Goal: Transaction & Acquisition: Purchase product/service

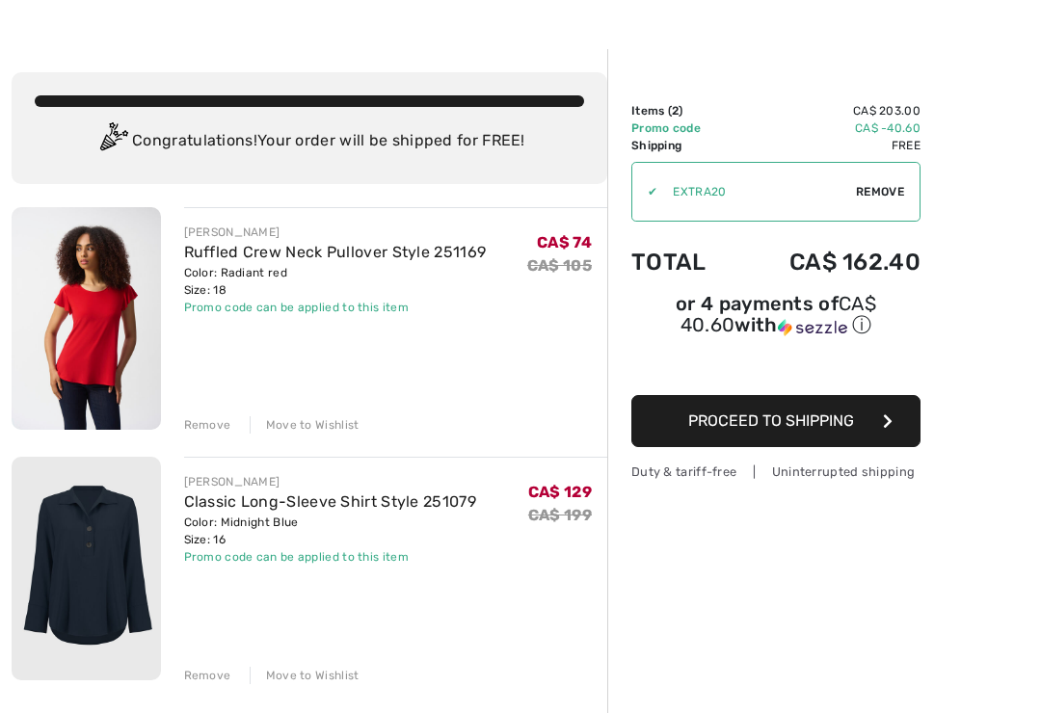
scroll to position [104, 0]
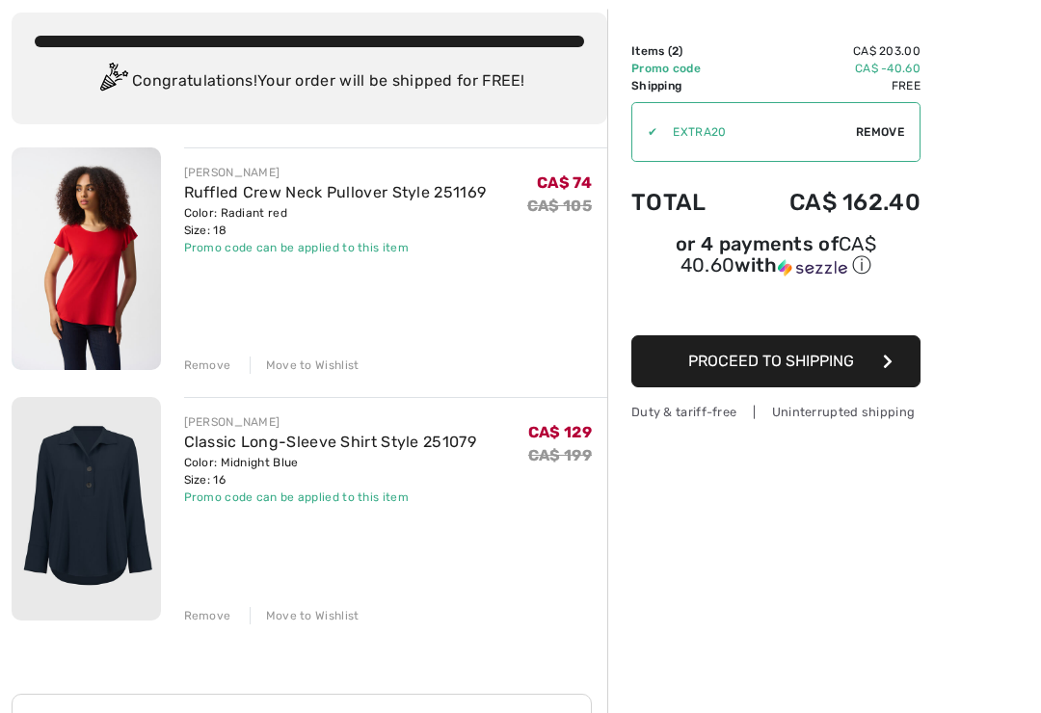
click at [196, 635] on div "JOSEPH RIBKOFF Ruffled Crew Neck Pullover Style 251169 Color: Radiant red Size:…" at bounding box center [310, 642] width 596 height 988
click at [193, 621] on div "Remove" at bounding box center [207, 615] width 47 height 17
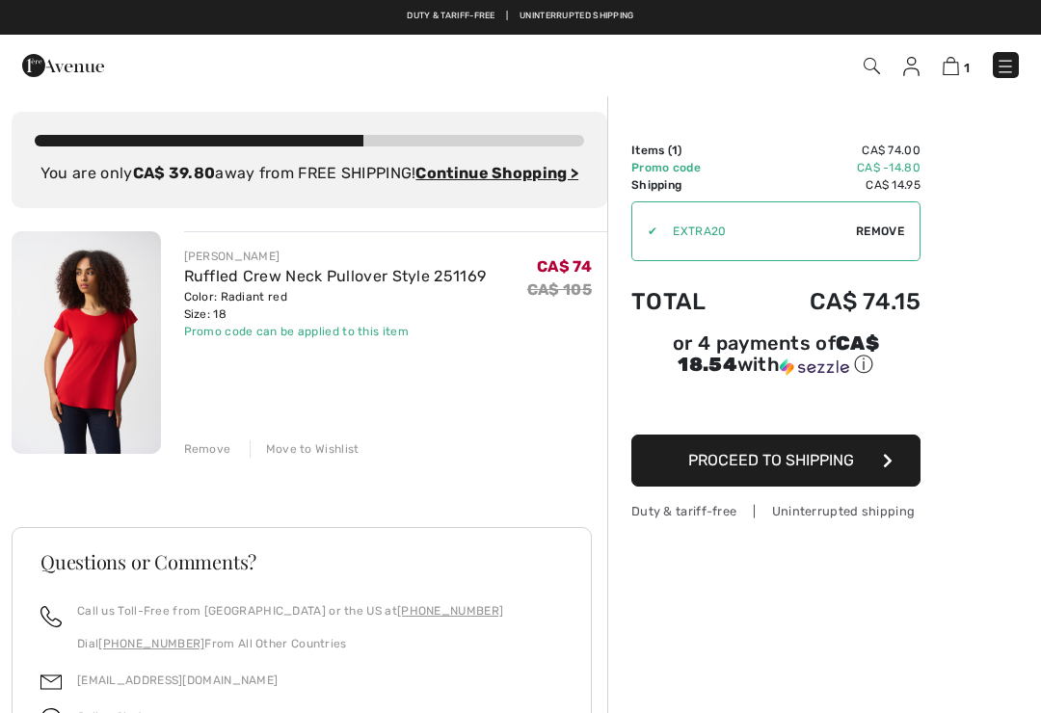
scroll to position [0, 0]
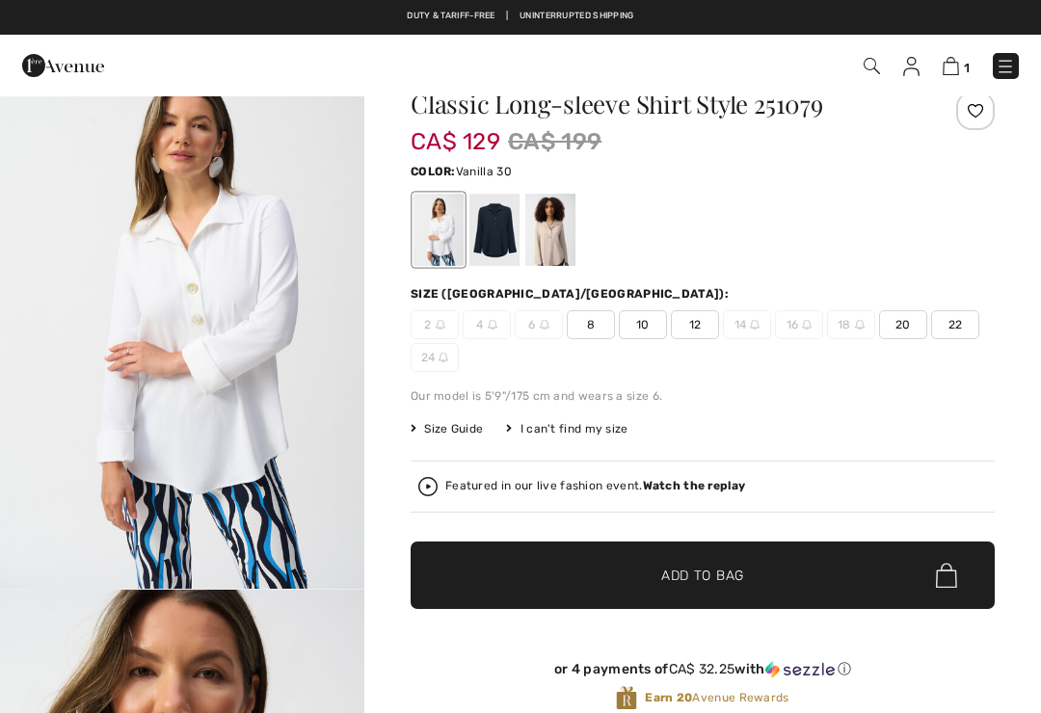
scroll to position [51, 0]
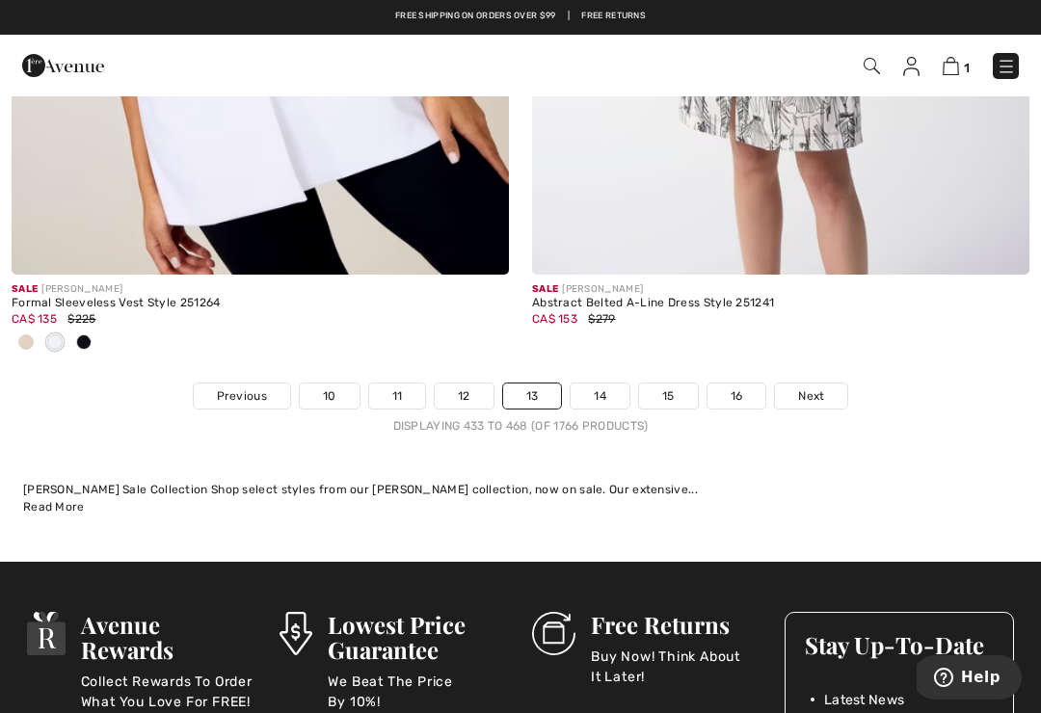
scroll to position [15548, 0]
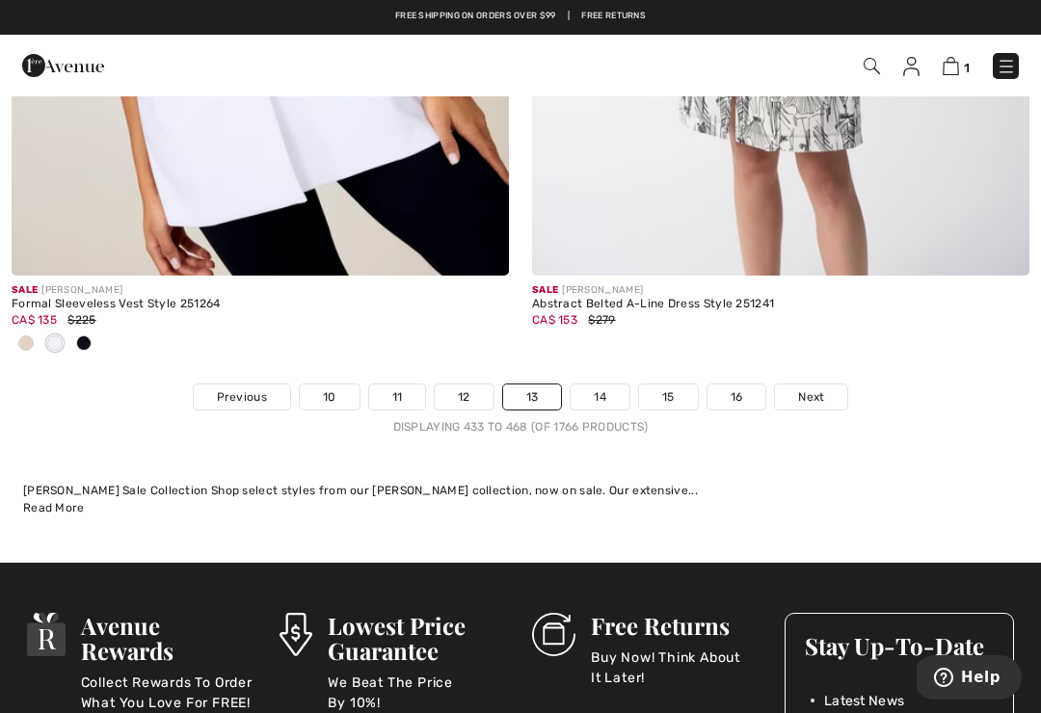
click at [600, 386] on link "14" at bounding box center [600, 397] width 59 height 25
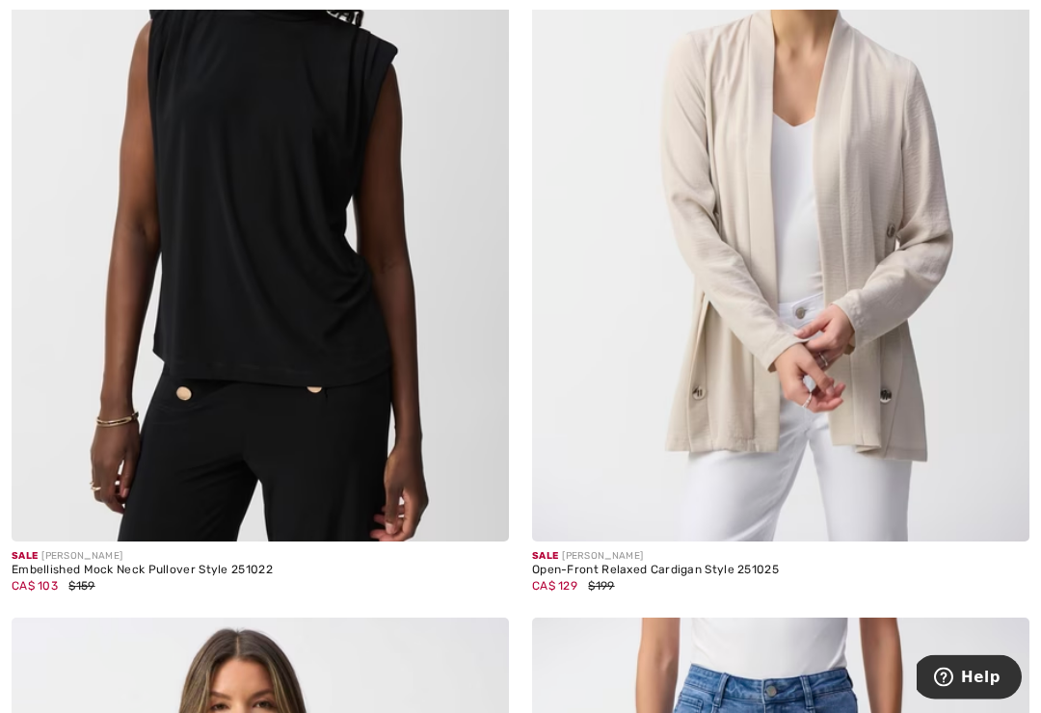
scroll to position [11961, 0]
click at [887, 364] on img at bounding box center [781, 169] width 498 height 746
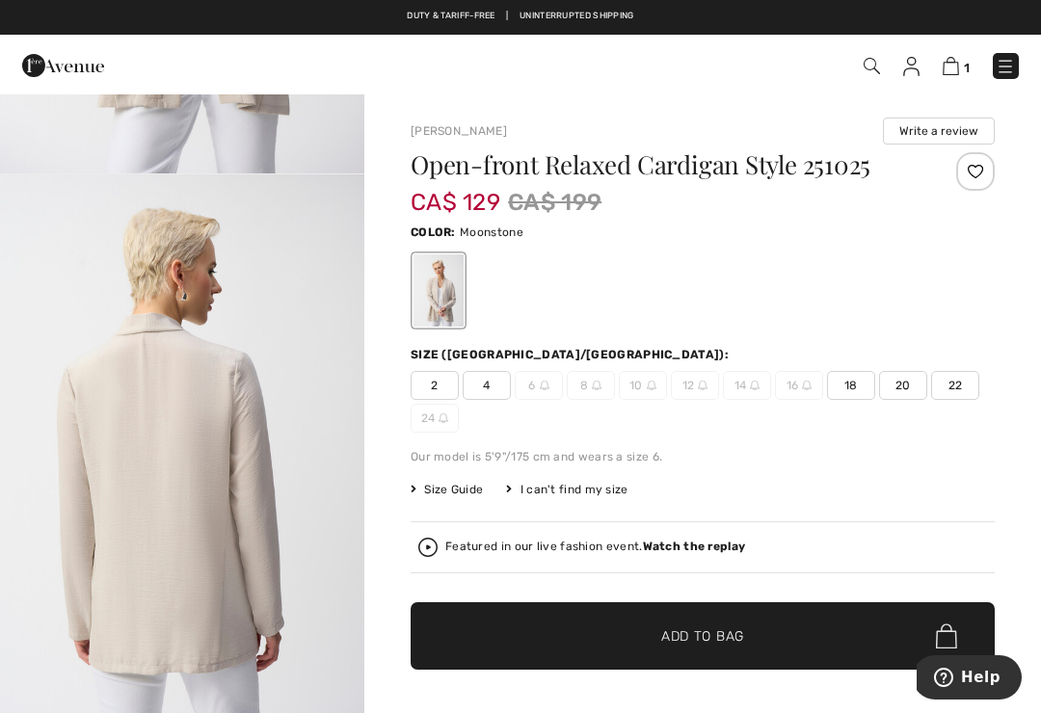
scroll to position [466, 0]
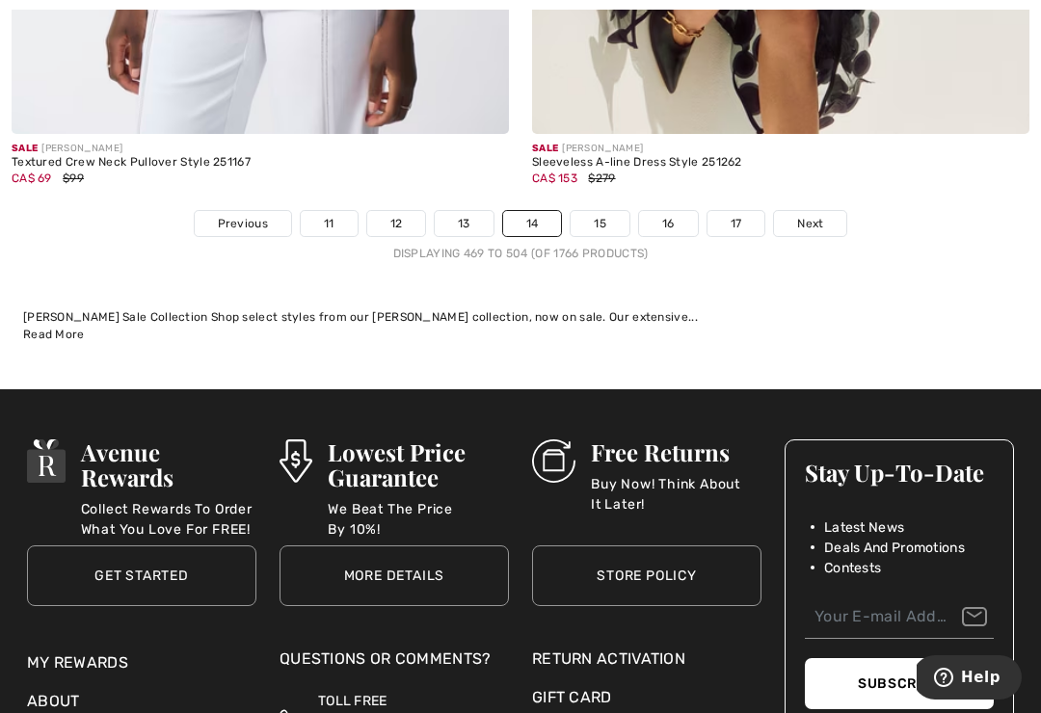
scroll to position [15700, 0]
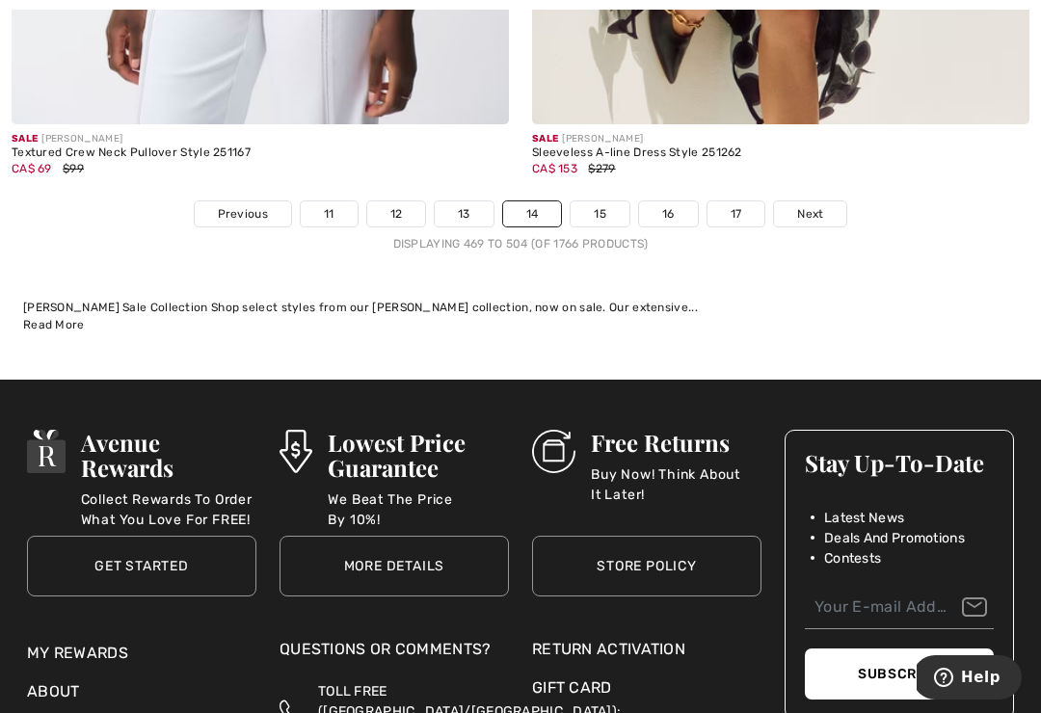
click at [588, 211] on link "15" at bounding box center [600, 214] width 59 height 25
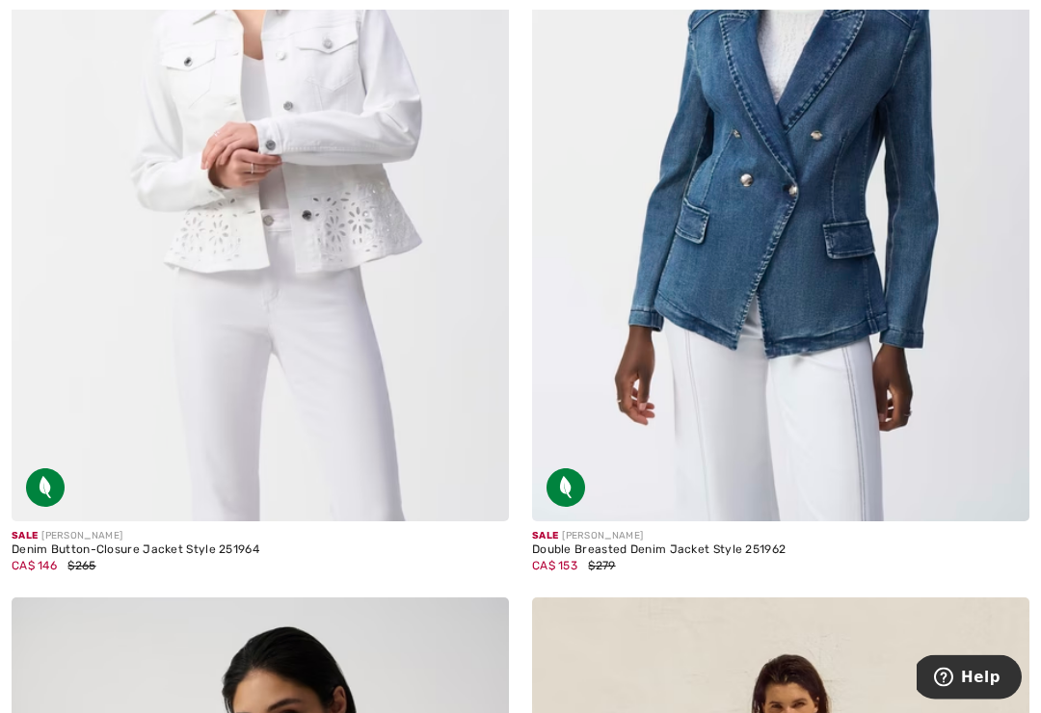
scroll to position [5773, 0]
click at [194, 219] on img at bounding box center [261, 148] width 498 height 746
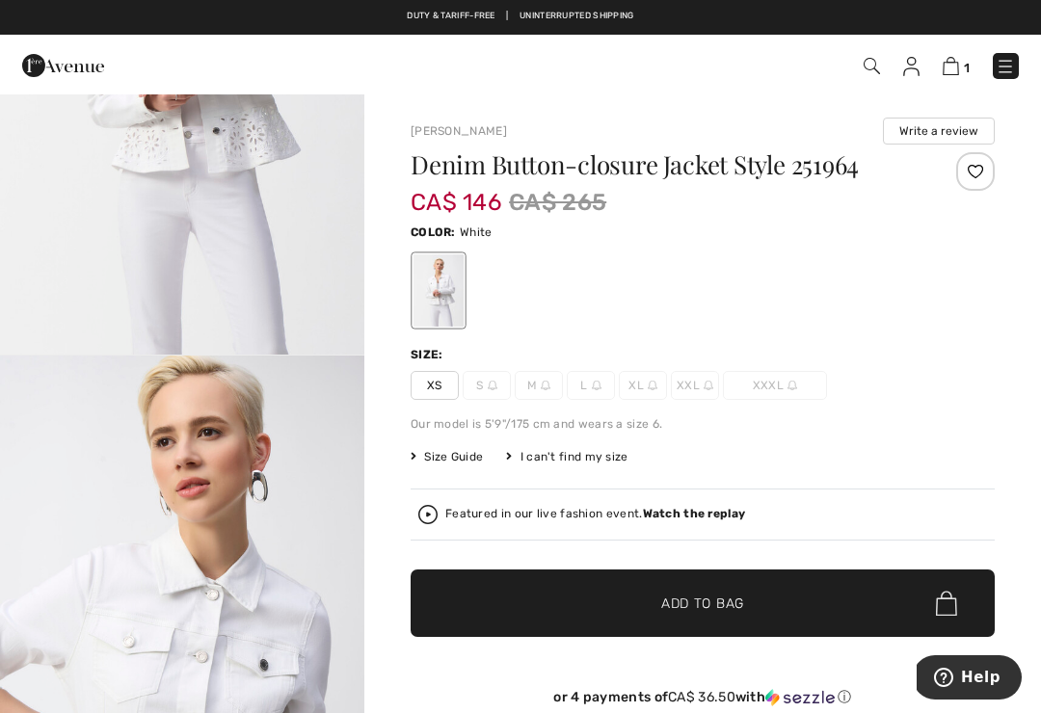
scroll to position [280, 0]
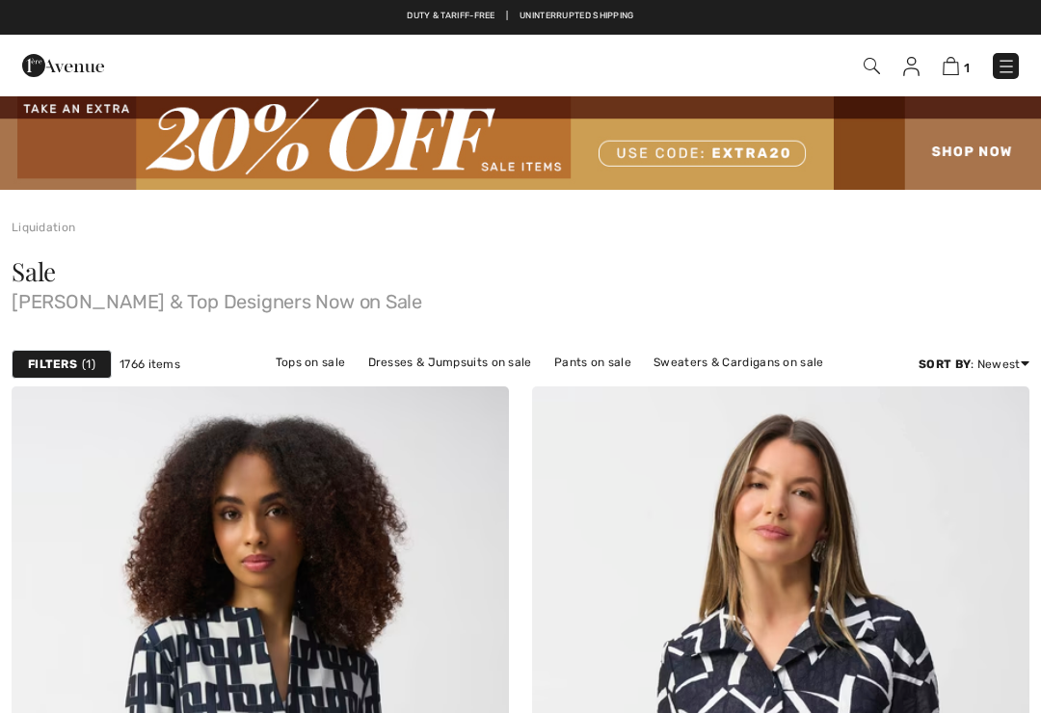
scroll to position [5803, 0]
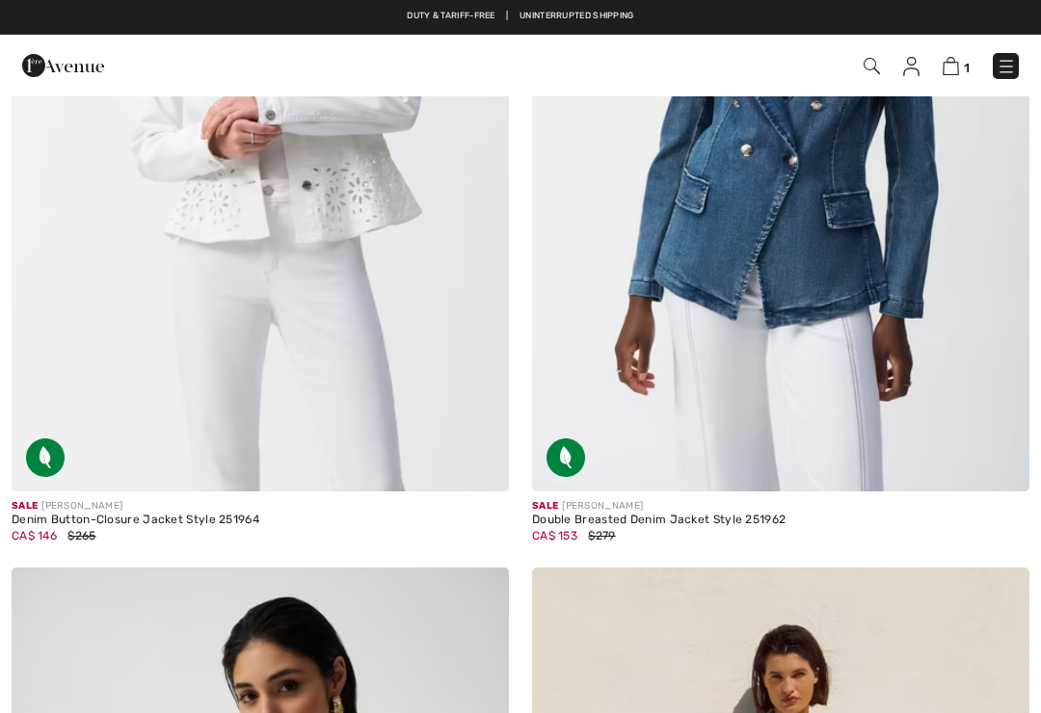
checkbox input "true"
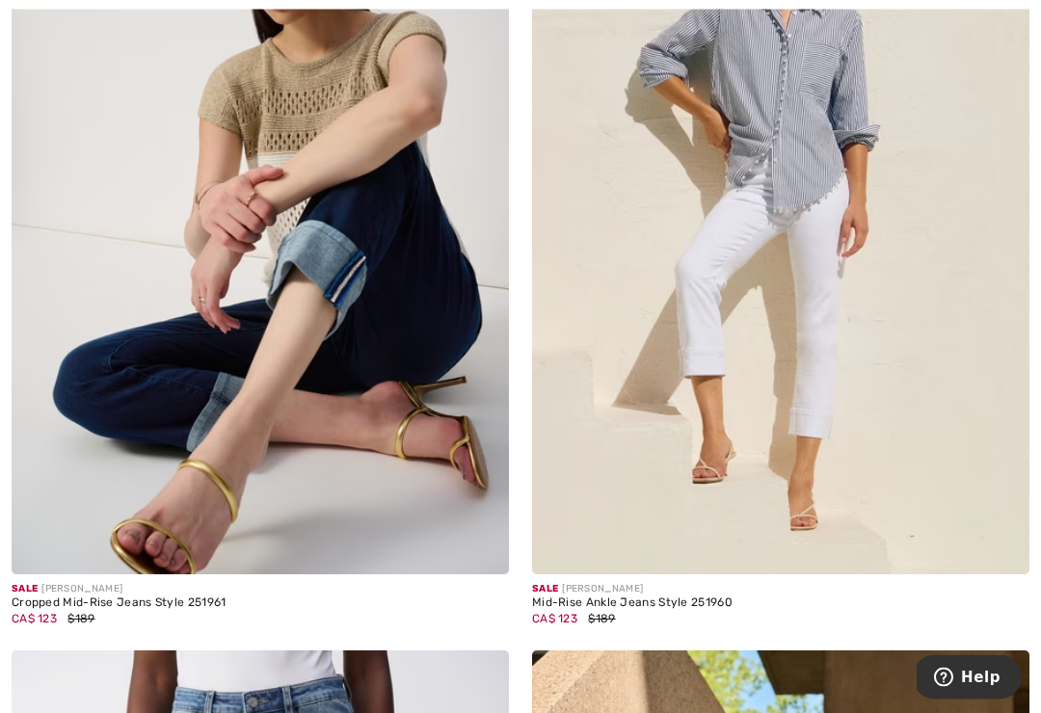
scroll to position [6543, 0]
click at [688, 338] on img at bounding box center [781, 201] width 498 height 746
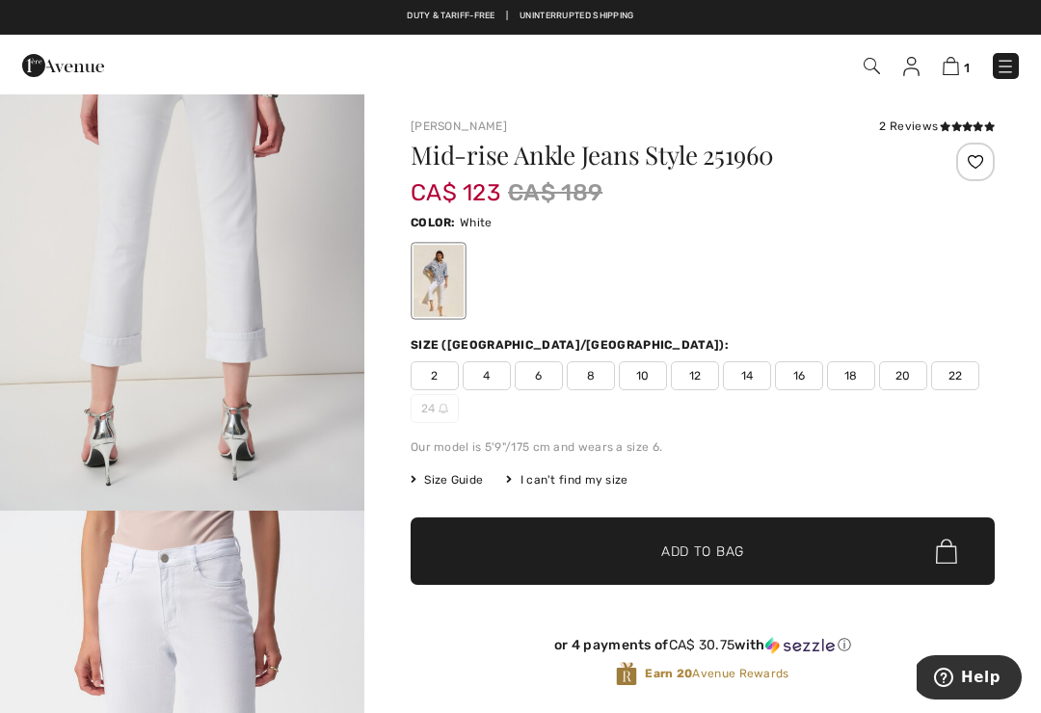
scroll to position [1209, 0]
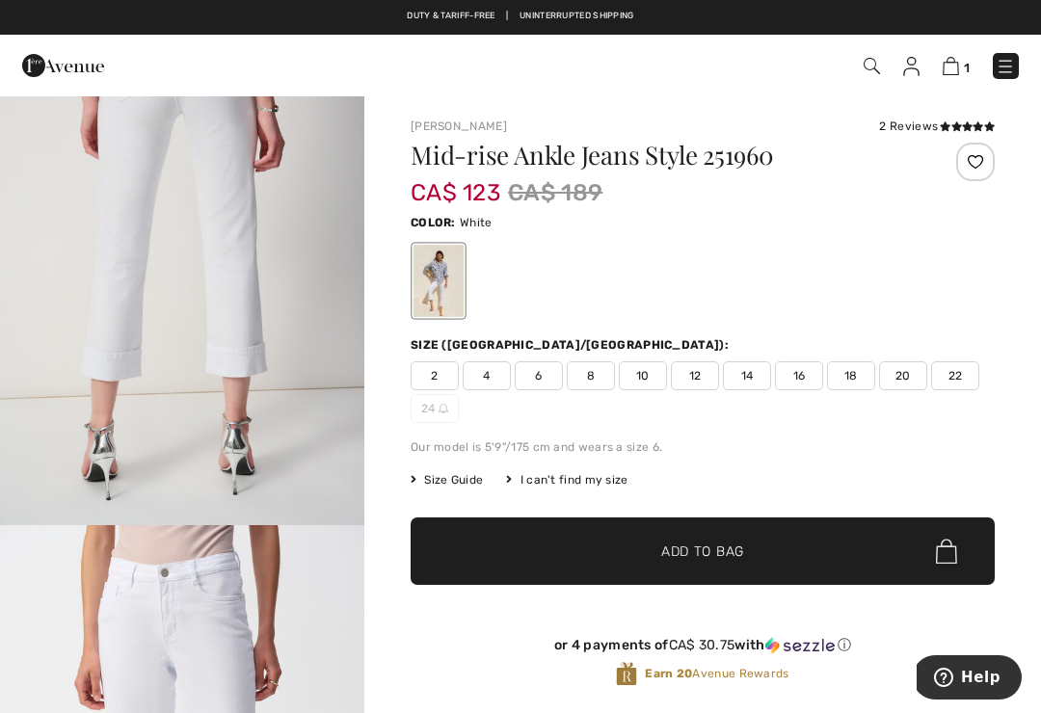
click at [945, 122] on icon at bounding box center [945, 126] width 11 height 10
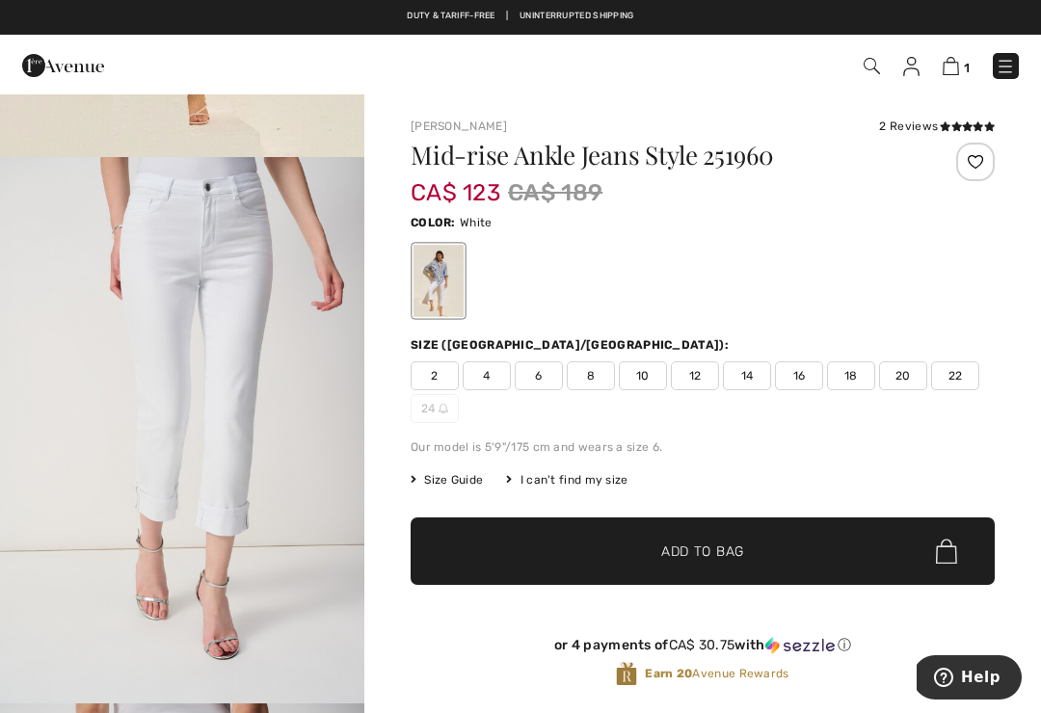
scroll to position [513, 0]
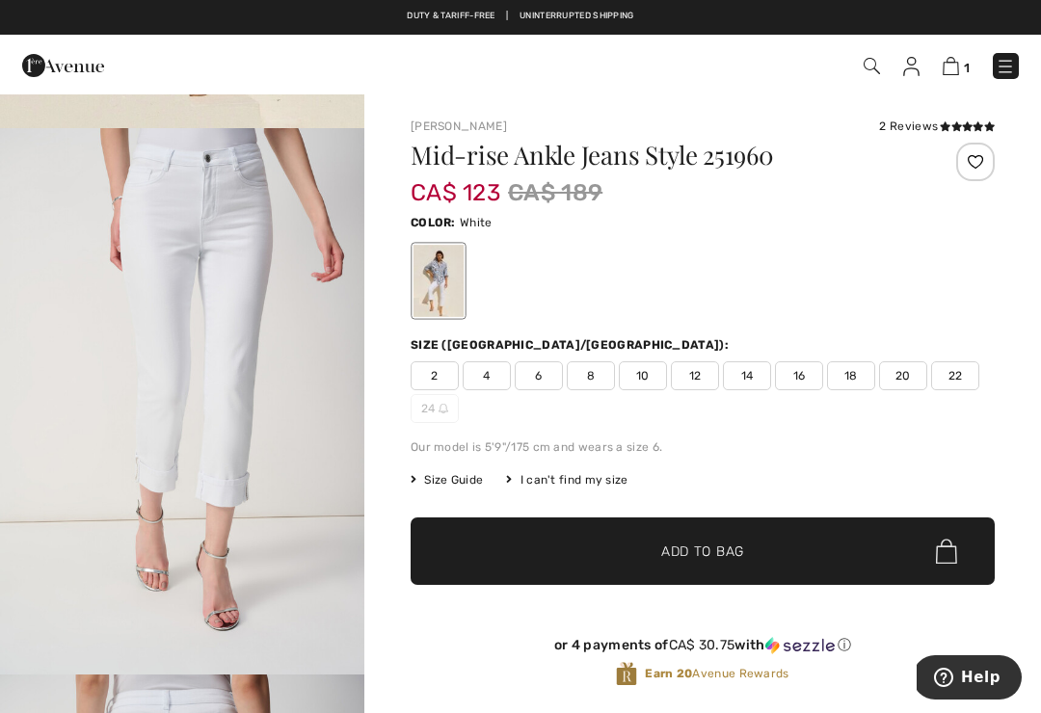
click at [131, 395] on img "2 / 9" at bounding box center [182, 401] width 364 height 547
click at [704, 374] on span "12" at bounding box center [695, 376] width 48 height 29
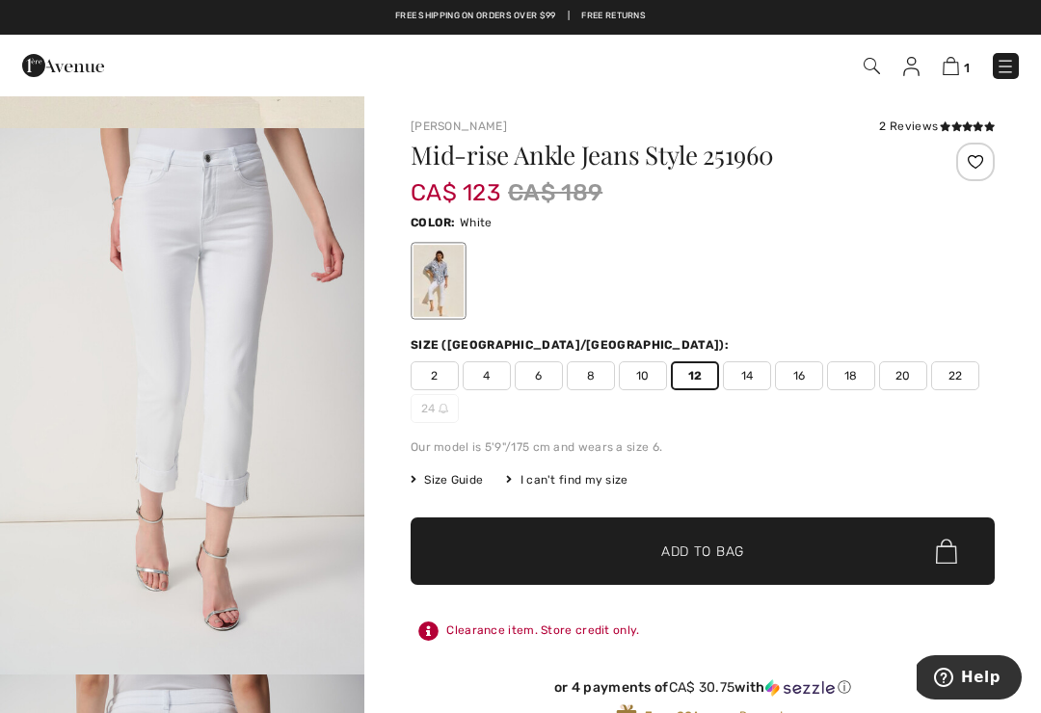
click at [633, 557] on span "✔ Added to Bag" at bounding box center [674, 552] width 118 height 20
click at [943, 71] on img at bounding box center [949, 66] width 16 height 18
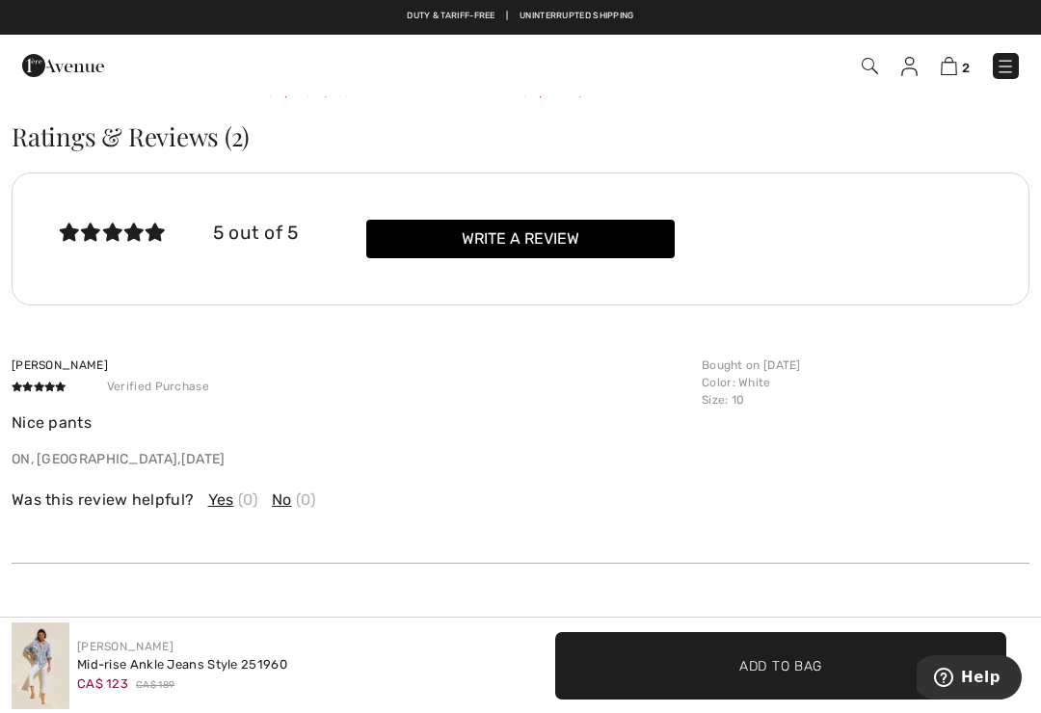
scroll to position [3175, 0]
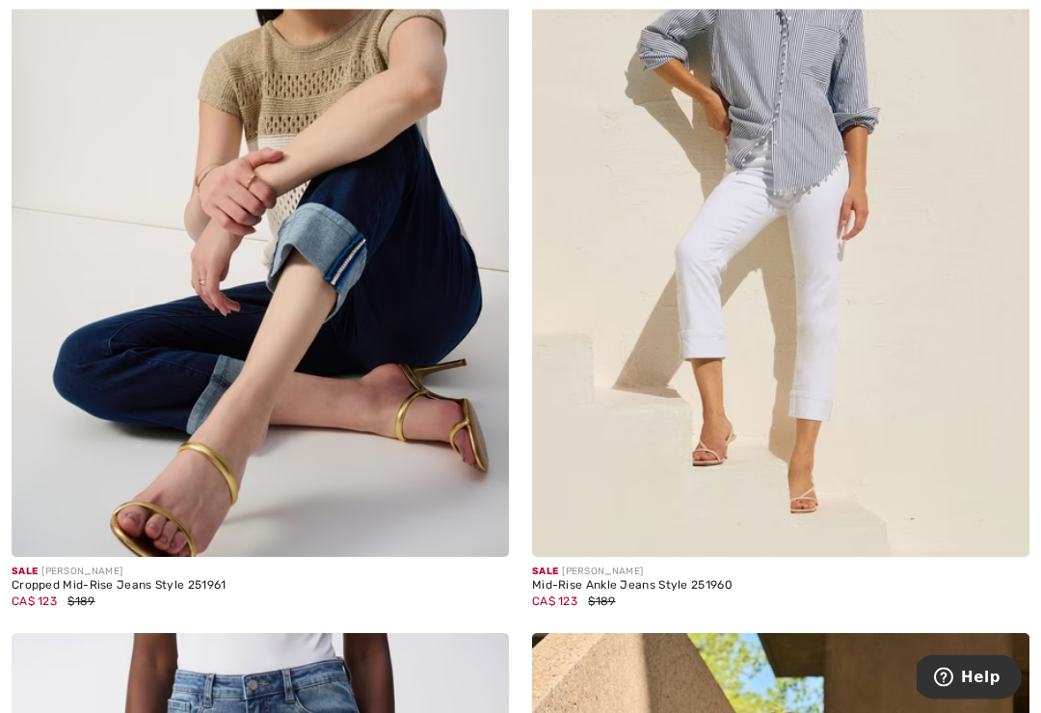
scroll to position [6563, 0]
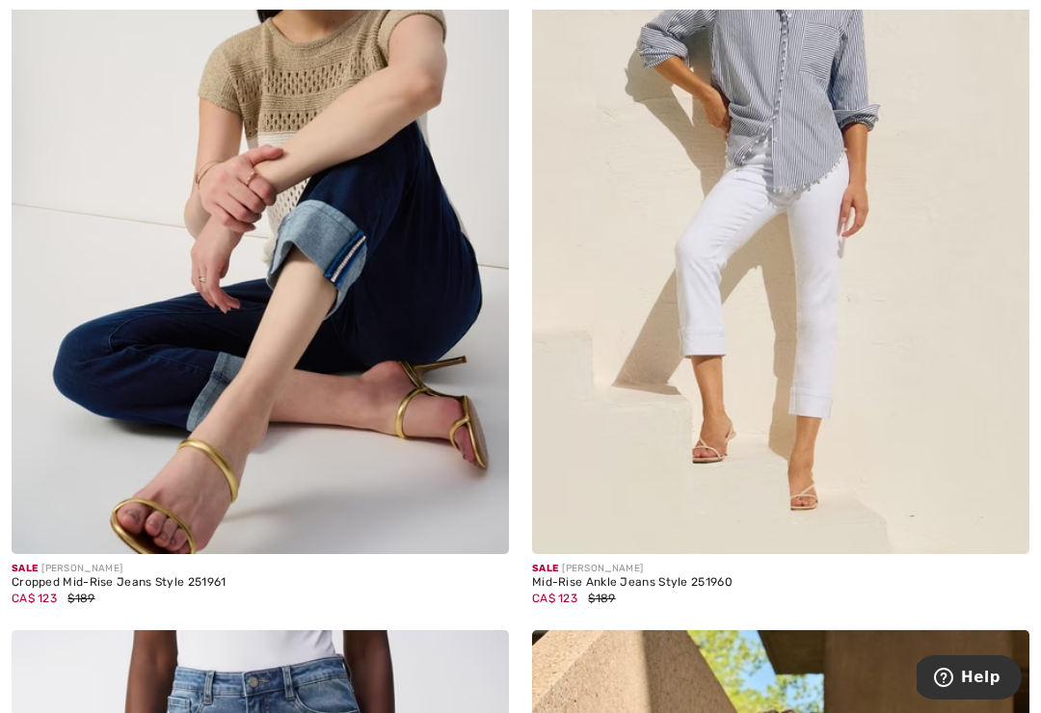
click at [92, 416] on img at bounding box center [261, 181] width 498 height 746
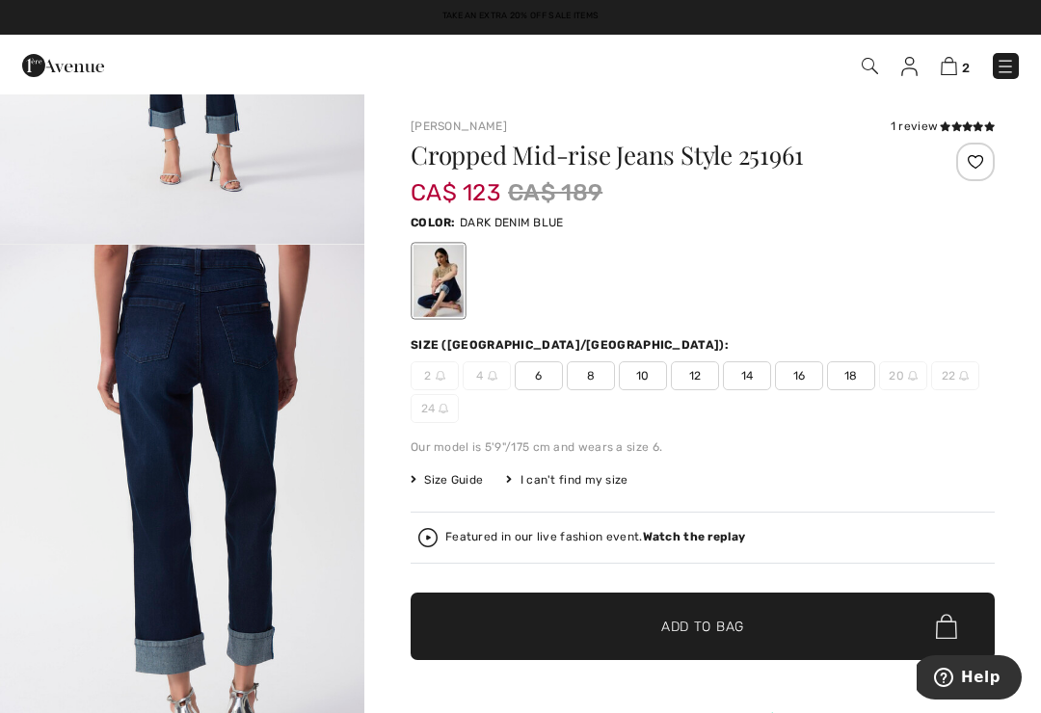
scroll to position [3781, 0]
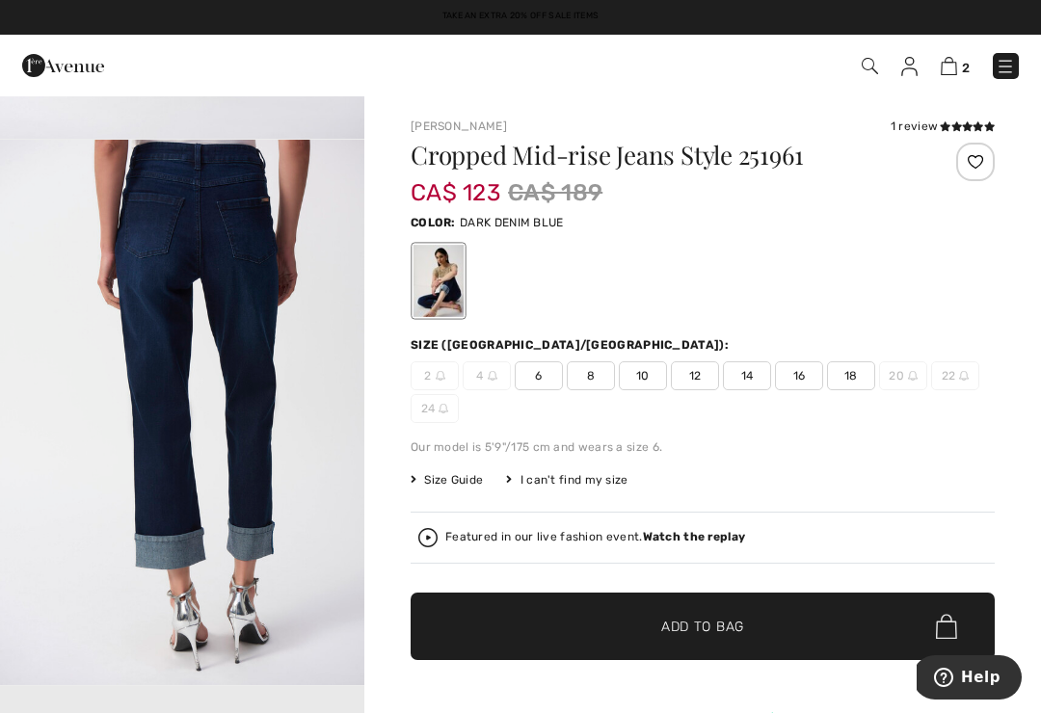
click at [665, 542] on strong "Watch the replay" at bounding box center [694, 536] width 103 height 13
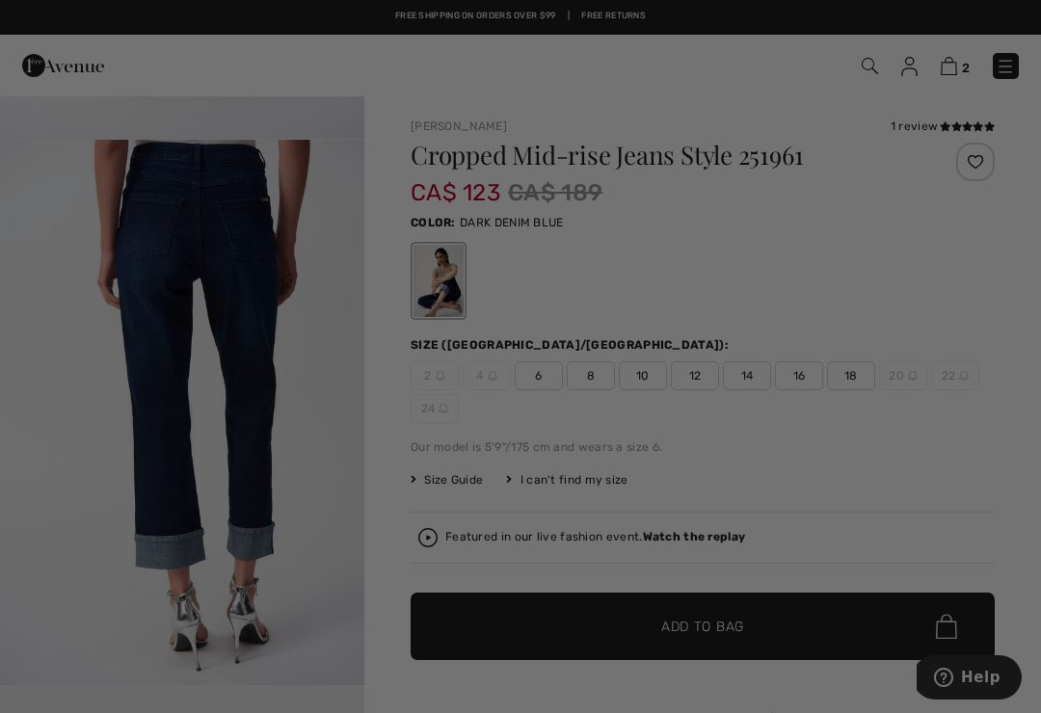
scroll to position [0, 0]
checkbox input "true"
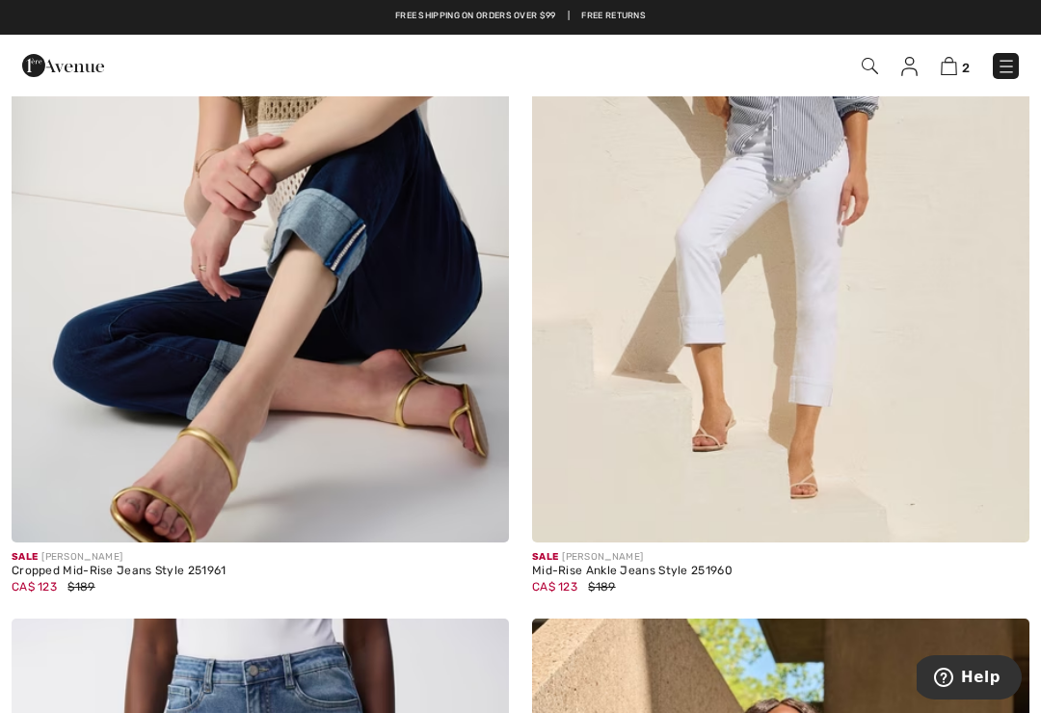
scroll to position [6573, 0]
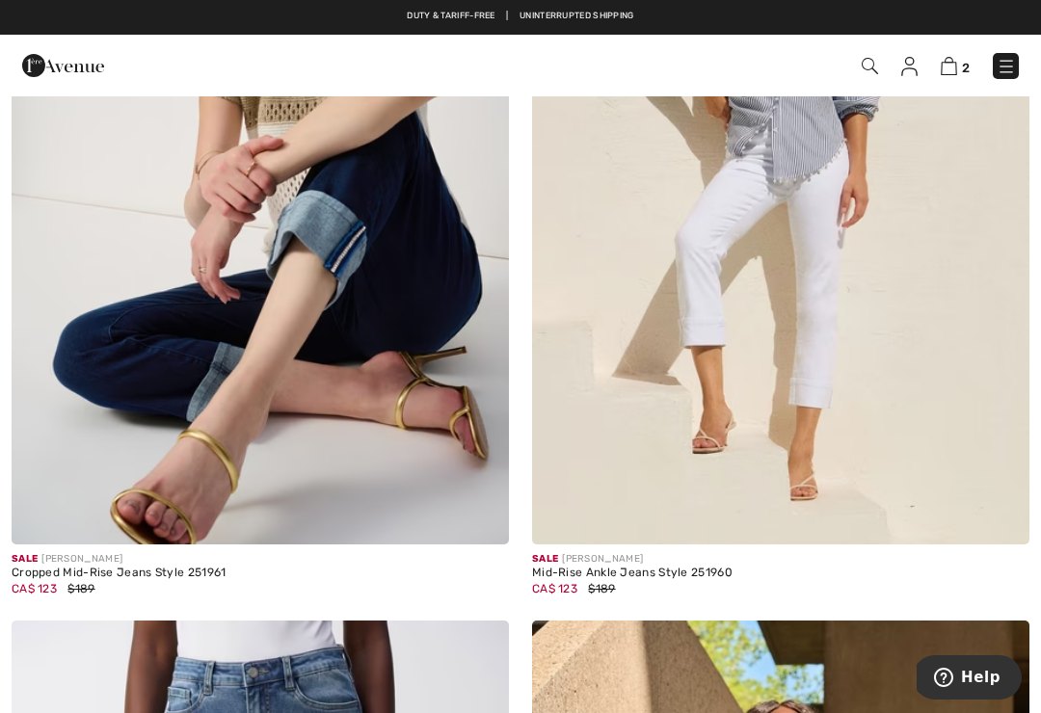
click at [115, 436] on img at bounding box center [261, 171] width 498 height 746
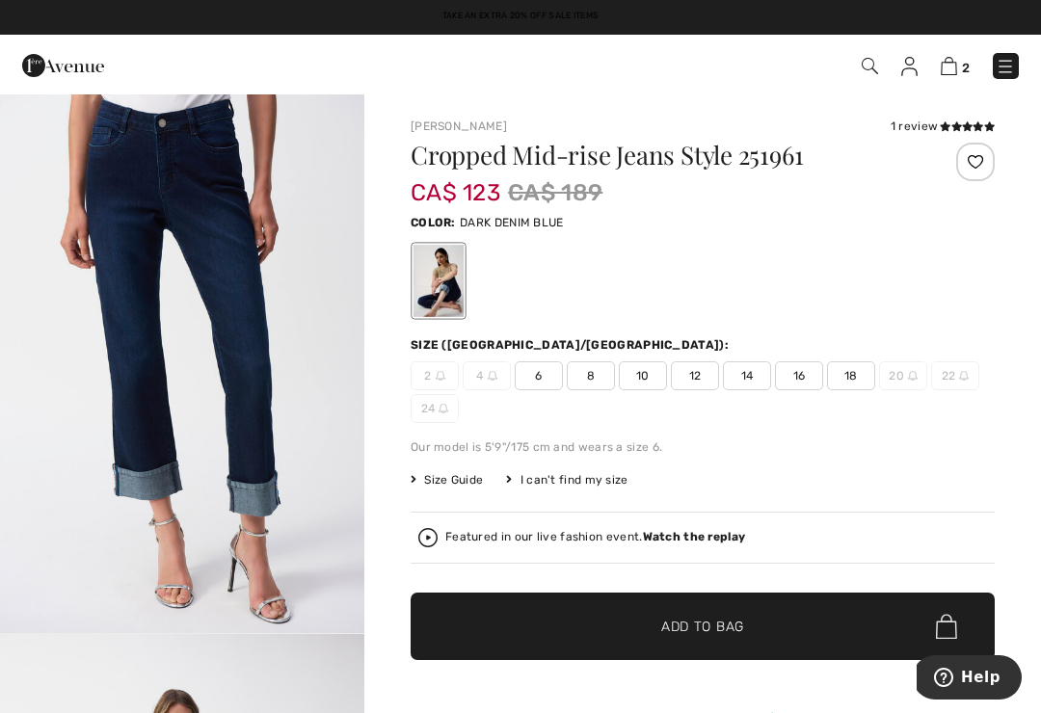
click at [935, 125] on div "1 review" at bounding box center [943, 126] width 104 height 17
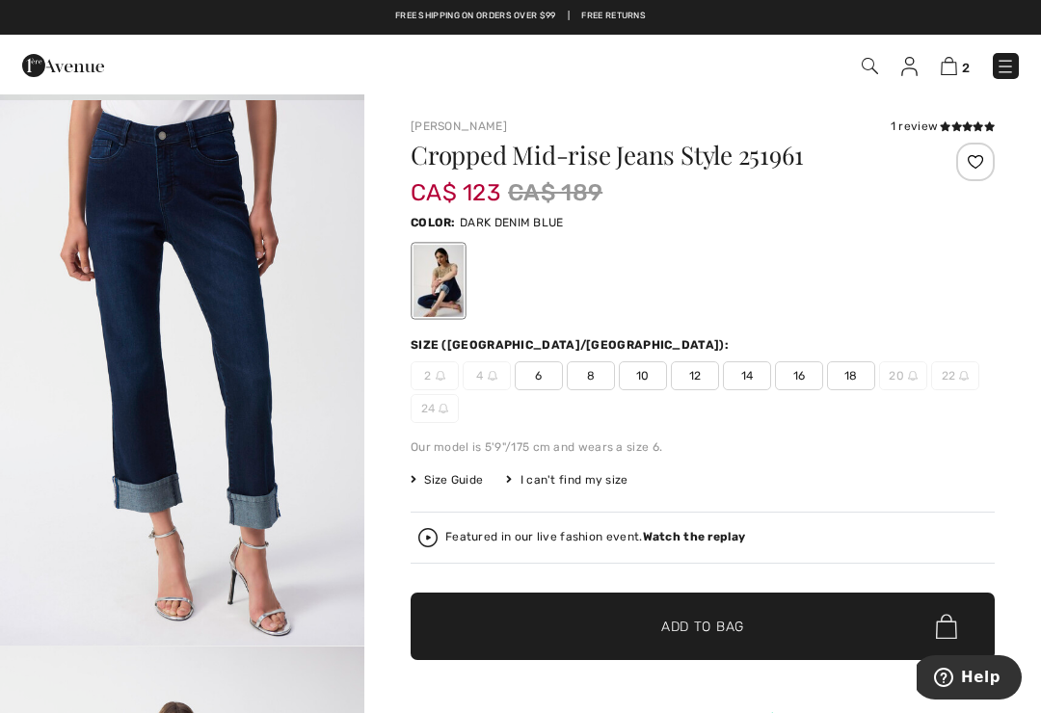
scroll to position [2726, 0]
click at [933, 127] on div "1 review" at bounding box center [943, 126] width 104 height 17
click at [949, 124] on icon at bounding box center [945, 126] width 11 height 10
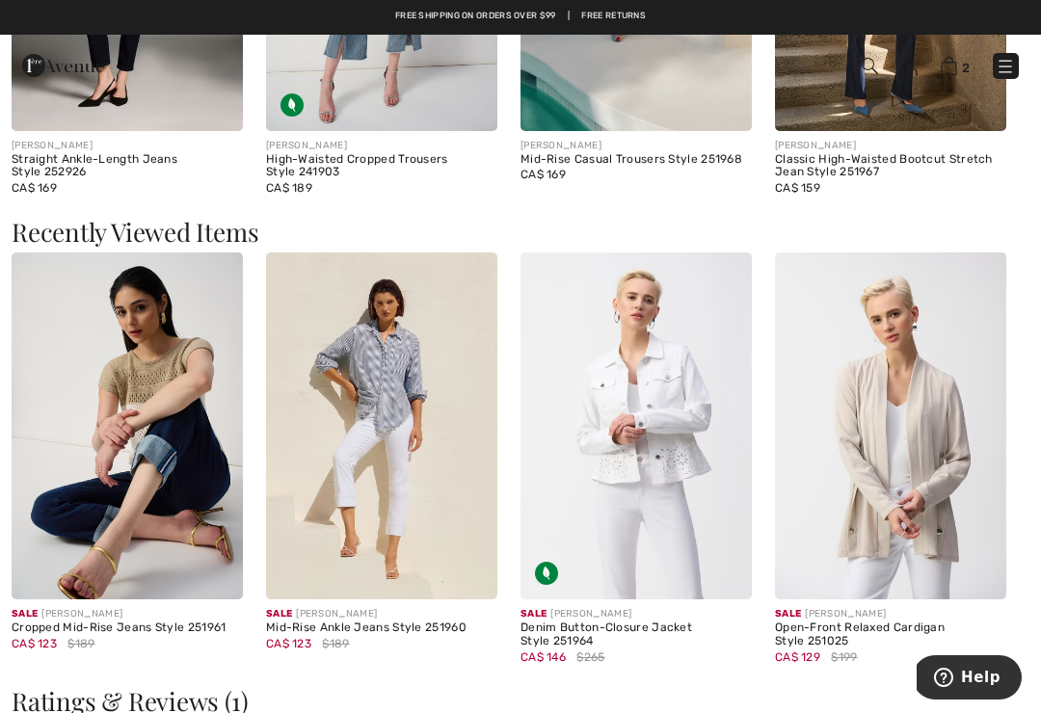
scroll to position [3275, 0]
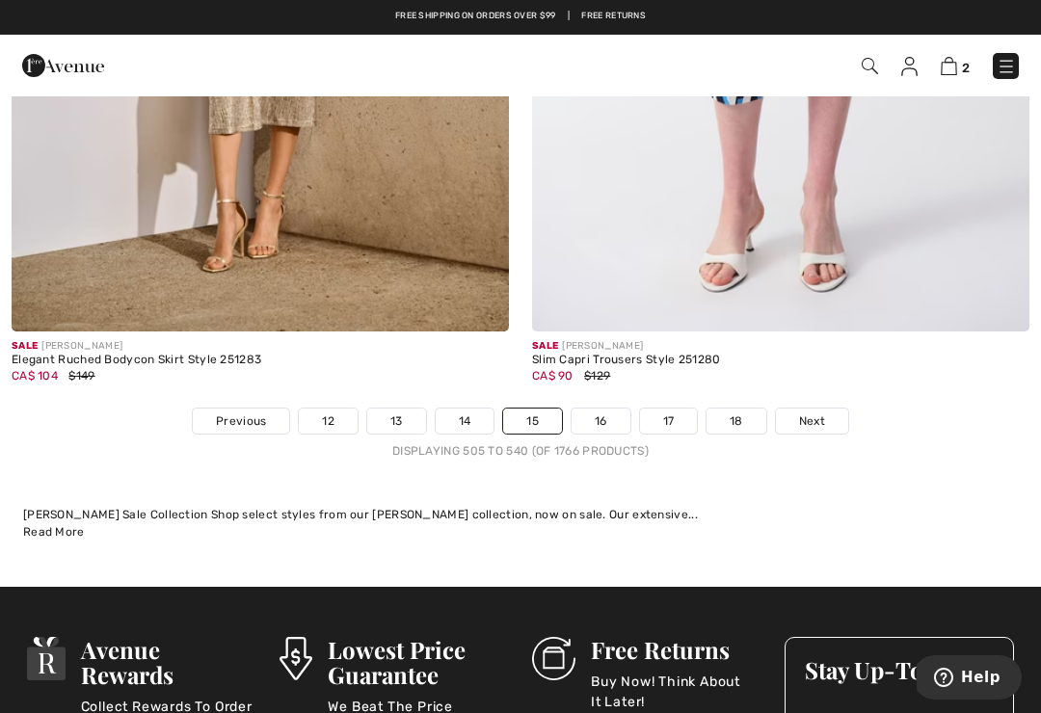
scroll to position [15299, 0]
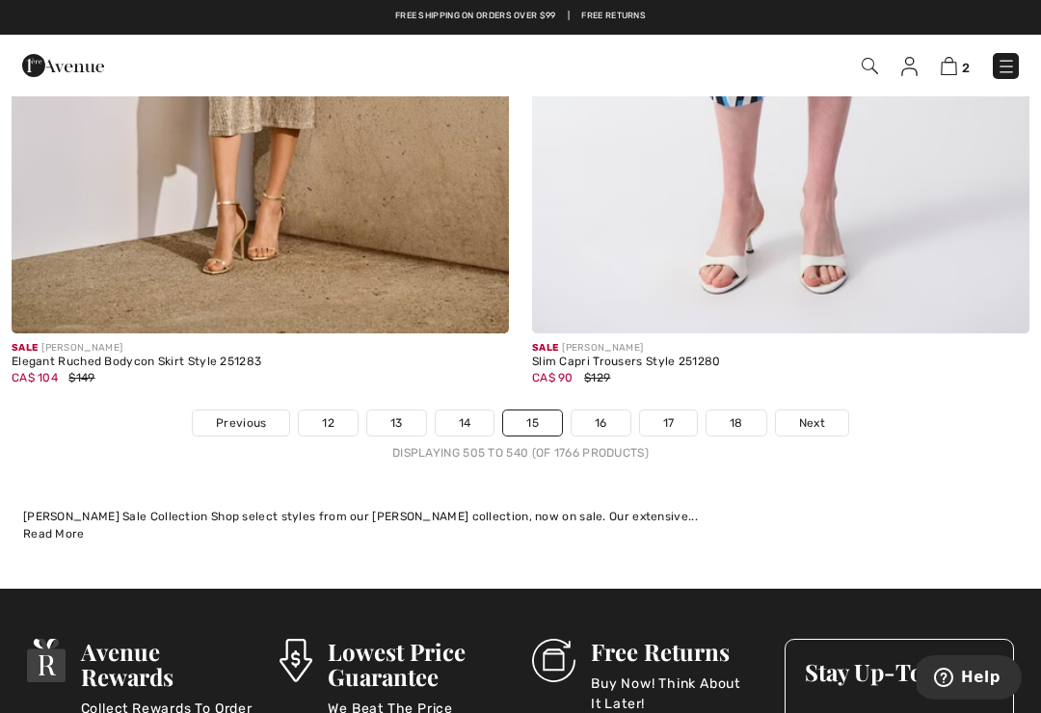
click at [603, 414] on link "16" at bounding box center [601, 423] width 59 height 25
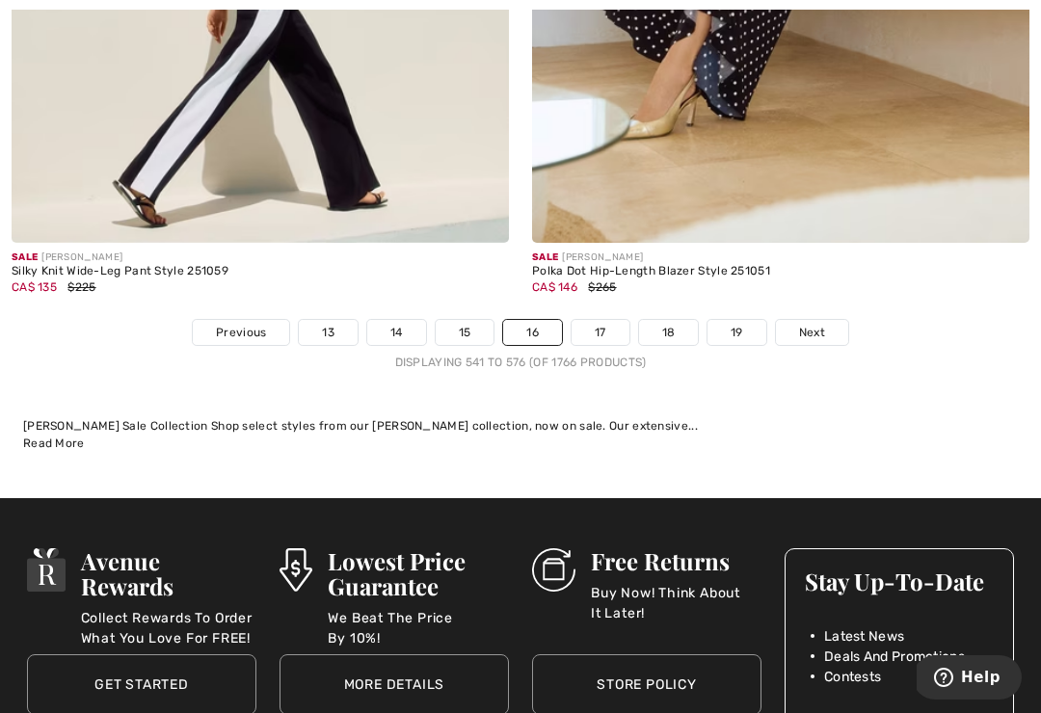
scroll to position [15432, 0]
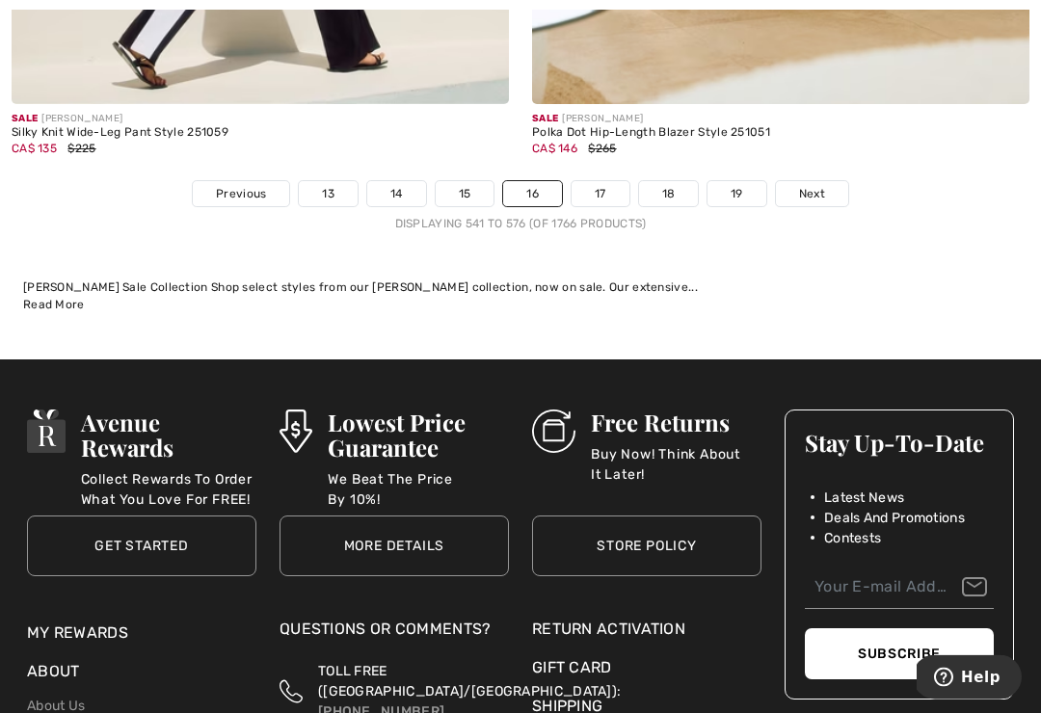
click at [598, 182] on link "17" at bounding box center [601, 194] width 58 height 25
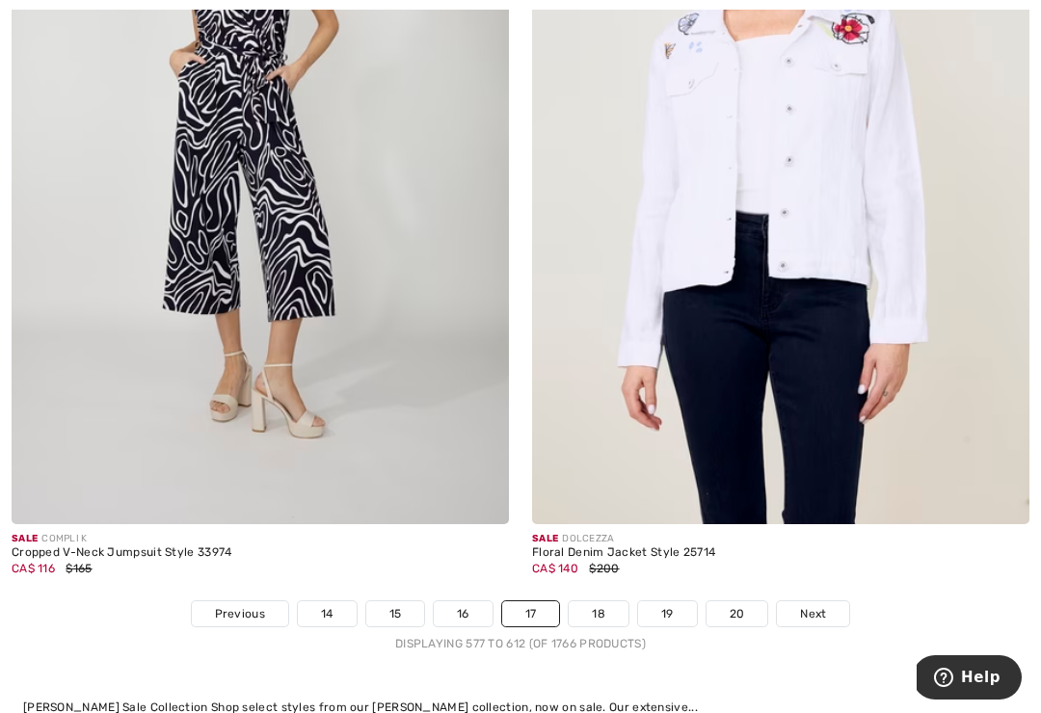
scroll to position [15298, 0]
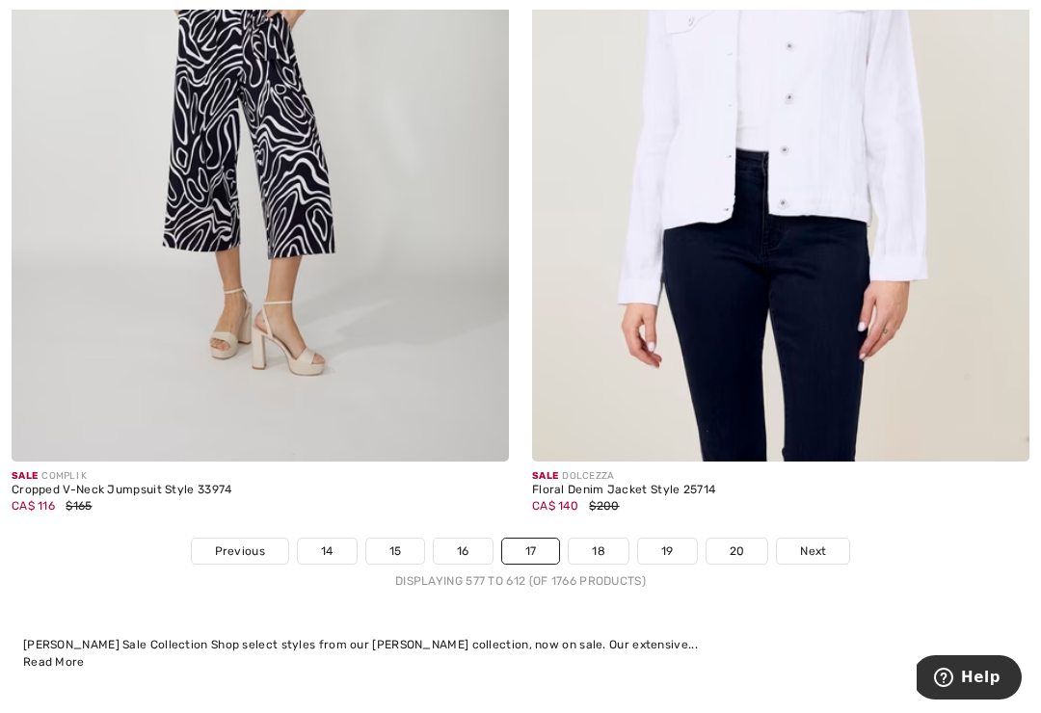
click at [595, 539] on link "18" at bounding box center [599, 551] width 60 height 25
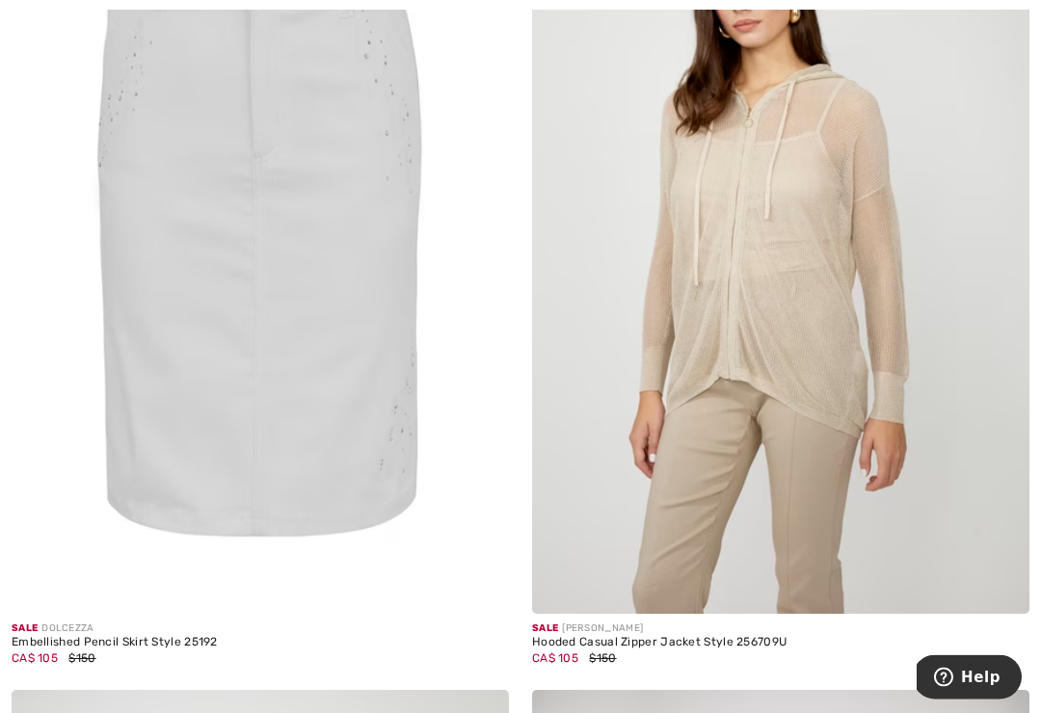
scroll to position [14165, 0]
click at [164, 368] on img at bounding box center [261, 241] width 498 height 746
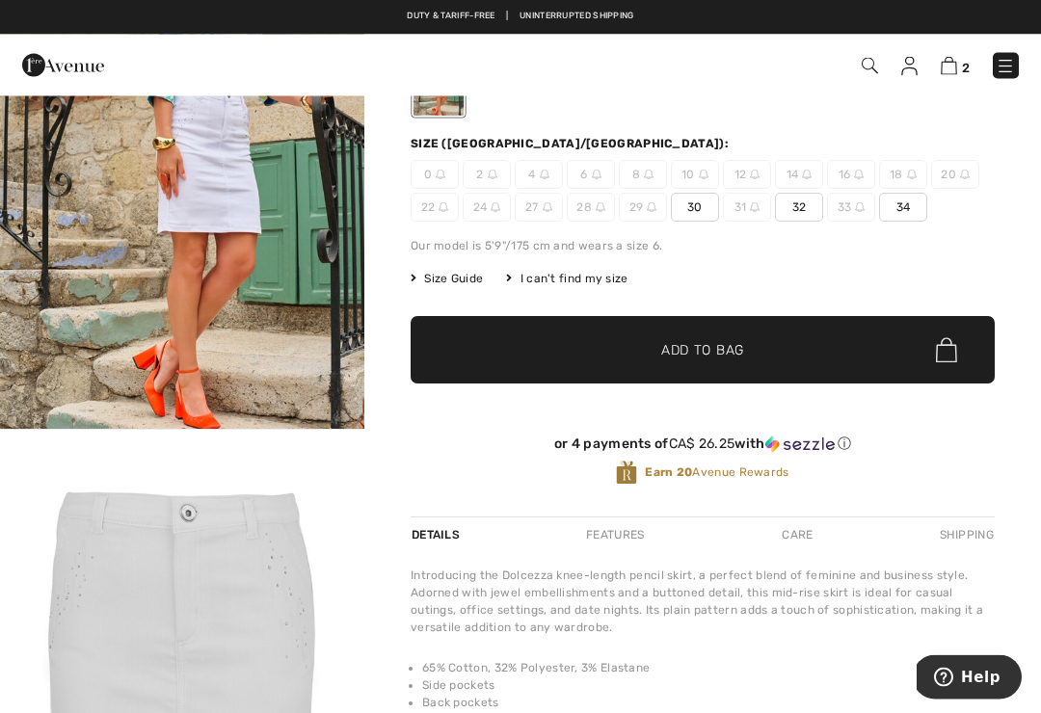
scroll to position [207, 0]
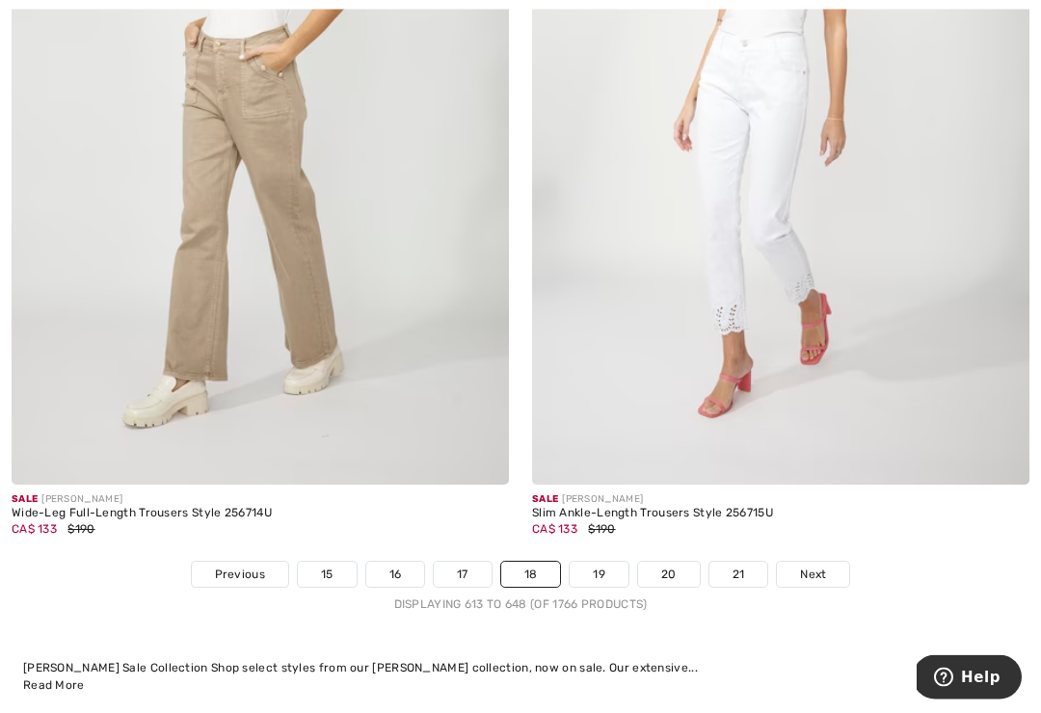
scroll to position [15116, 0]
click at [594, 562] on link "19" at bounding box center [599, 574] width 59 height 25
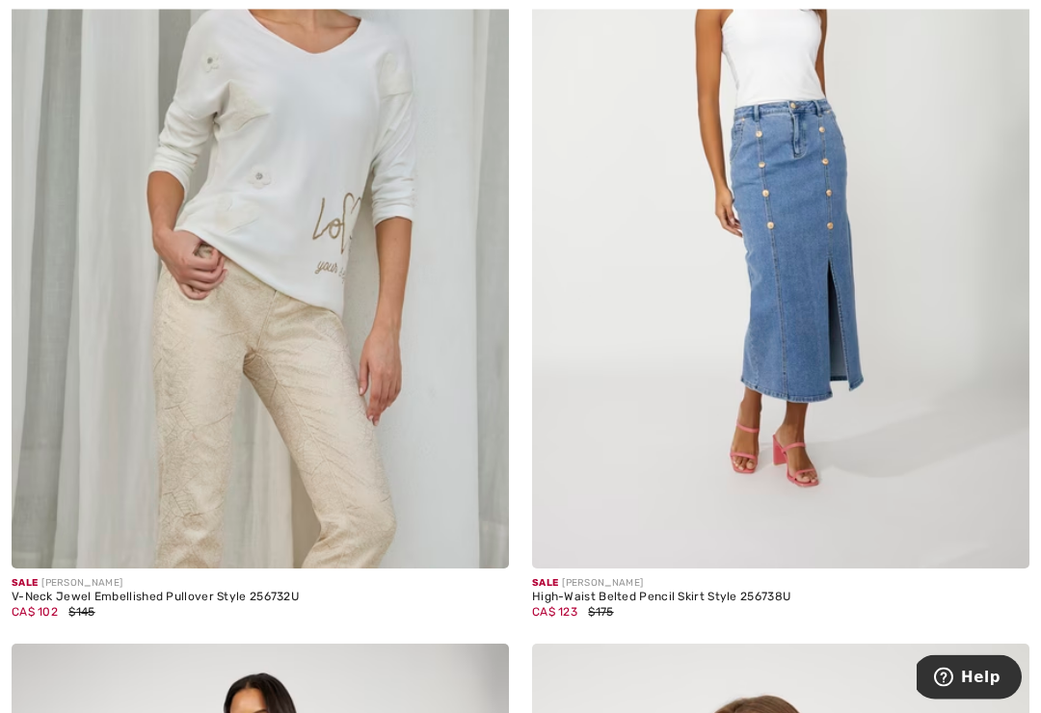
scroll to position [2209, 0]
click at [817, 318] on img at bounding box center [781, 196] width 498 height 746
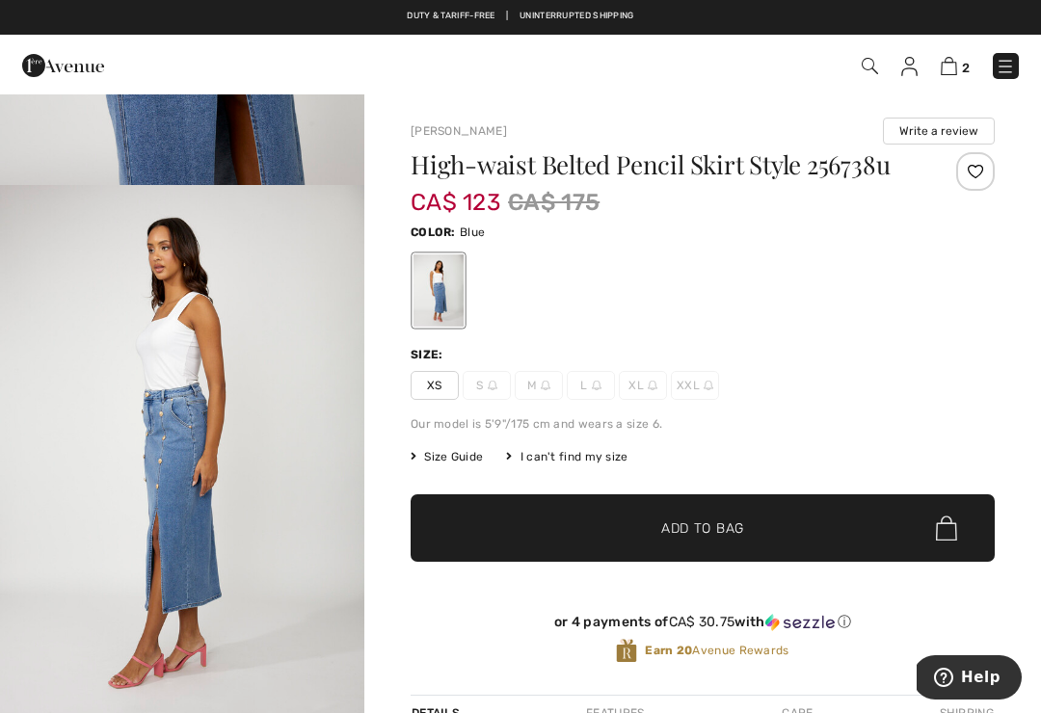
scroll to position [1150, 0]
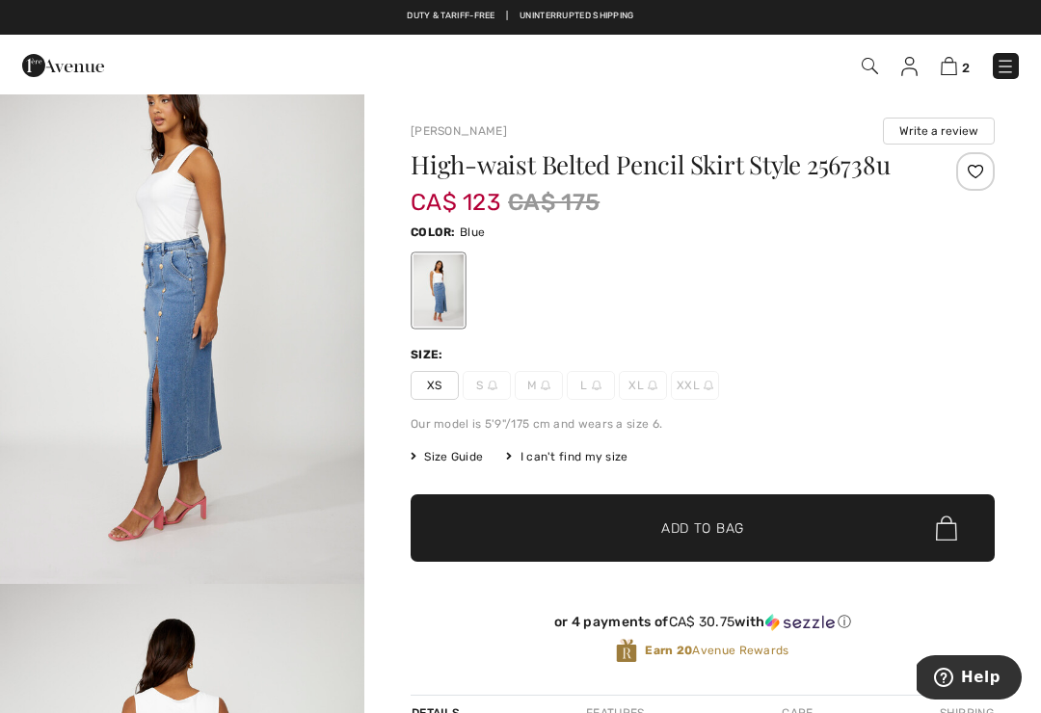
click at [21, 510] on img "3 / 4" at bounding box center [182, 311] width 364 height 547
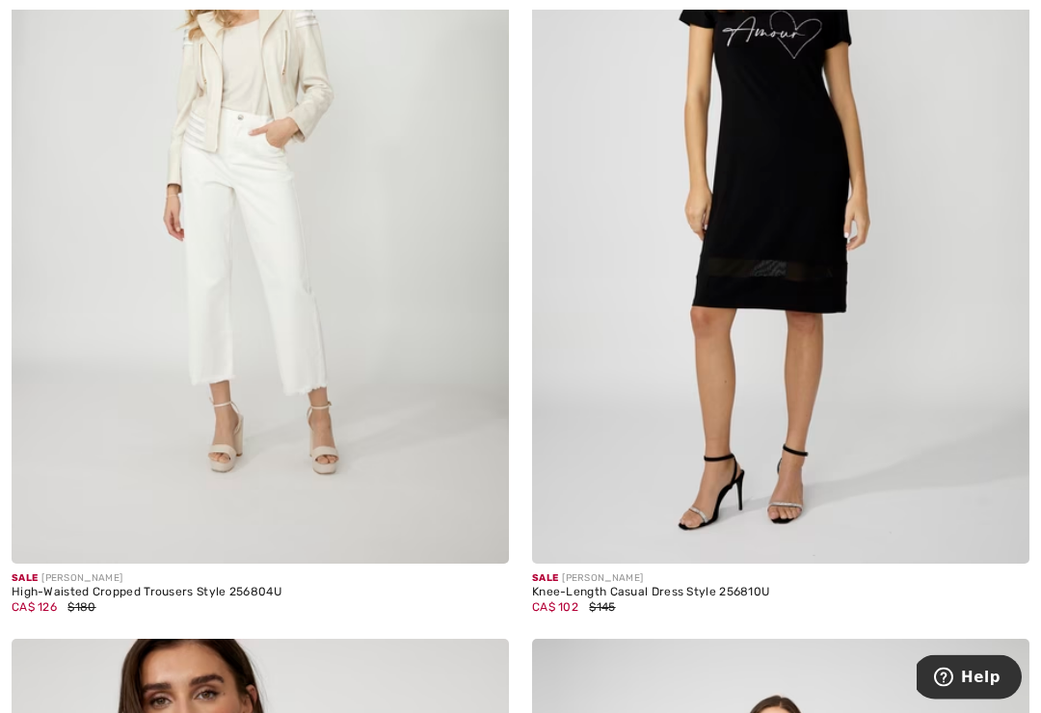
scroll to position [7312, 0]
click at [202, 309] on img at bounding box center [261, 191] width 498 height 746
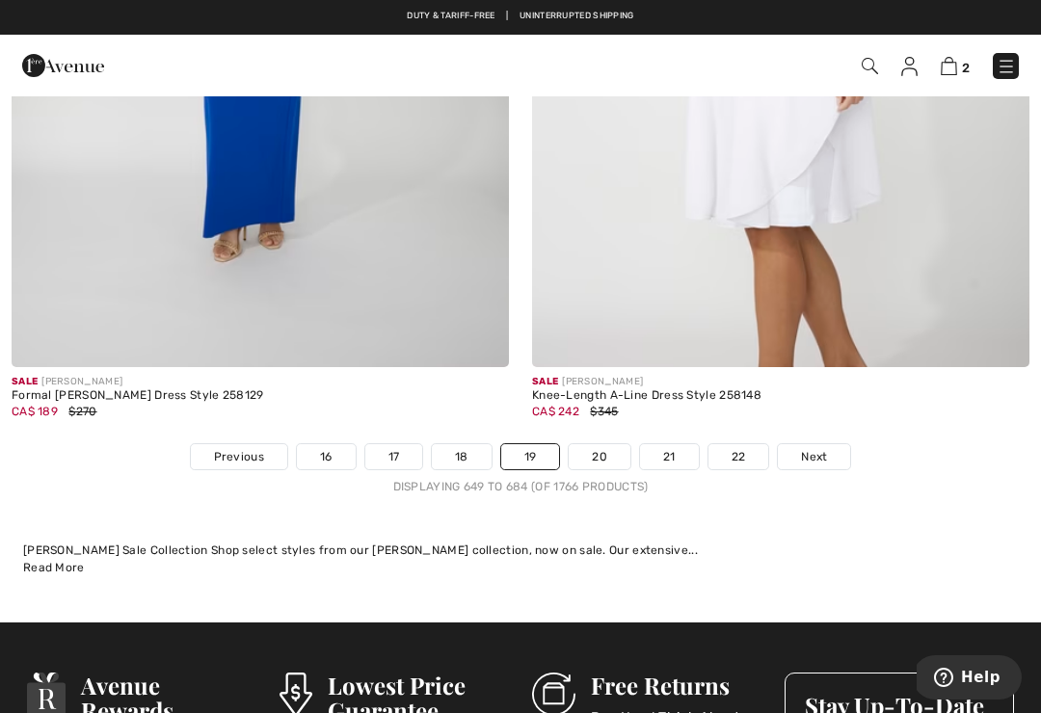
scroll to position [15142, 0]
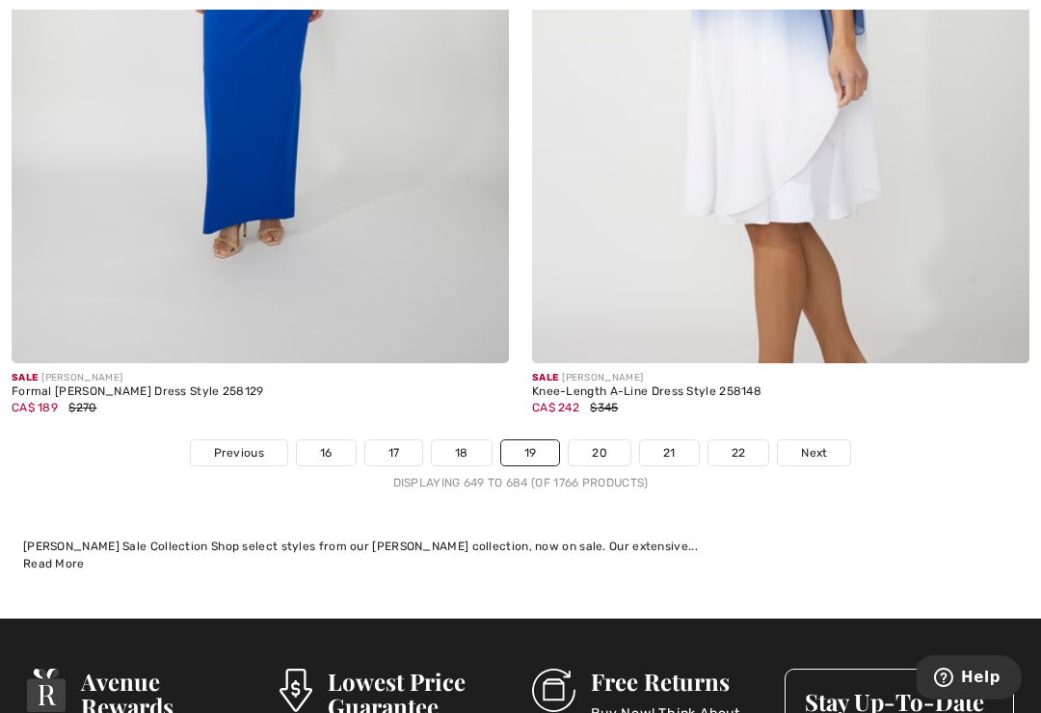
click at [588, 441] on link "20" at bounding box center [600, 453] width 62 height 25
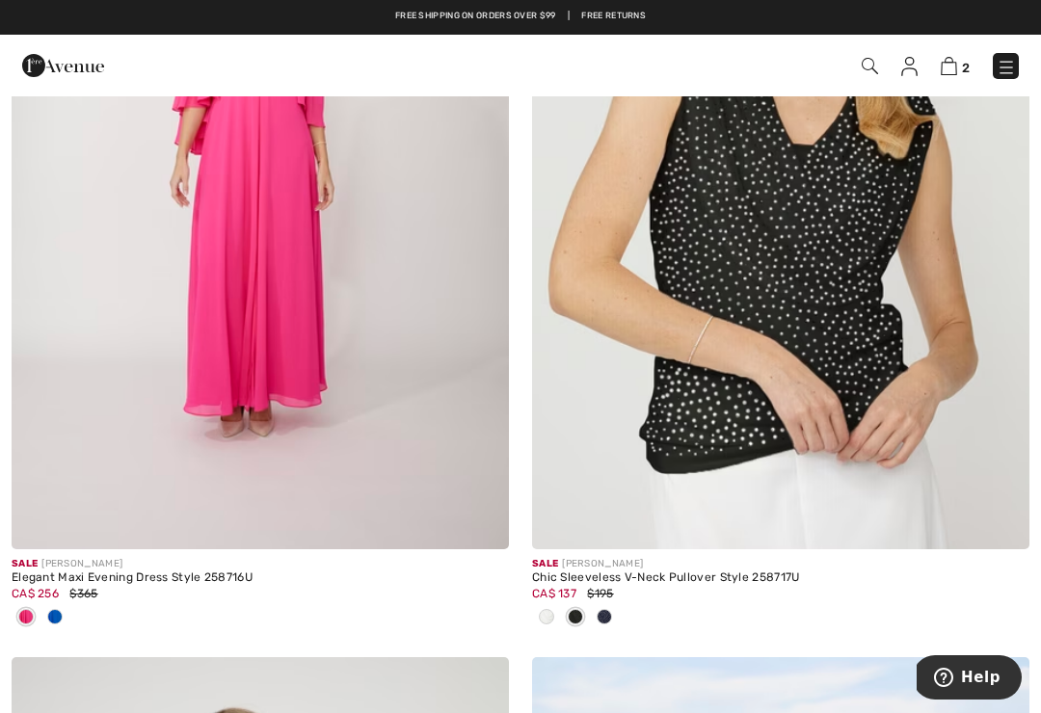
scroll to position [8167, 0]
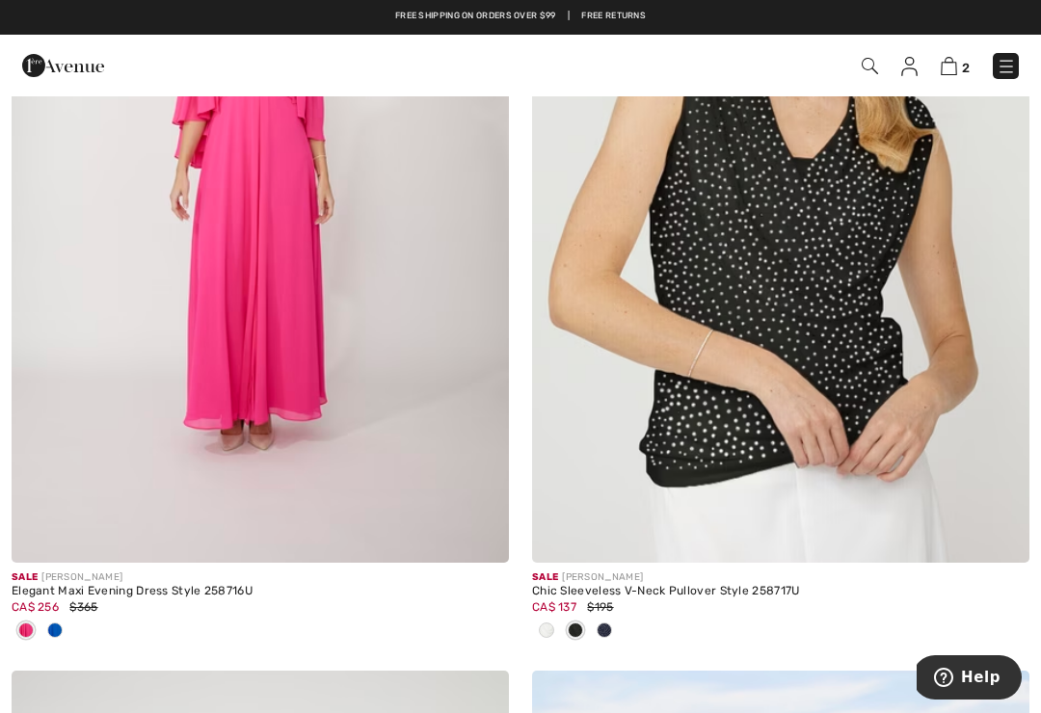
click at [826, 298] on img at bounding box center [781, 190] width 498 height 746
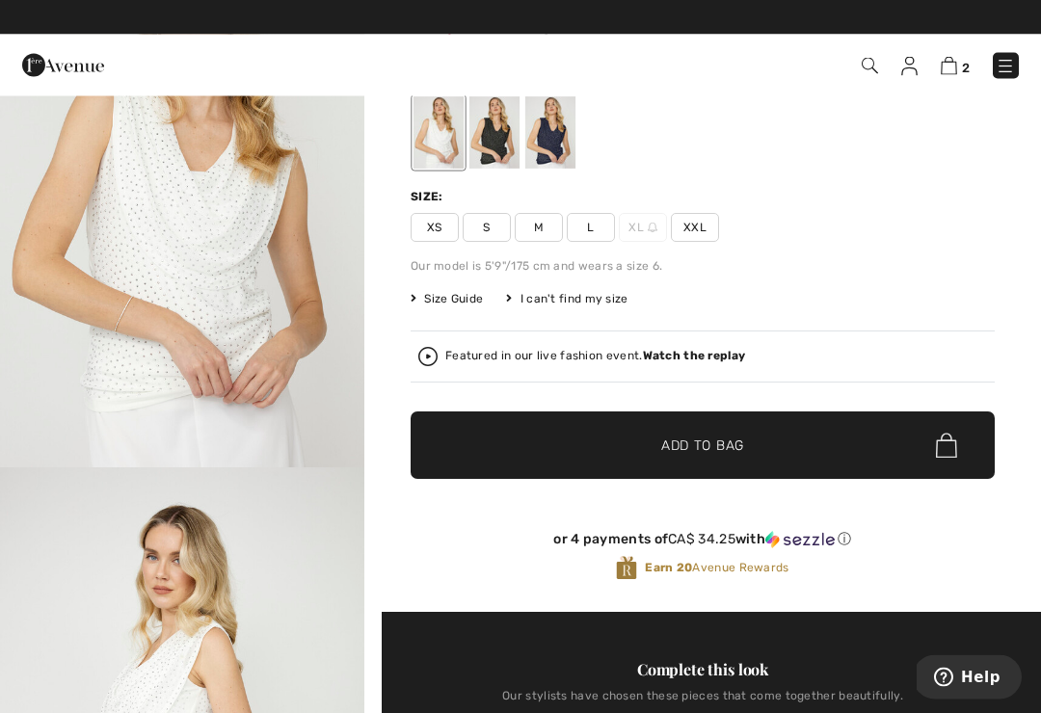
scroll to position [174, 0]
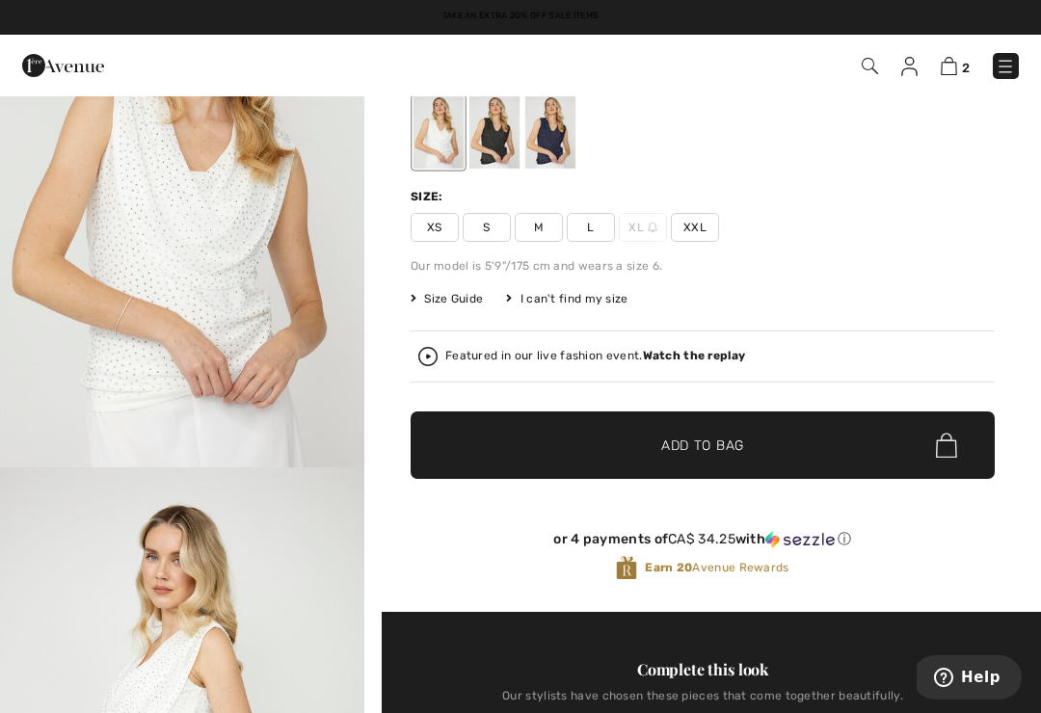
click at [492, 138] on div at bounding box center [495, 132] width 50 height 72
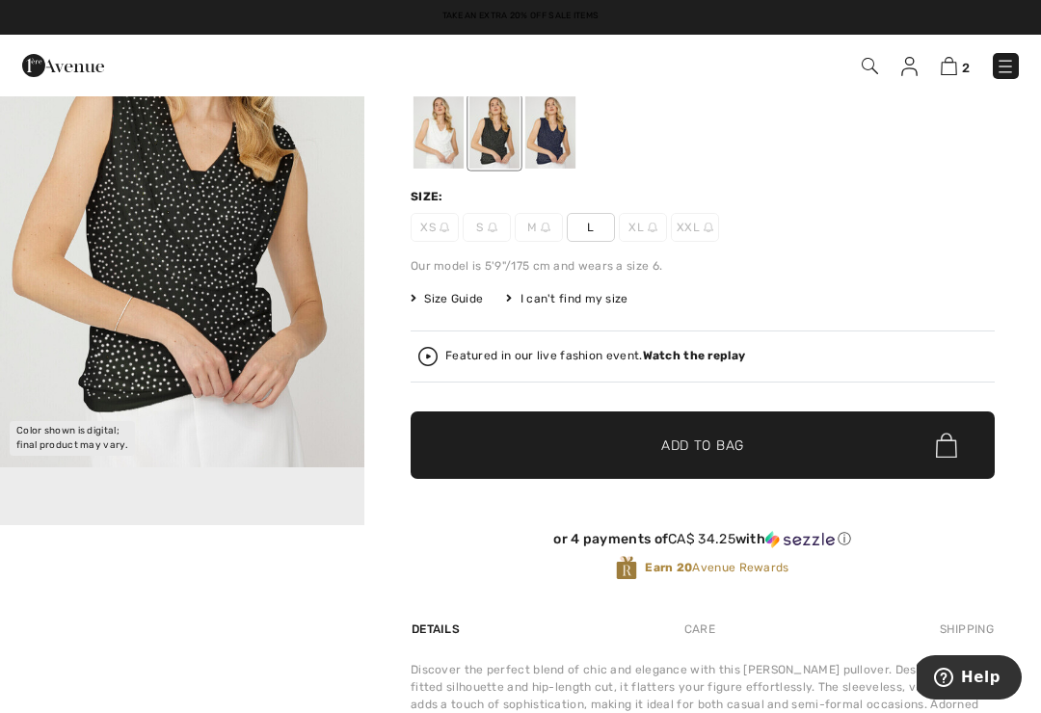
click at [552, 140] on div at bounding box center [550, 132] width 50 height 72
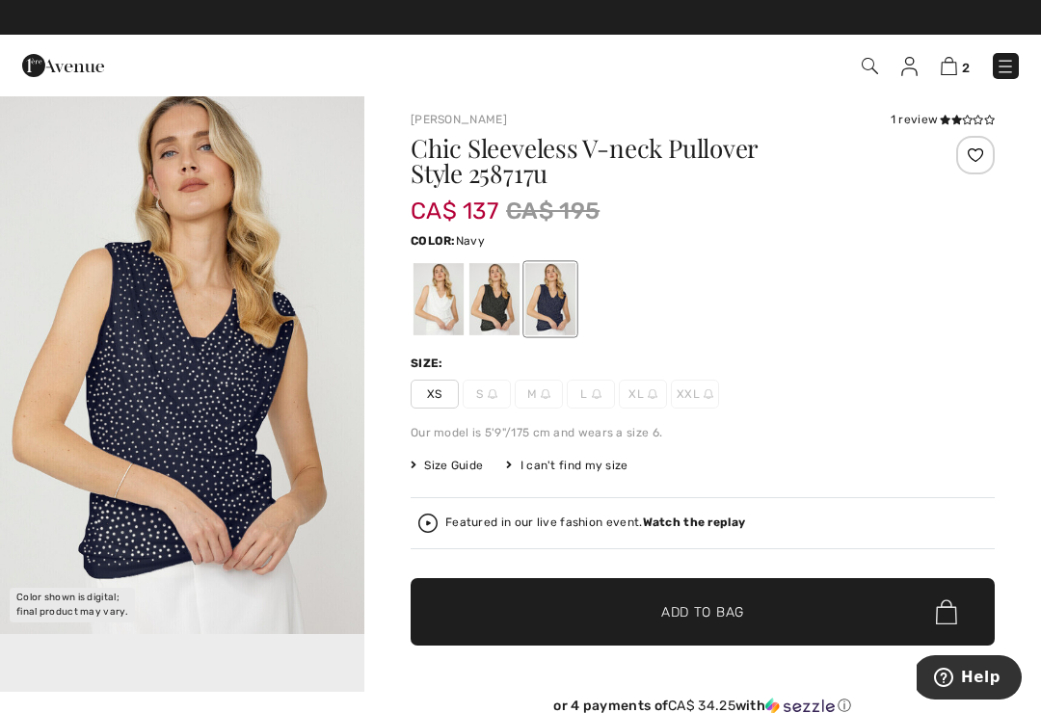
scroll to position [0, 0]
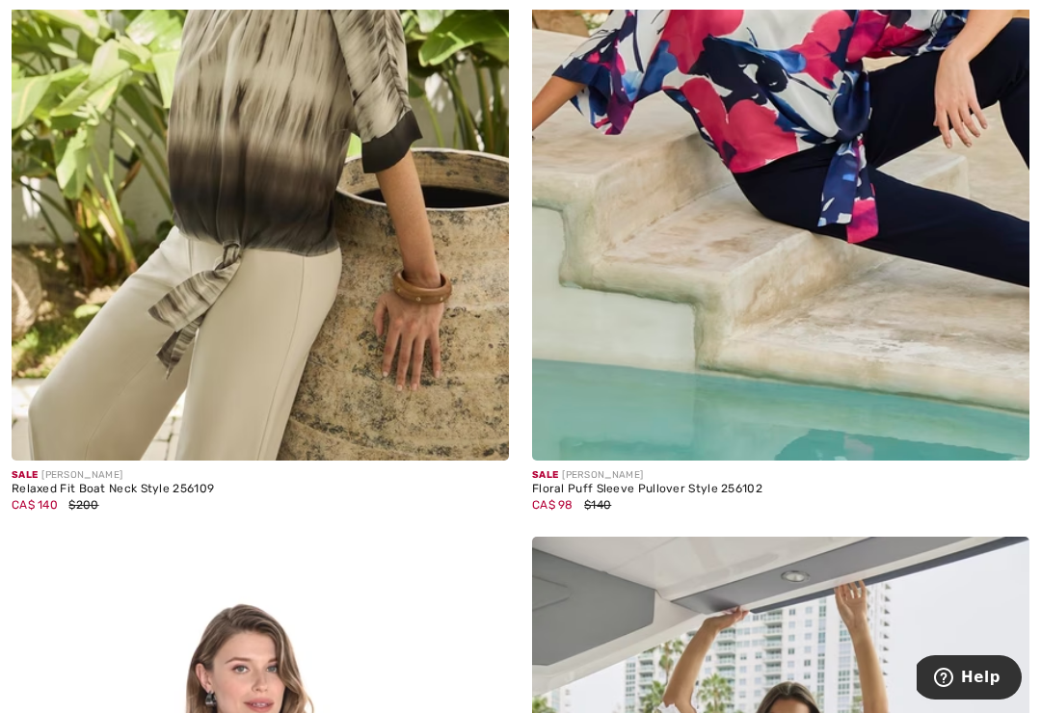
scroll to position [11830, 0]
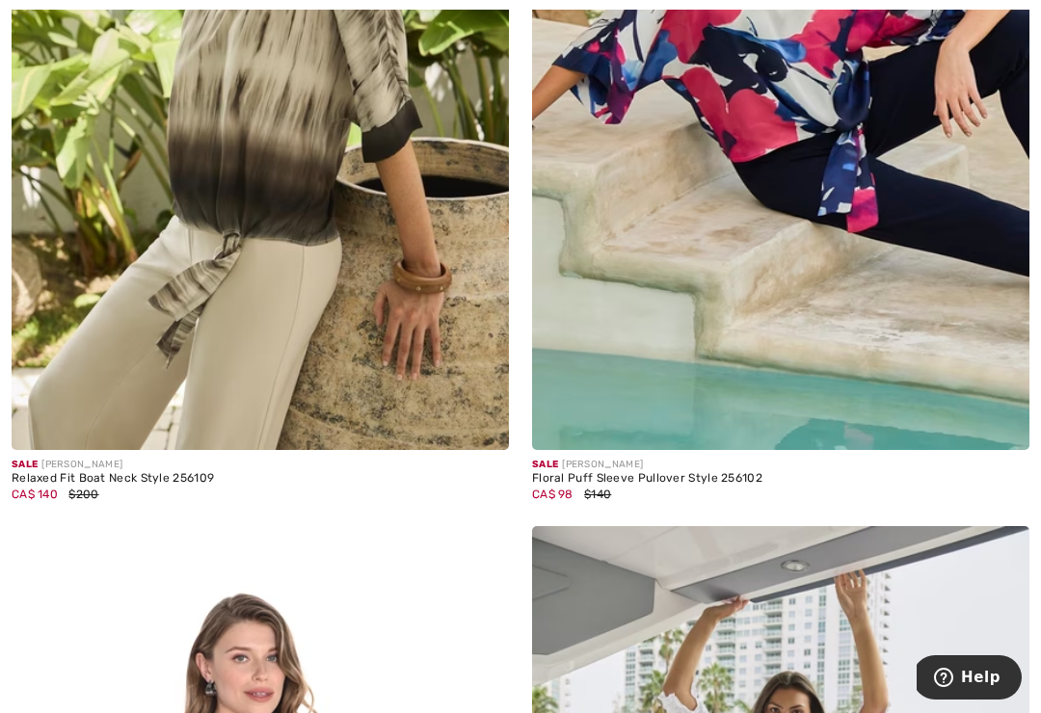
click at [199, 199] on img at bounding box center [261, 77] width 498 height 746
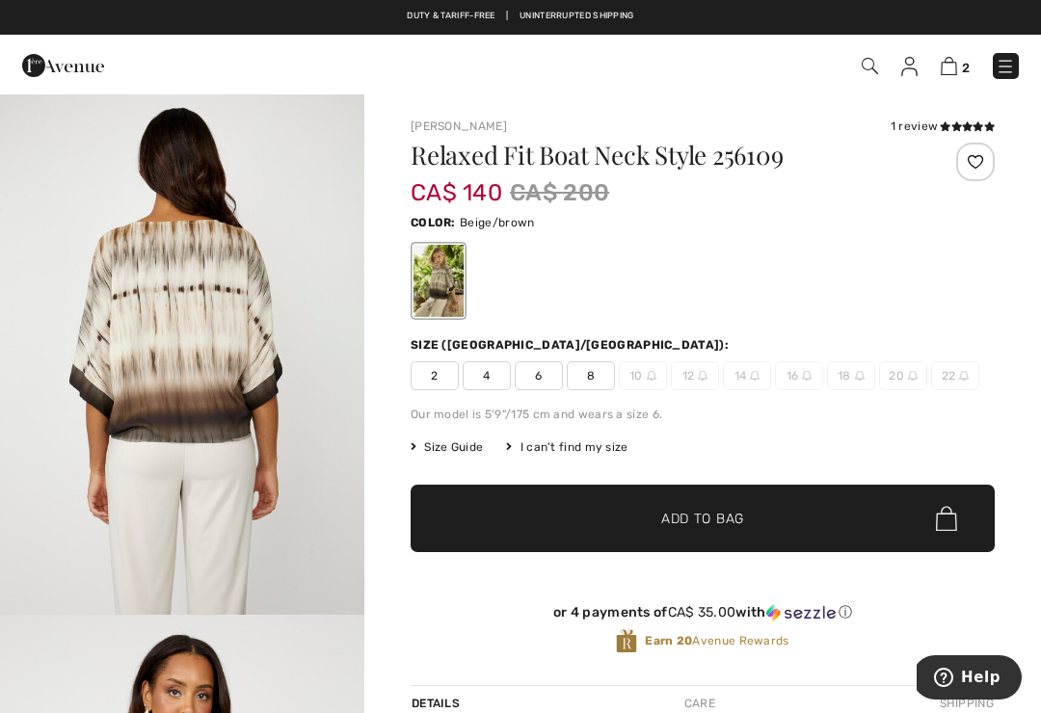
scroll to position [1638, 0]
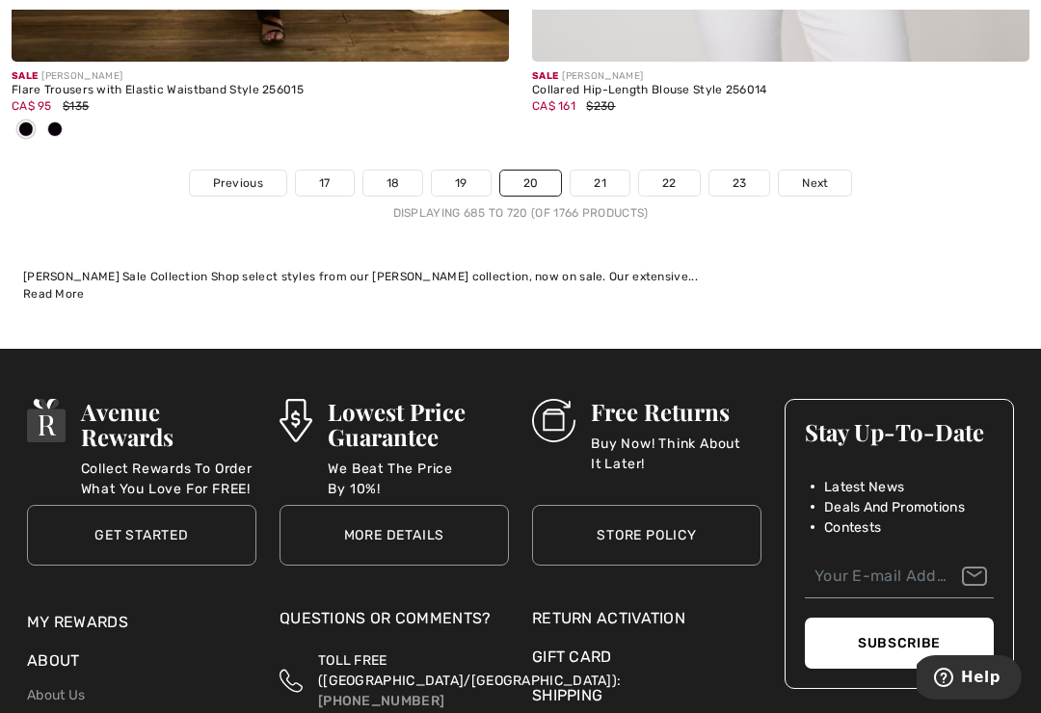
scroll to position [15569, 0]
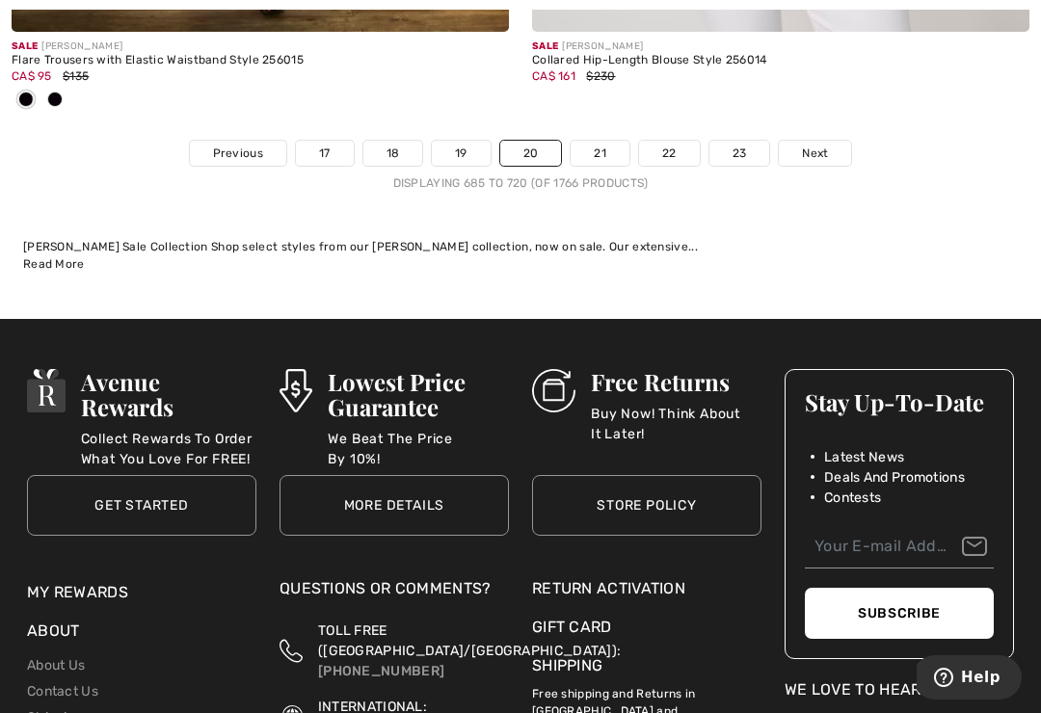
click at [598, 146] on link "21" at bounding box center [600, 153] width 59 height 25
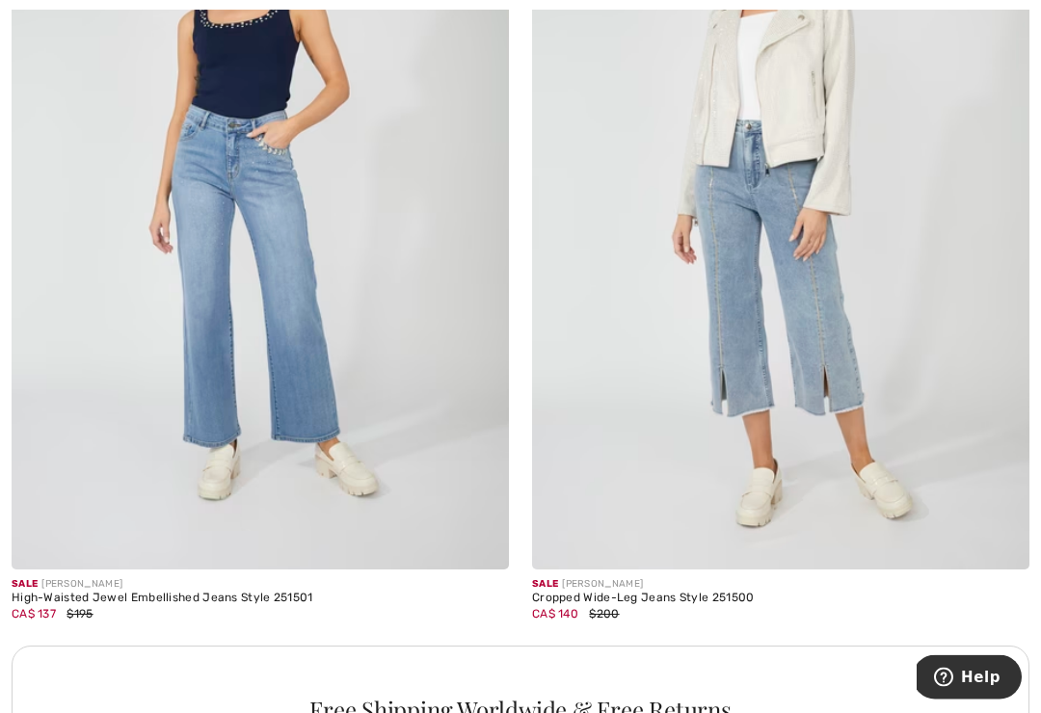
scroll to position [4711, 0]
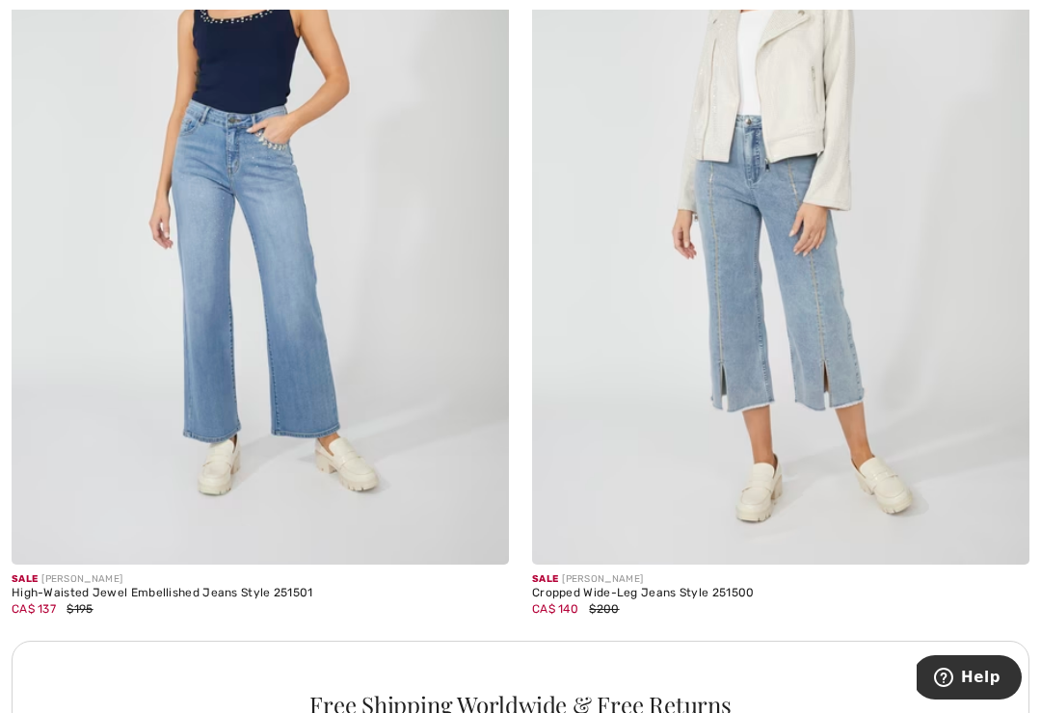
click at [195, 339] on img at bounding box center [261, 192] width 498 height 746
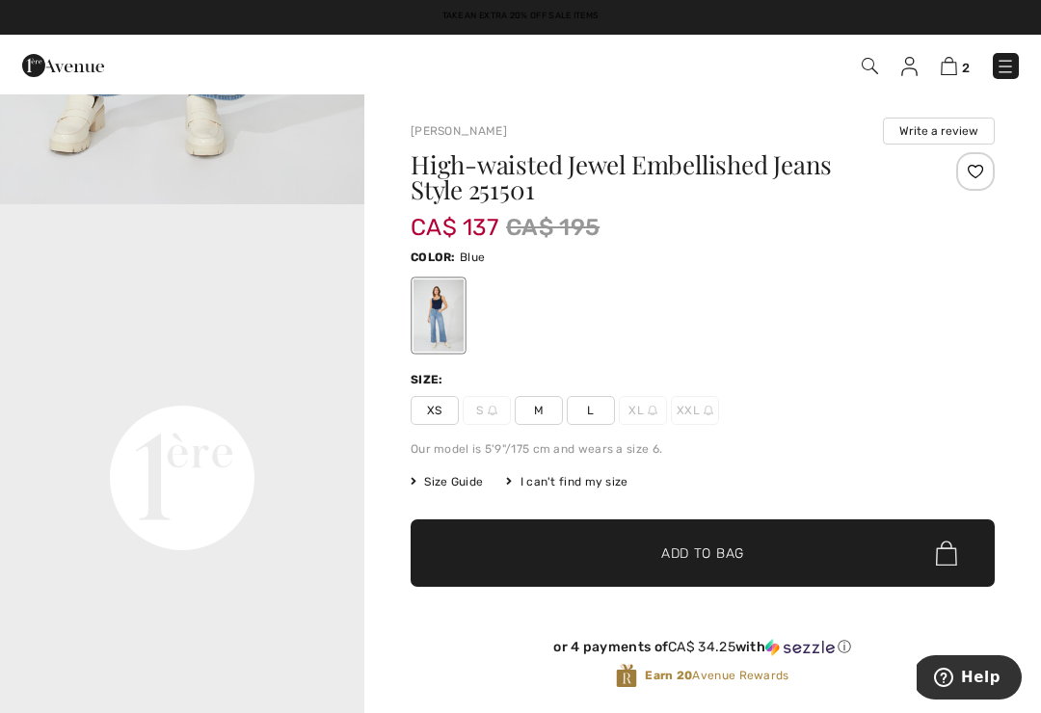
scroll to position [982, 0]
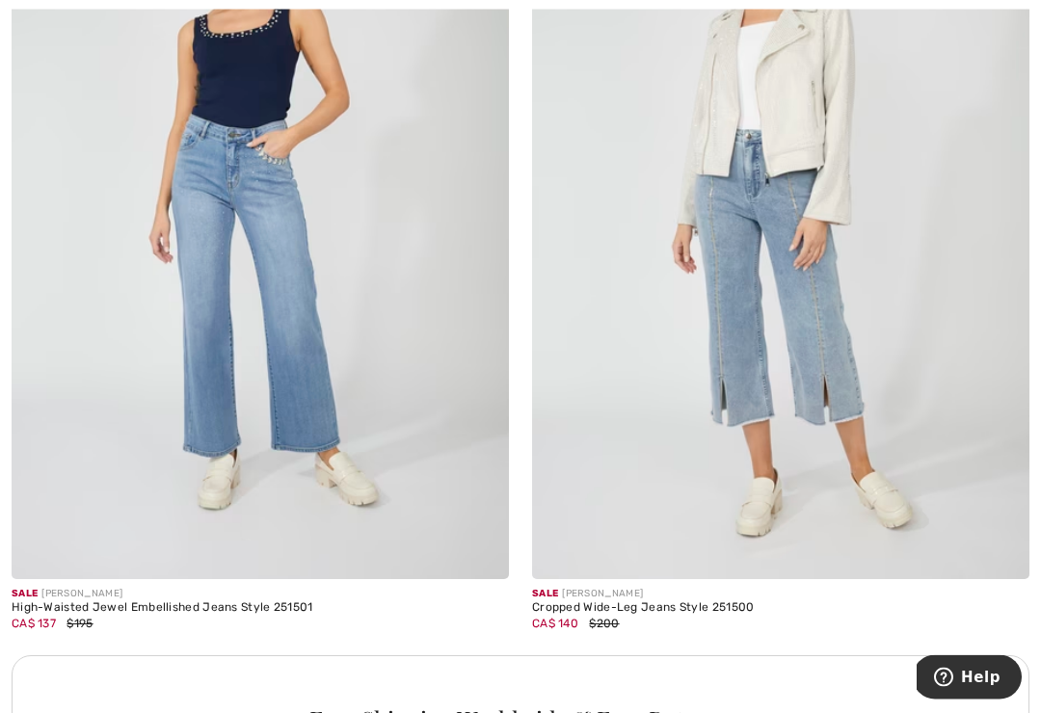
scroll to position [4696, 0]
click at [727, 344] on img at bounding box center [781, 206] width 498 height 746
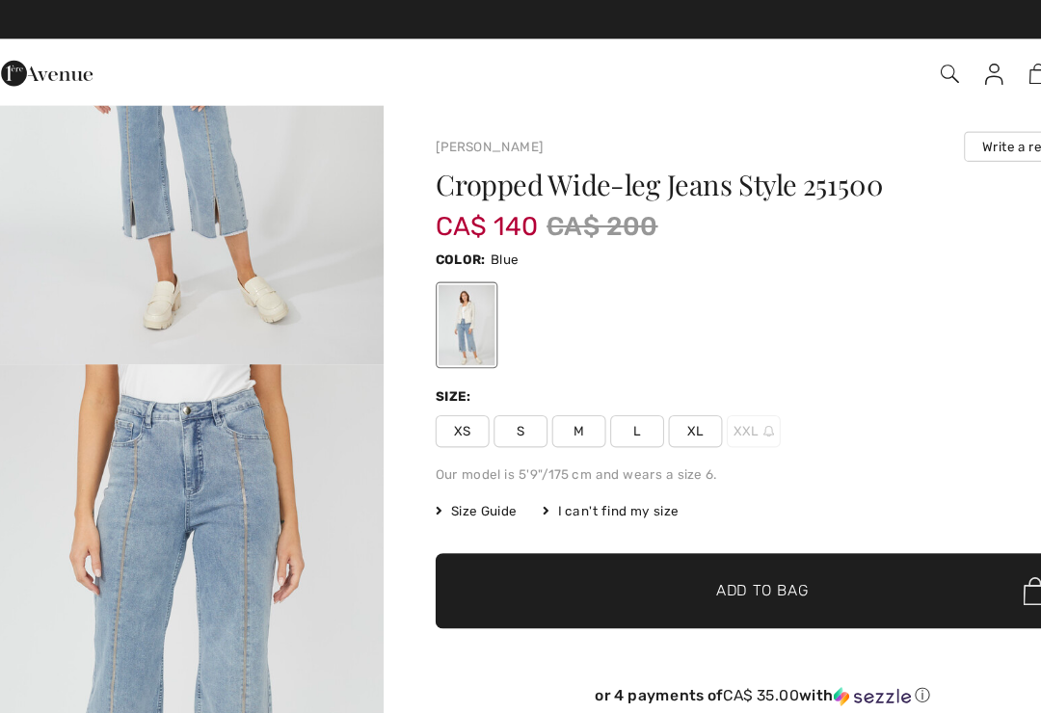
scroll to position [308, 0]
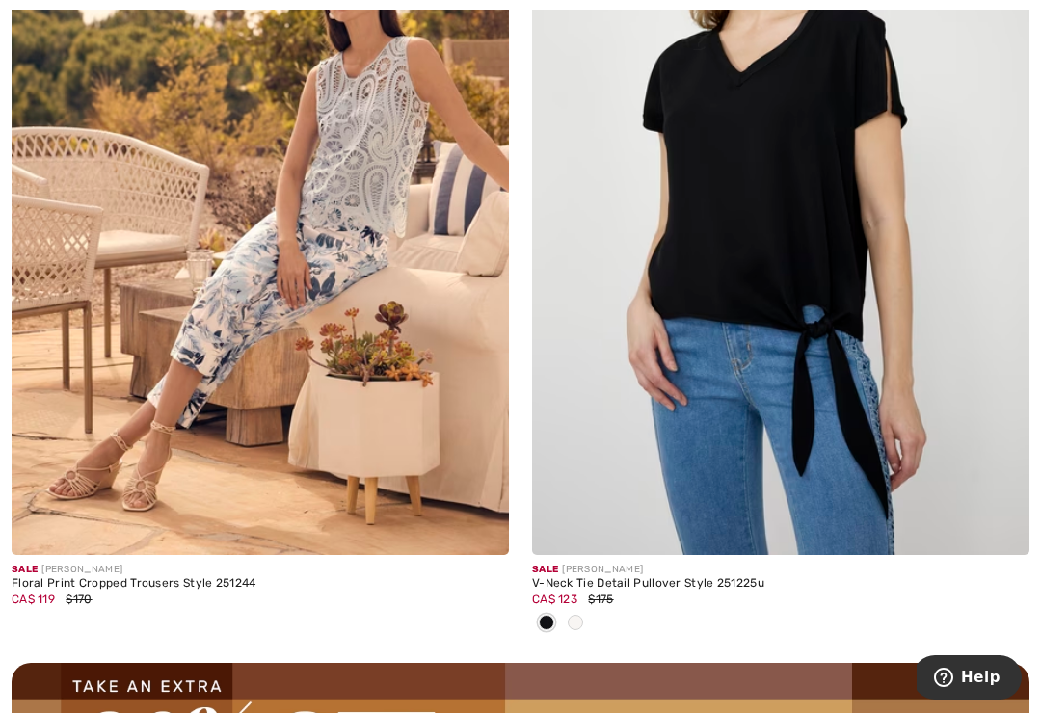
scroll to position [9784, 0]
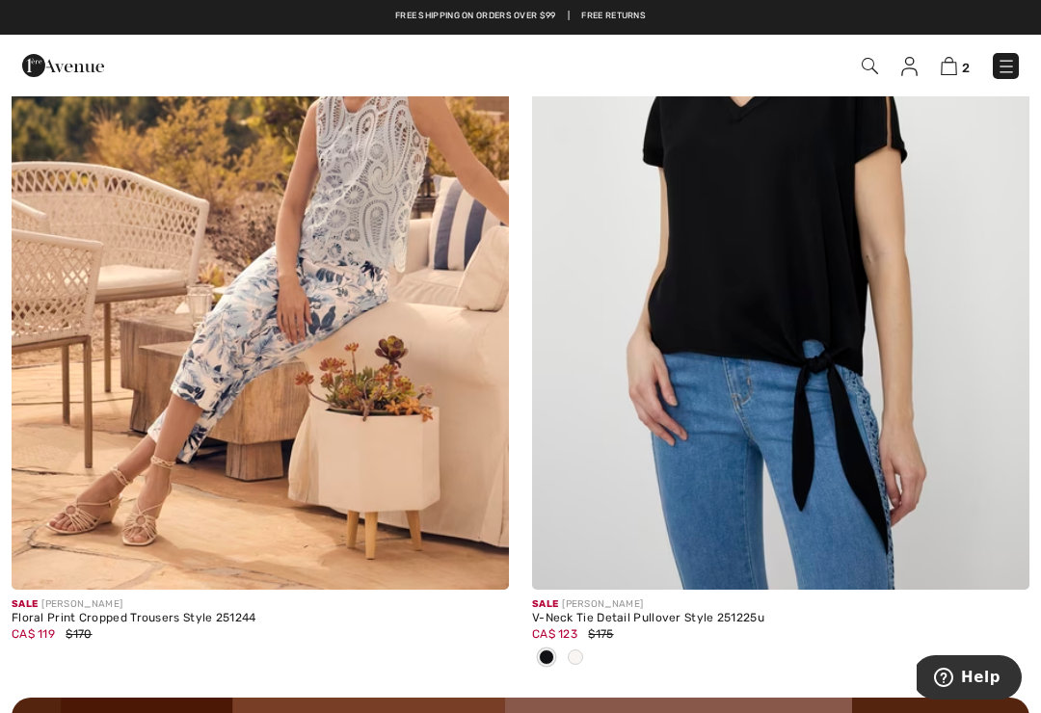
click at [703, 269] on img at bounding box center [781, 217] width 498 height 746
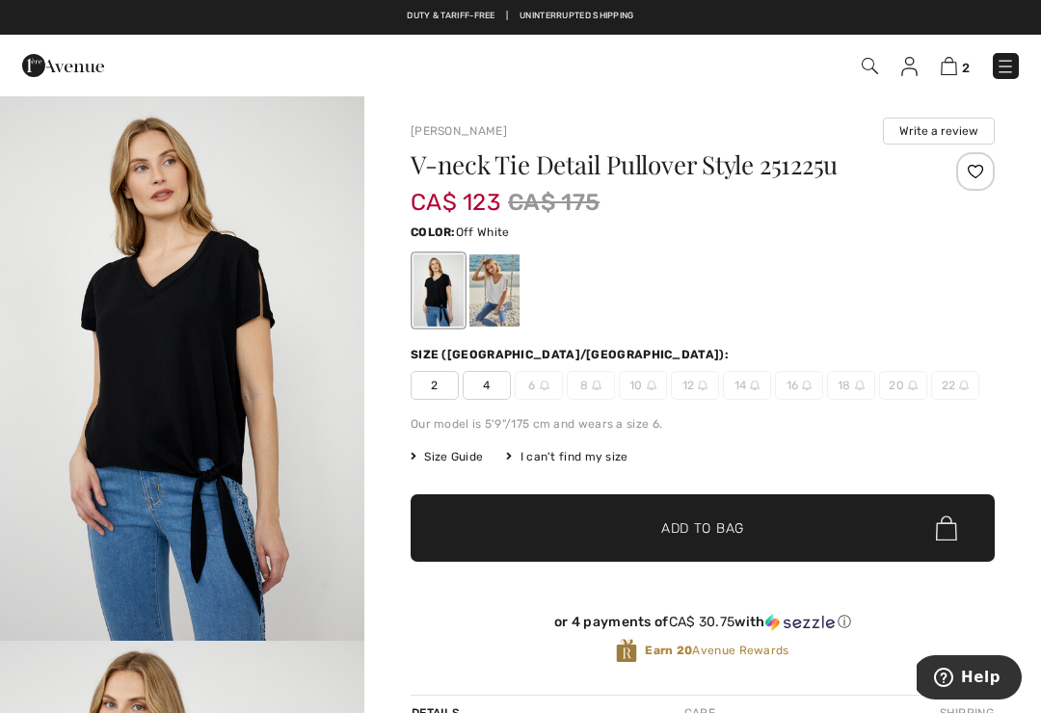
click at [483, 305] on div at bounding box center [495, 291] width 50 height 72
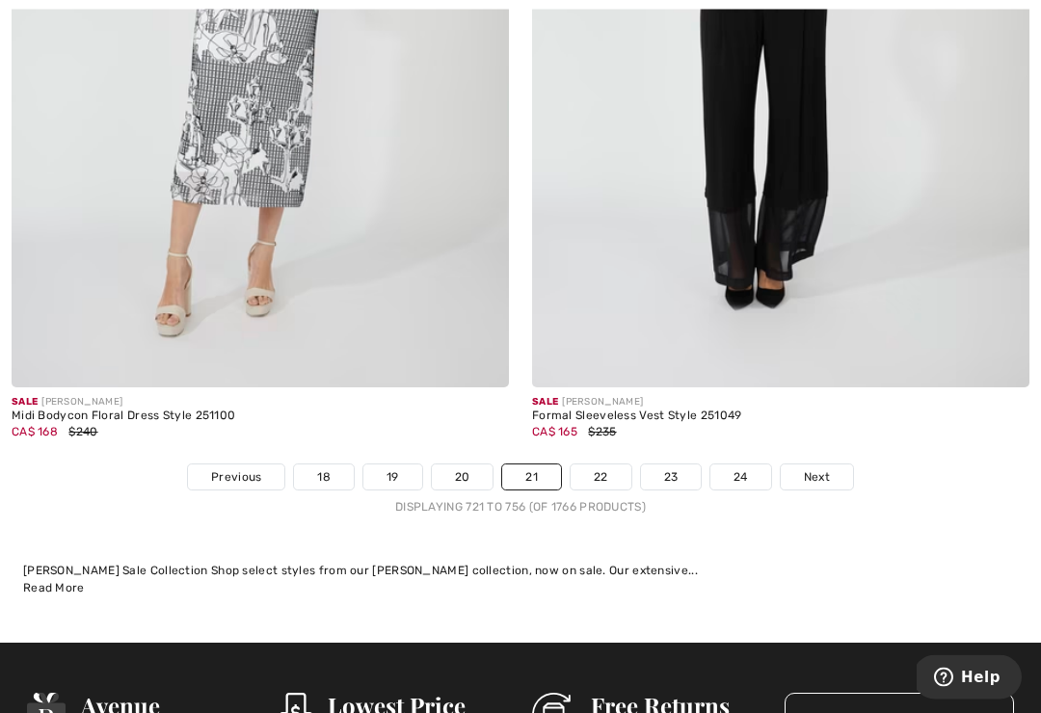
scroll to position [15247, 0]
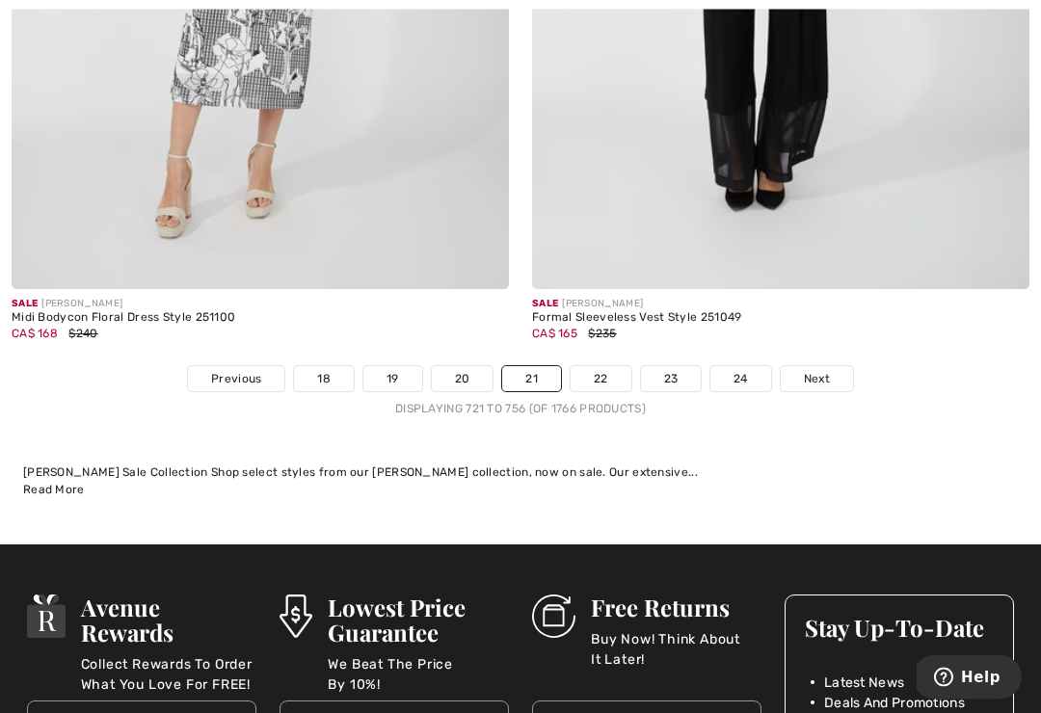
click at [599, 367] on link "22" at bounding box center [601, 379] width 61 height 25
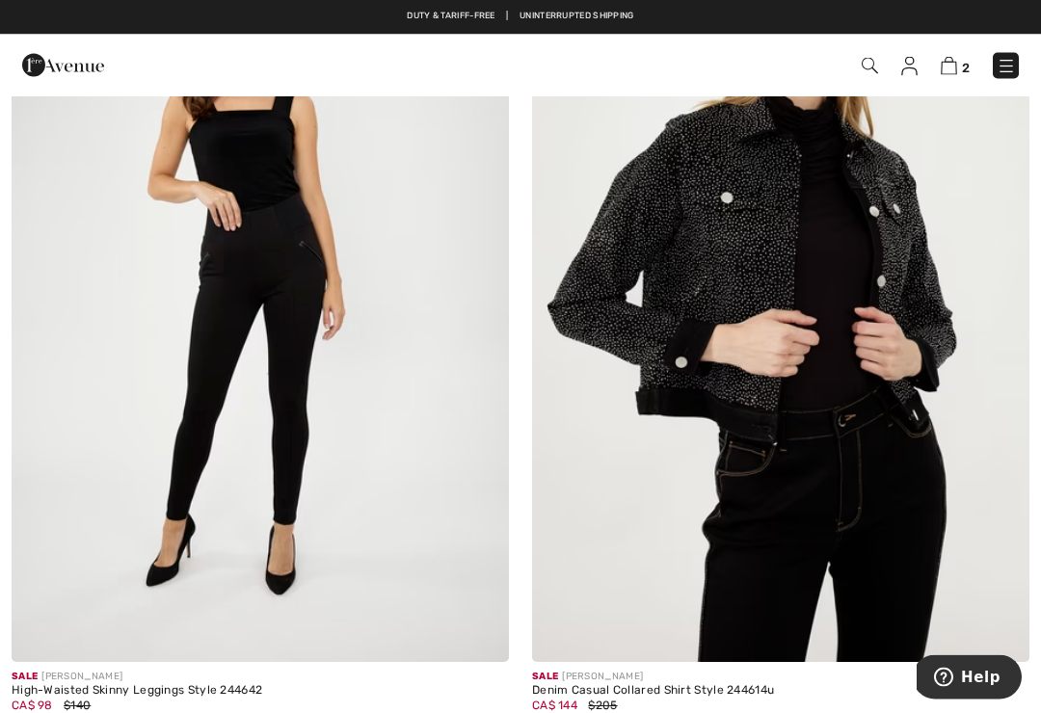
scroll to position [12531, 0]
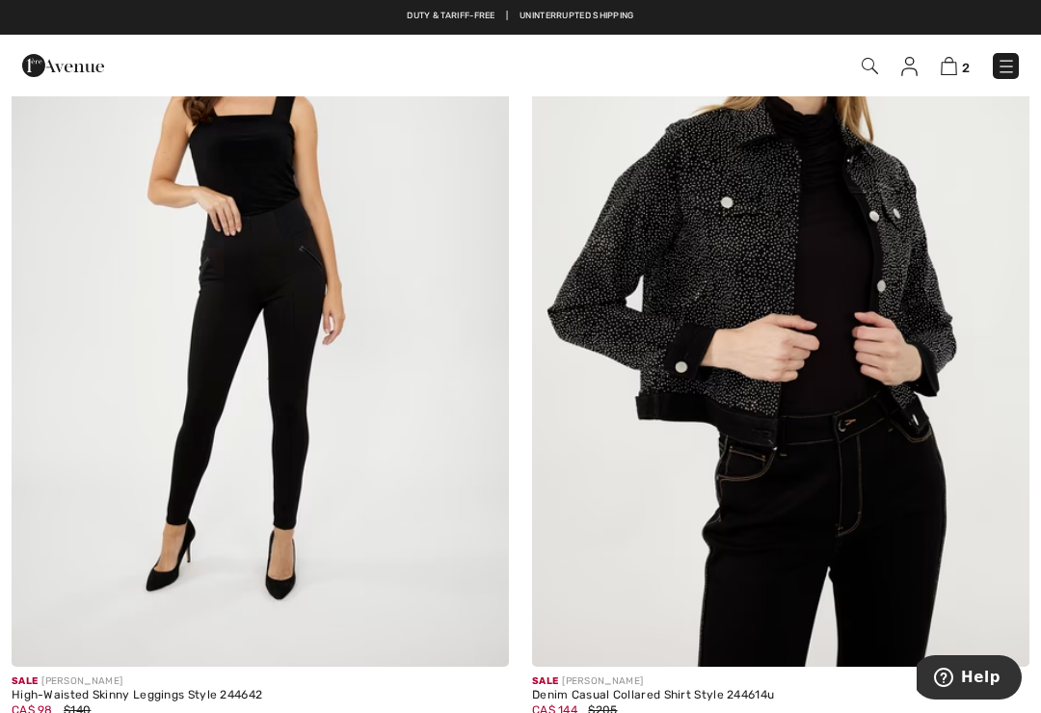
click at [711, 274] on img at bounding box center [781, 294] width 498 height 746
click at [706, 241] on img at bounding box center [781, 294] width 498 height 746
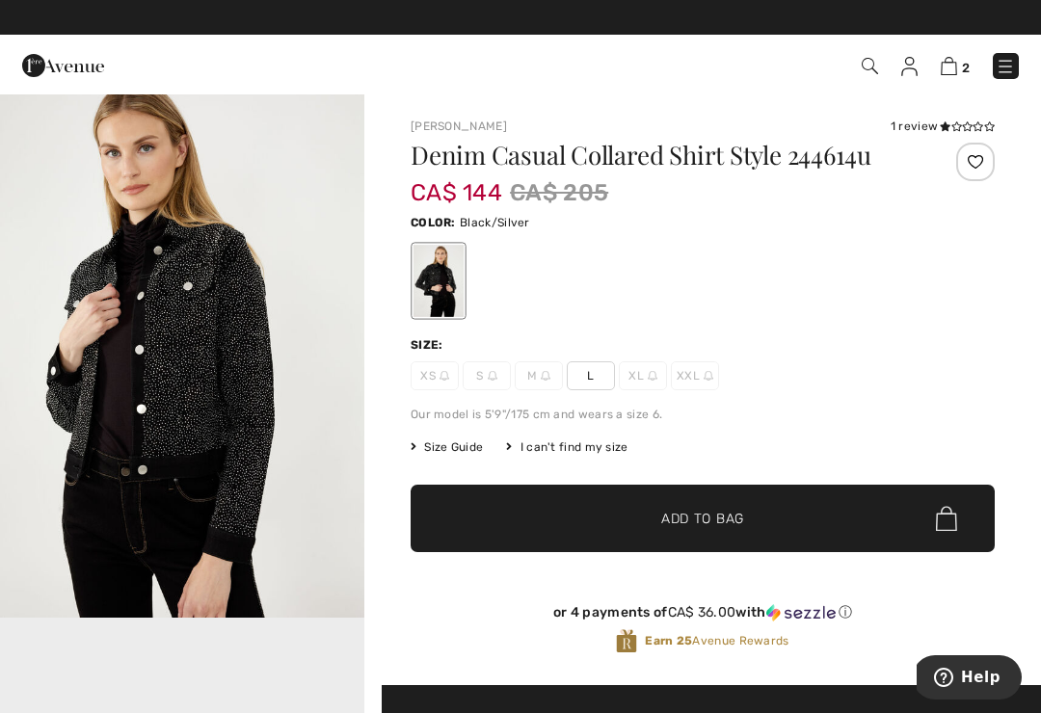
scroll to position [569, 0]
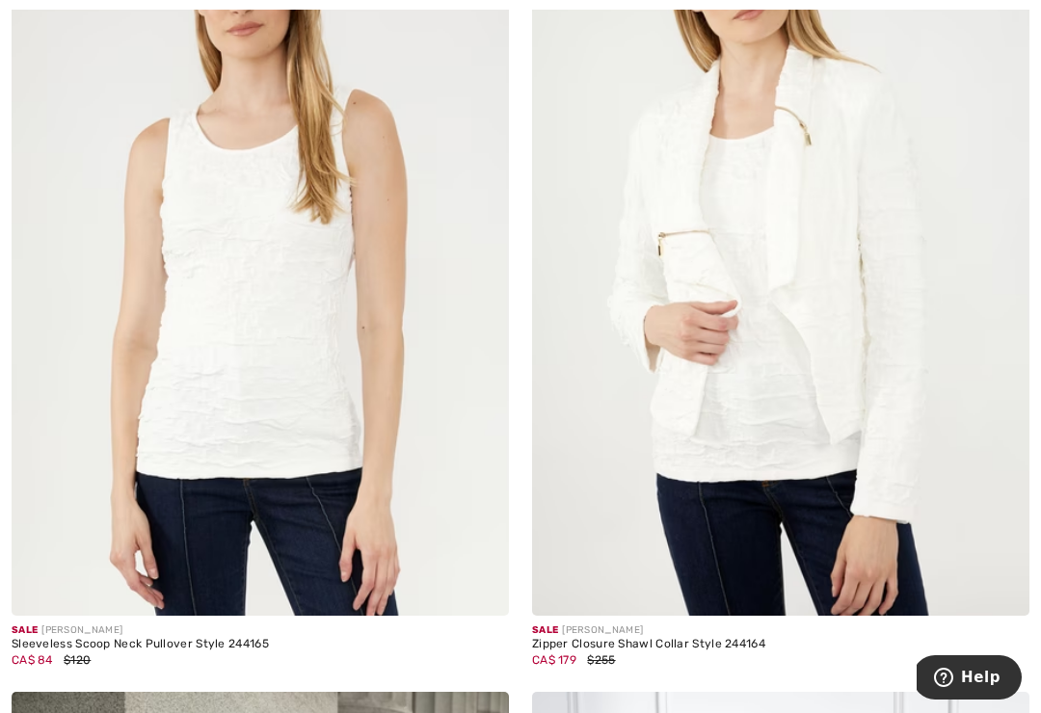
scroll to position [13405, 0]
click at [192, 383] on img at bounding box center [261, 242] width 498 height 746
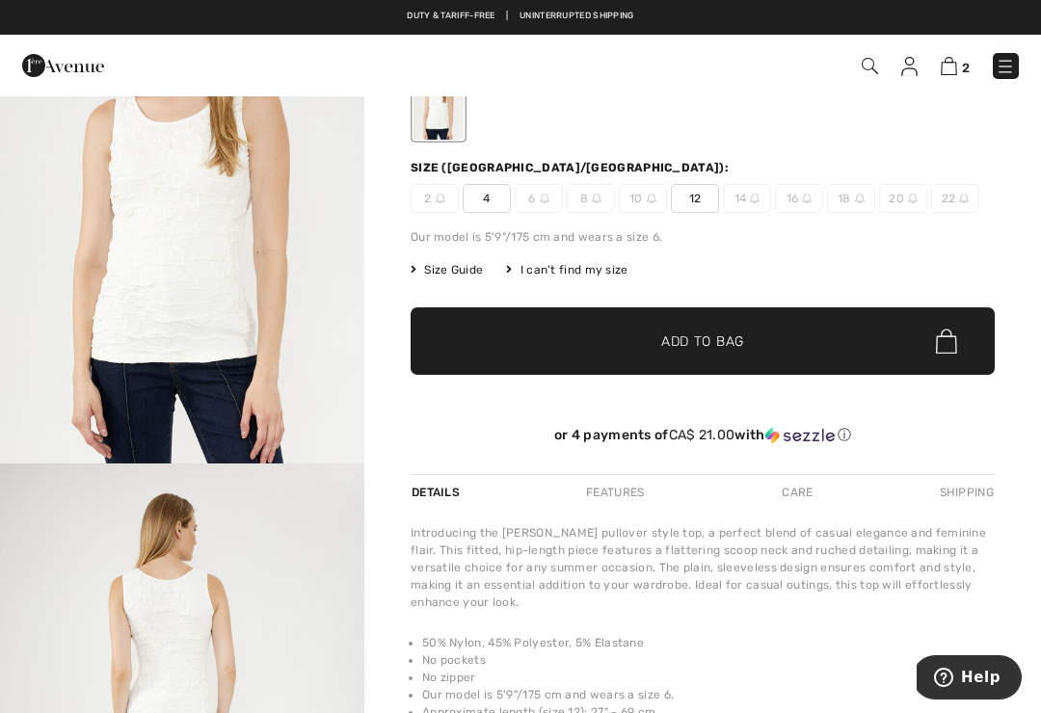
scroll to position [111, 0]
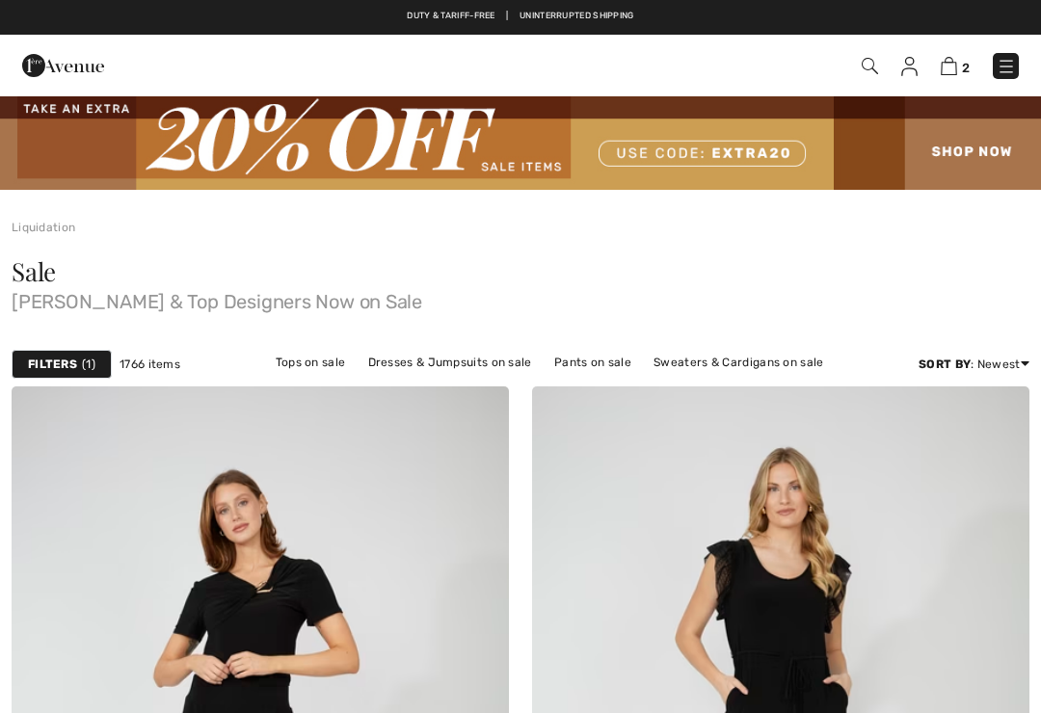
checkbox input "true"
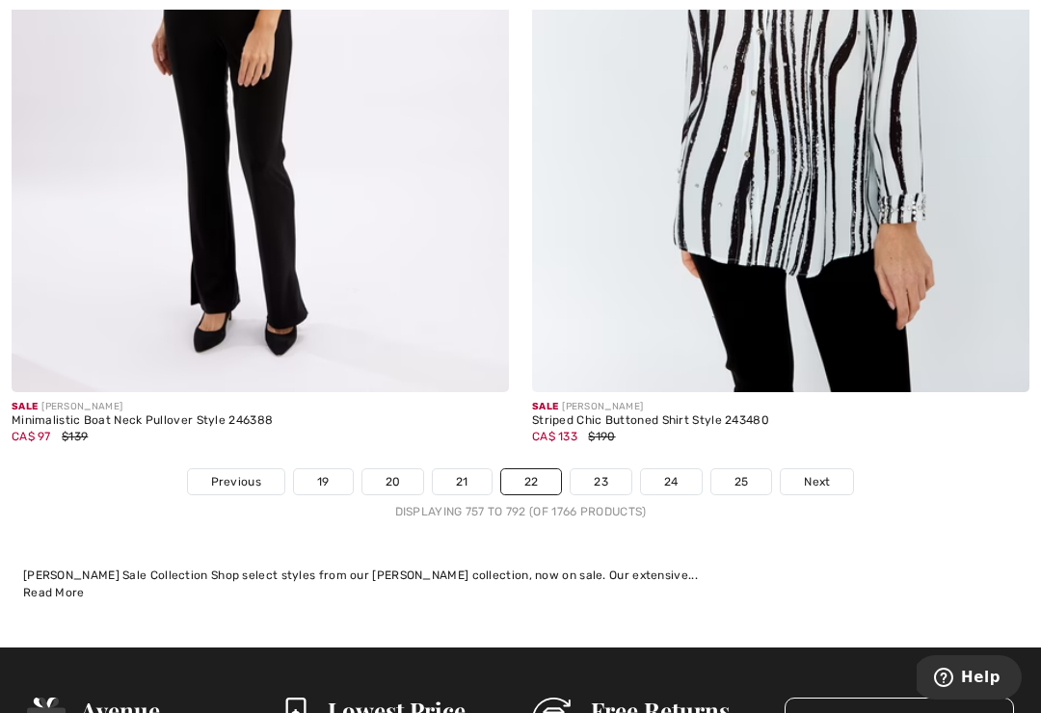
scroll to position [15311, 0]
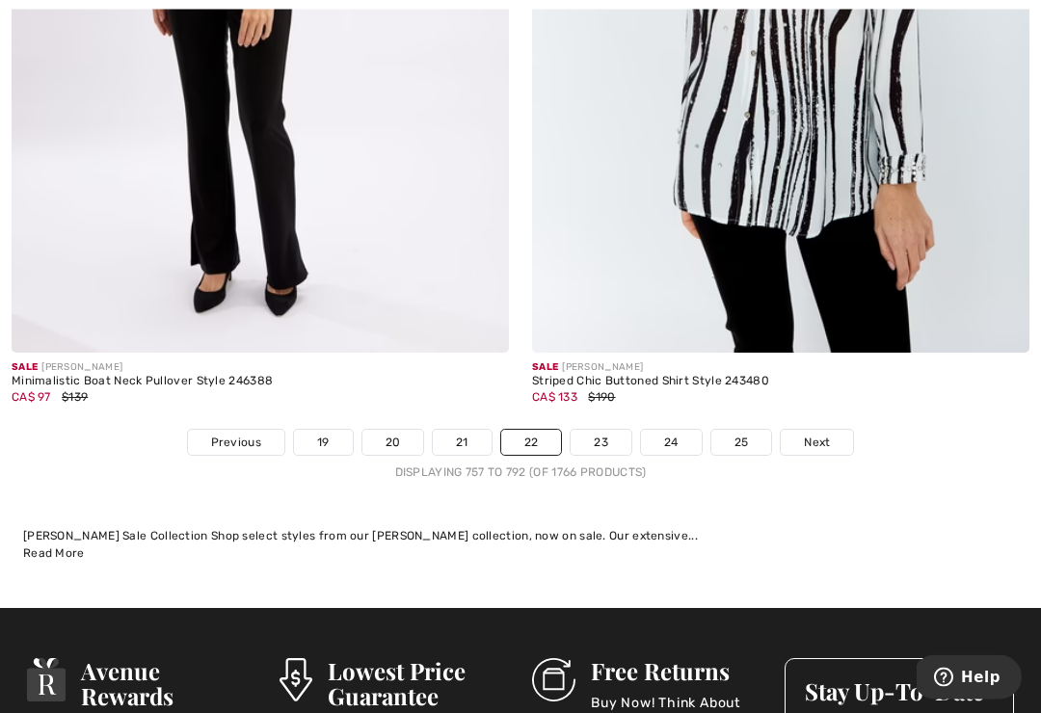
click at [586, 431] on link "23" at bounding box center [601, 443] width 61 height 25
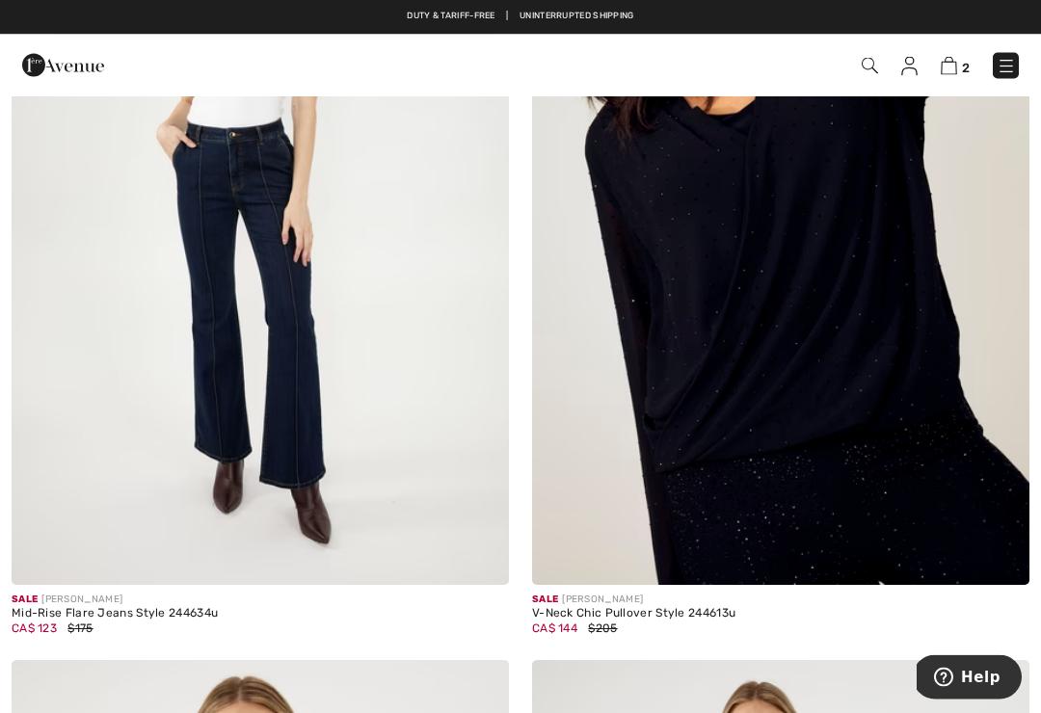
scroll to position [7387, 0]
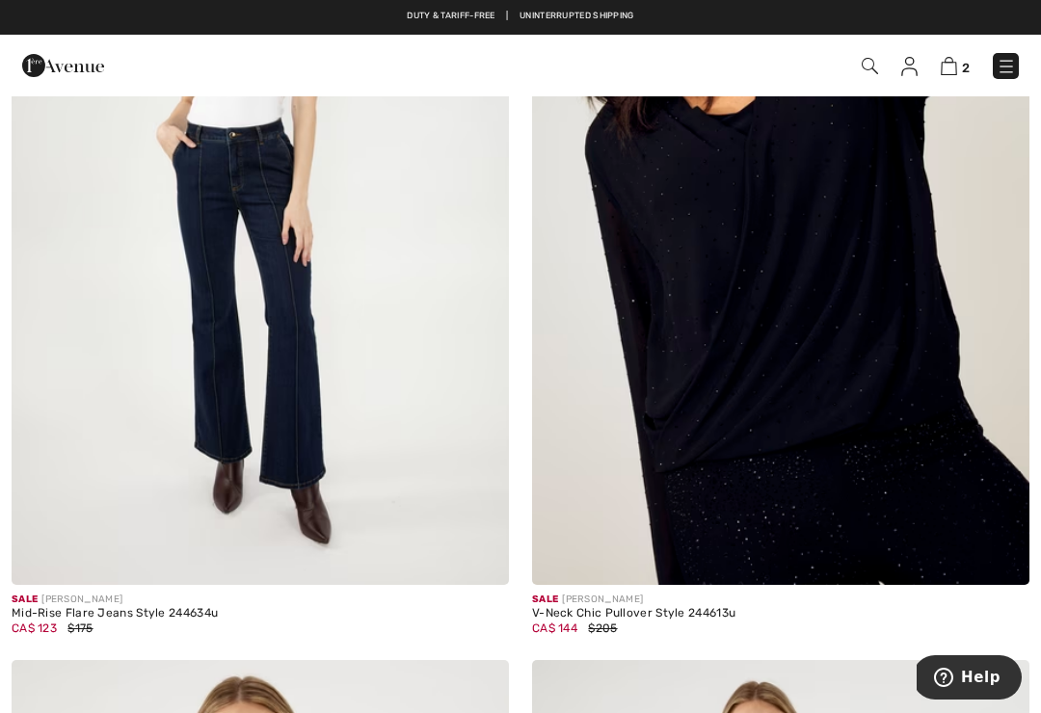
click at [209, 352] on img at bounding box center [261, 212] width 498 height 746
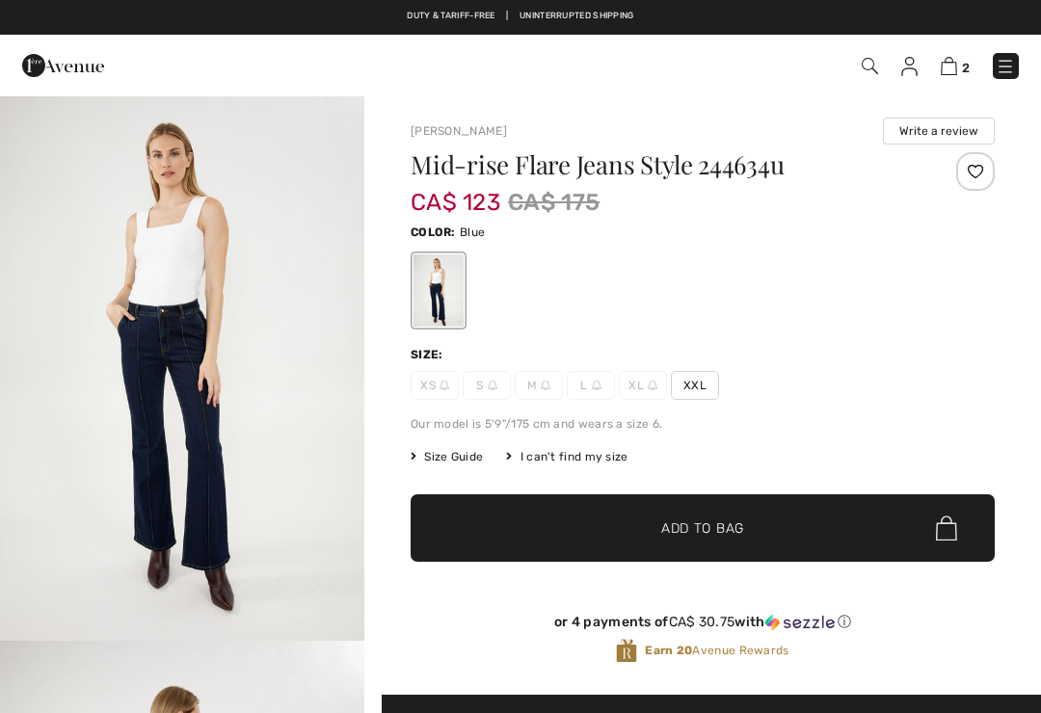
checkbox input "true"
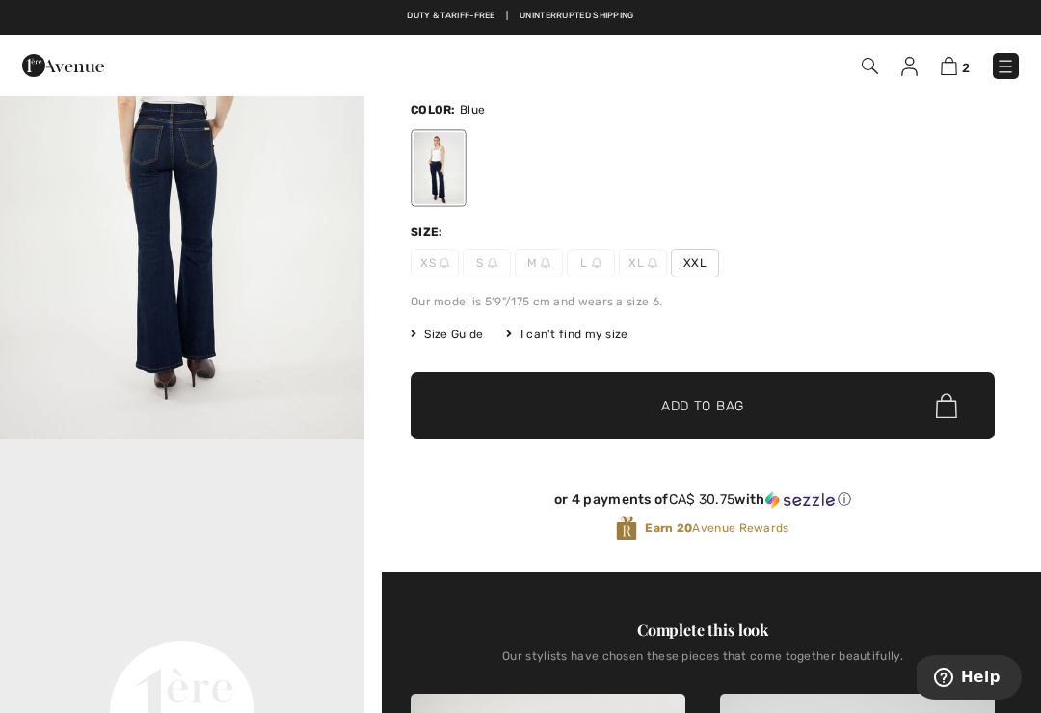
scroll to position [606, 0]
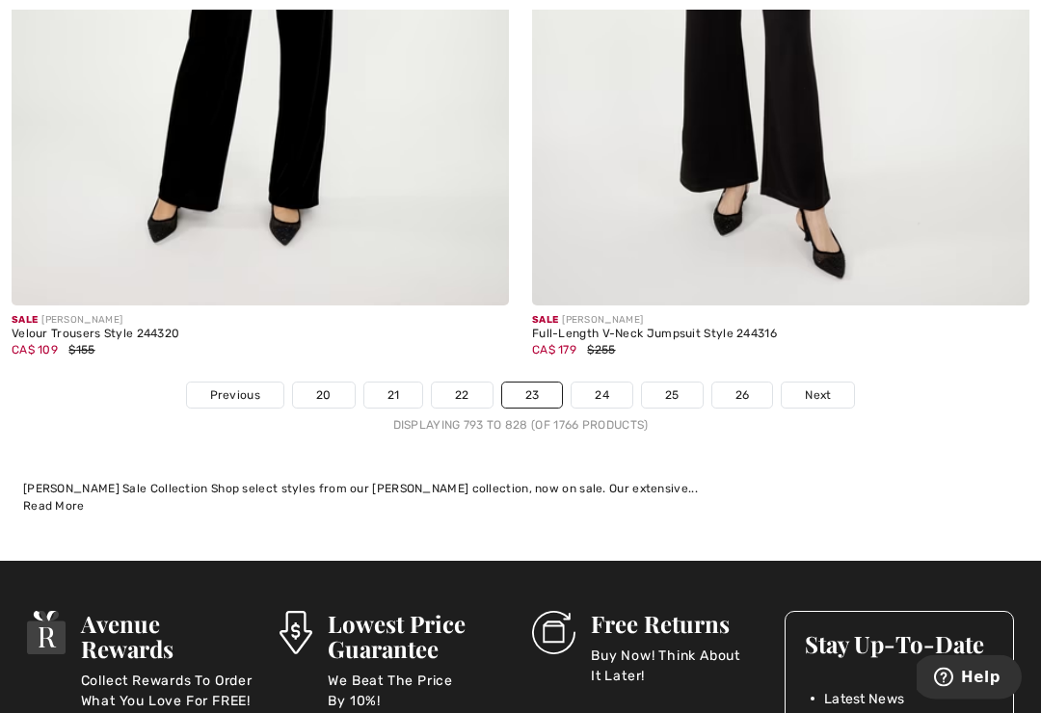
scroll to position [15387, 0]
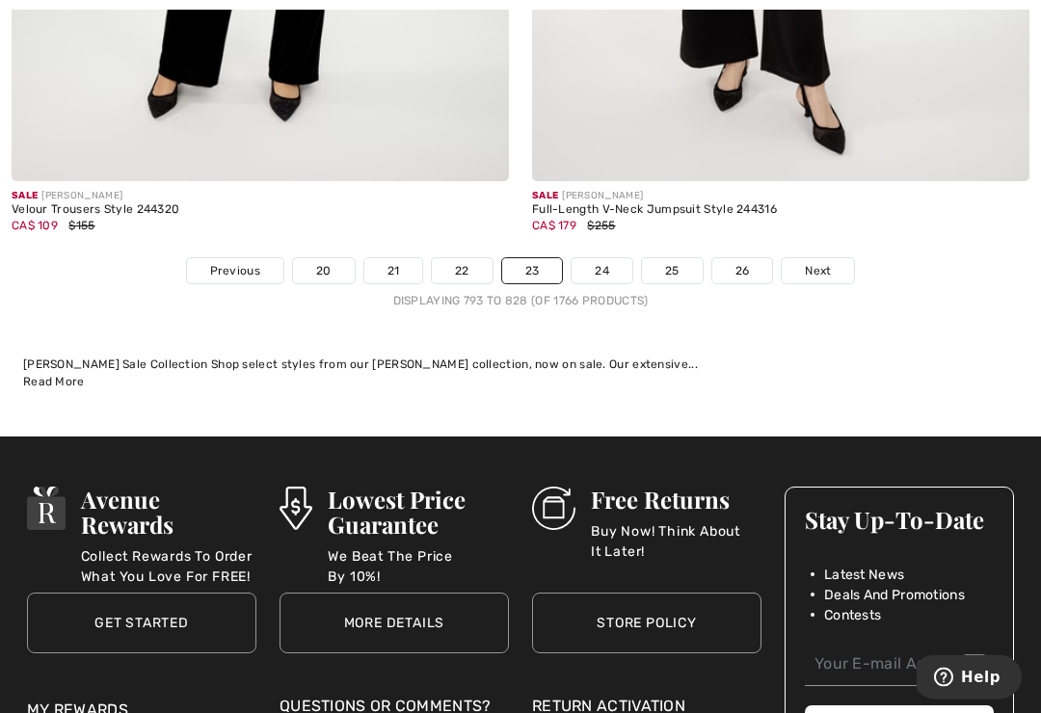
click at [605, 259] on link "24" at bounding box center [602, 271] width 61 height 25
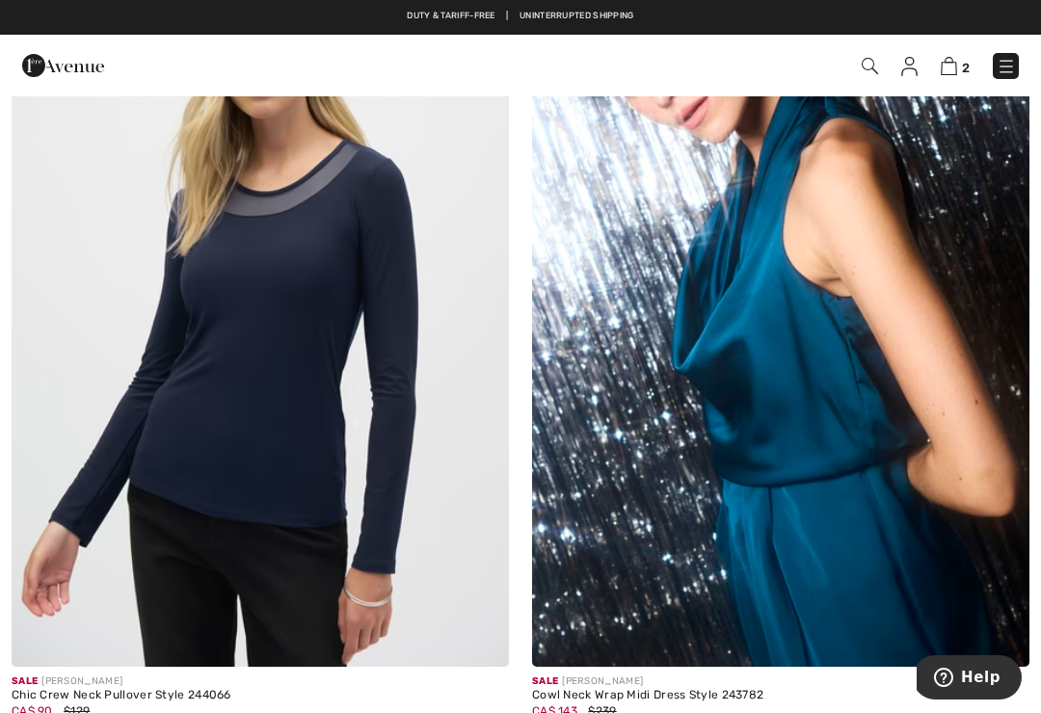
scroll to position [8887, 0]
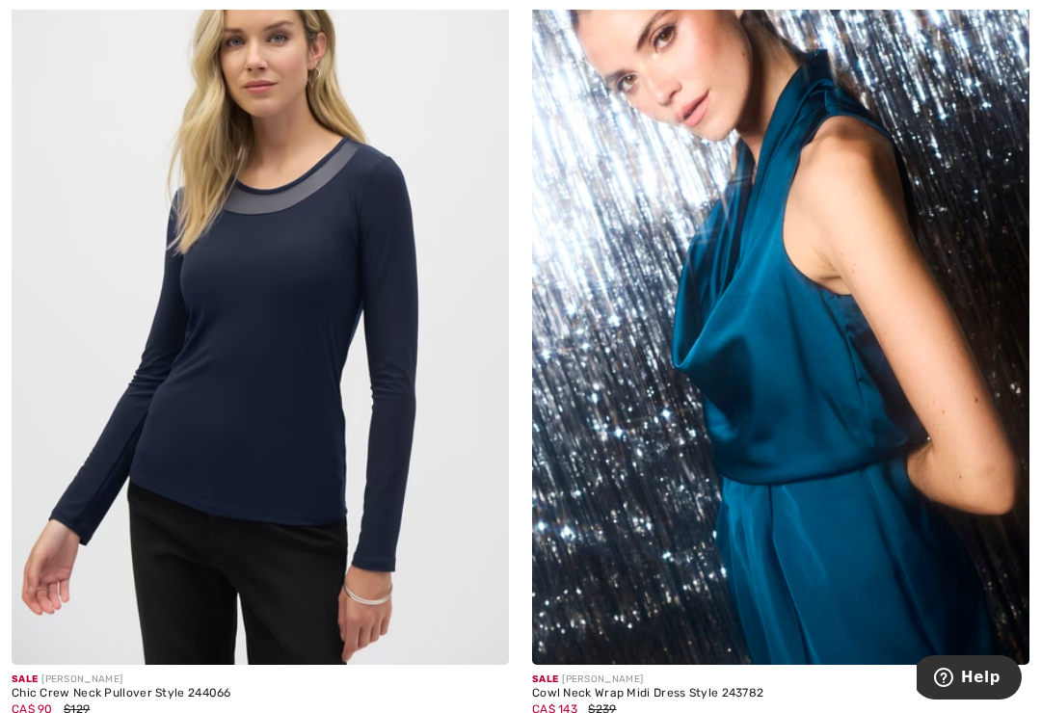
click at [186, 430] on img at bounding box center [261, 292] width 498 height 746
click at [190, 399] on img at bounding box center [261, 292] width 498 height 746
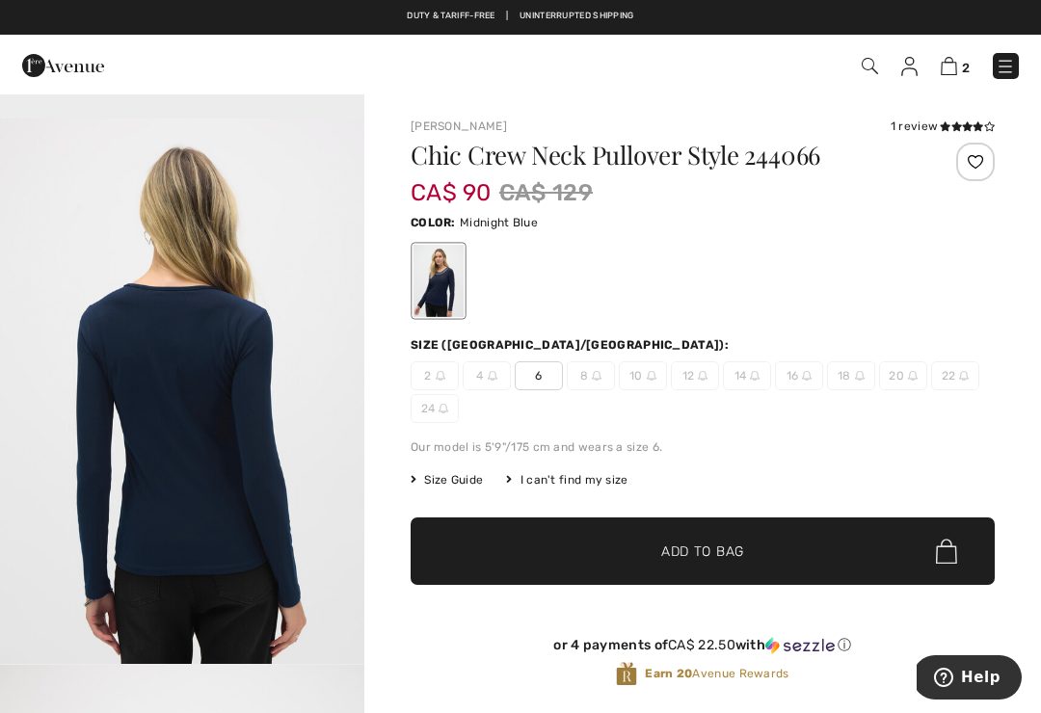
scroll to position [1724, 0]
click at [43, 484] on img "3 / 4" at bounding box center [182, 392] width 364 height 546
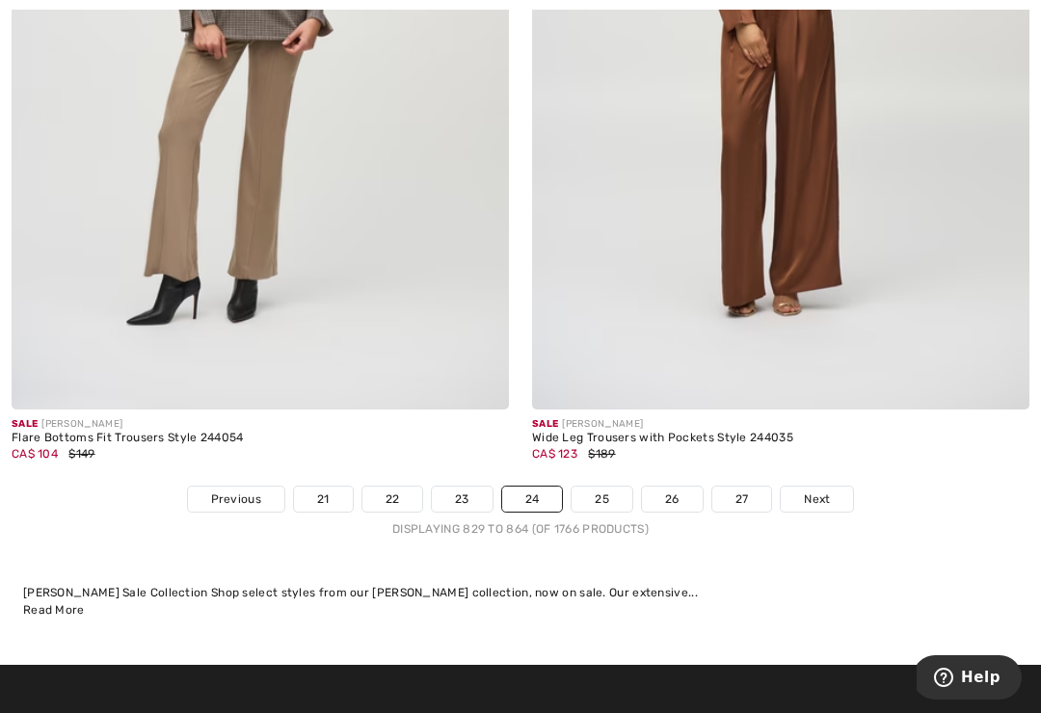
scroll to position [15291, 0]
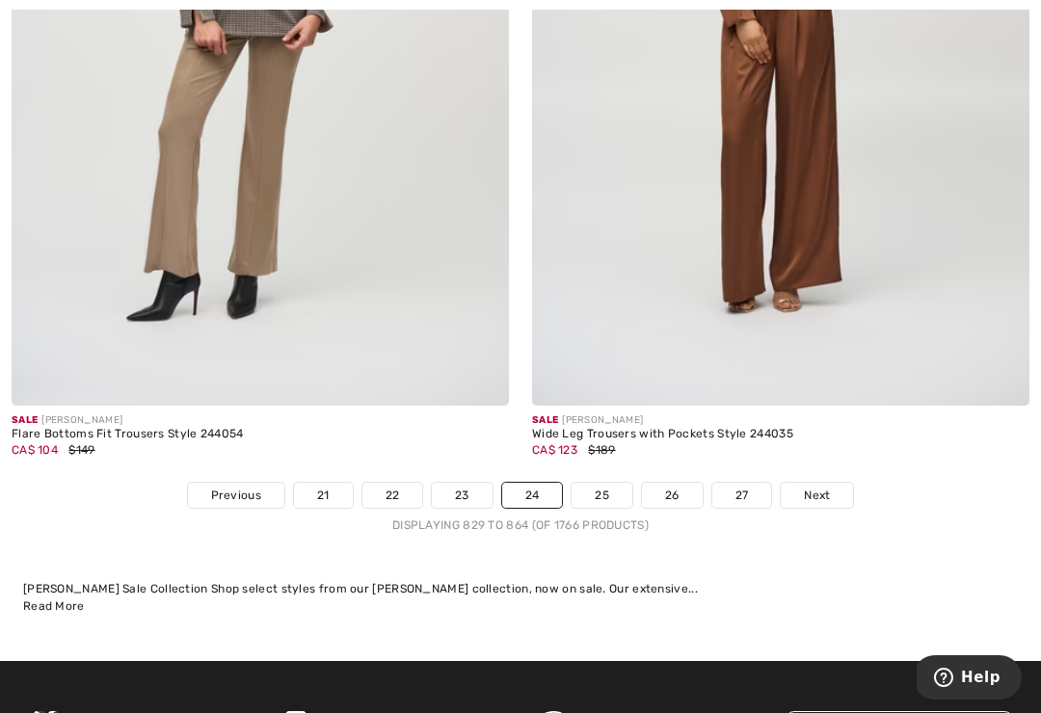
click at [588, 487] on link "25" at bounding box center [602, 495] width 61 height 25
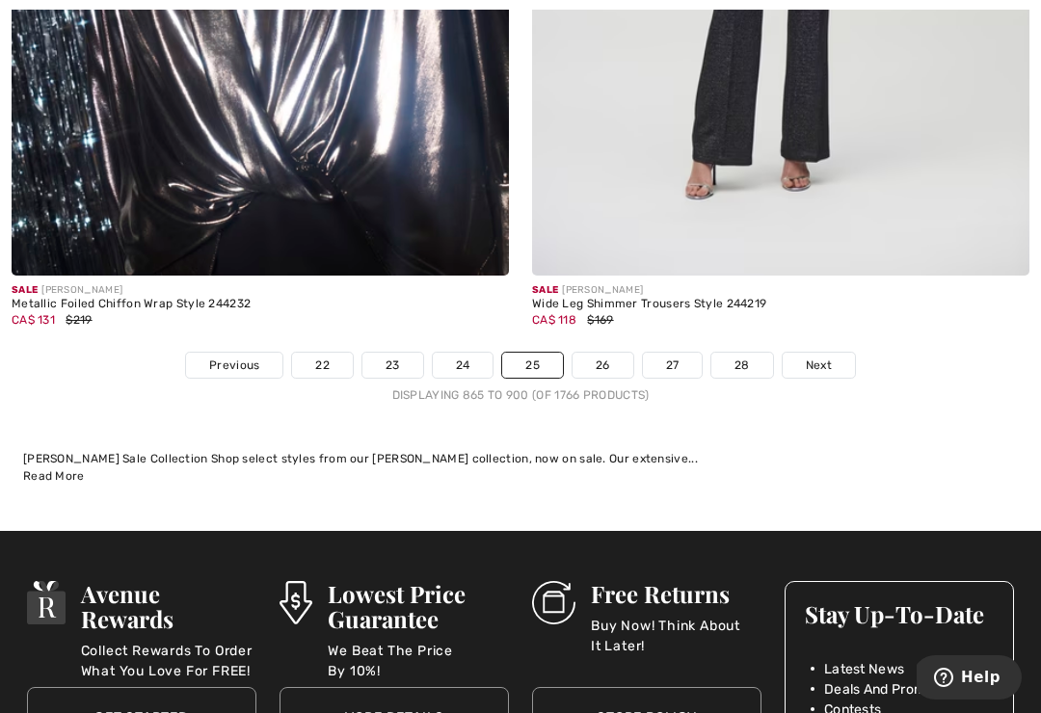
scroll to position [15524, 0]
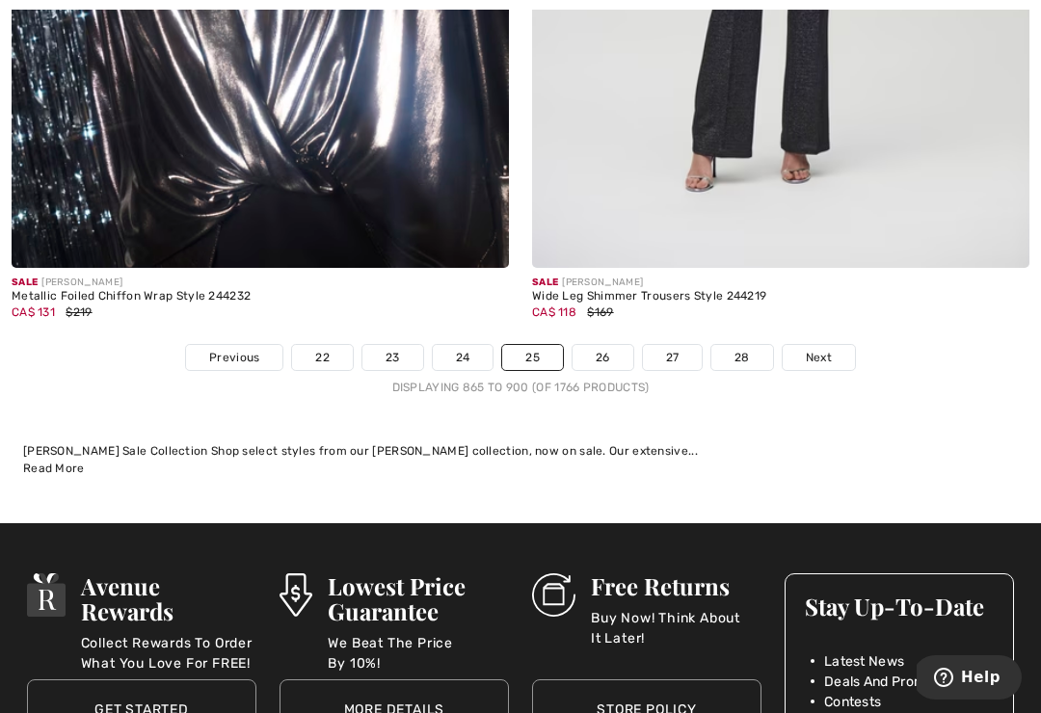
click at [587, 345] on link "26" at bounding box center [603, 357] width 61 height 25
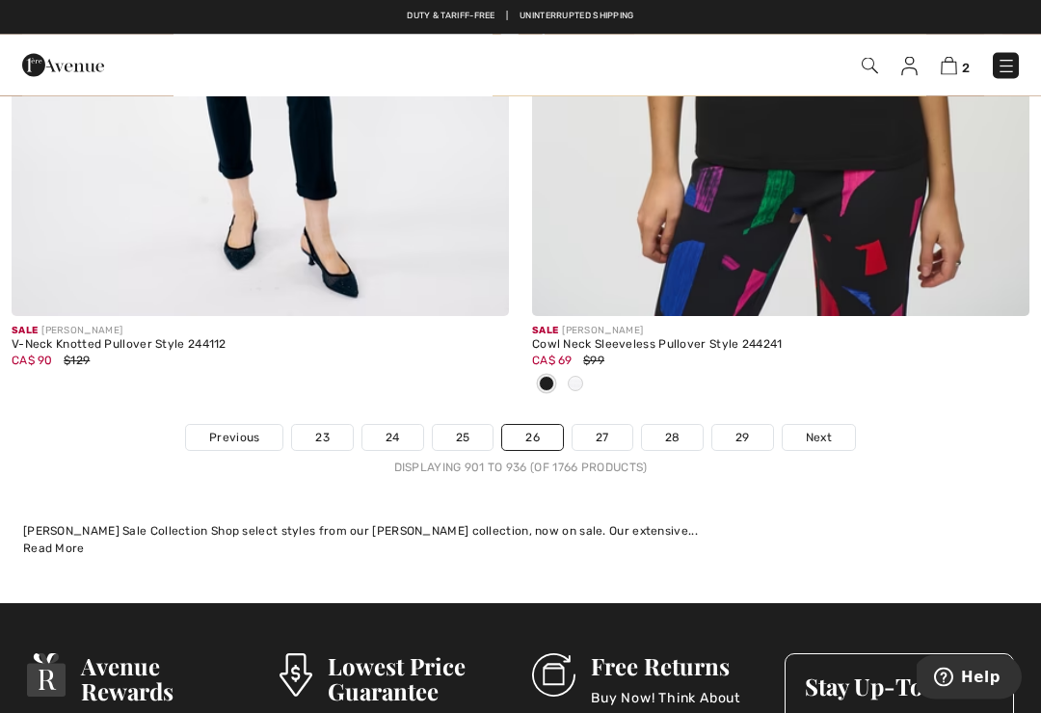
scroll to position [15439, 0]
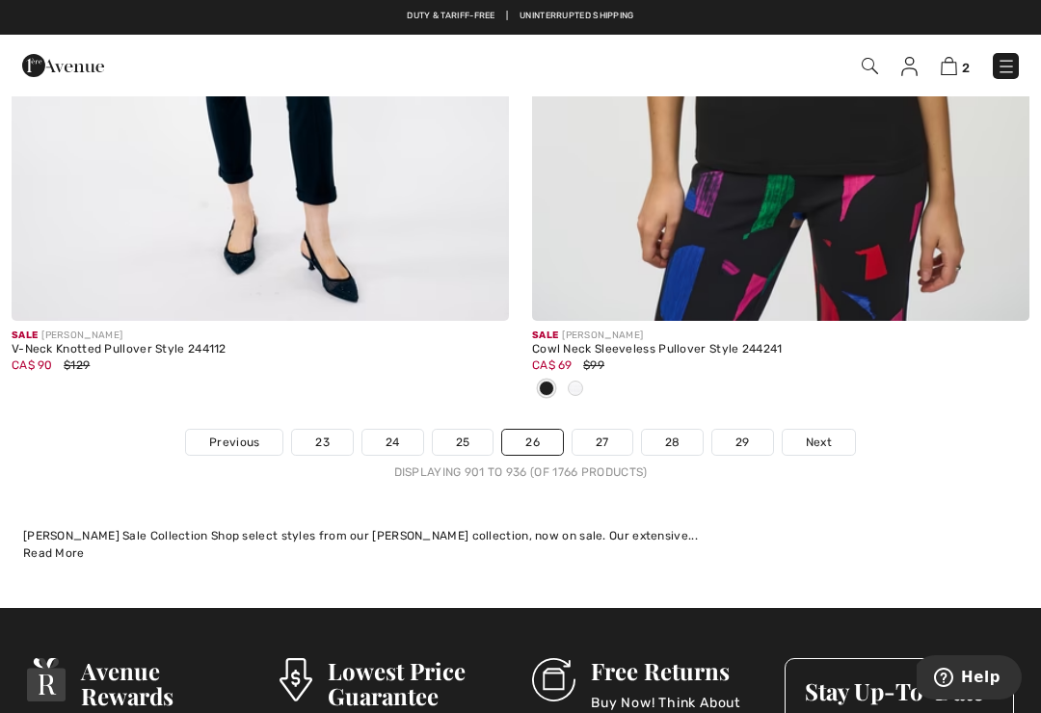
click at [599, 430] on link "27" at bounding box center [603, 442] width 60 height 25
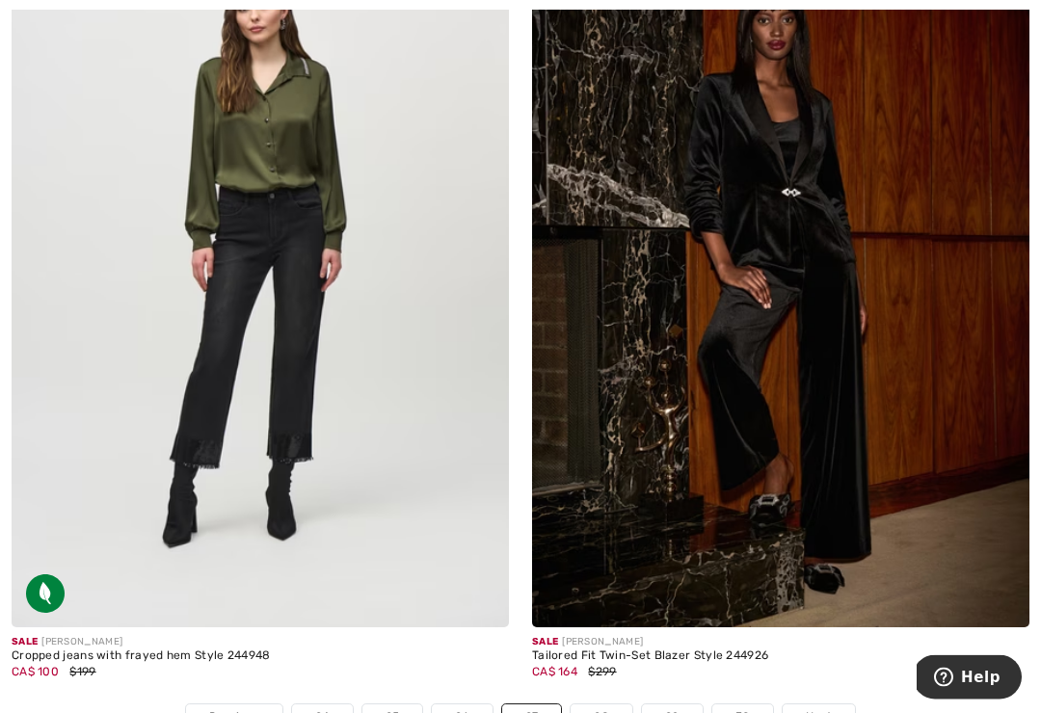
scroll to position [15296, 0]
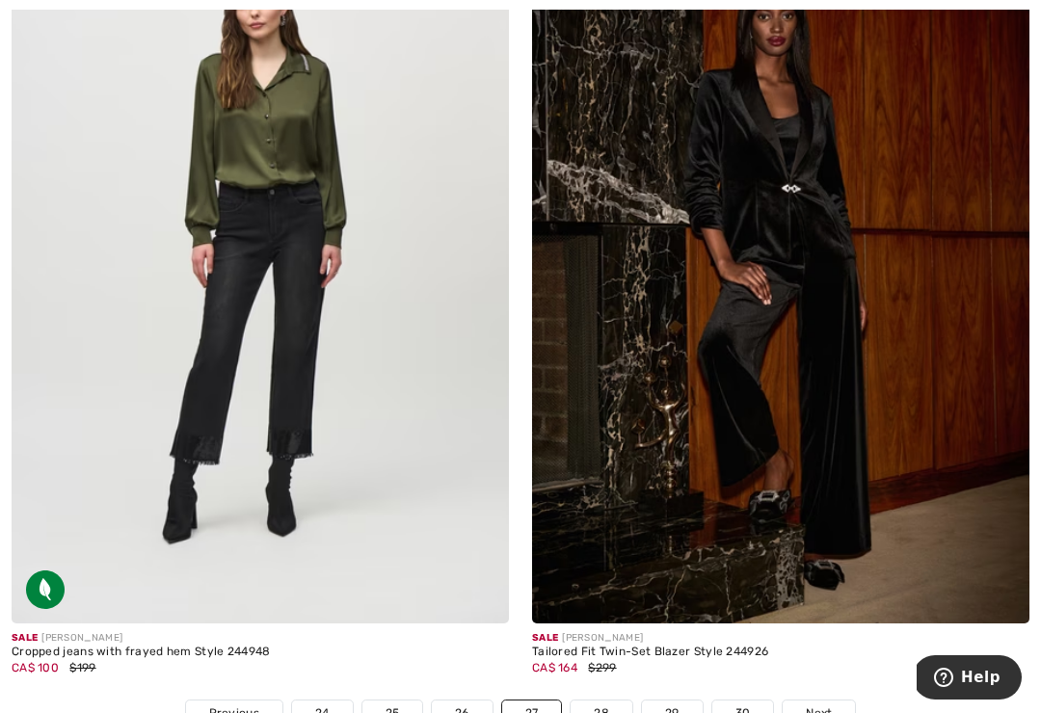
click at [175, 346] on img at bounding box center [261, 251] width 498 height 746
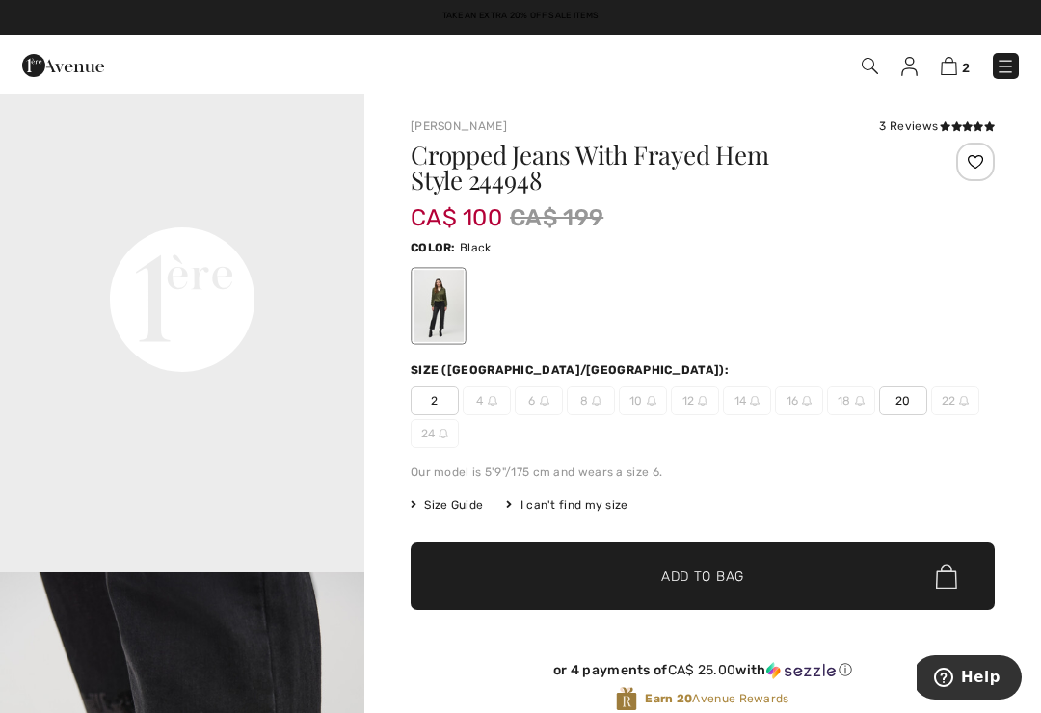
scroll to position [1161, 0]
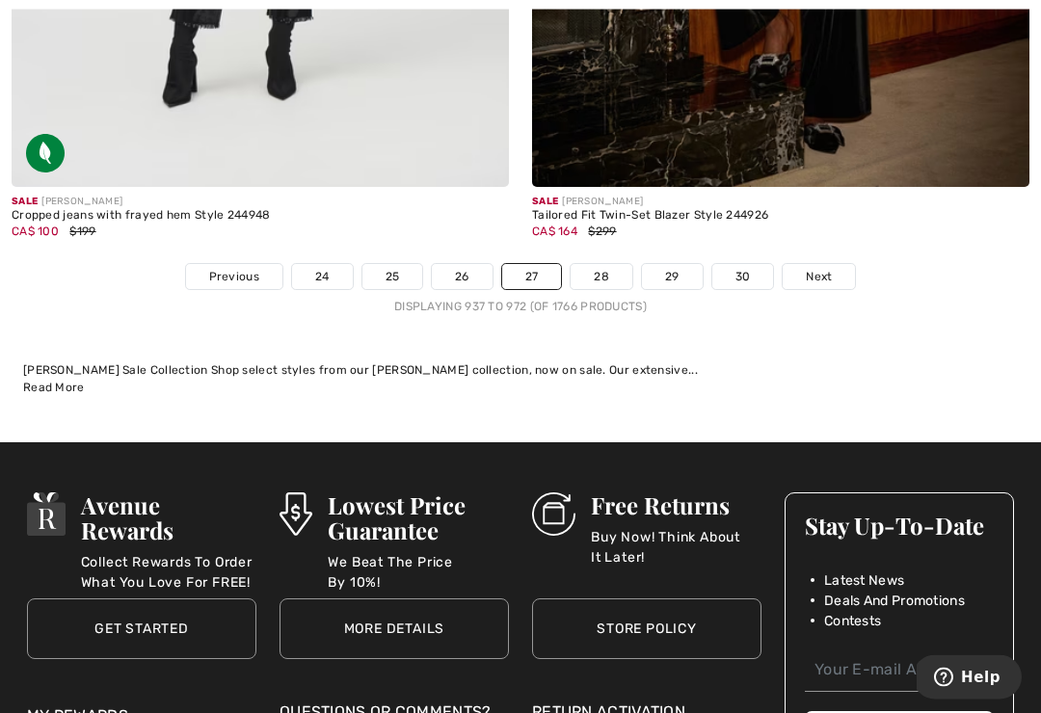
scroll to position [15809, 0]
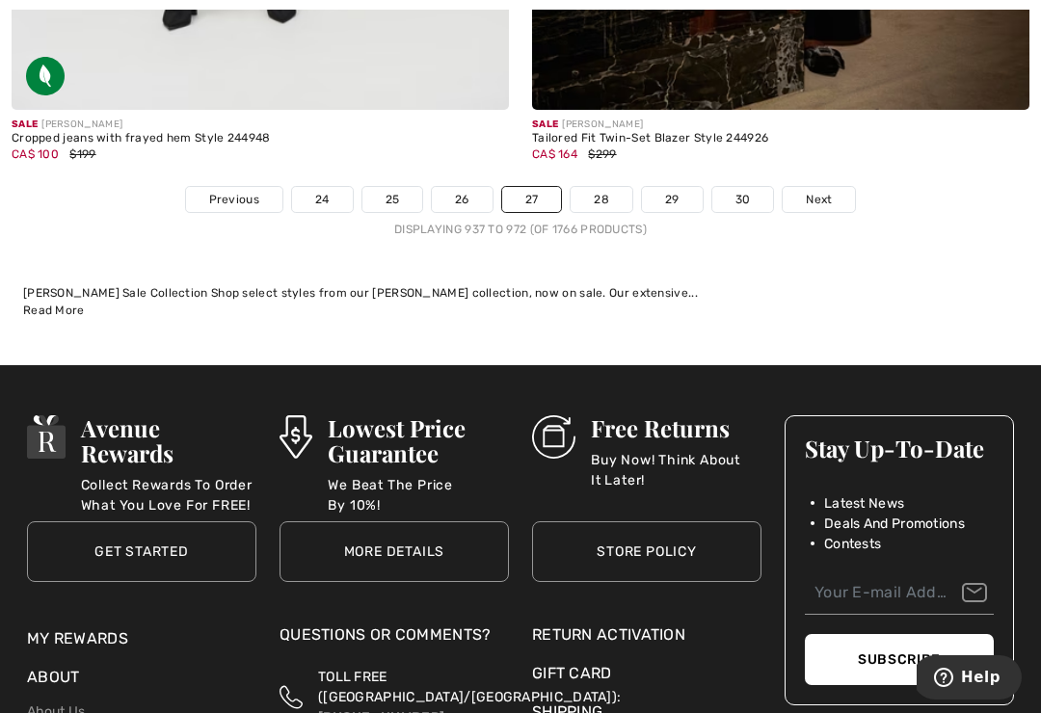
click at [590, 187] on link "28" at bounding box center [602, 199] width 62 height 25
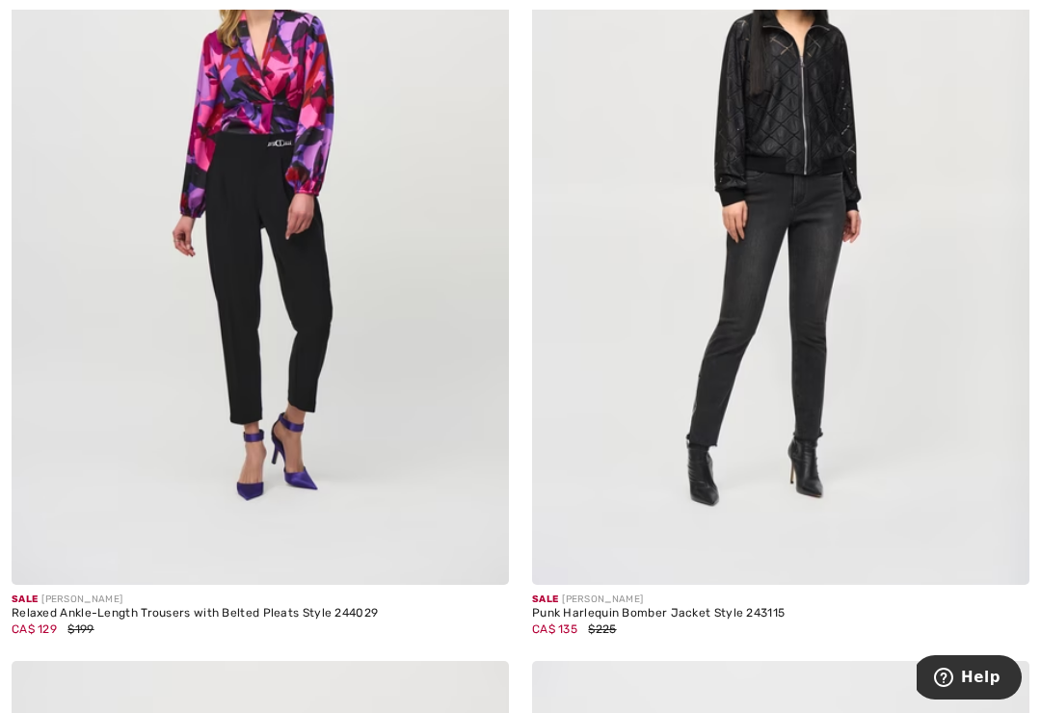
scroll to position [1373, 0]
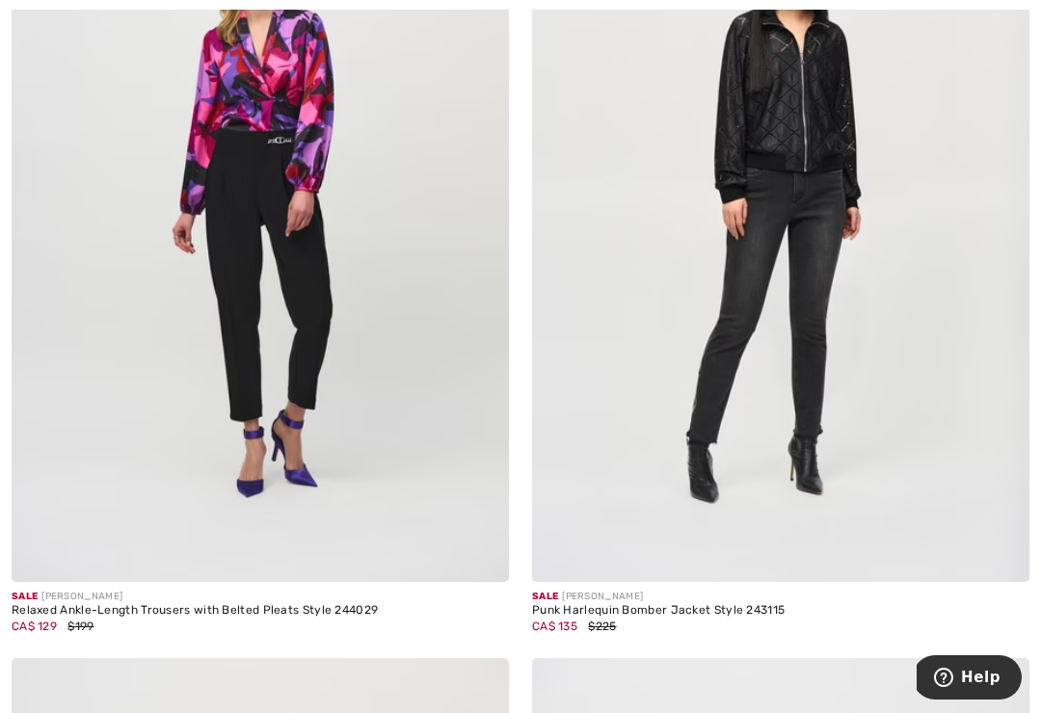
click at [757, 123] on img at bounding box center [781, 209] width 498 height 746
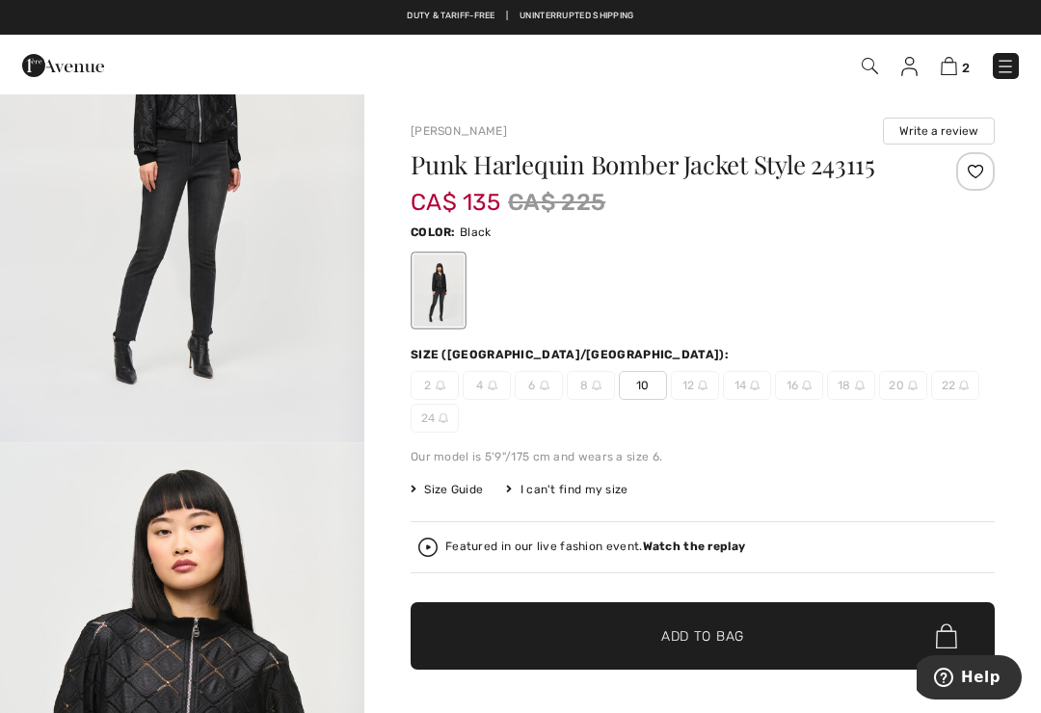
scroll to position [185, 0]
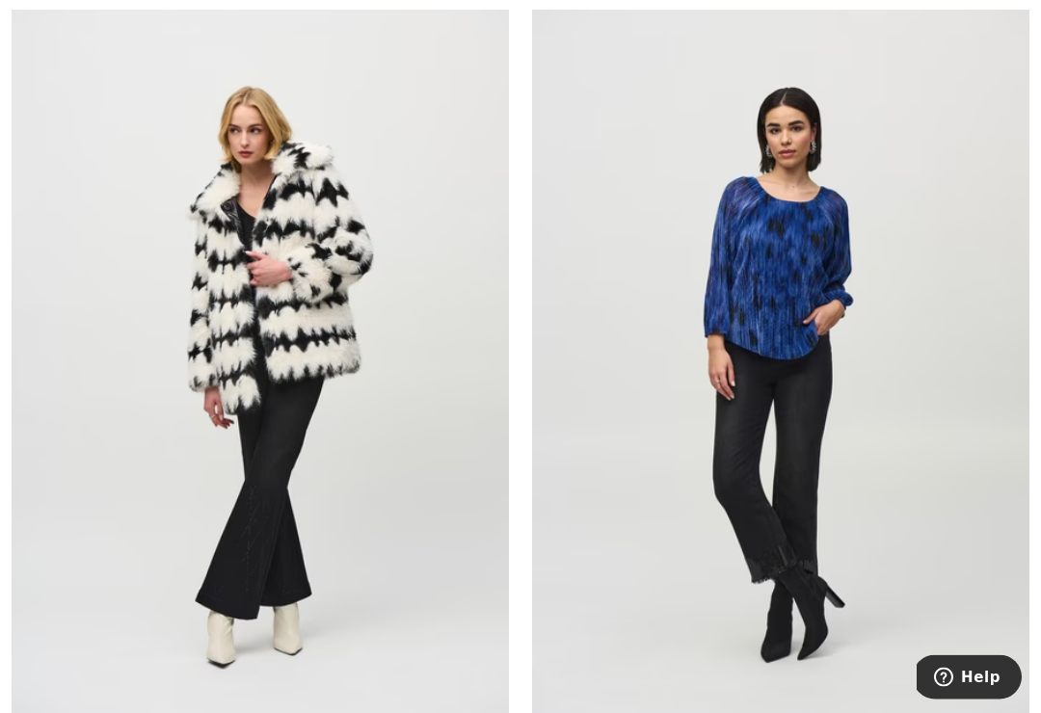
scroll to position [10640, 0]
click at [762, 279] on img at bounding box center [781, 372] width 498 height 746
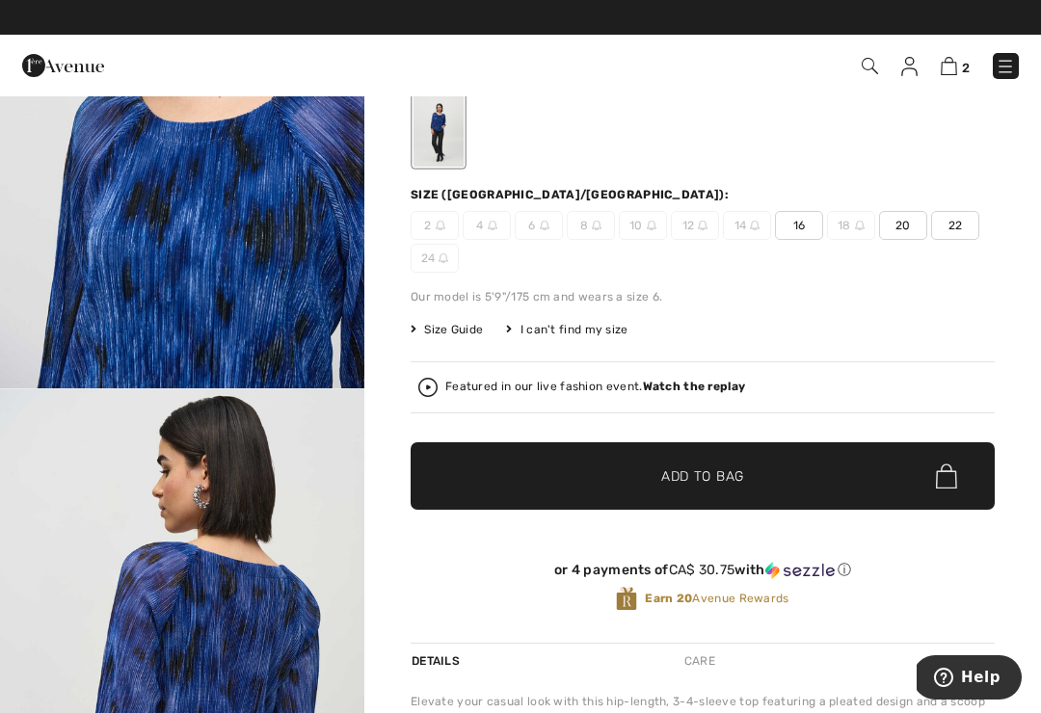
scroll to position [1726, 0]
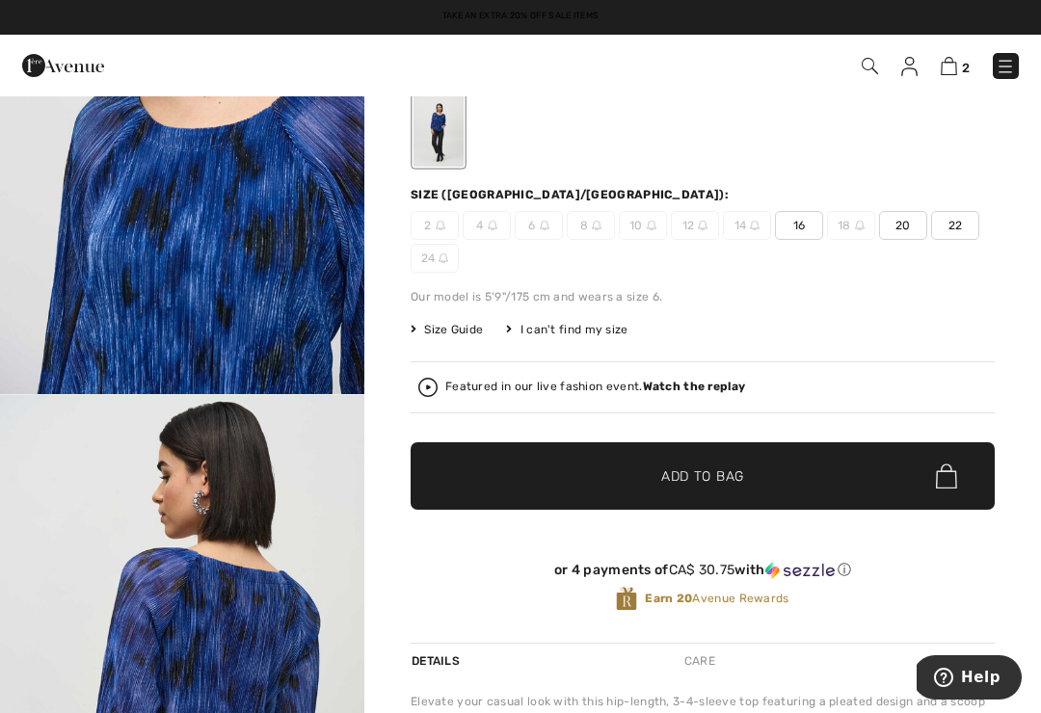
click at [148, 394] on img "3 / 5" at bounding box center [182, 122] width 364 height 546
click at [151, 402] on div at bounding box center [520, 356] width 1041 height 713
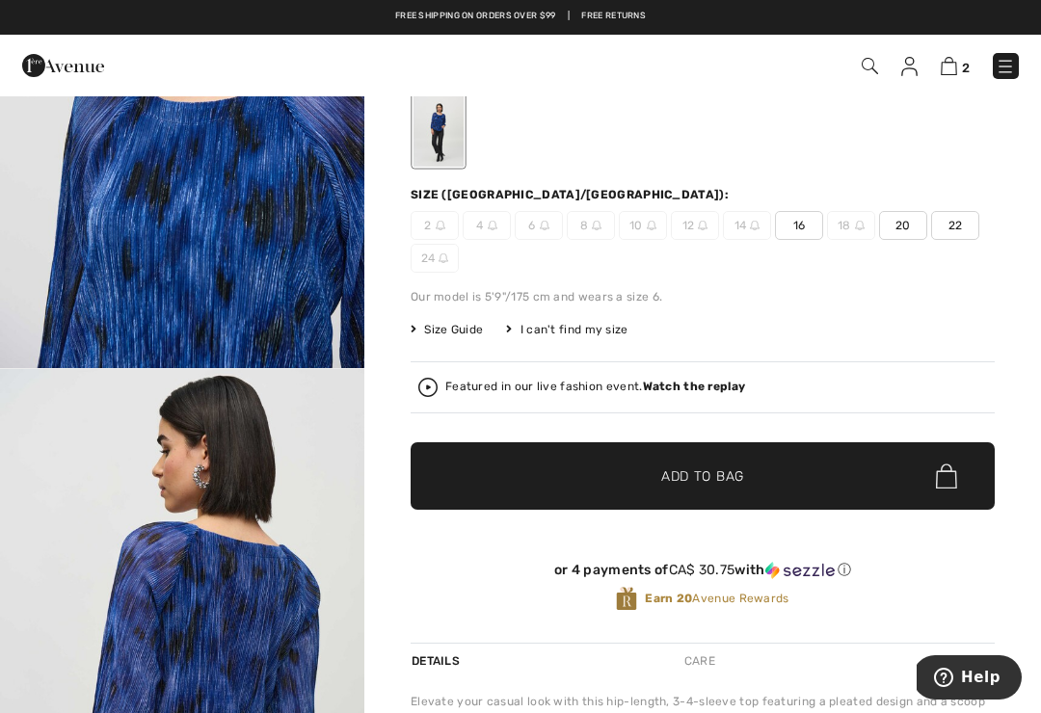
scroll to position [1760, 0]
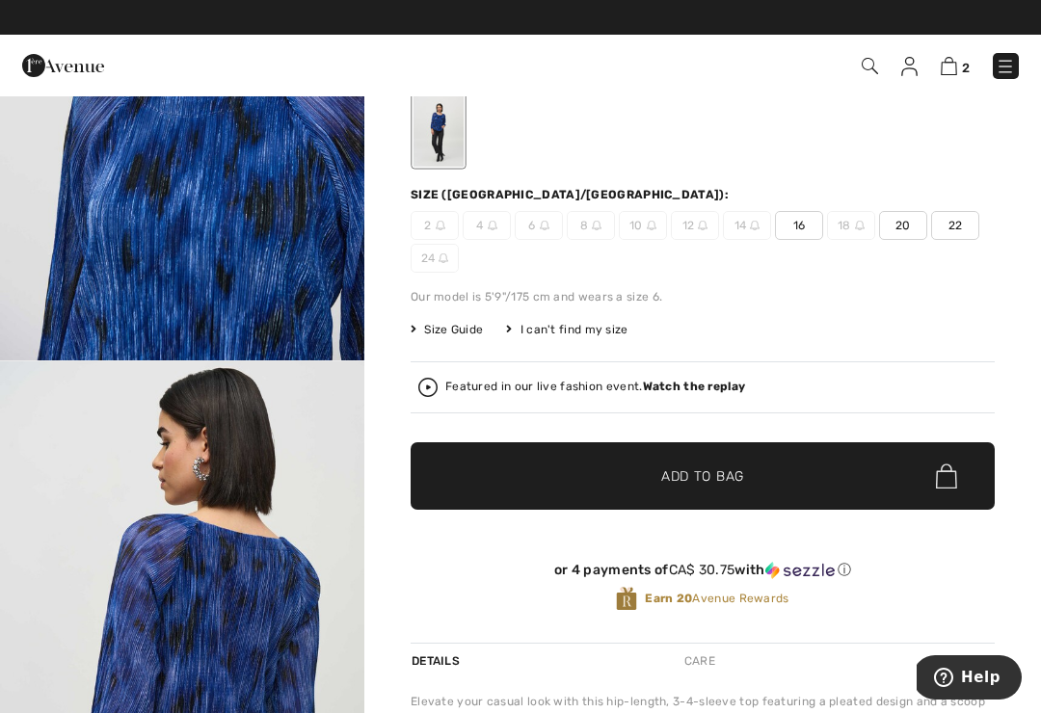
click at [671, 389] on strong "Watch the replay" at bounding box center [694, 386] width 103 height 13
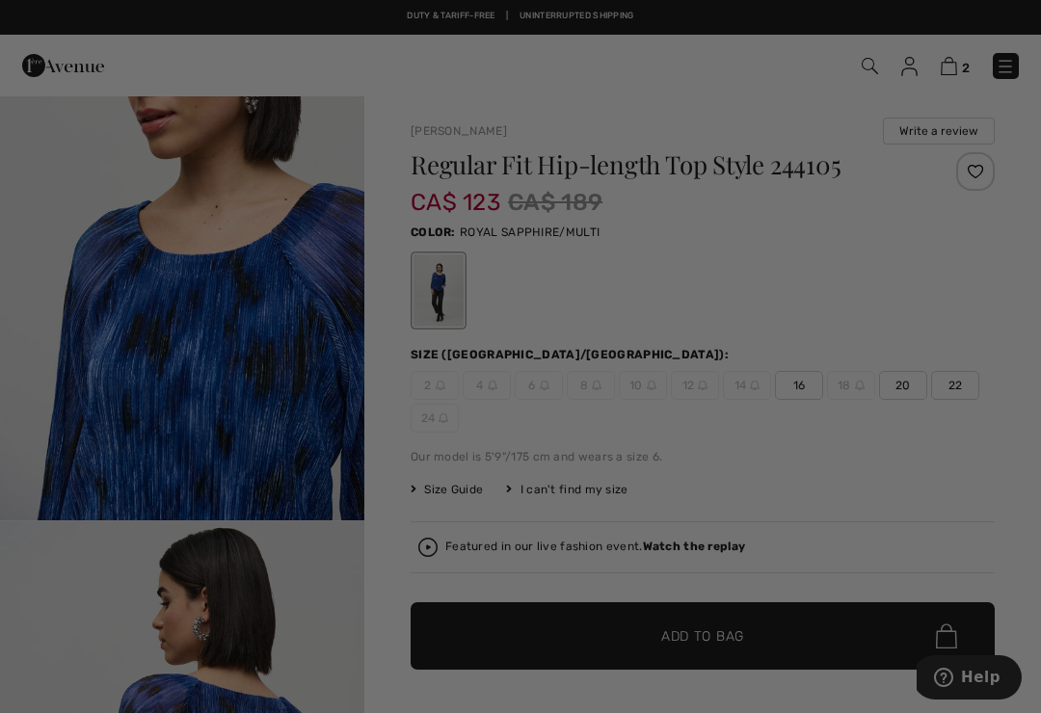
scroll to position [0, 0]
checkbox input "true"
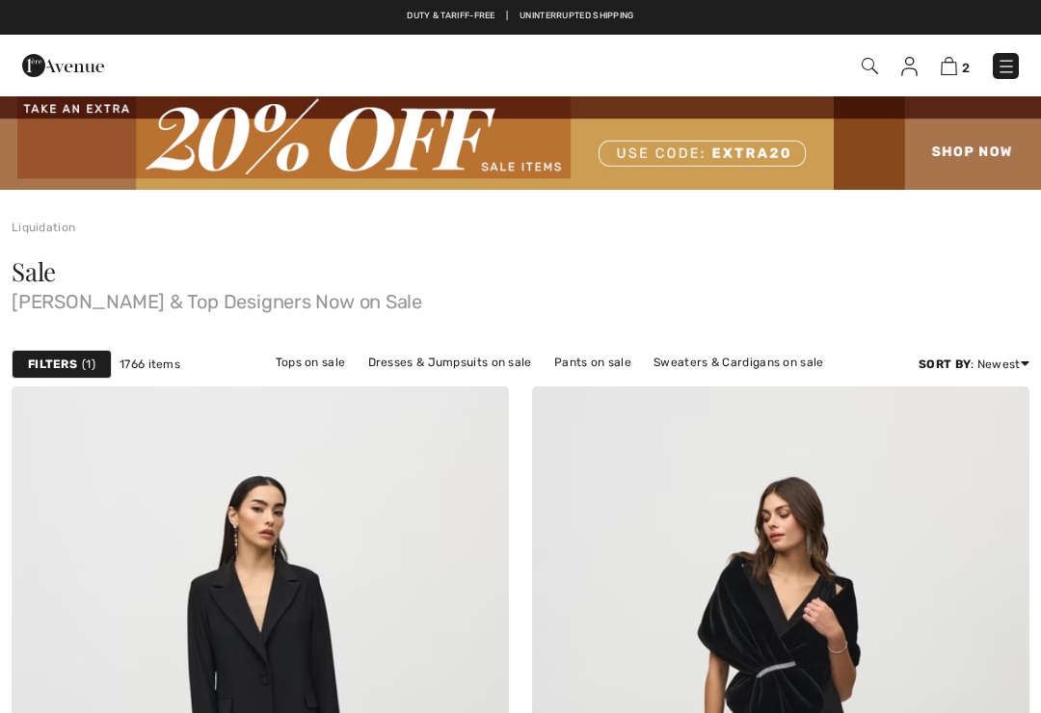
checkbox input "true"
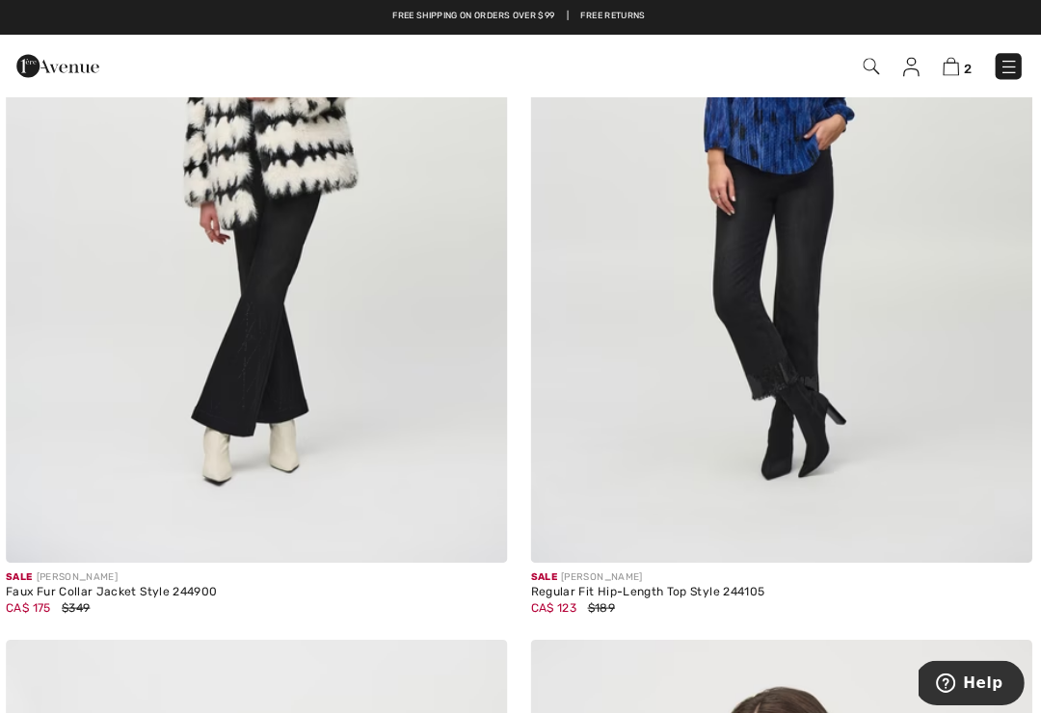
scroll to position [10828, 0]
click at [821, 247] on img at bounding box center [781, 184] width 498 height 746
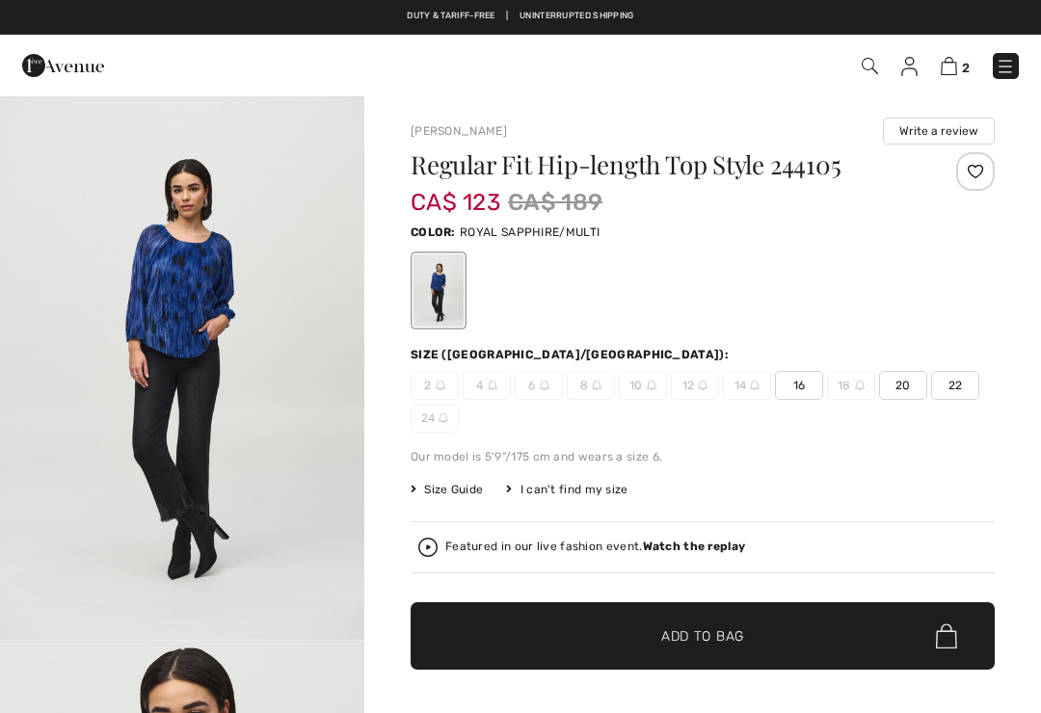
checkbox input "true"
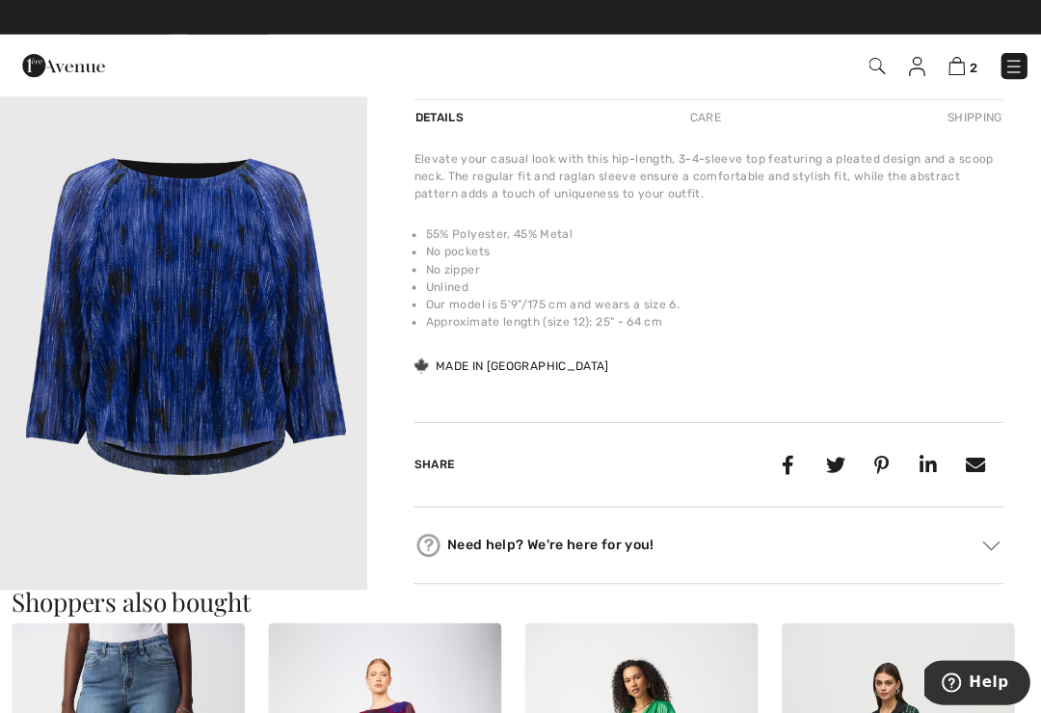
scroll to position [705, 0]
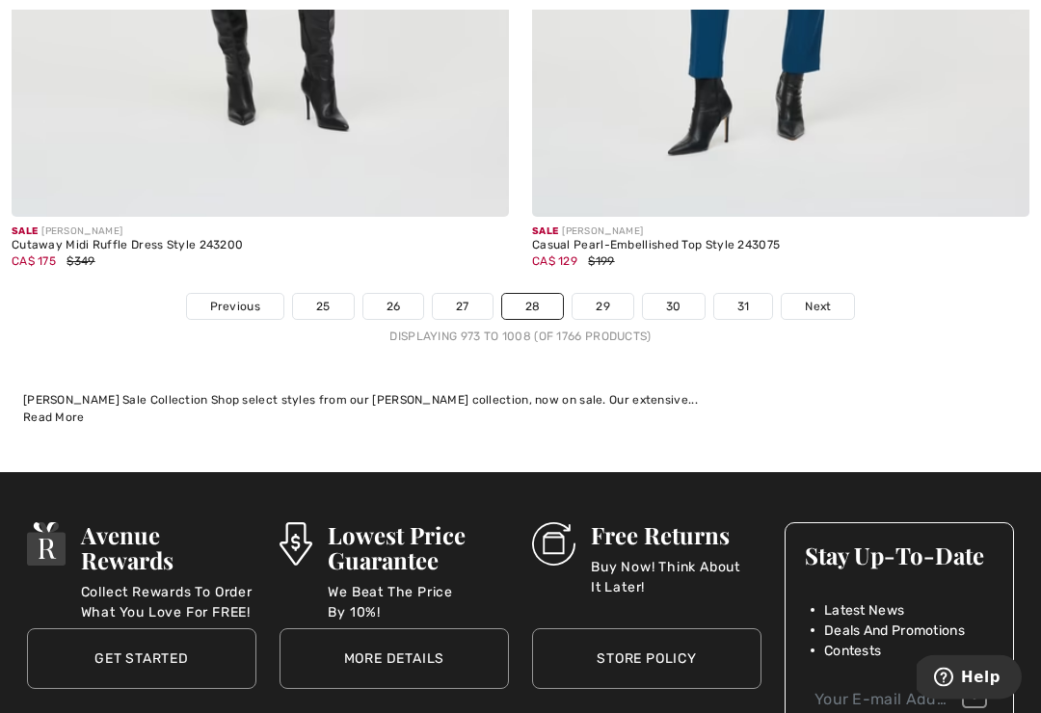
scroll to position [15342, 0]
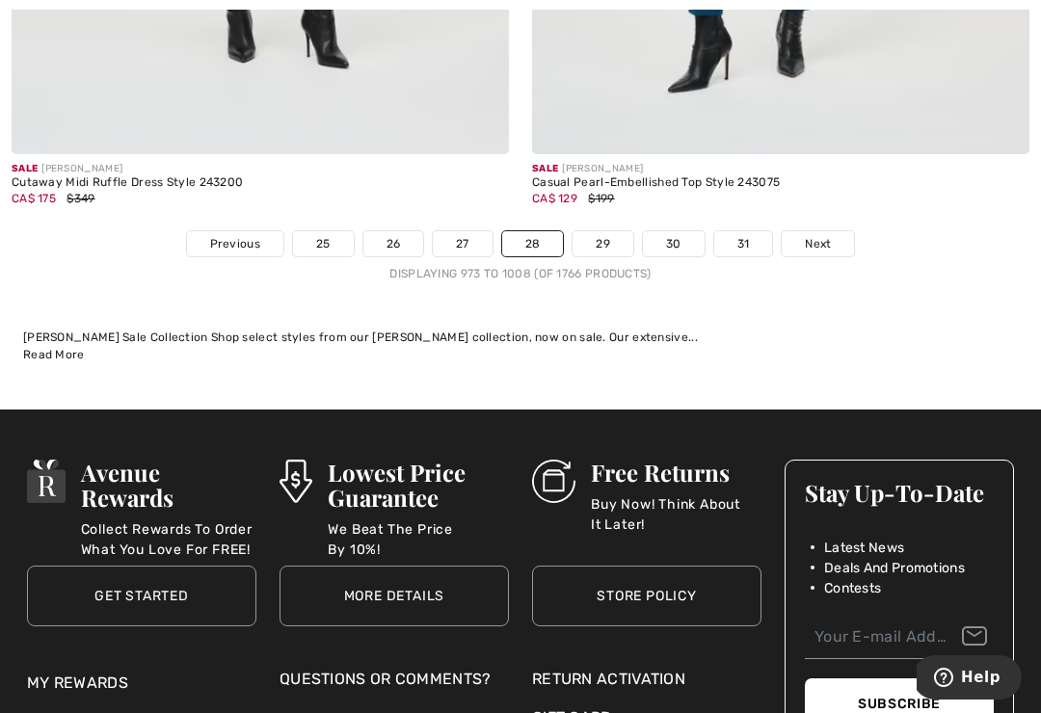
click at [605, 231] on link "29" at bounding box center [603, 243] width 61 height 25
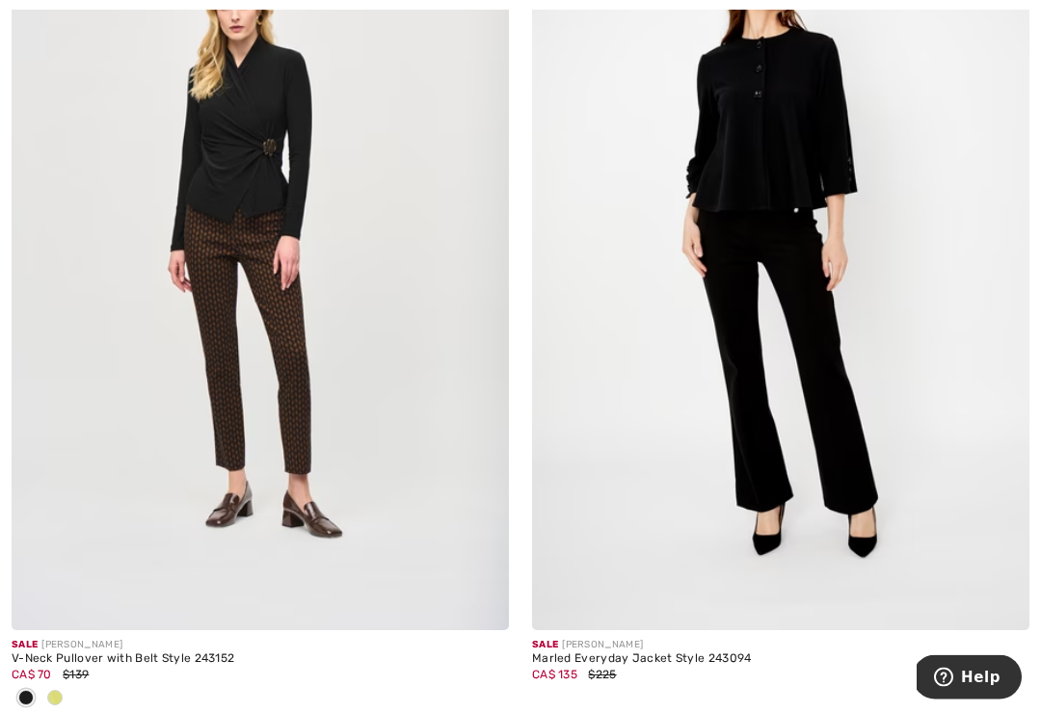
scroll to position [14975, 0]
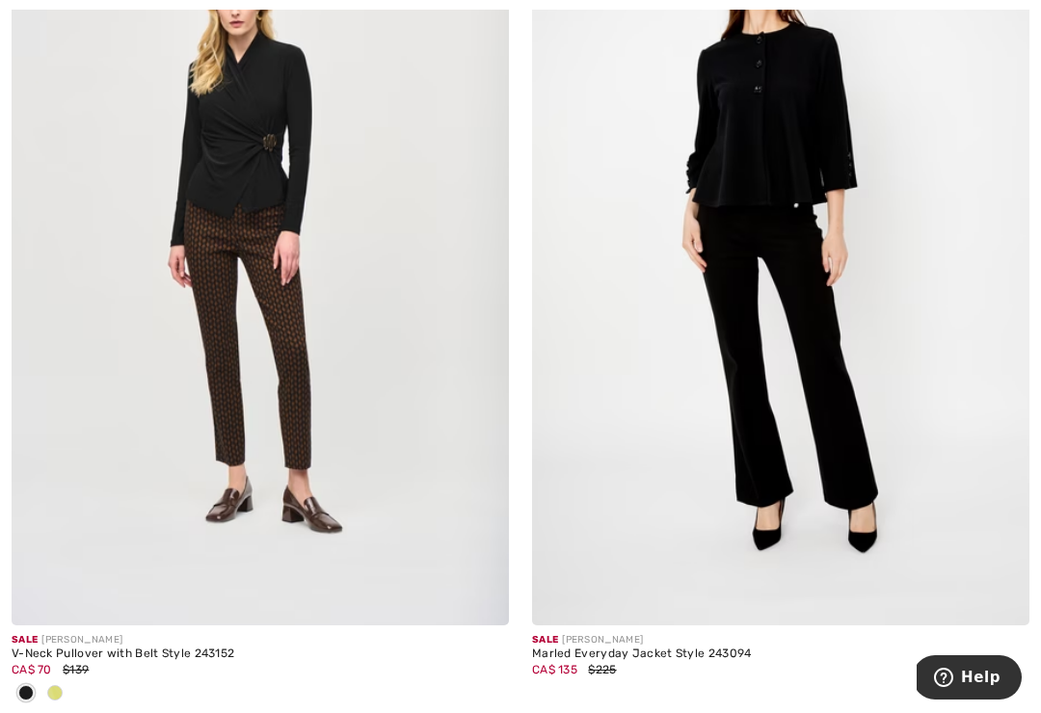
click at [210, 357] on img at bounding box center [261, 252] width 498 height 746
click at [205, 333] on img at bounding box center [261, 252] width 498 height 746
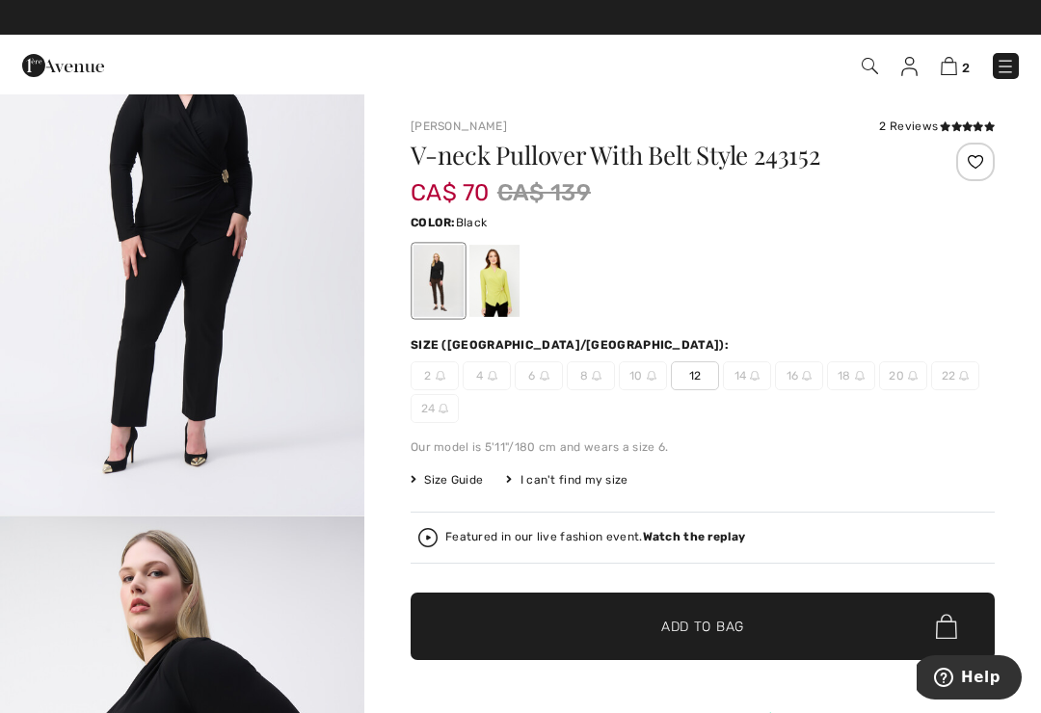
scroll to position [1763, 0]
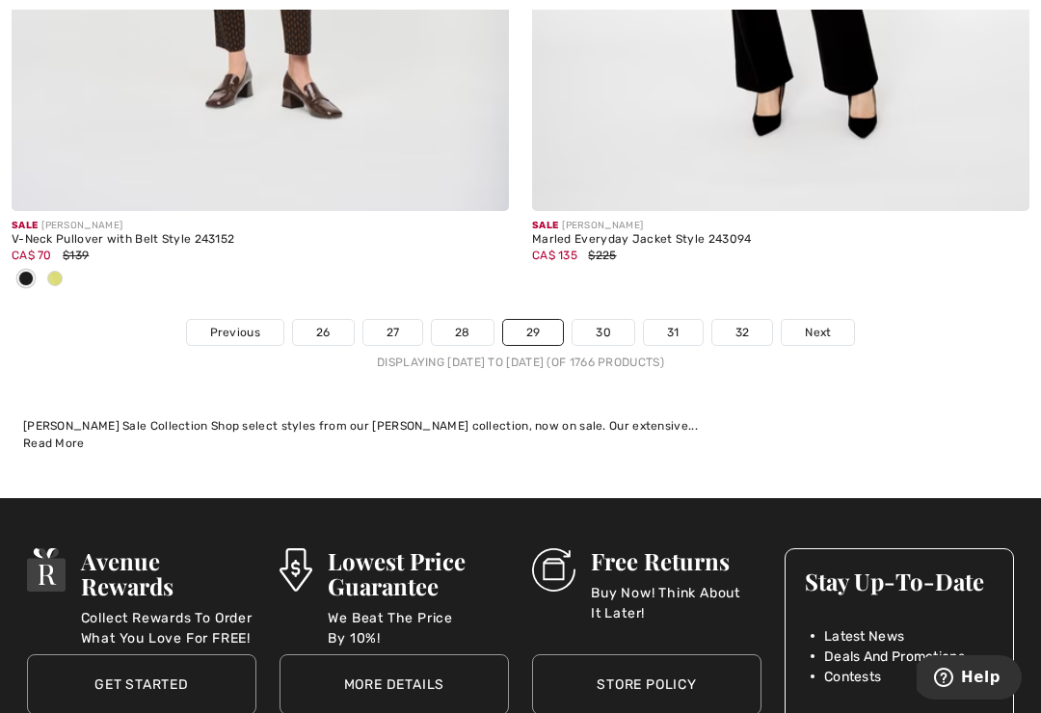
scroll to position [15442, 0]
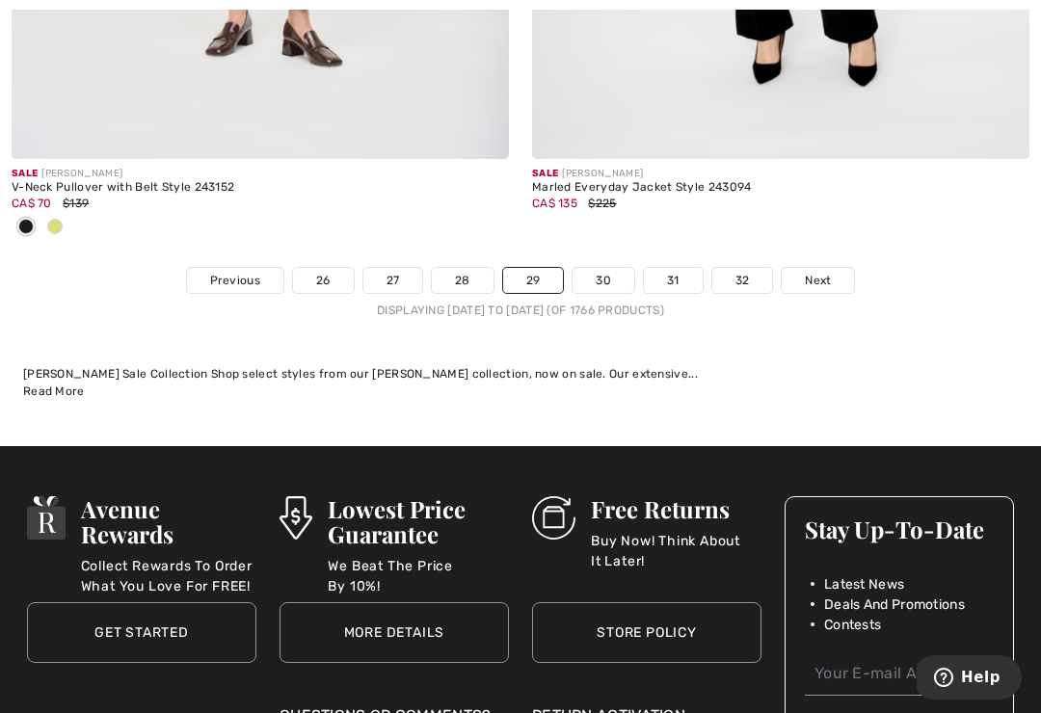
click at [590, 272] on link "30" at bounding box center [604, 280] width 62 height 25
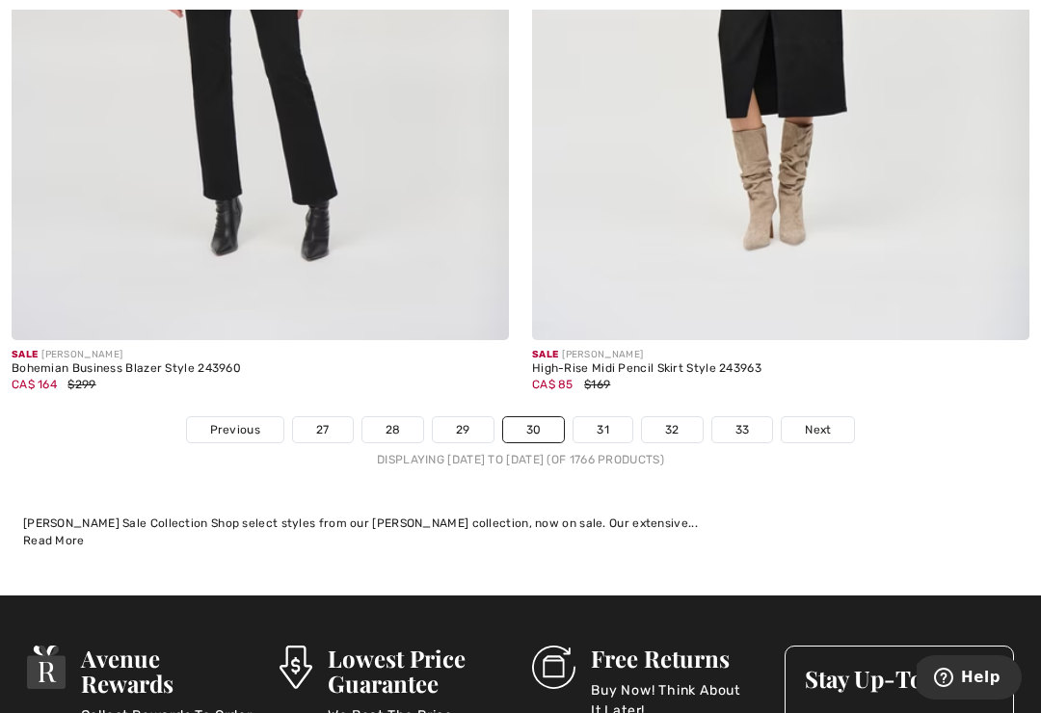
scroll to position [15449, 0]
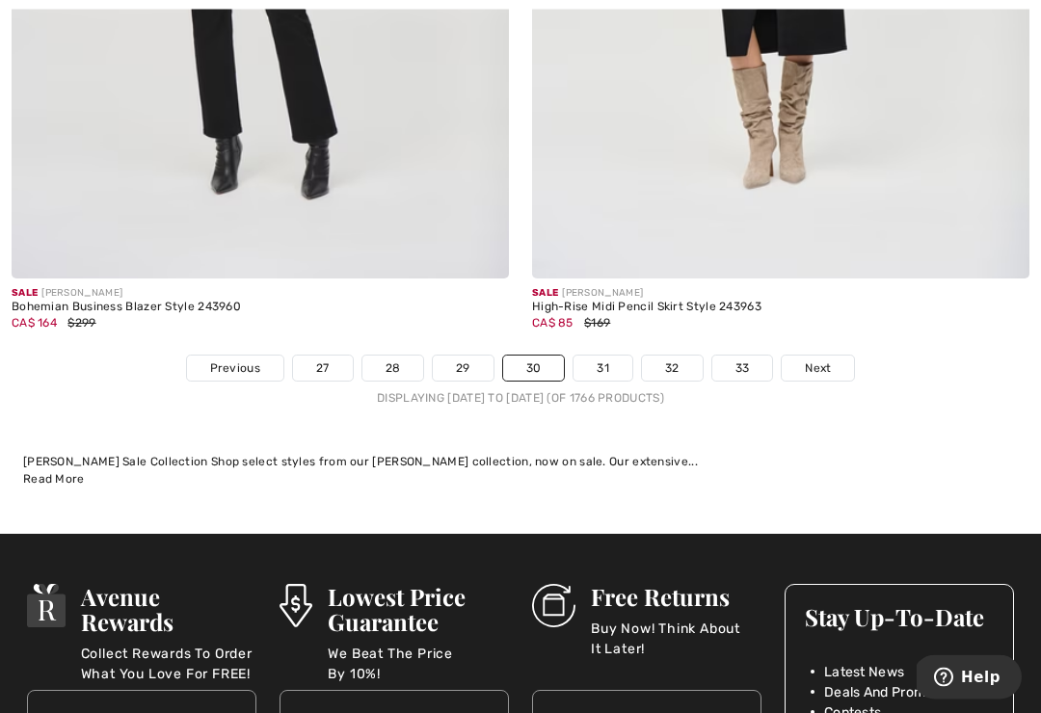
click at [599, 361] on link "31" at bounding box center [603, 369] width 59 height 25
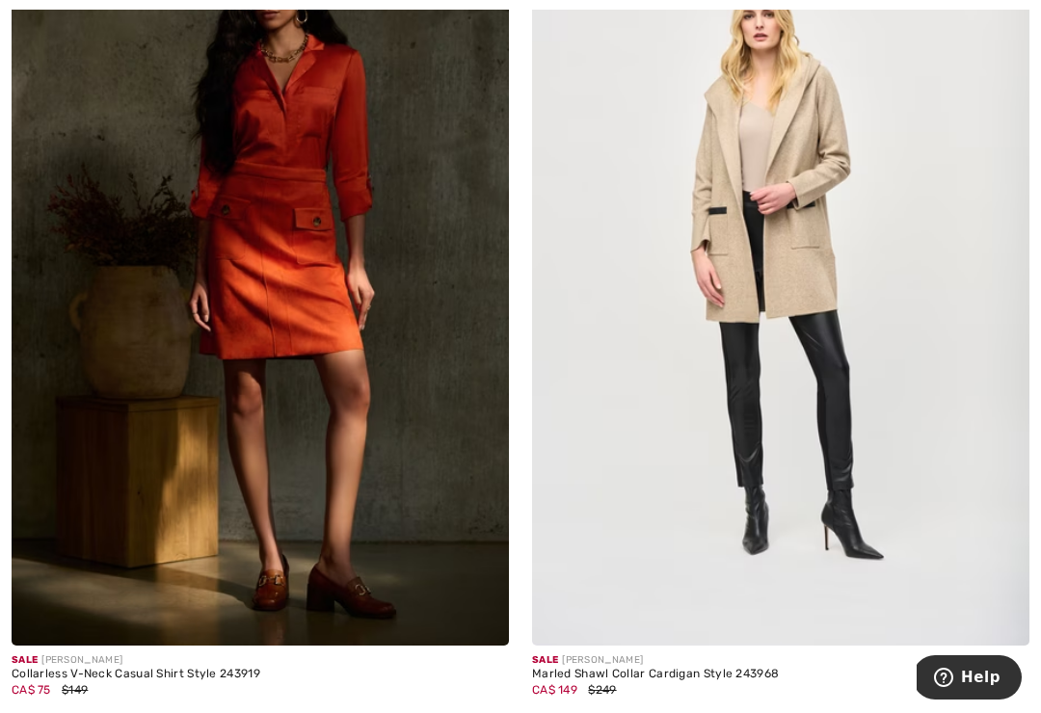
checkbox input "true"
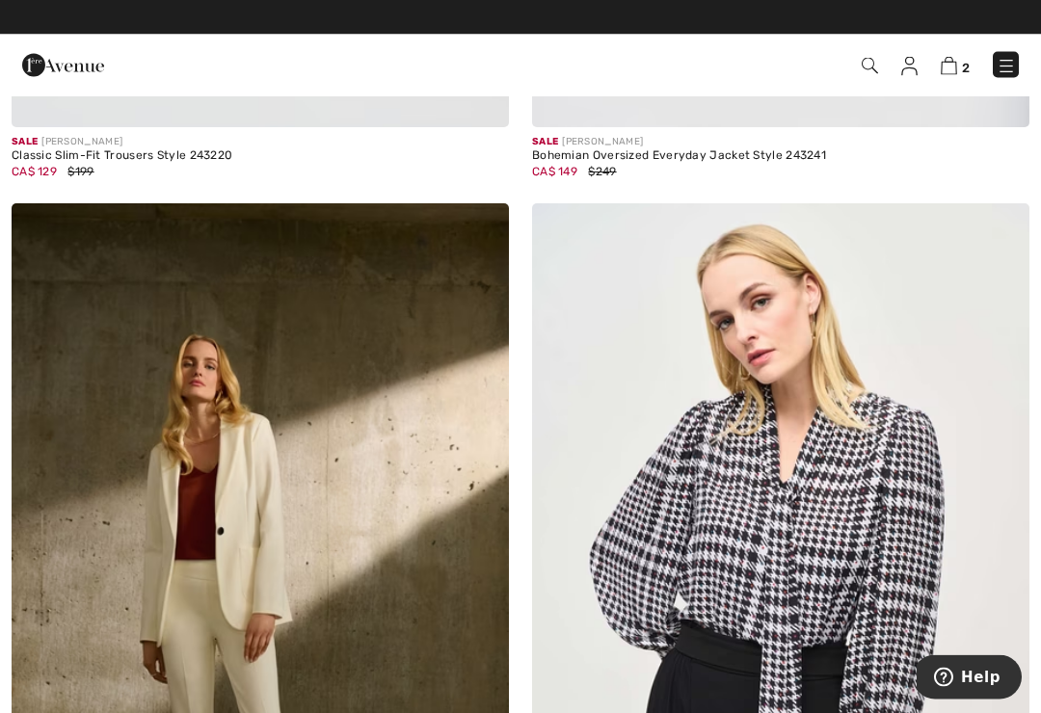
scroll to position [12058, 0]
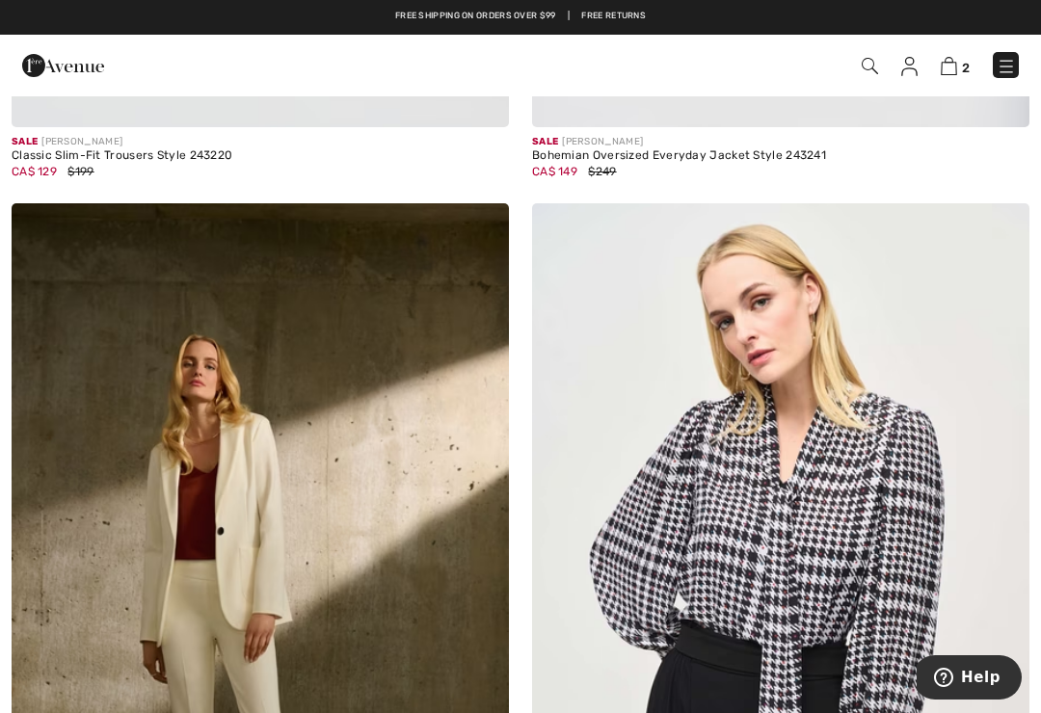
click at [1010, 64] on img at bounding box center [1006, 66] width 19 height 19
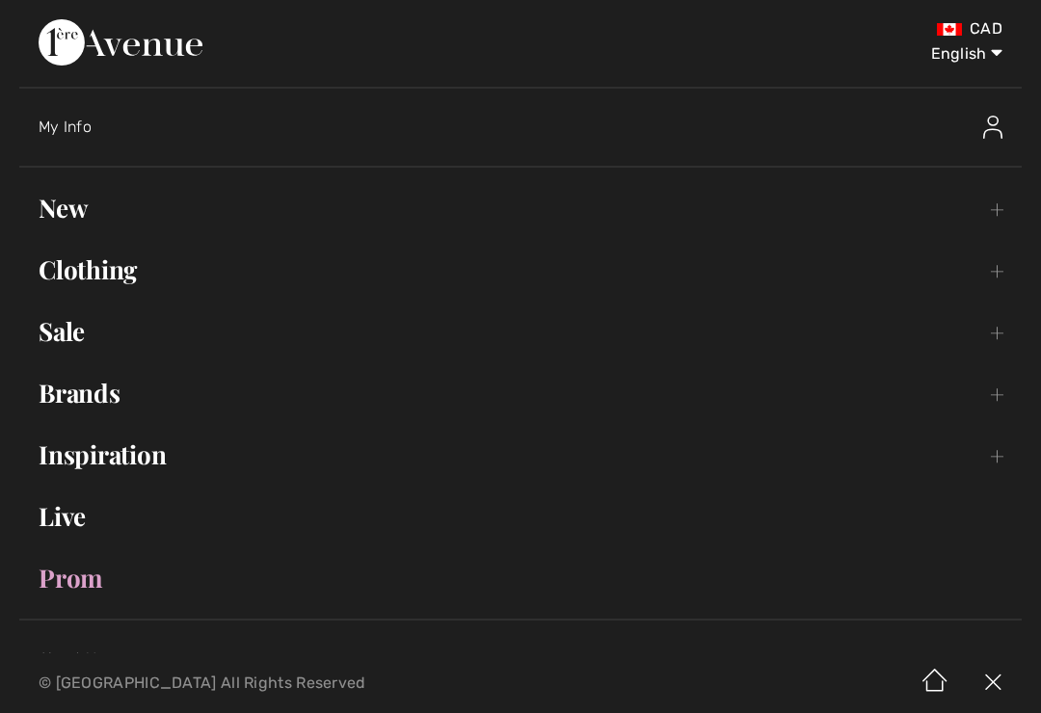
click at [998, 63] on select "English Français" at bounding box center [952, 50] width 100 height 58
click at [69, 286] on link "Clothing Toggle submenu" at bounding box center [520, 270] width 1003 height 42
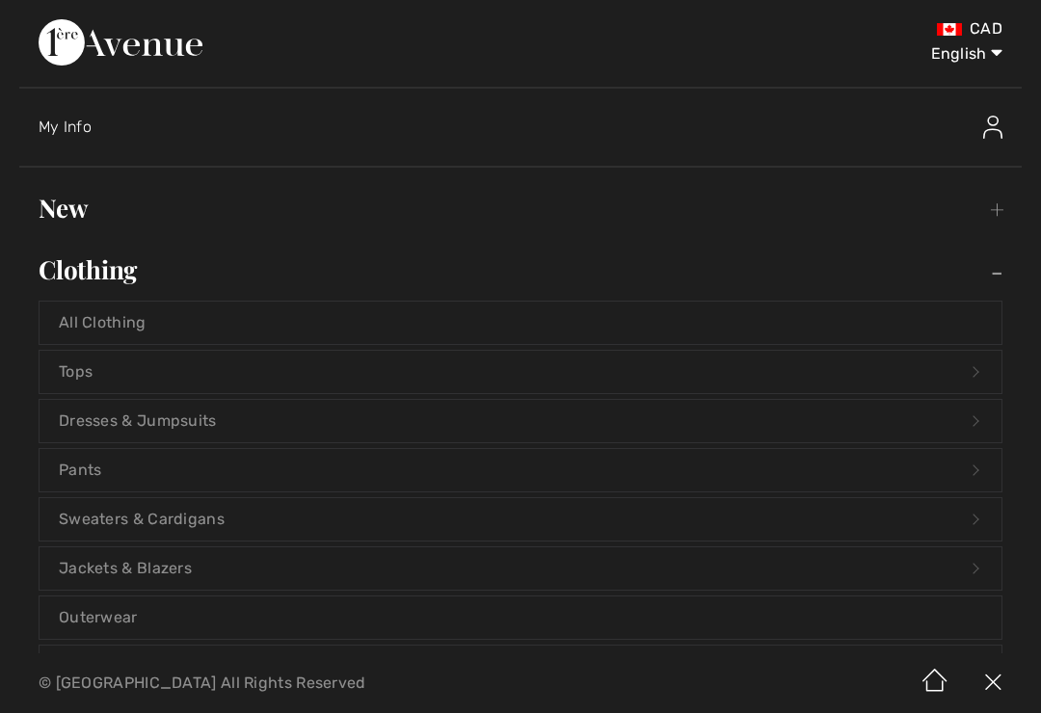
click at [62, 481] on link "Pants Open submenu" at bounding box center [521, 470] width 962 height 42
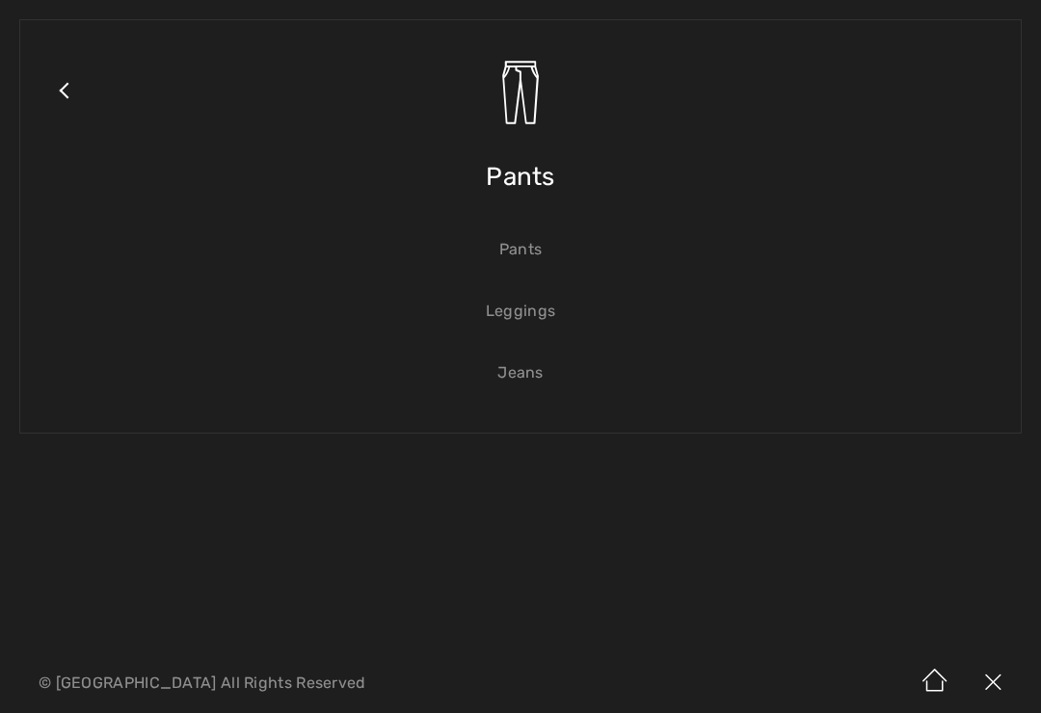
click at [503, 371] on link "Jeans" at bounding box center [521, 373] width 962 height 42
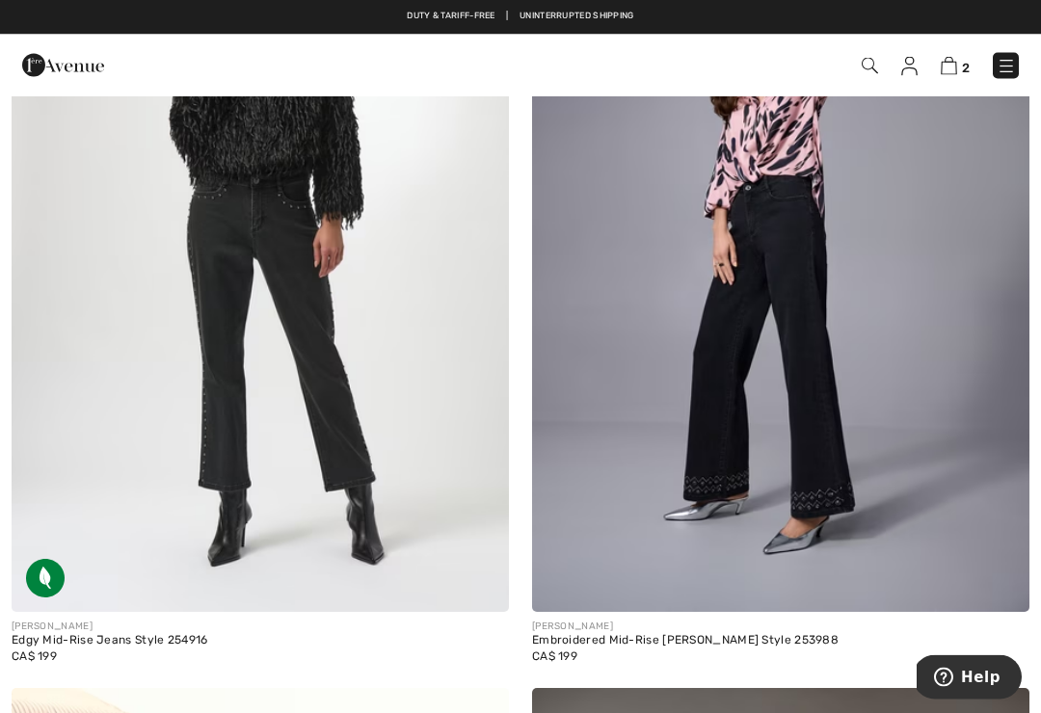
scroll to position [6446, 0]
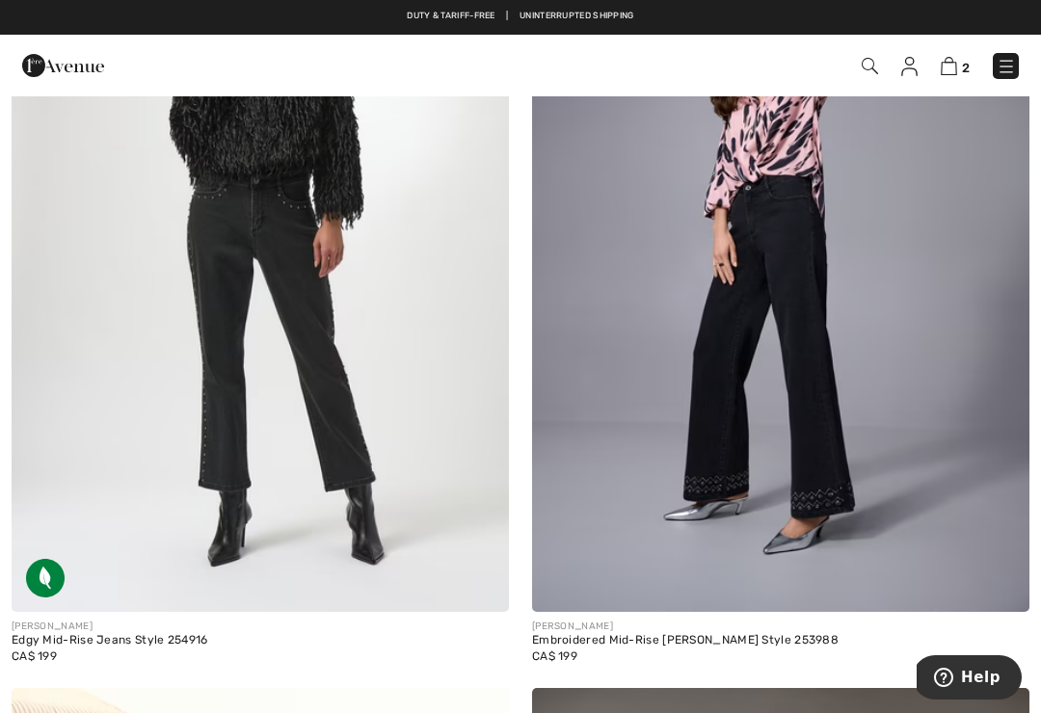
click at [183, 515] on img at bounding box center [261, 239] width 498 height 746
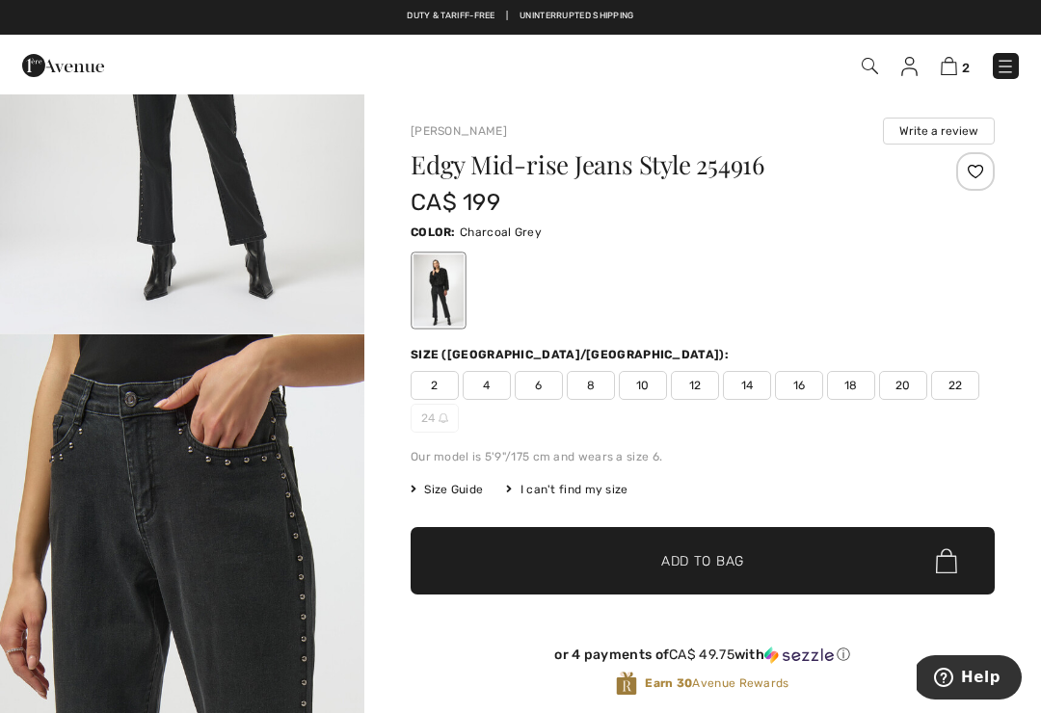
scroll to position [284, 0]
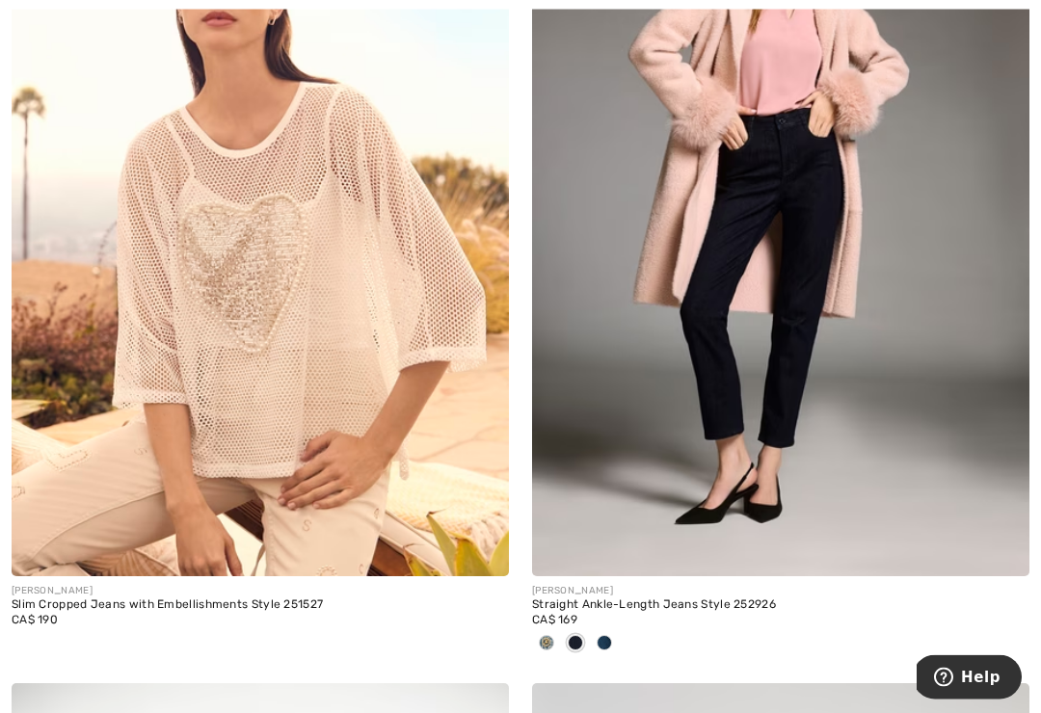
scroll to position [7317, 0]
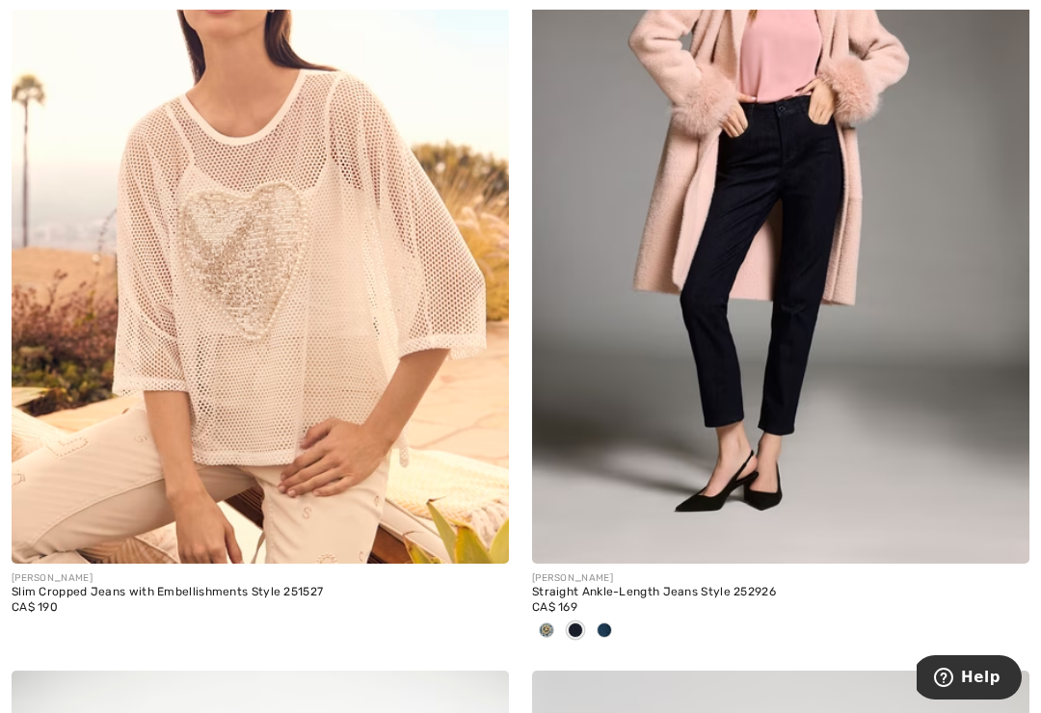
click at [803, 363] on img at bounding box center [781, 191] width 498 height 746
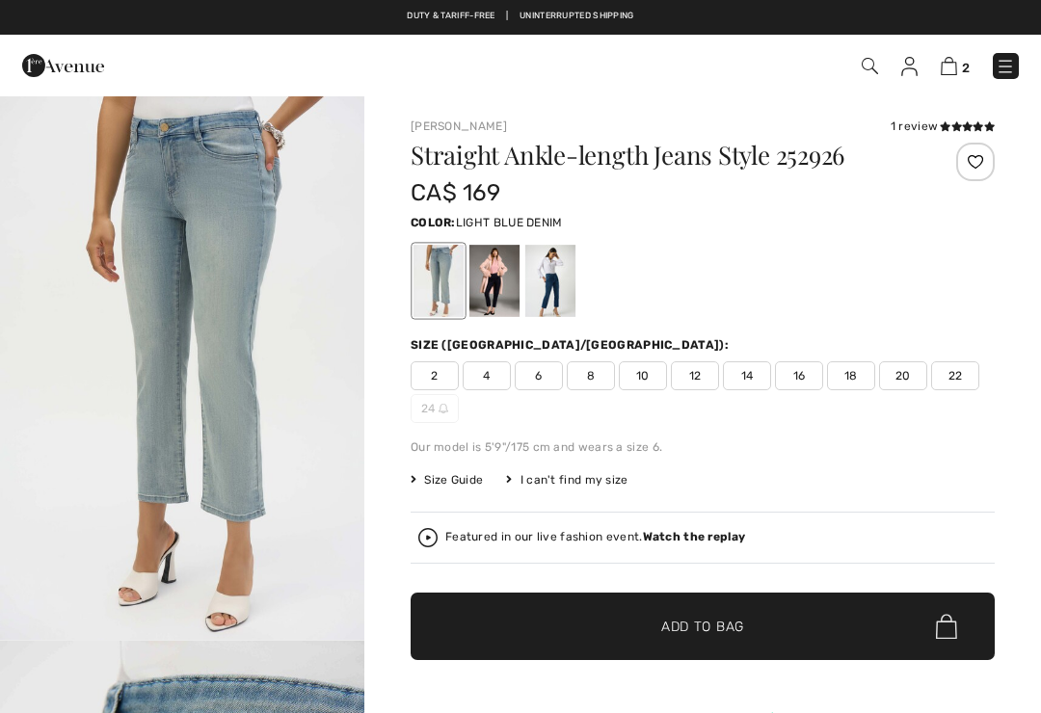
checkbox input "true"
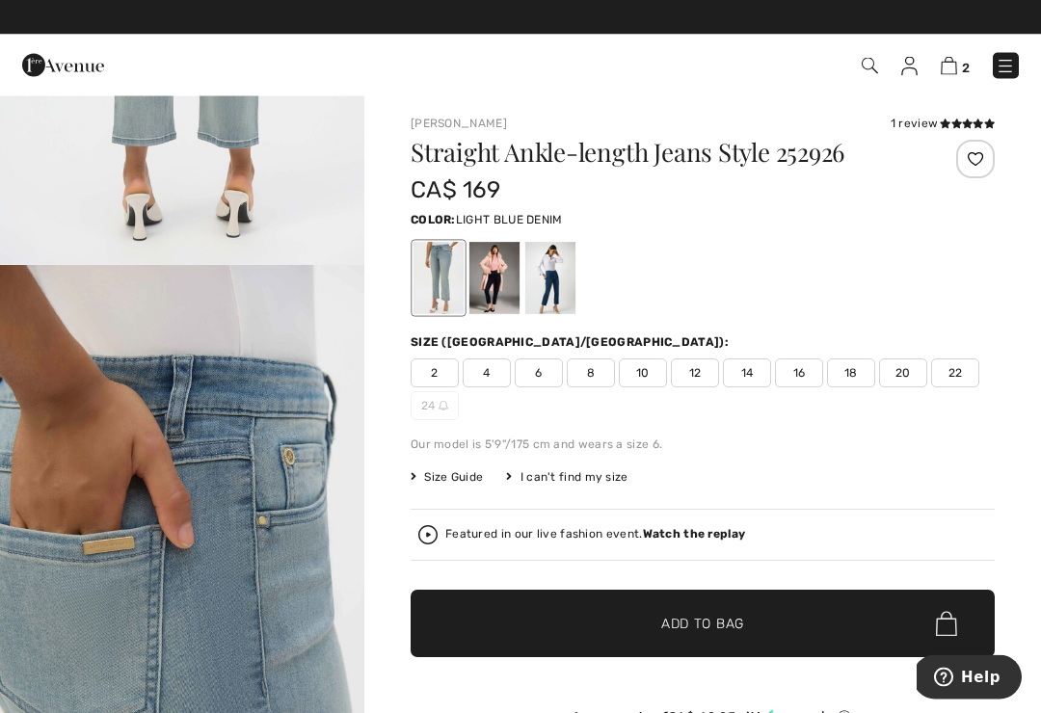
scroll to position [3, 0]
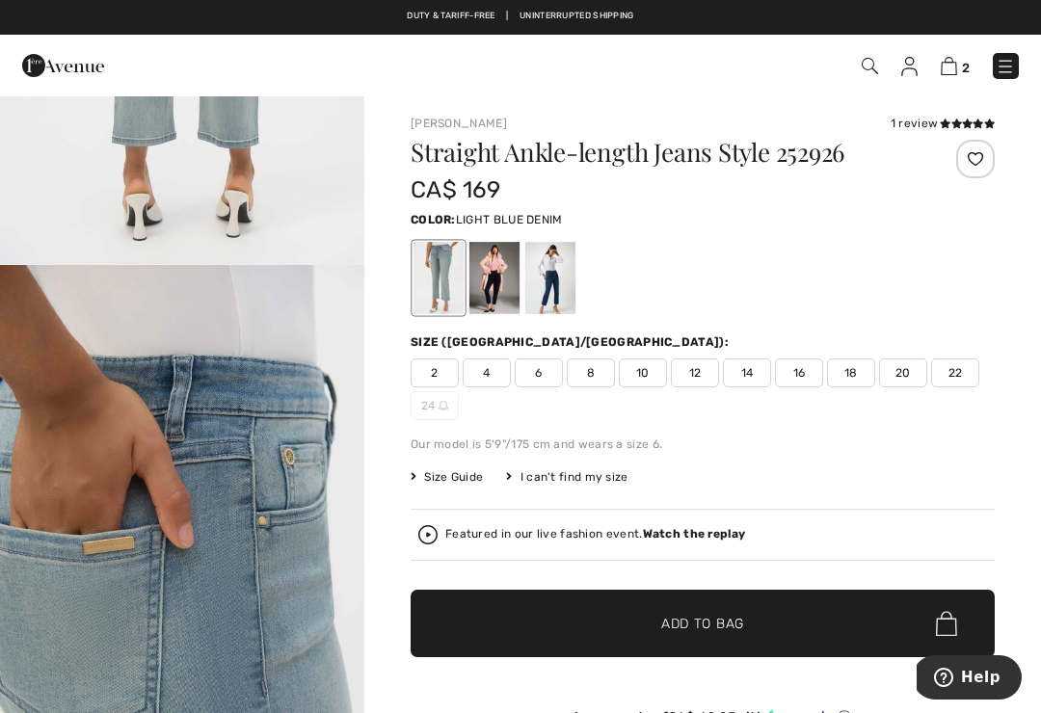
click at [526, 288] on div at bounding box center [550, 278] width 50 height 72
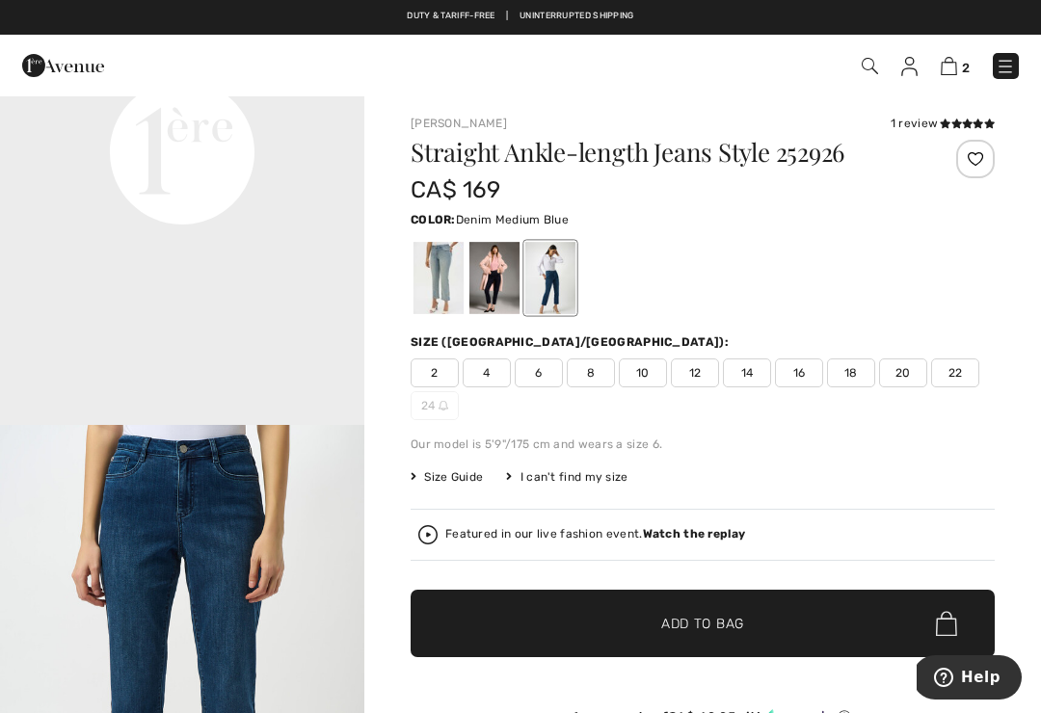
scroll to position [1300, 0]
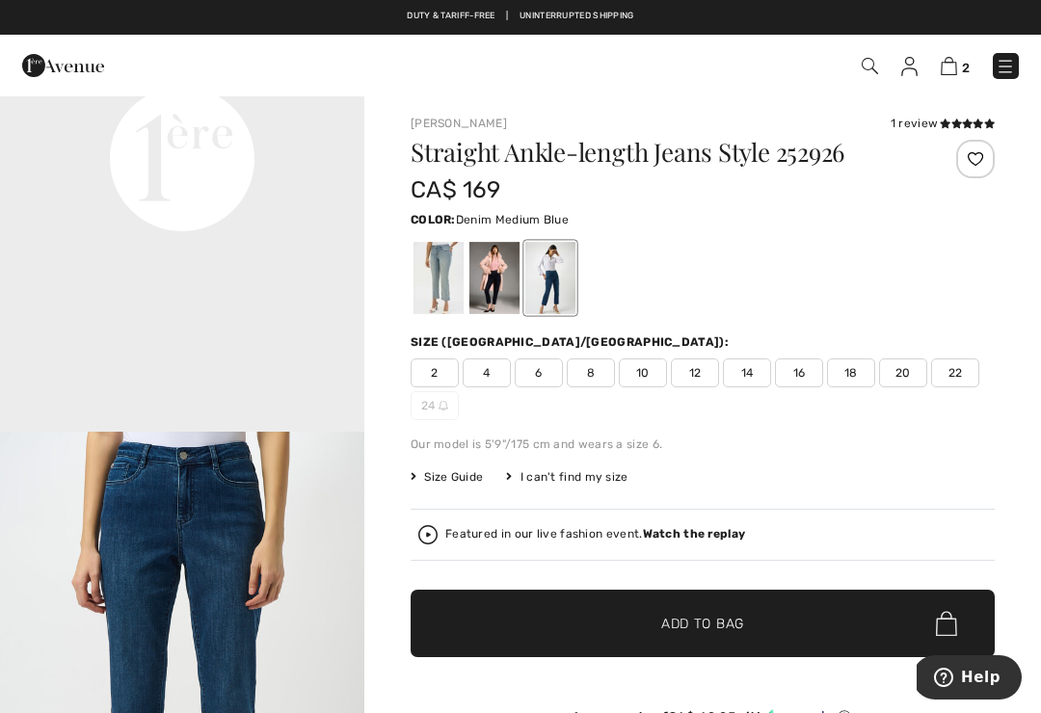
click at [462, 299] on div at bounding box center [439, 278] width 50 height 72
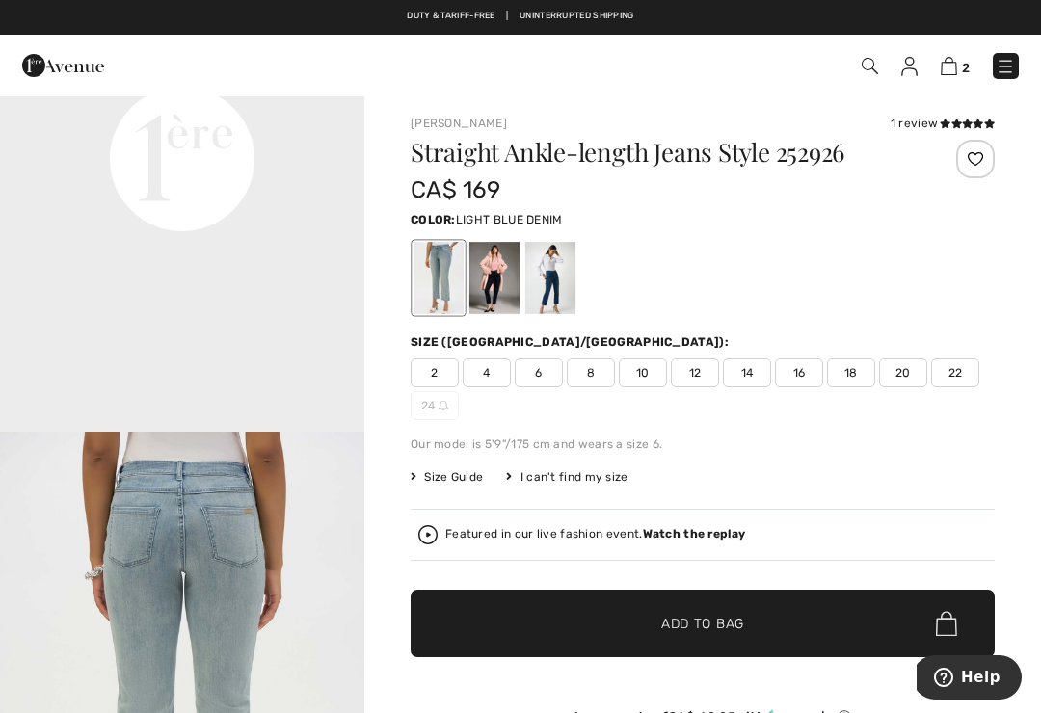
click at [500, 290] on div at bounding box center [495, 278] width 50 height 72
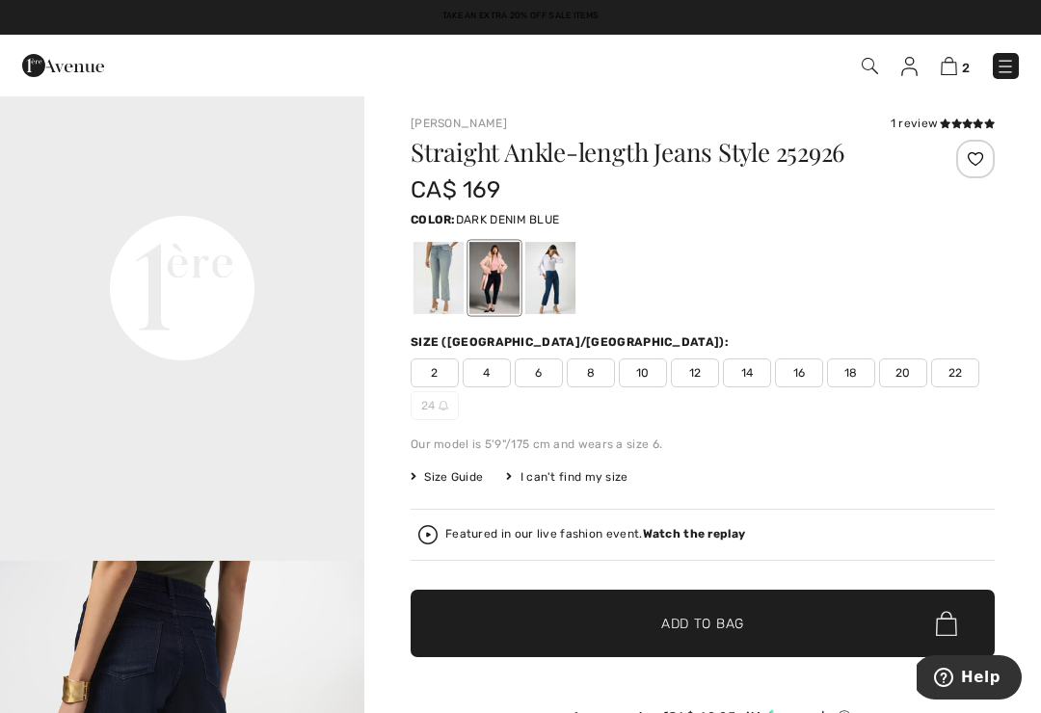
scroll to position [1243, 0]
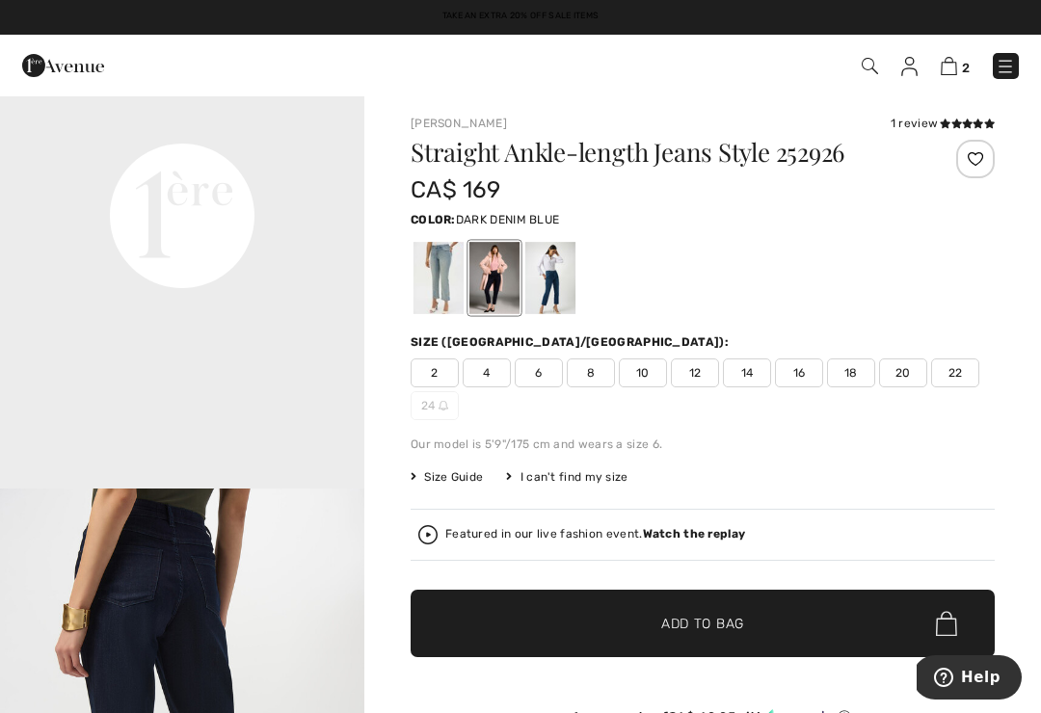
click at [492, 291] on div at bounding box center [495, 278] width 50 height 72
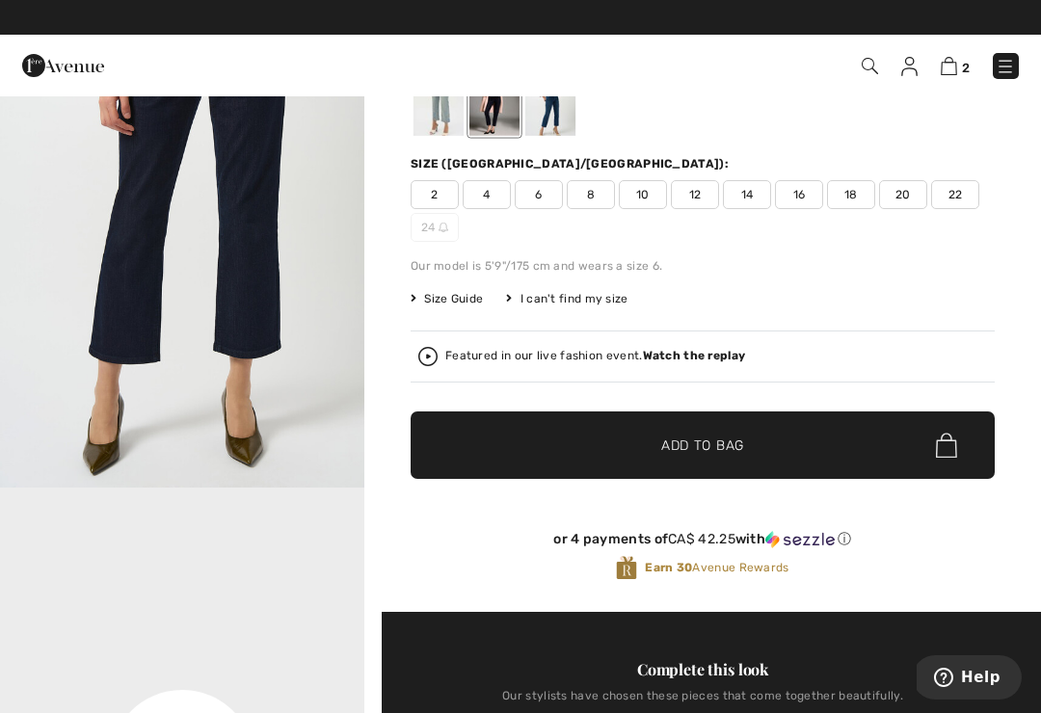
scroll to position [0, 0]
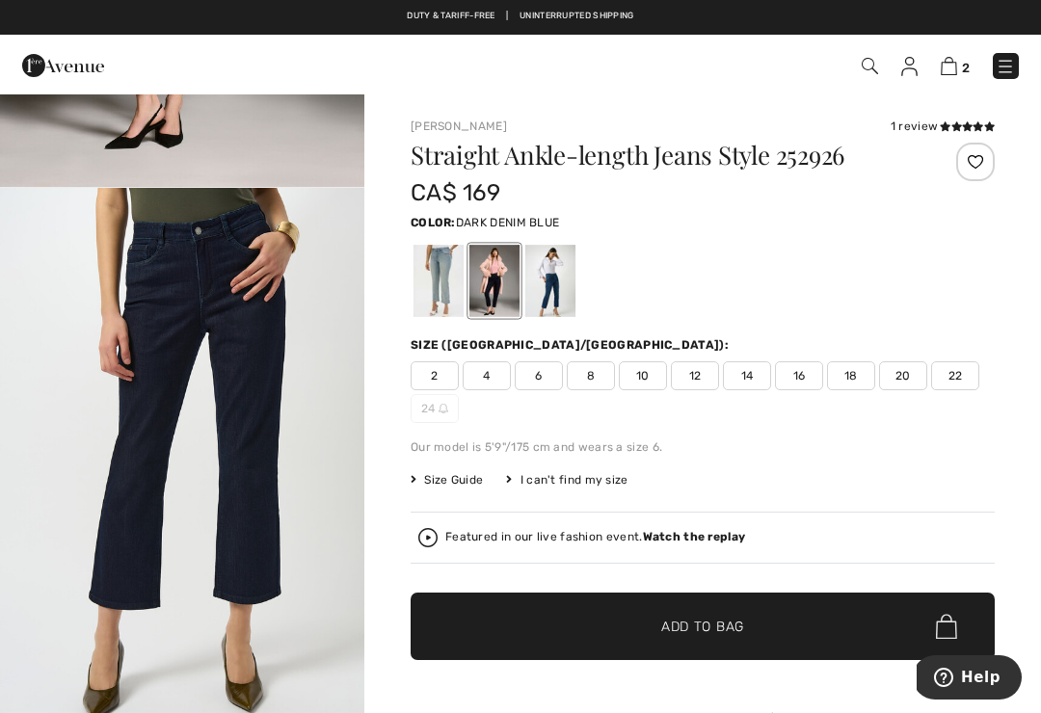
click at [945, 132] on span at bounding box center [967, 127] width 55 height 12
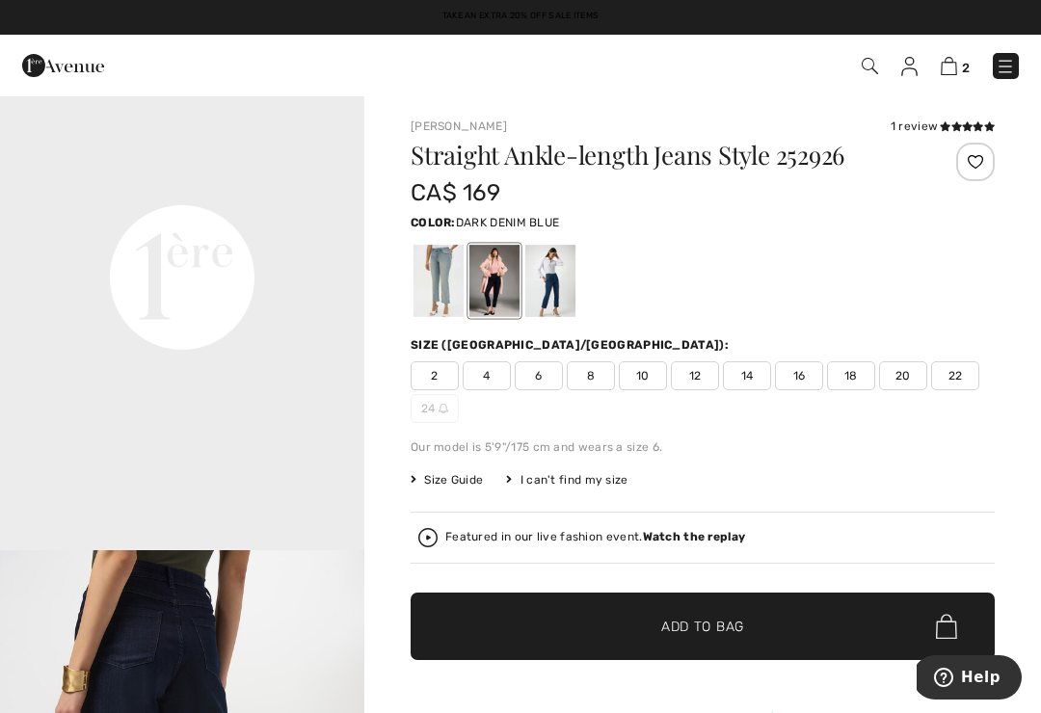
click at [490, 285] on div at bounding box center [495, 281] width 50 height 72
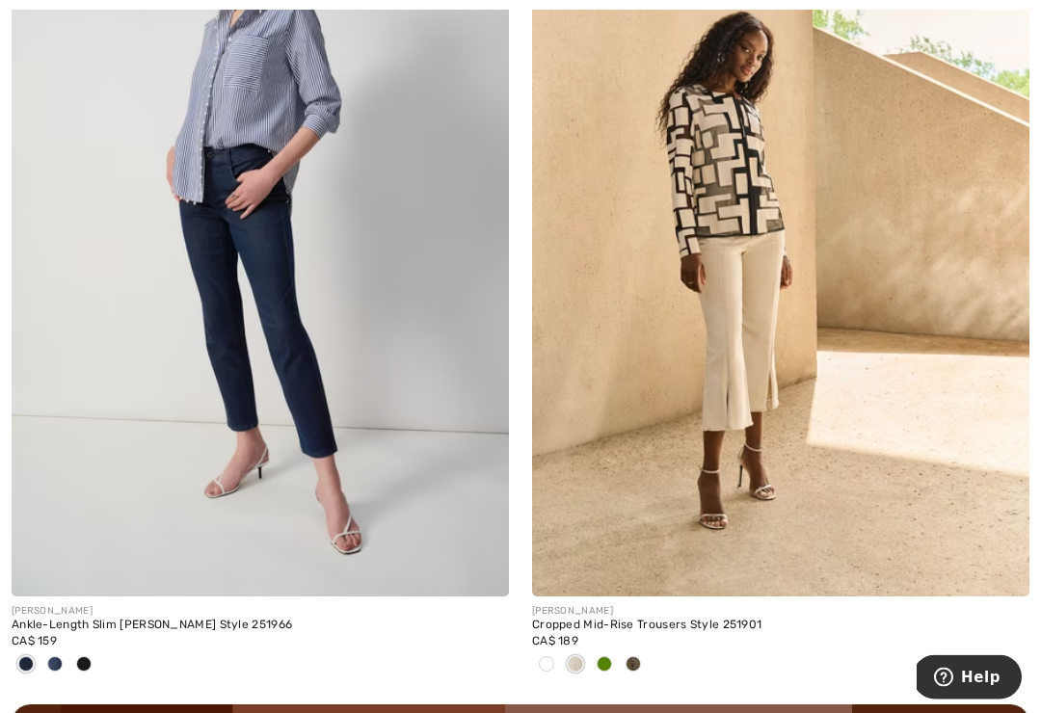
scroll to position [9793, 0]
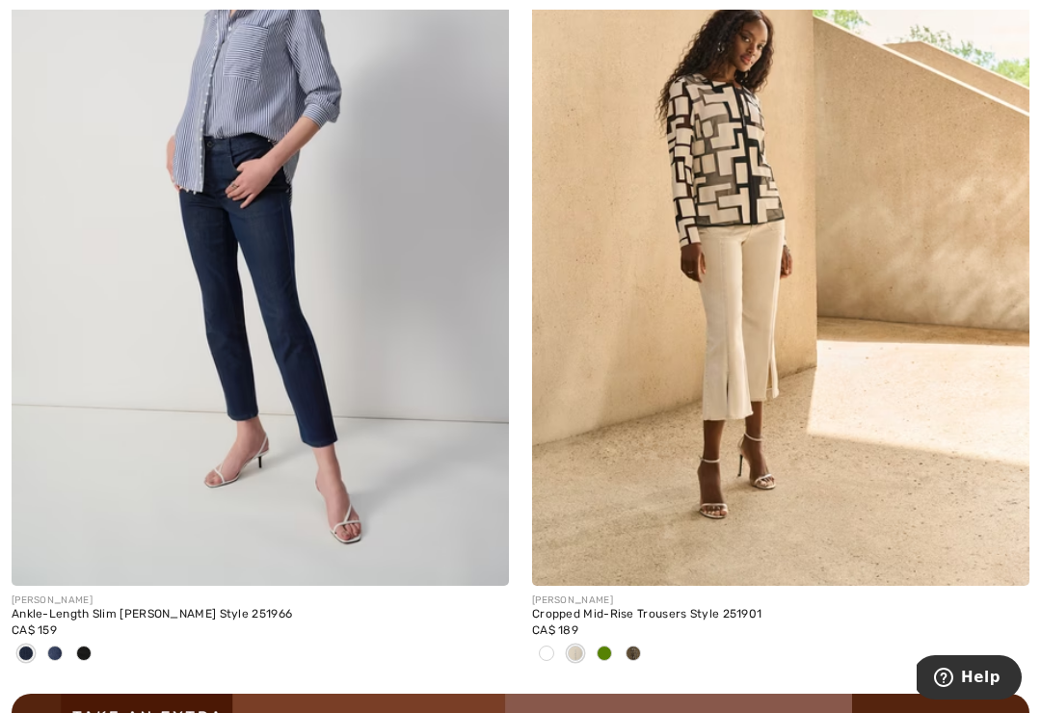
click at [171, 322] on img at bounding box center [261, 213] width 498 height 746
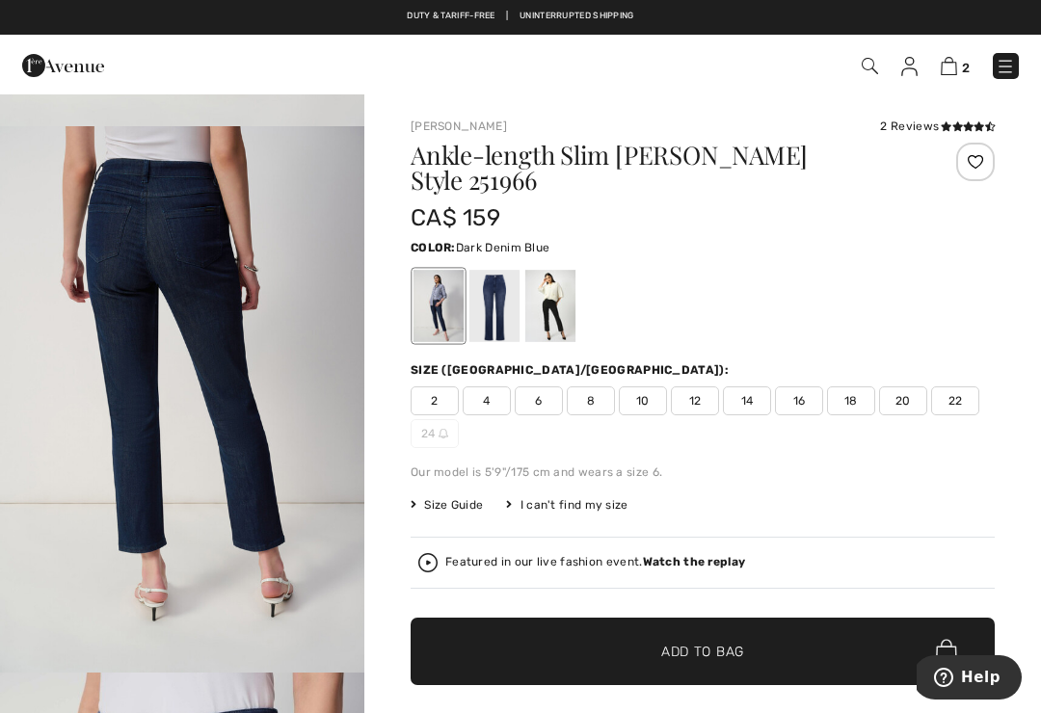
scroll to position [1065, 0]
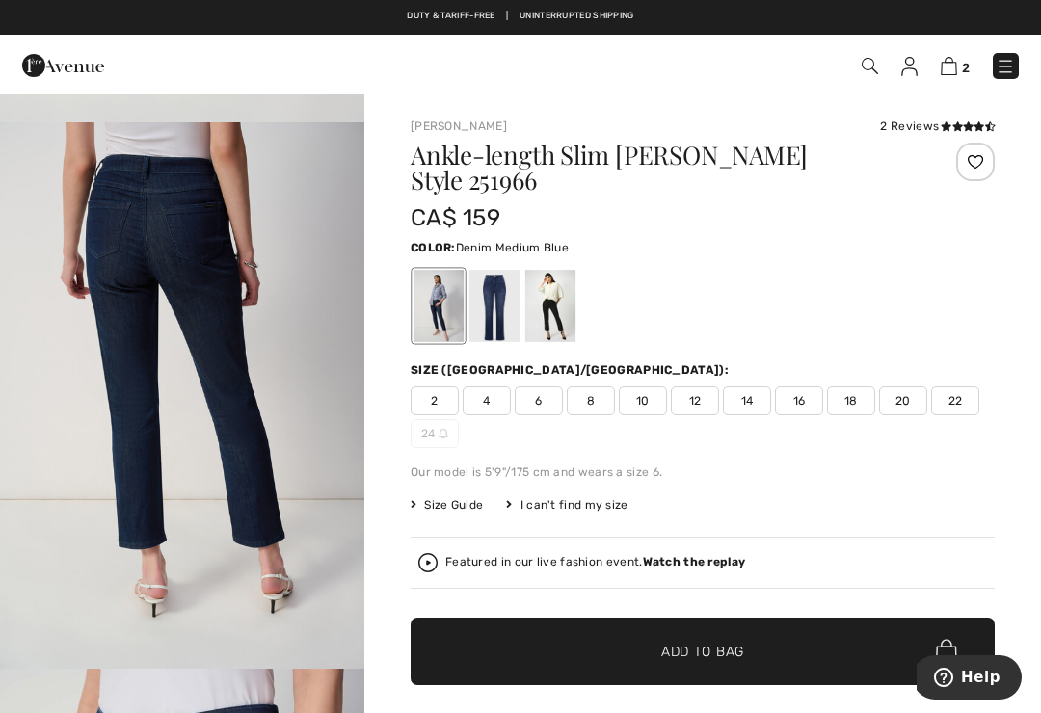
click at [496, 297] on div at bounding box center [495, 306] width 50 height 72
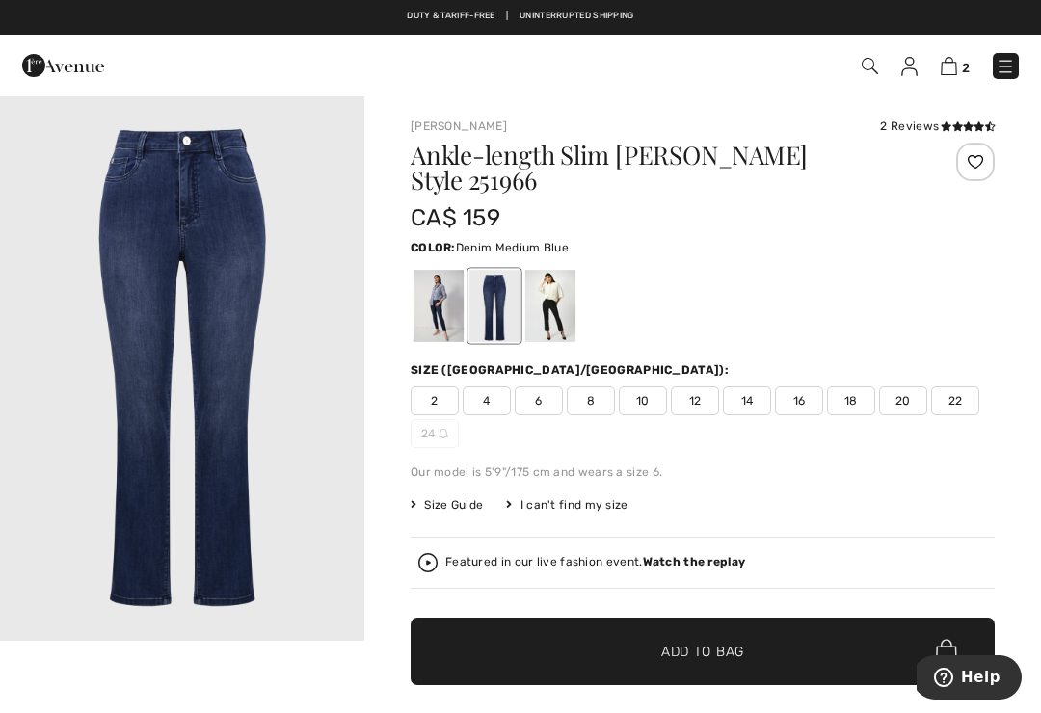
scroll to position [0, 0]
click at [532, 330] on div "Ankle-length Slim Jean Style 251966 CA$ 159 Color: Denim Medium Blue Denim Medi…" at bounding box center [703, 481] width 584 height 676
click at [548, 283] on div at bounding box center [550, 306] width 50 height 72
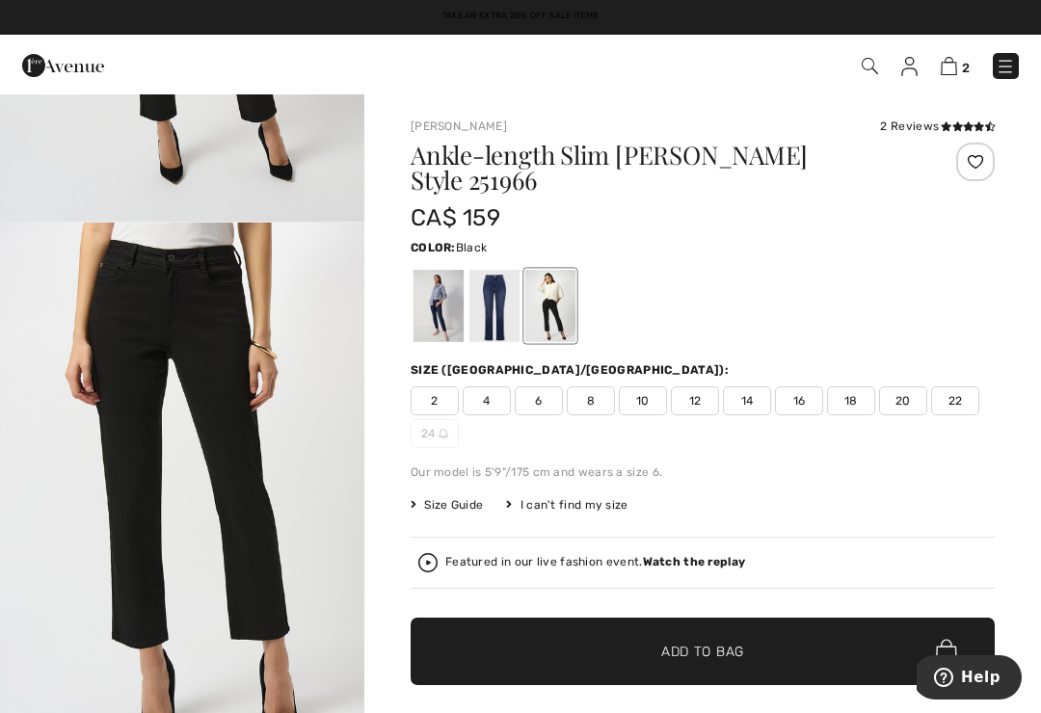
scroll to position [418, 0]
click at [666, 555] on strong "Watch the replay" at bounding box center [694, 561] width 103 height 13
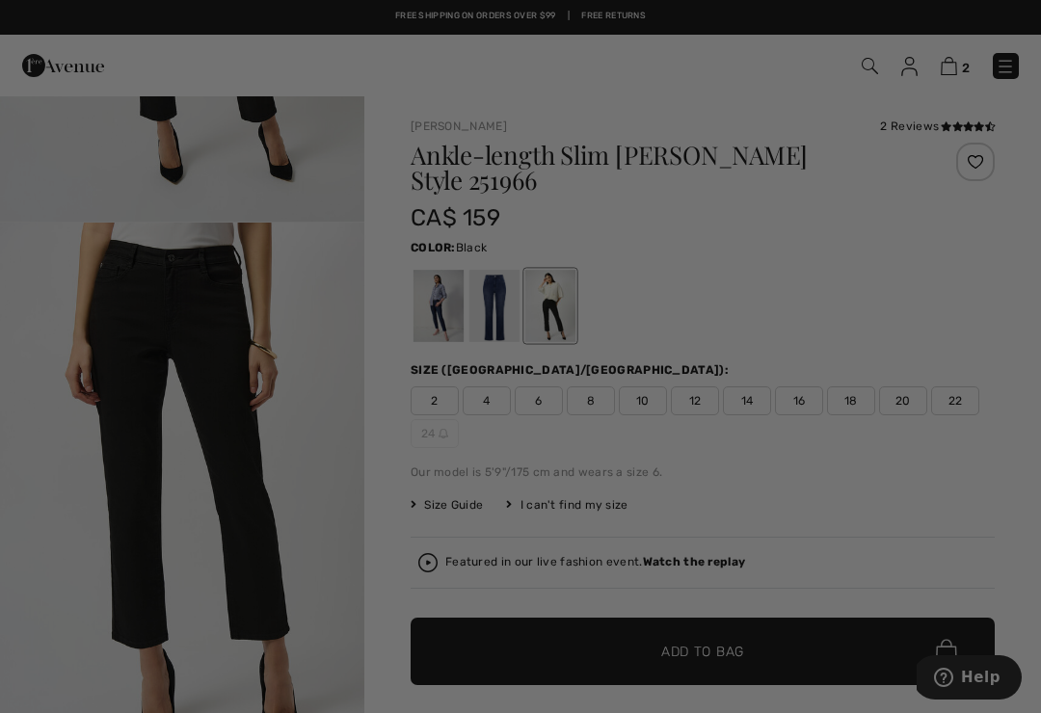
scroll to position [0, 0]
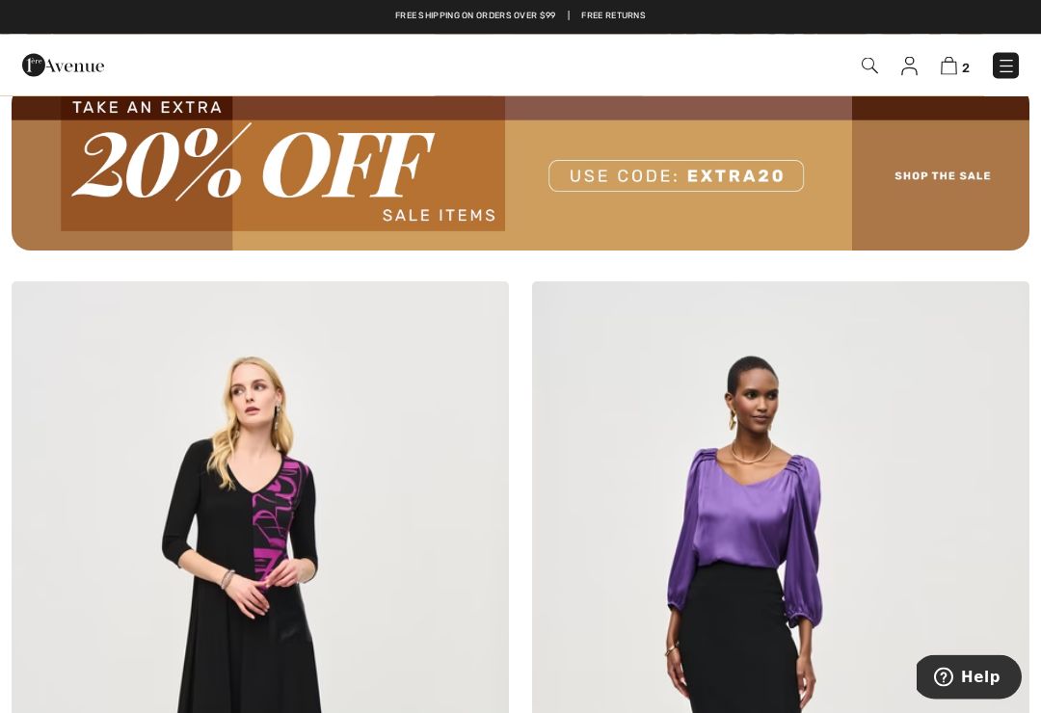
scroll to position [10335, 0]
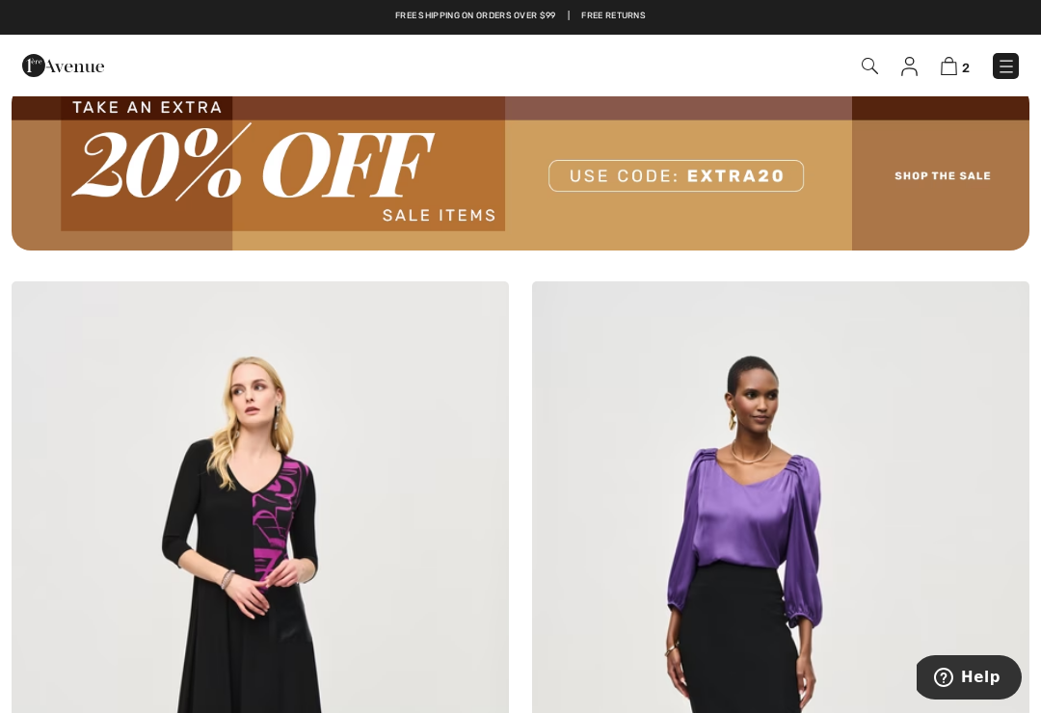
click at [998, 71] on img at bounding box center [1006, 66] width 19 height 19
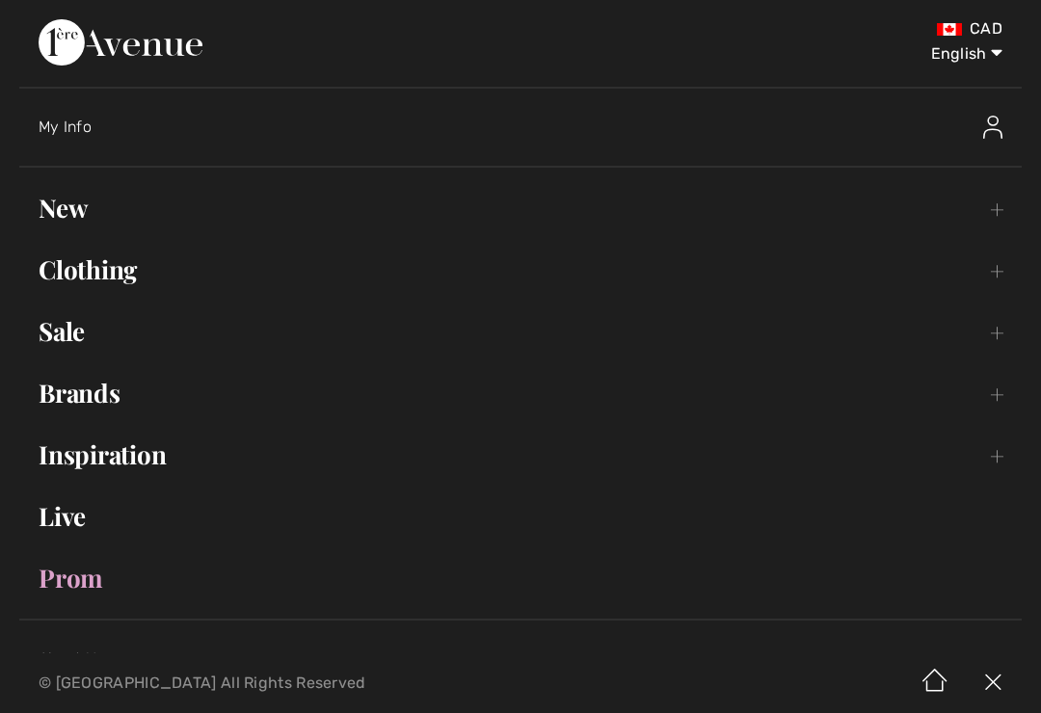
click at [63, 279] on link "Clothing Toggle submenu" at bounding box center [520, 270] width 1003 height 42
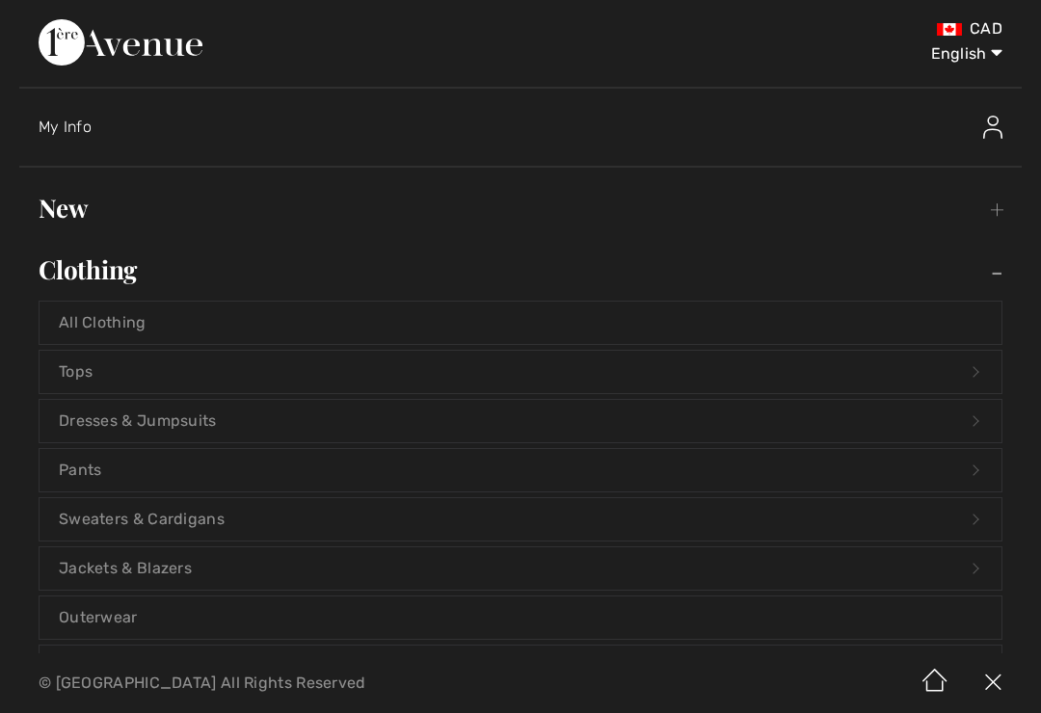
click at [58, 471] on link "Pants Open submenu" at bounding box center [521, 470] width 962 height 42
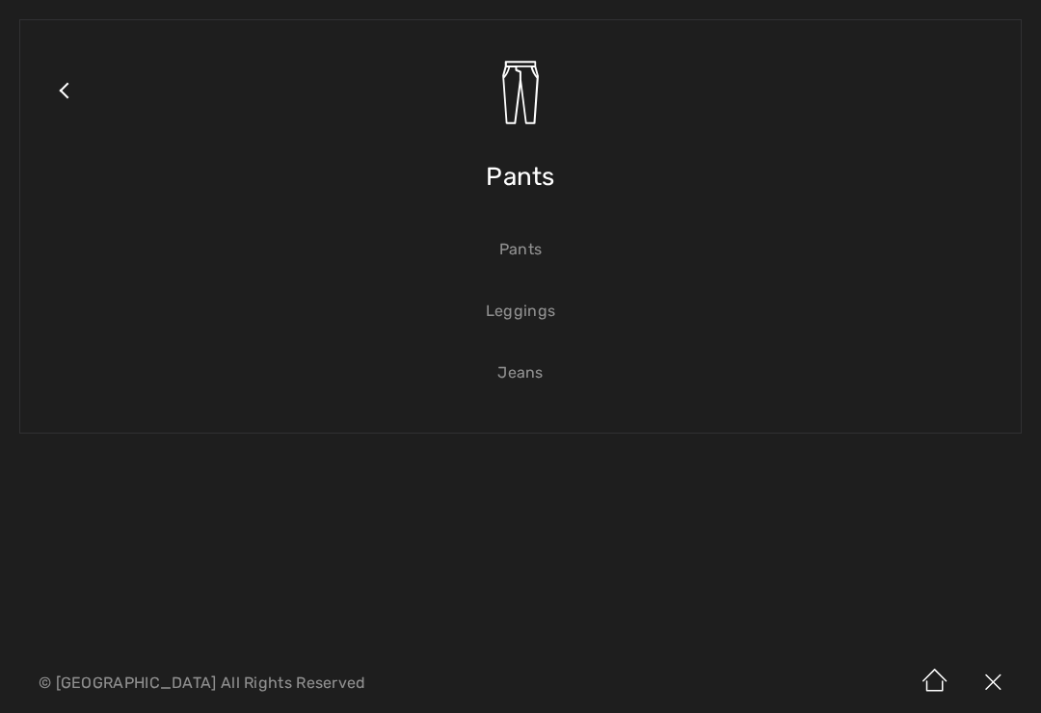
click at [515, 382] on link "Jeans" at bounding box center [521, 373] width 962 height 42
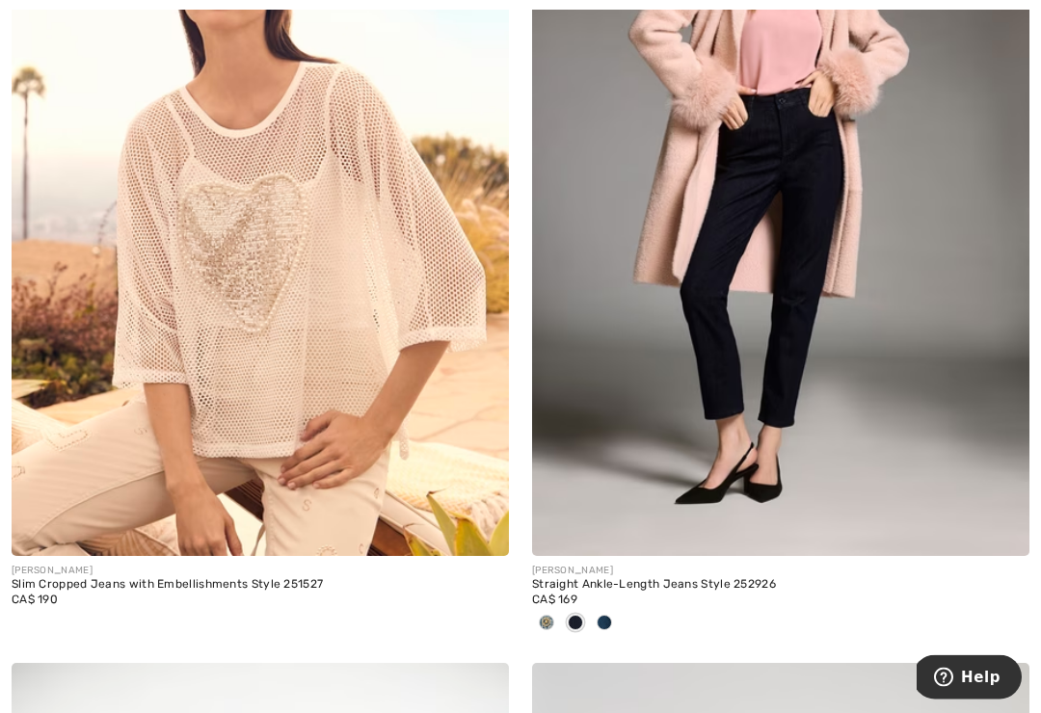
scroll to position [7325, 0]
click at [847, 420] on img at bounding box center [781, 183] width 498 height 746
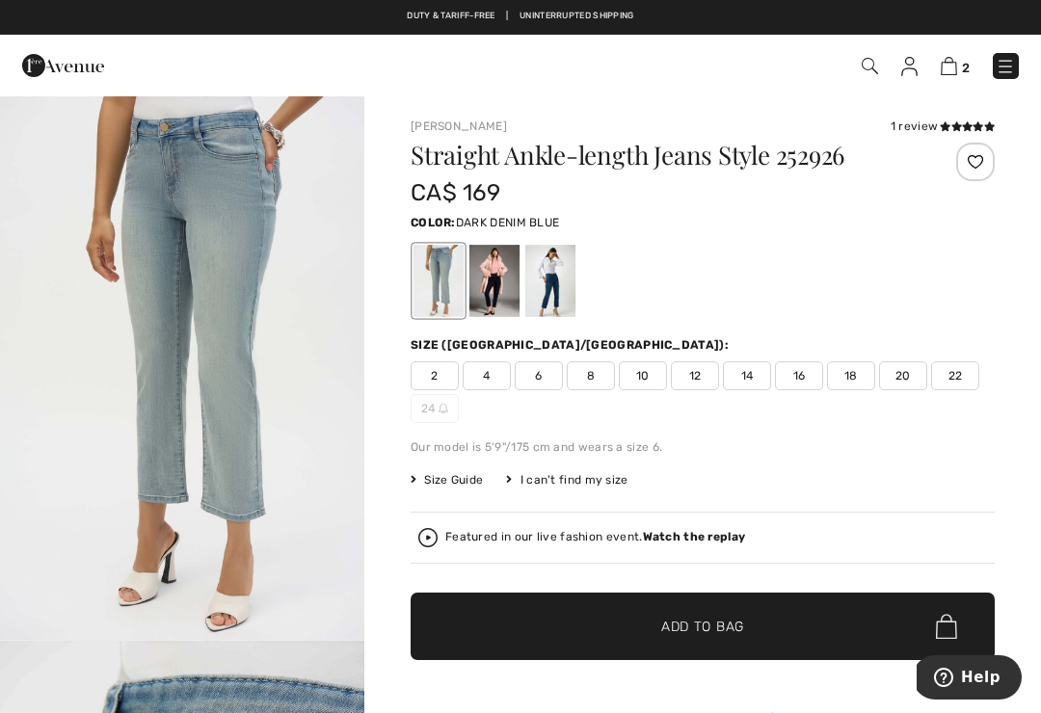
click at [495, 311] on div at bounding box center [495, 281] width 50 height 72
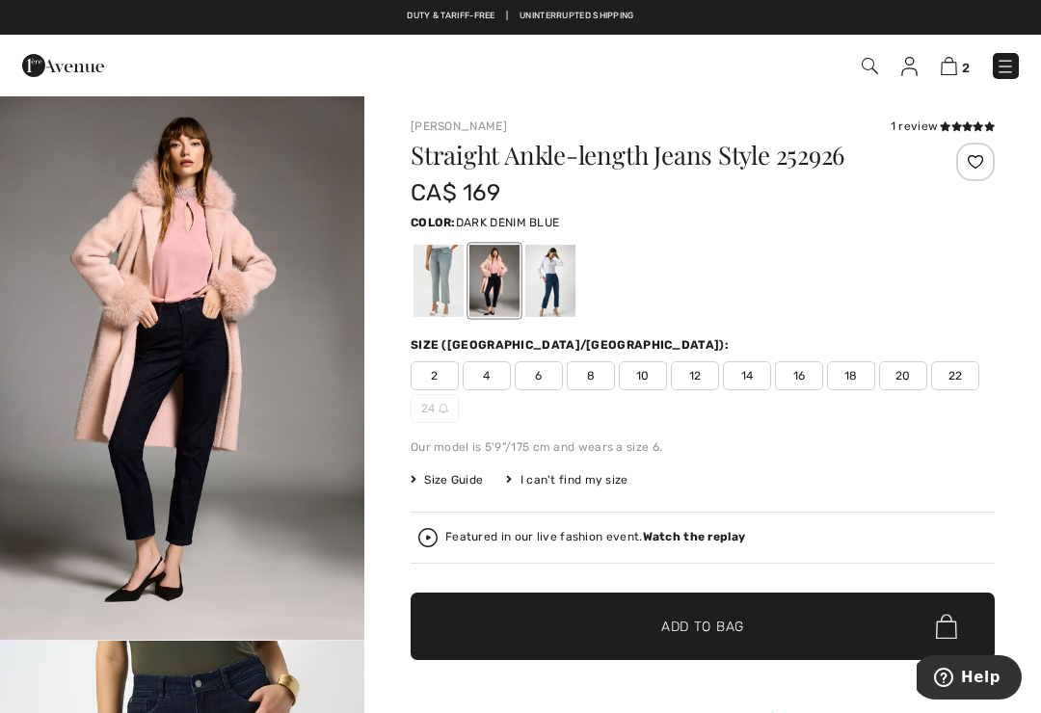
click at [566, 294] on div at bounding box center [550, 281] width 50 height 72
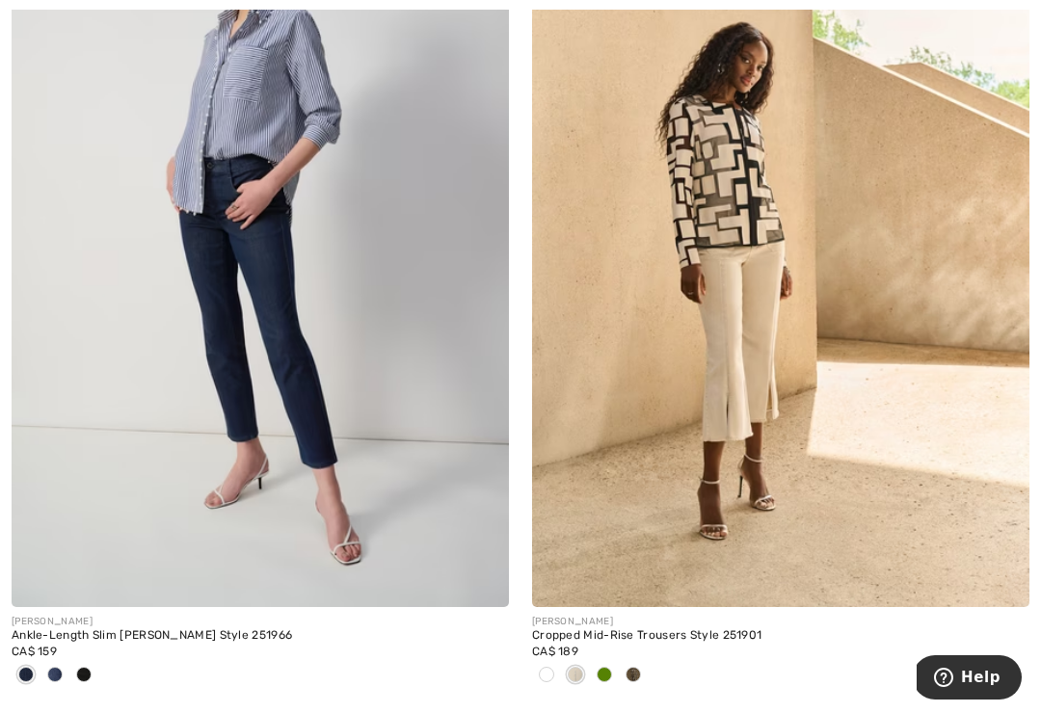
scroll to position [9773, 0]
click at [170, 399] on img at bounding box center [261, 233] width 498 height 746
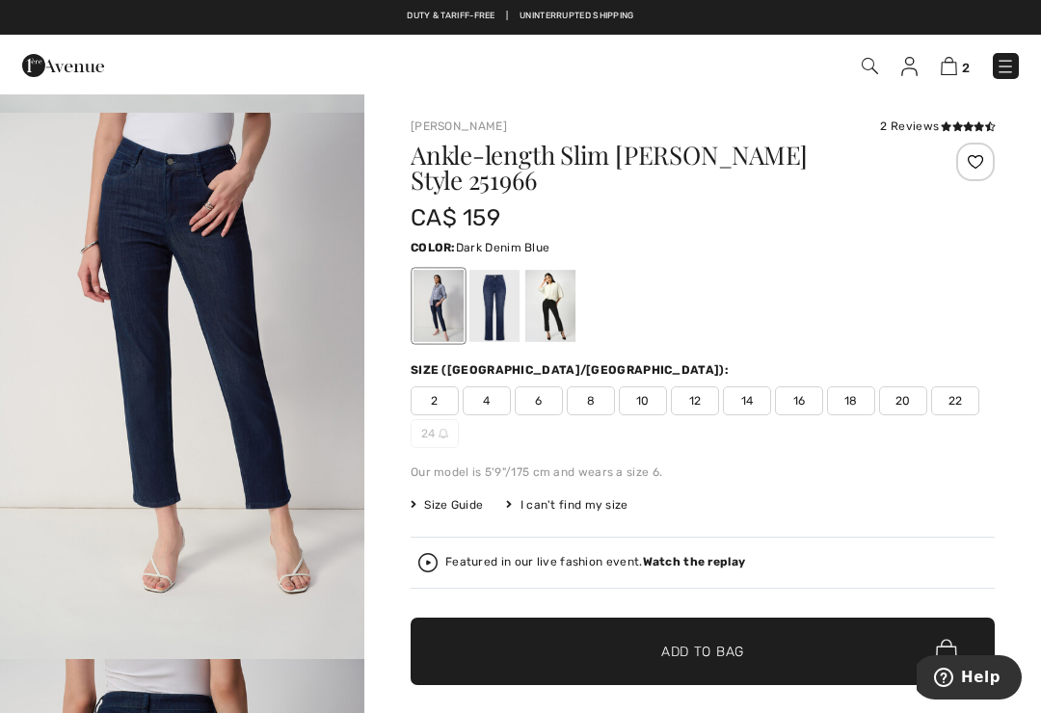
scroll to position [594, 0]
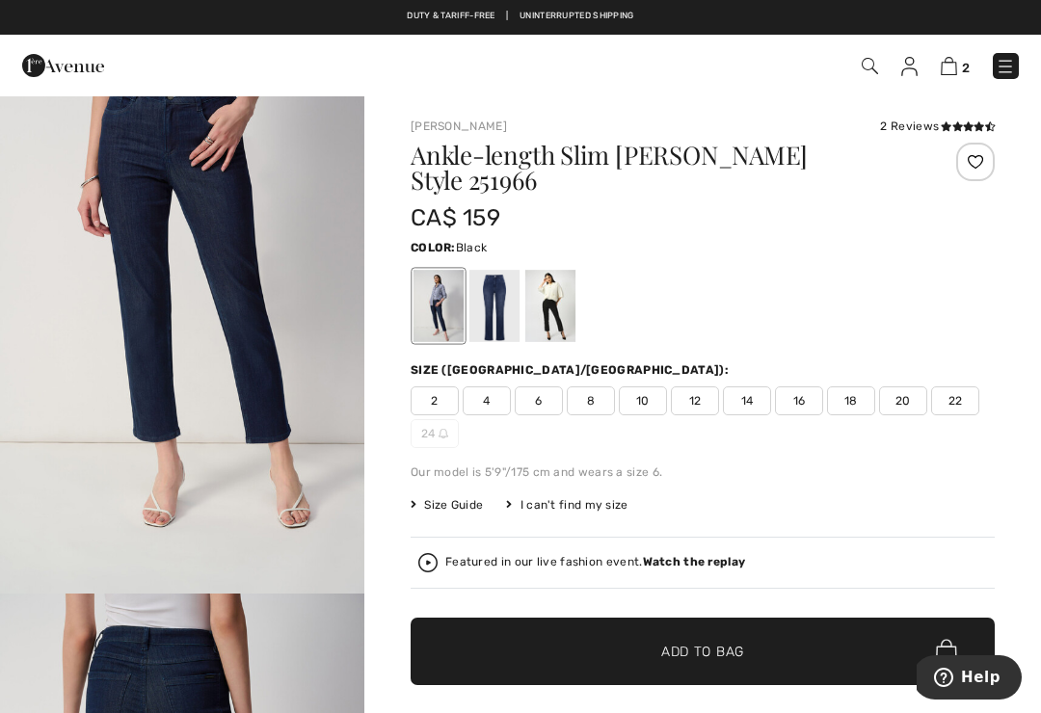
click at [547, 294] on div at bounding box center [550, 306] width 50 height 72
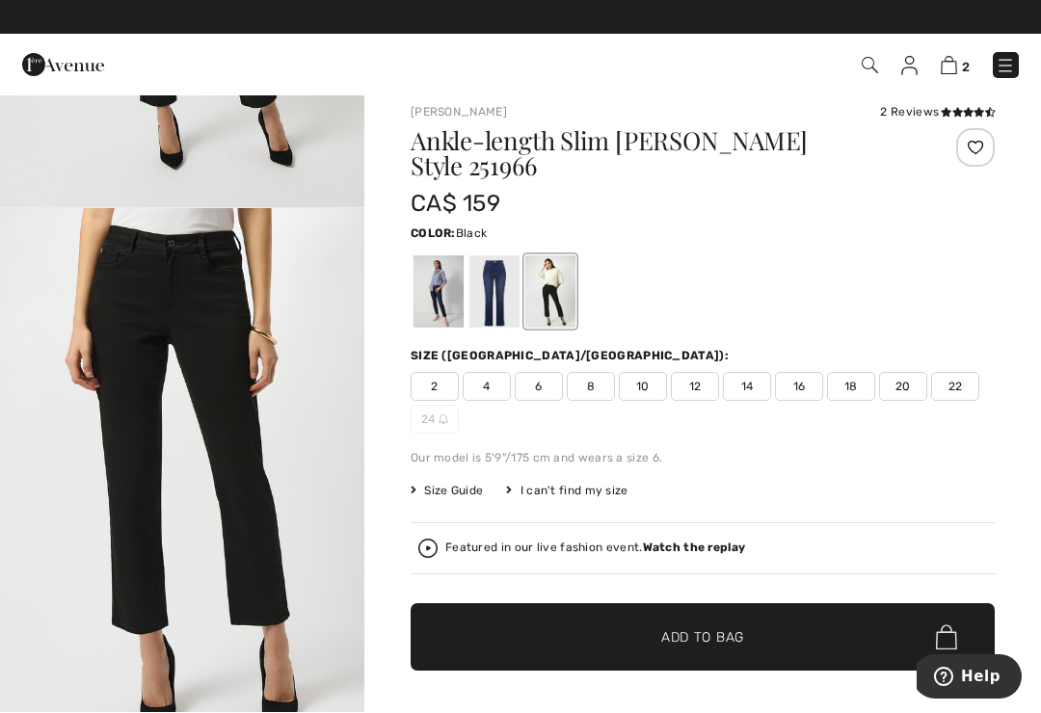
scroll to position [14, 0]
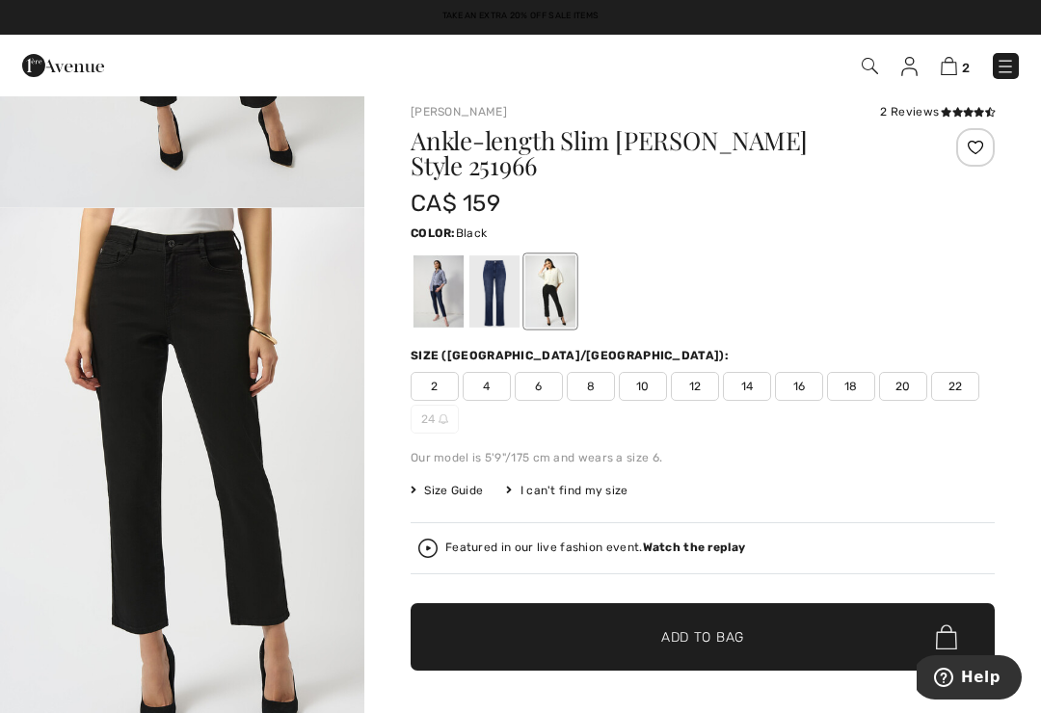
click at [948, 117] on icon at bounding box center [946, 112] width 11 height 10
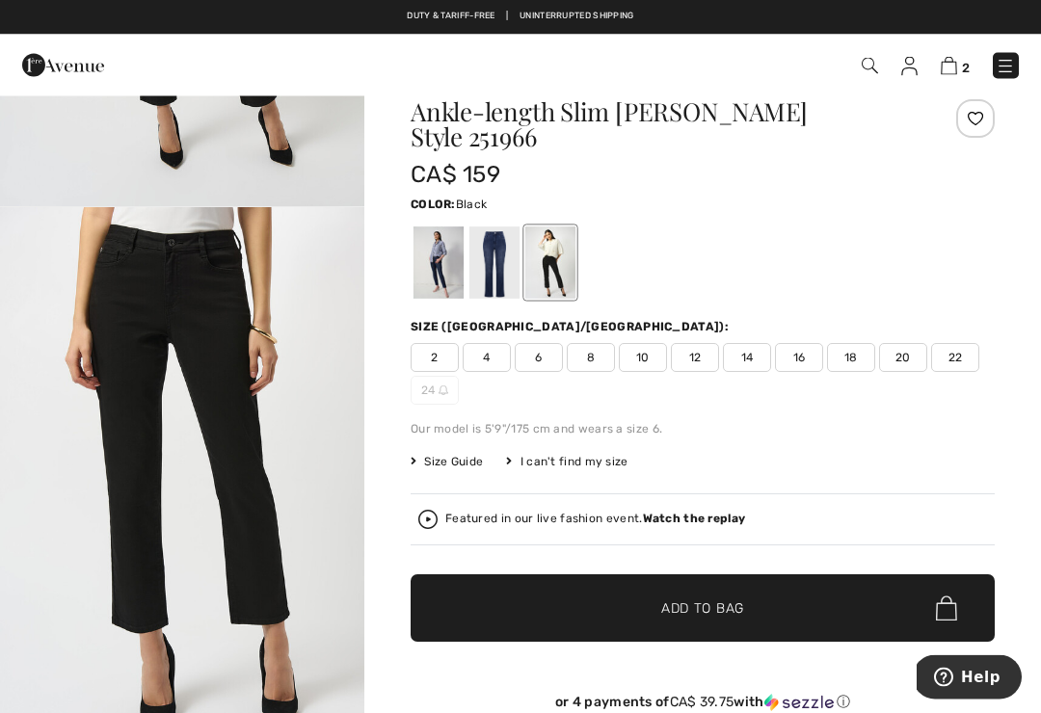
scroll to position [43, 0]
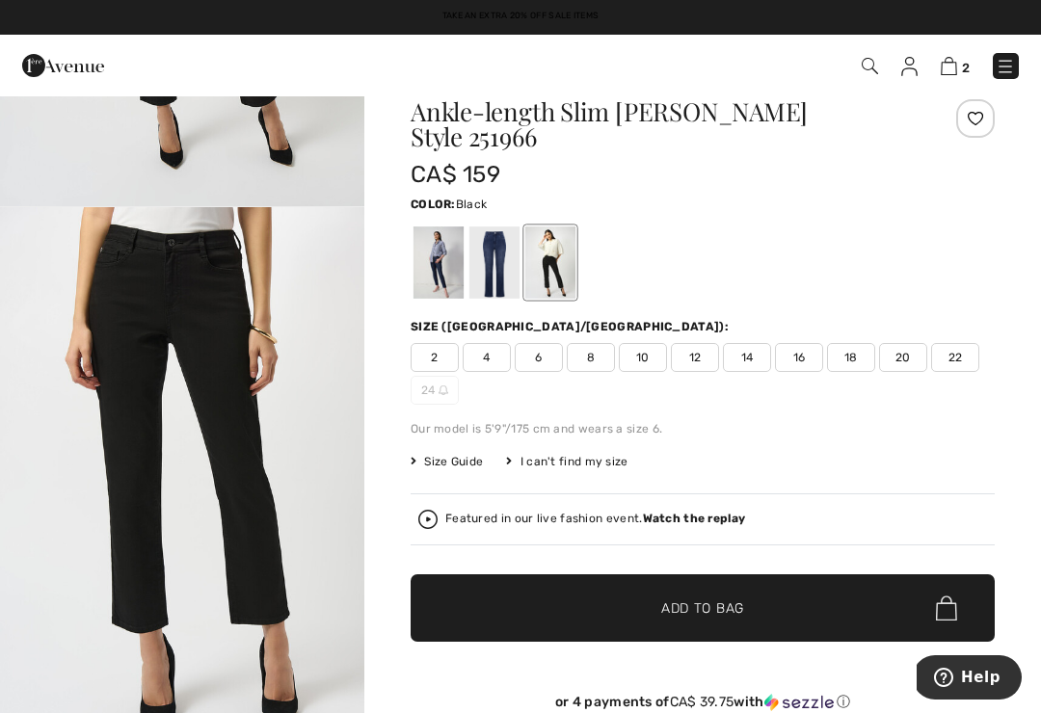
click at [282, 452] on img "2 / 4" at bounding box center [182, 480] width 364 height 546
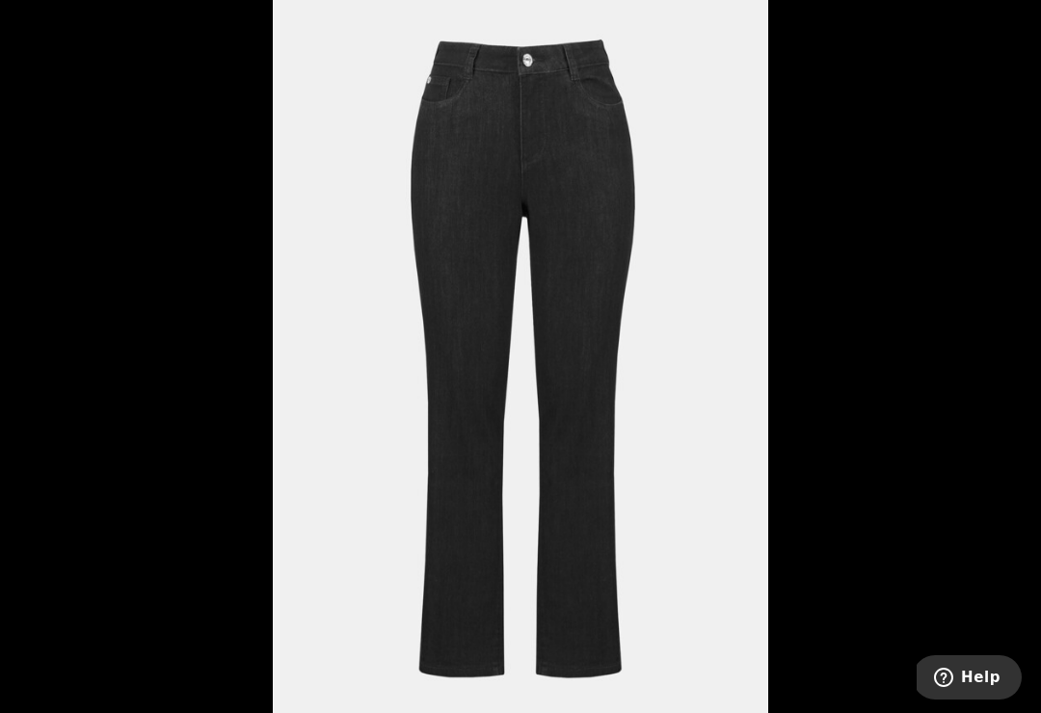
scroll to position [73, 0]
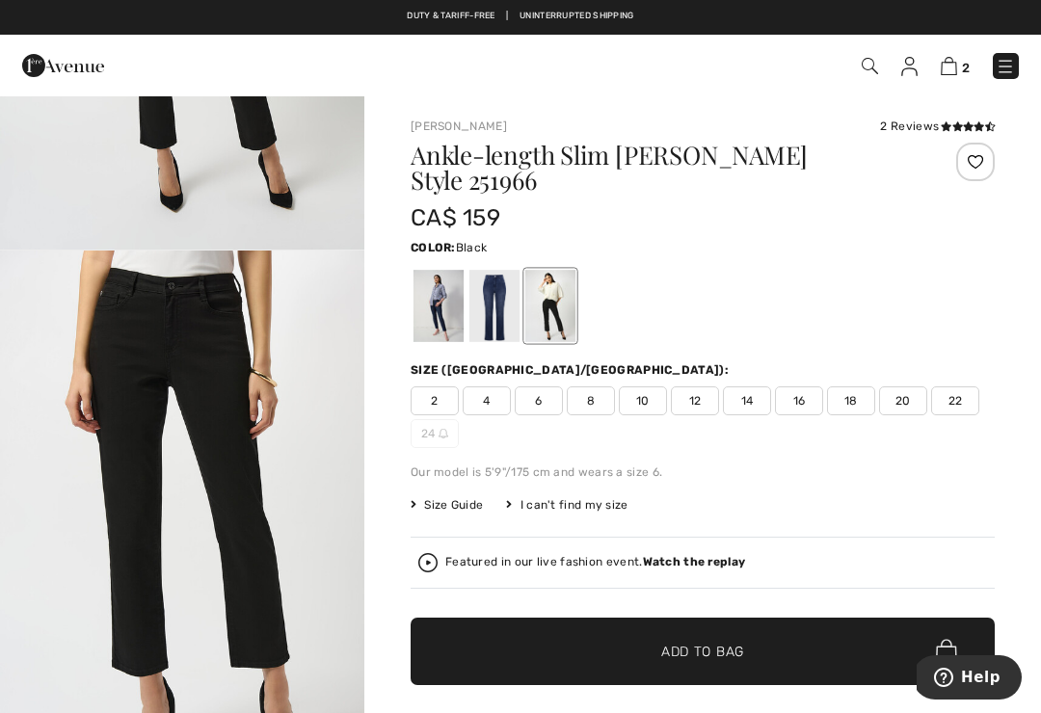
click at [14, 510] on img "2 / 4" at bounding box center [182, 524] width 364 height 546
click at [699, 387] on span "12" at bounding box center [695, 401] width 48 height 29
click at [758, 618] on span "✔ Added to Bag Add to Bag" at bounding box center [703, 651] width 584 height 67
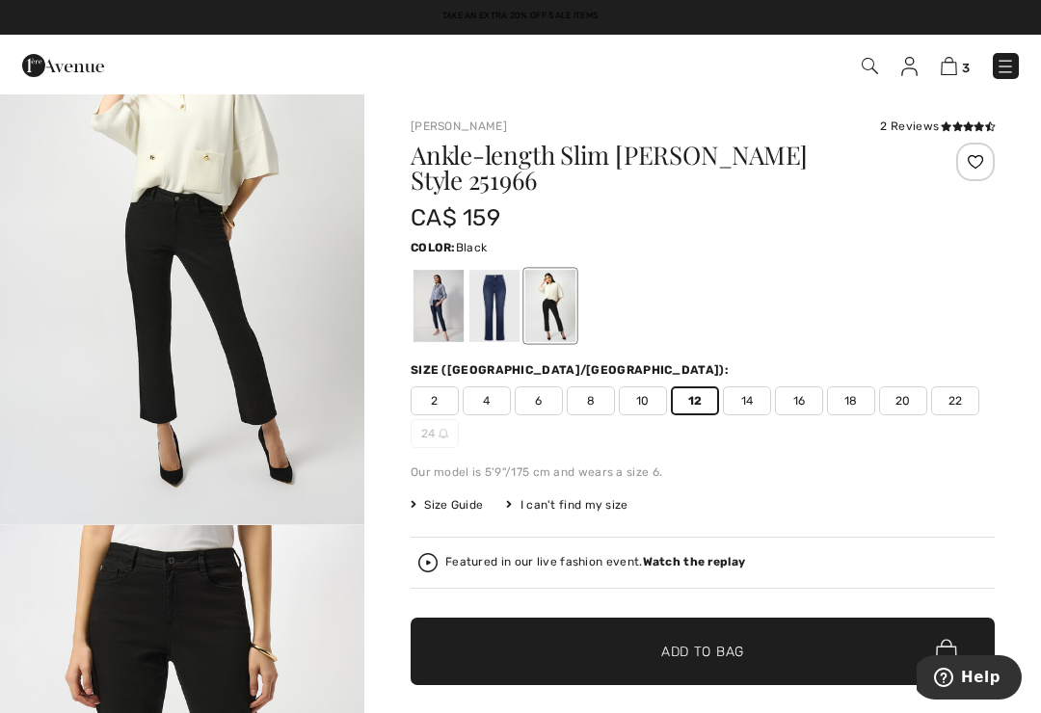
scroll to position [7, 0]
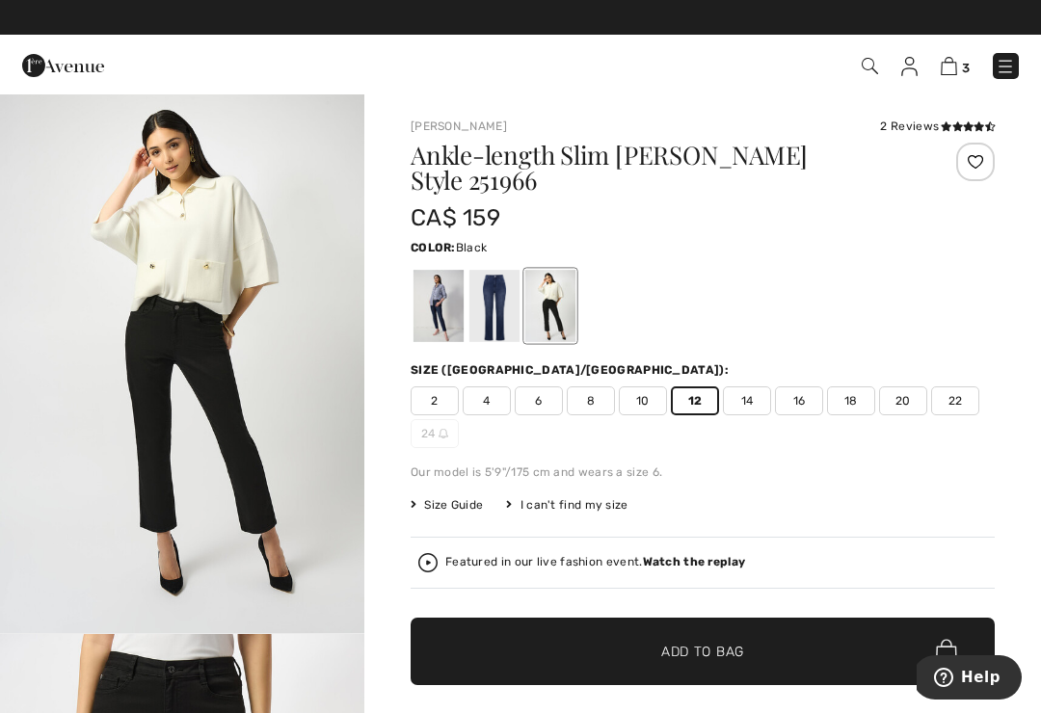
click at [111, 432] on img "1 / 4" at bounding box center [182, 361] width 364 height 546
click at [463, 497] on span "Size Guide" at bounding box center [447, 505] width 72 height 17
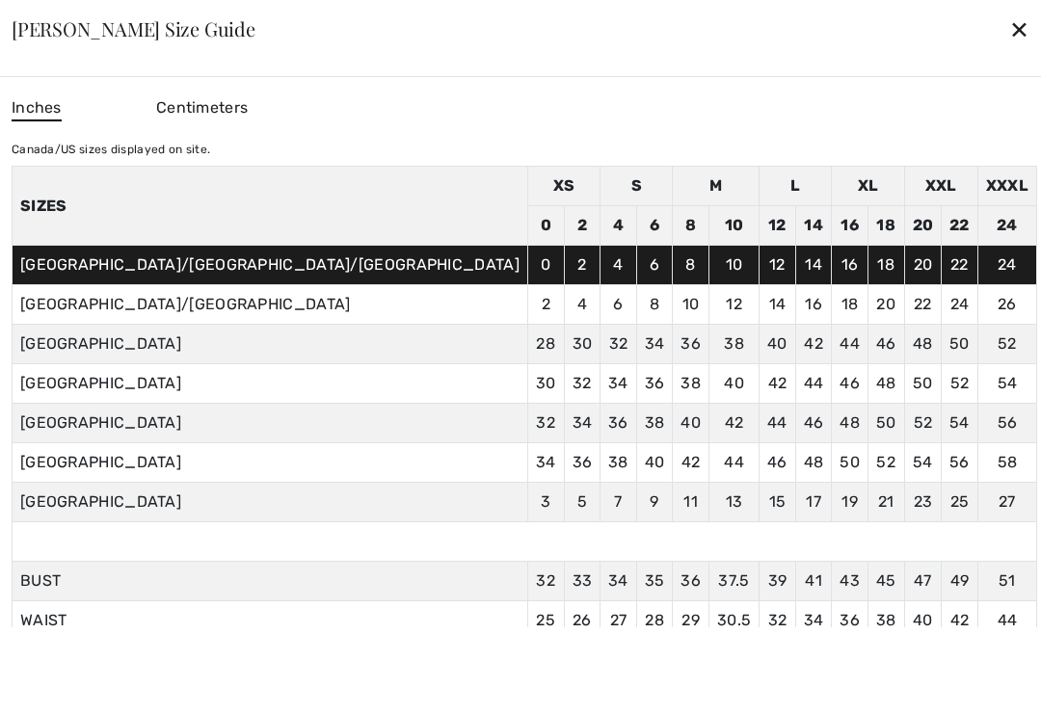
click at [1009, 40] on div "✕" at bounding box center [1019, 29] width 20 height 40
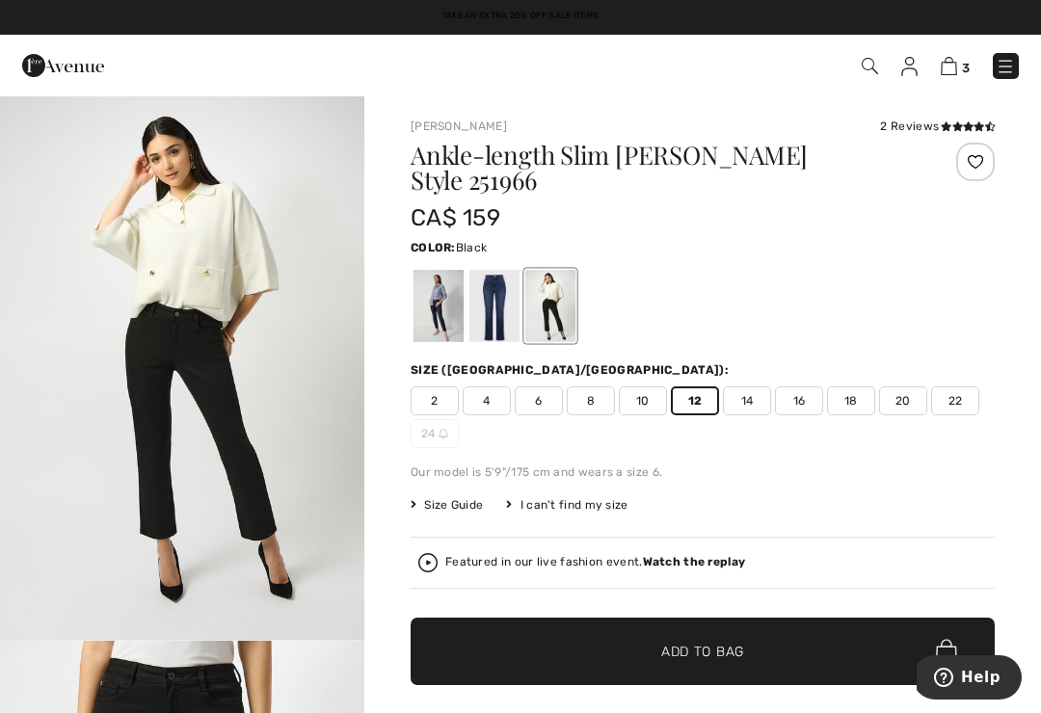
scroll to position [14, 0]
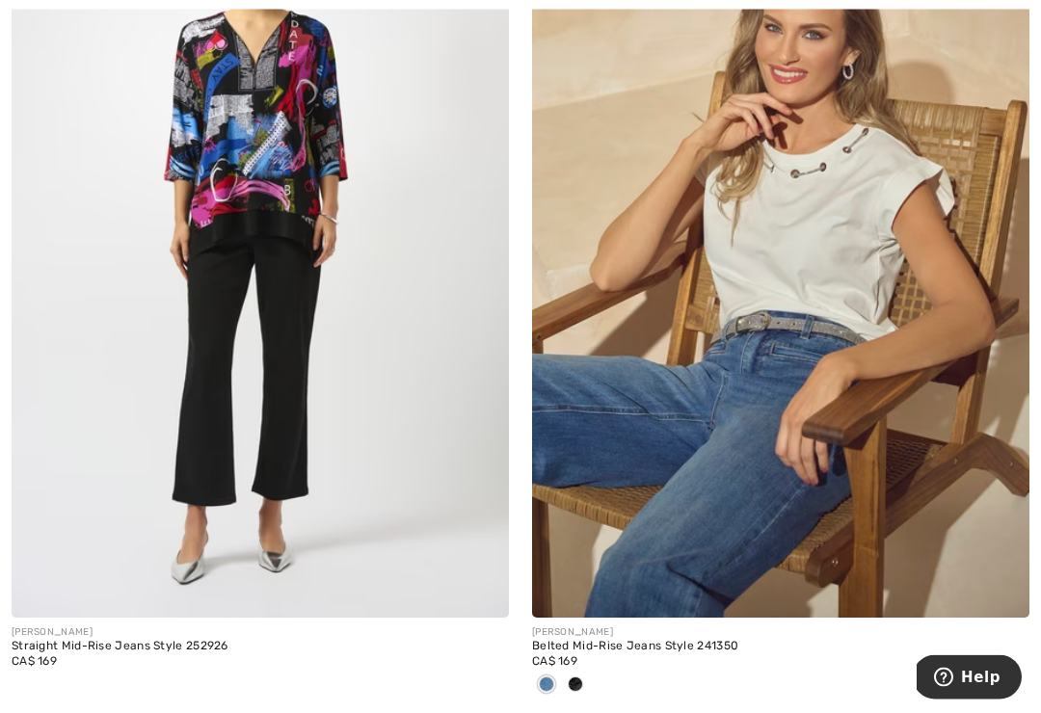
scroll to position [12490, 0]
click at [189, 421] on img at bounding box center [261, 245] width 498 height 746
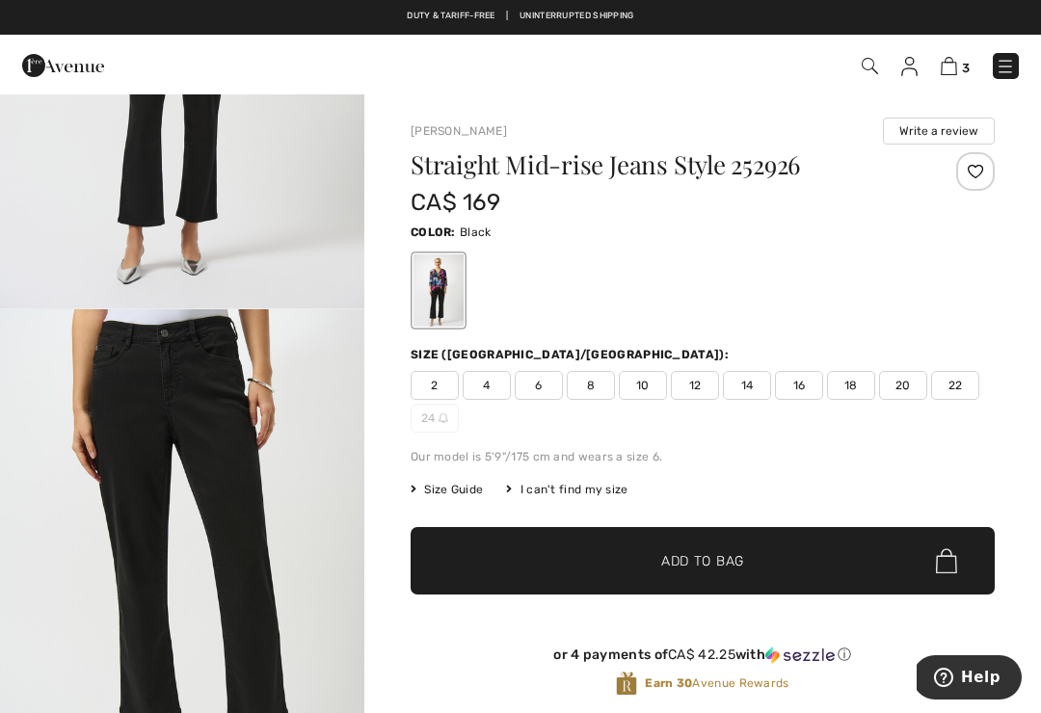
scroll to position [467, 0]
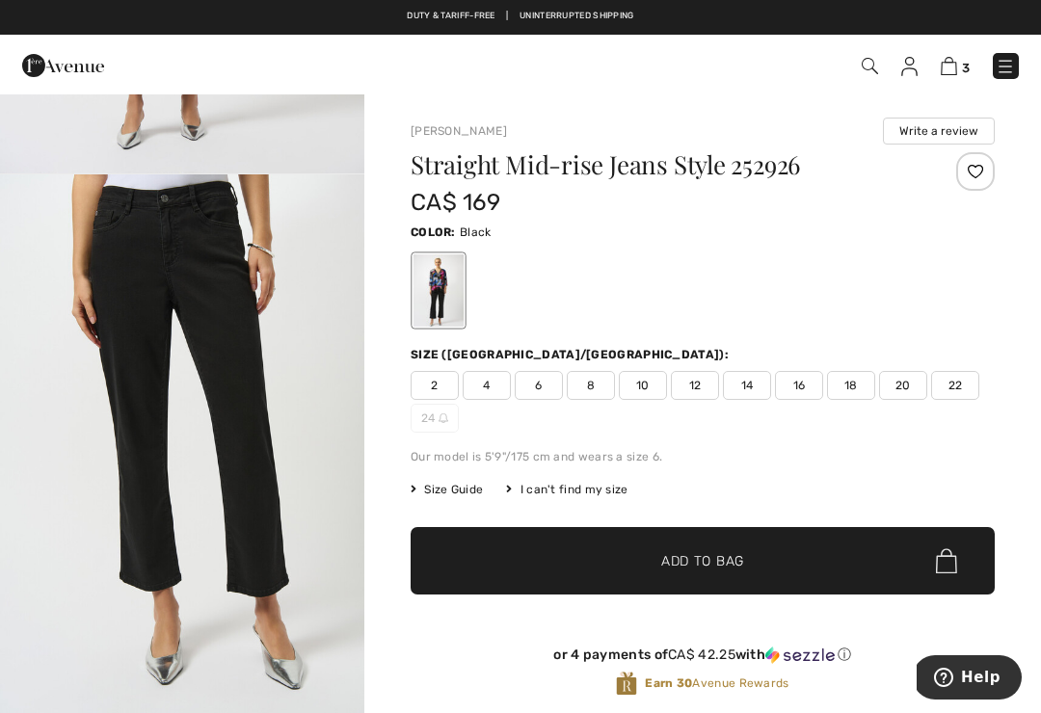
click at [55, 451] on img "2 / 4" at bounding box center [182, 448] width 364 height 546
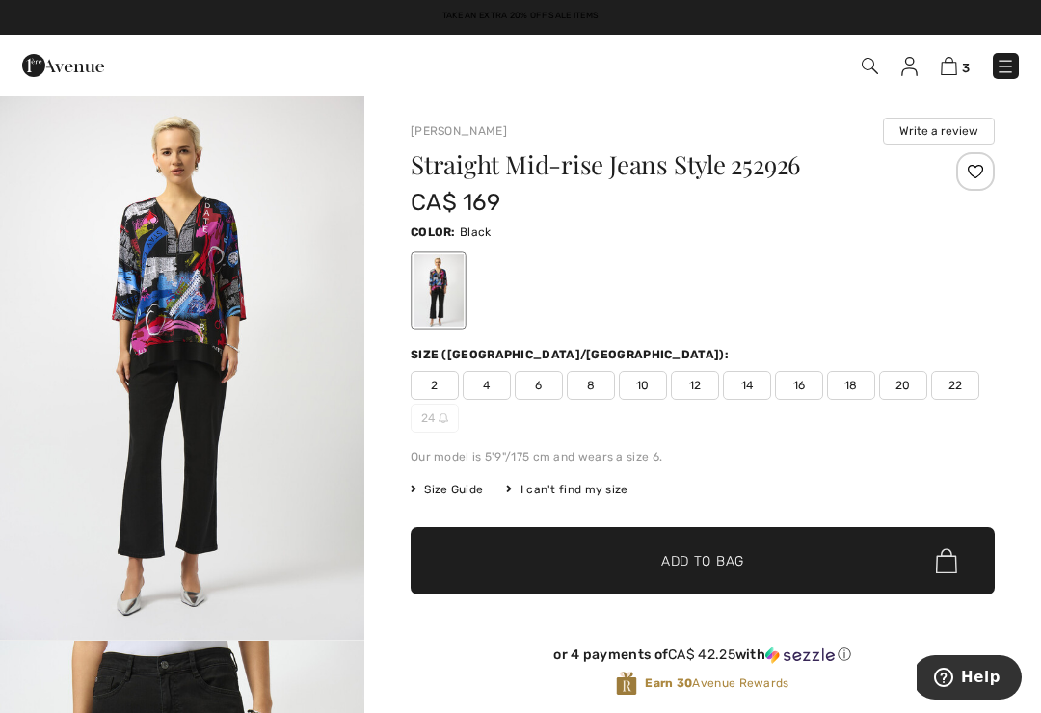
scroll to position [1146, 0]
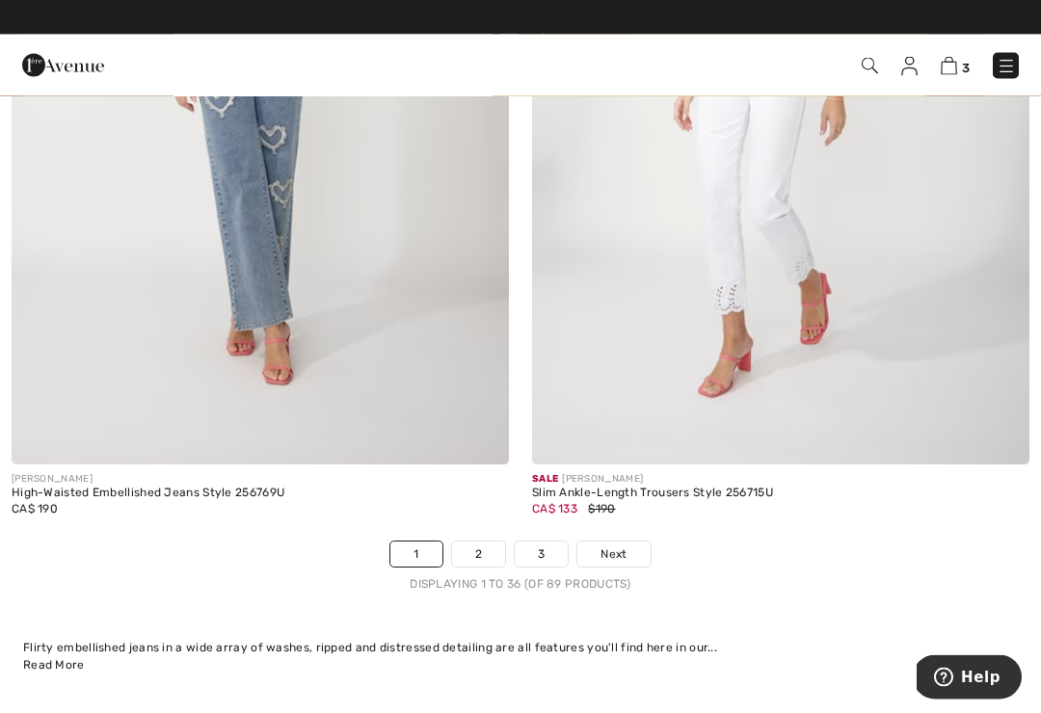
scroll to position [15106, 0]
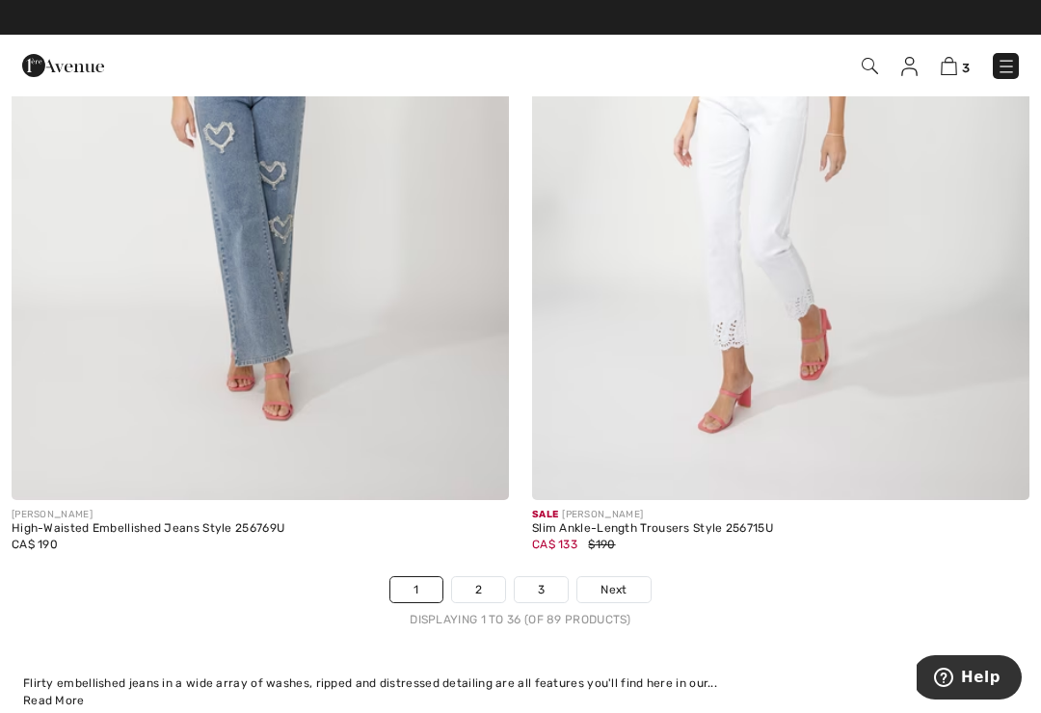
click at [1018, 30] on div "Free shipping on orders over $99 | Free Returns" at bounding box center [520, 26] width 1041 height 33
click at [956, 74] on img at bounding box center [949, 66] width 16 height 18
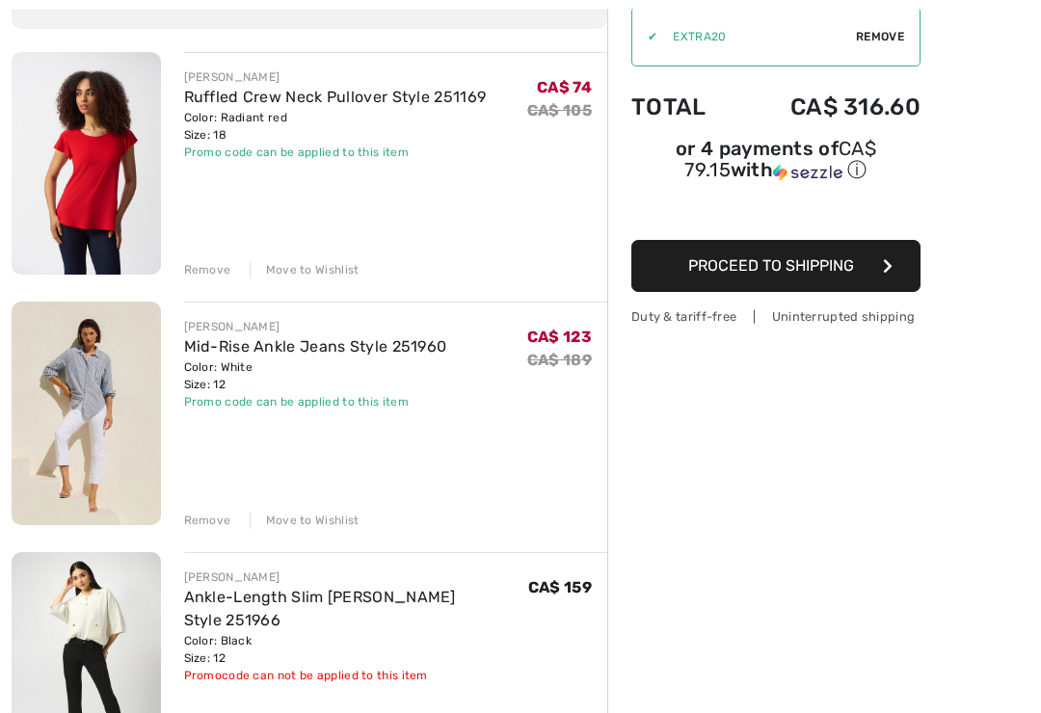
scroll to position [201, 0]
click at [195, 524] on div "Remove" at bounding box center [207, 520] width 47 height 17
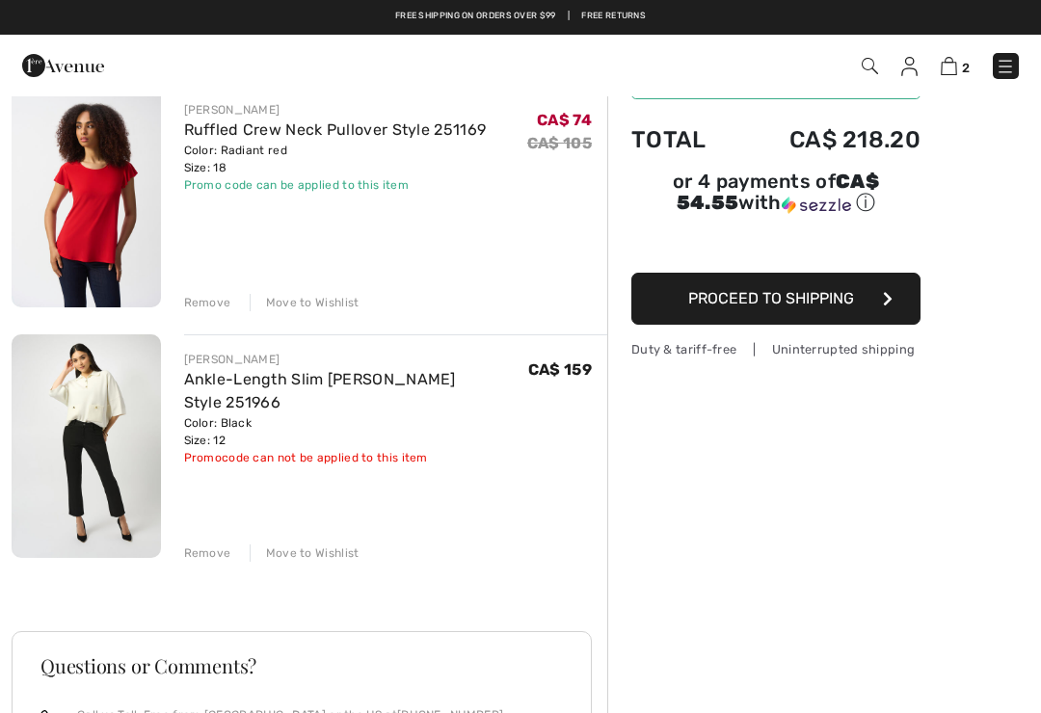
scroll to position [166, 0]
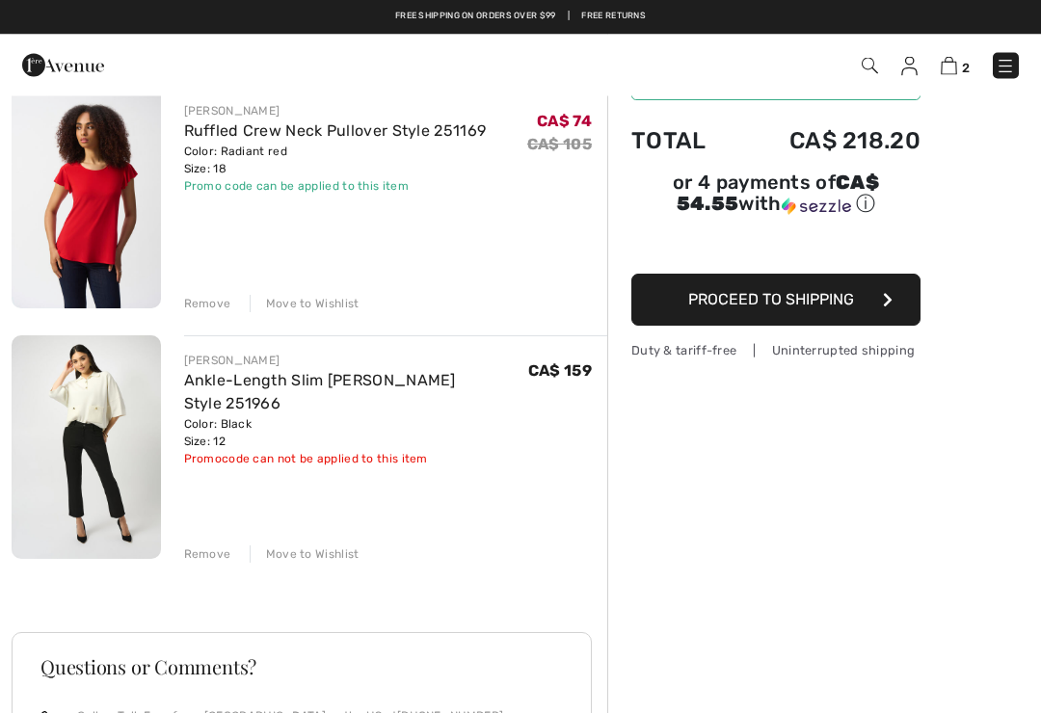
click at [184, 139] on link "Ruffled Crew Neck Pullover Style 251169" at bounding box center [335, 131] width 303 height 18
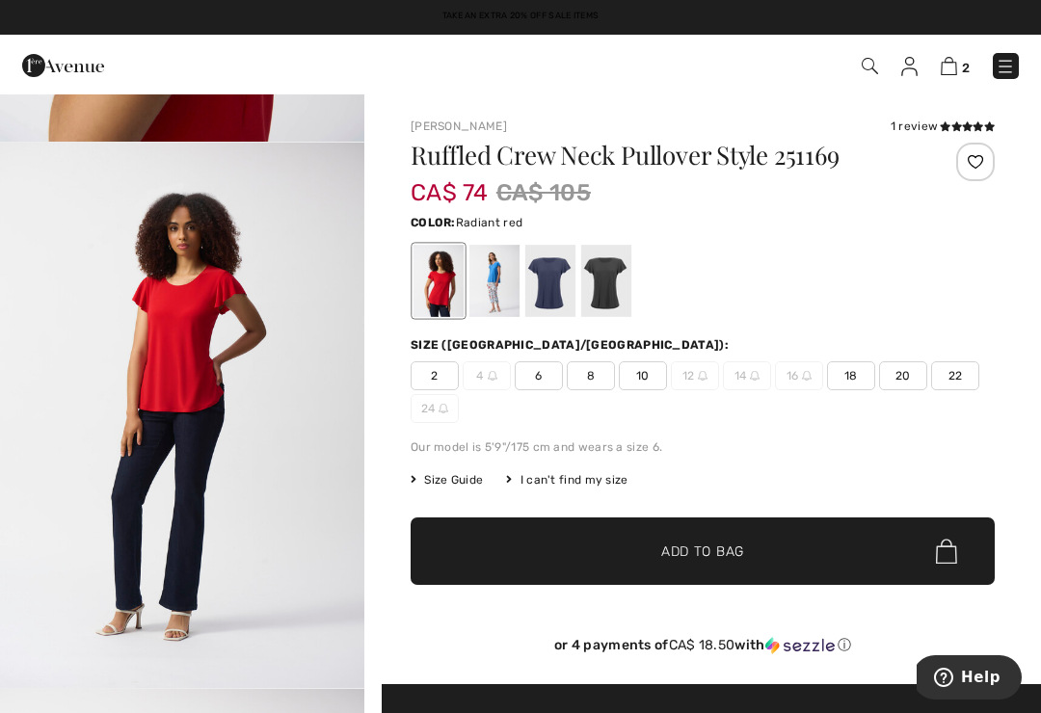
scroll to position [2251, 0]
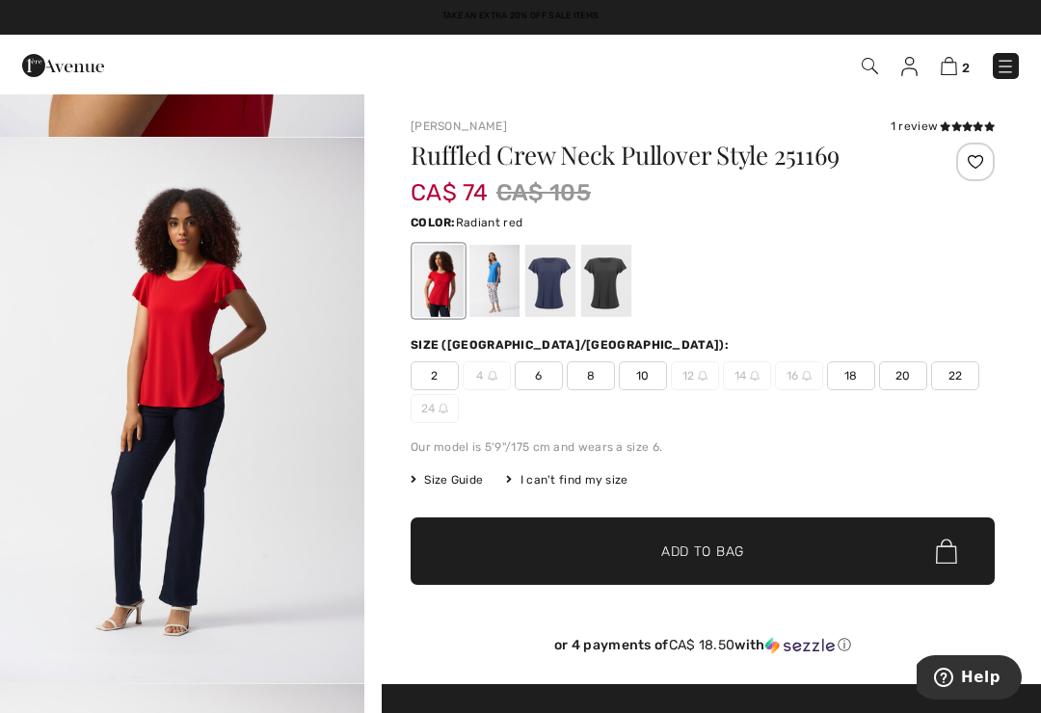
click at [44, 409] on img "4 / 6" at bounding box center [182, 411] width 364 height 546
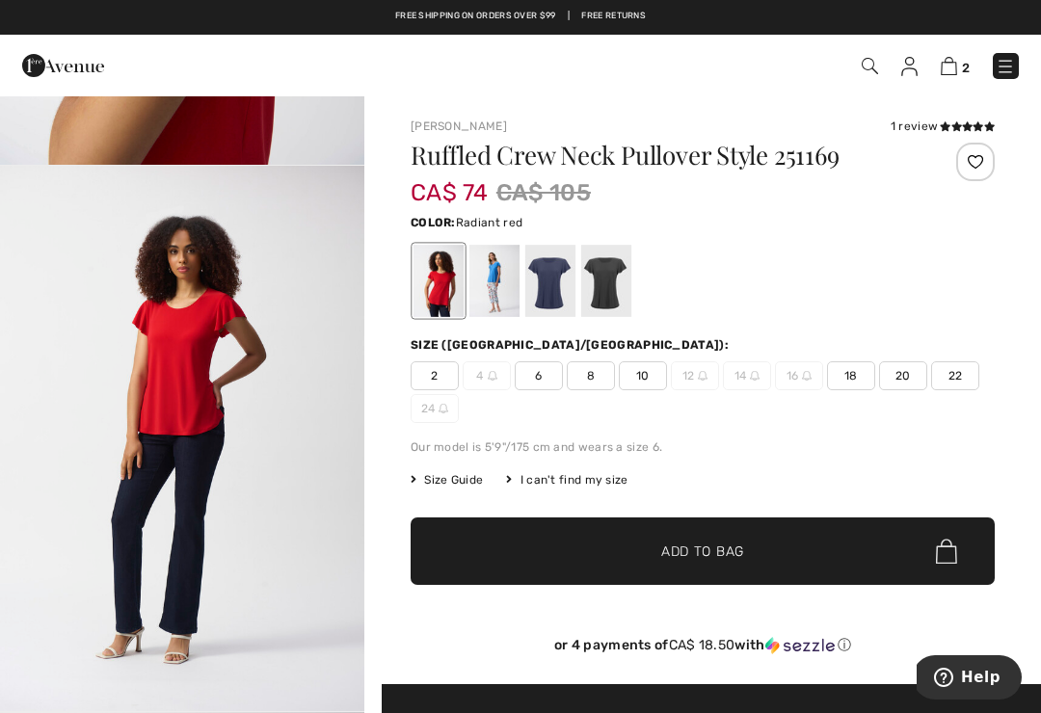
click at [942, 75] on img at bounding box center [949, 66] width 16 height 18
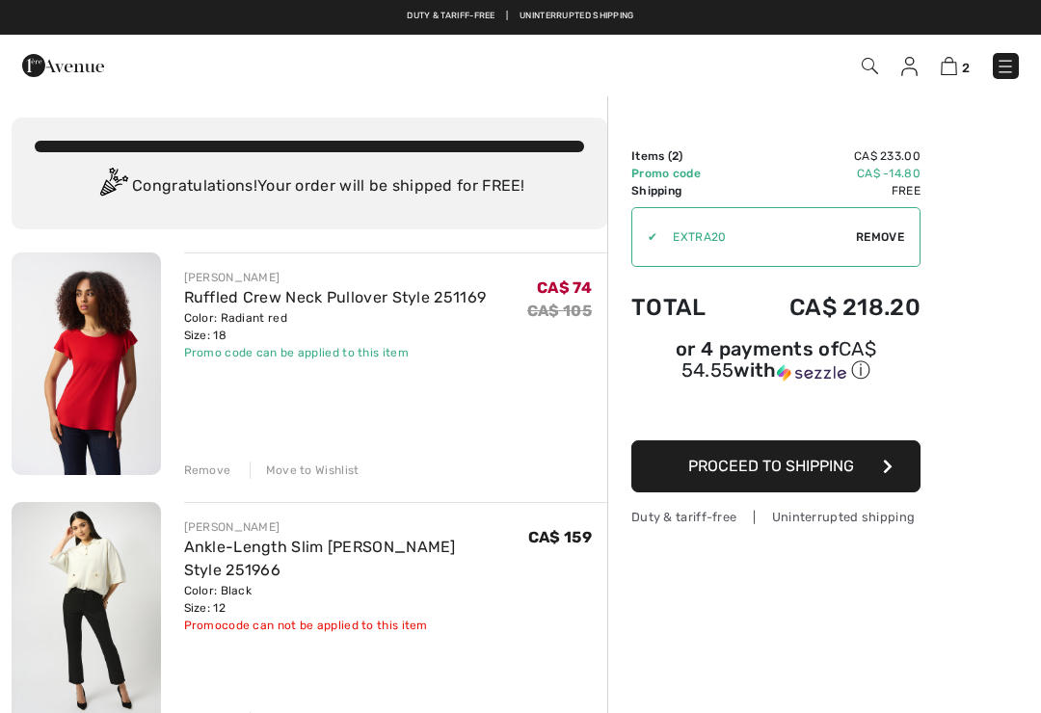
click at [202, 468] on div "Remove" at bounding box center [207, 470] width 47 height 17
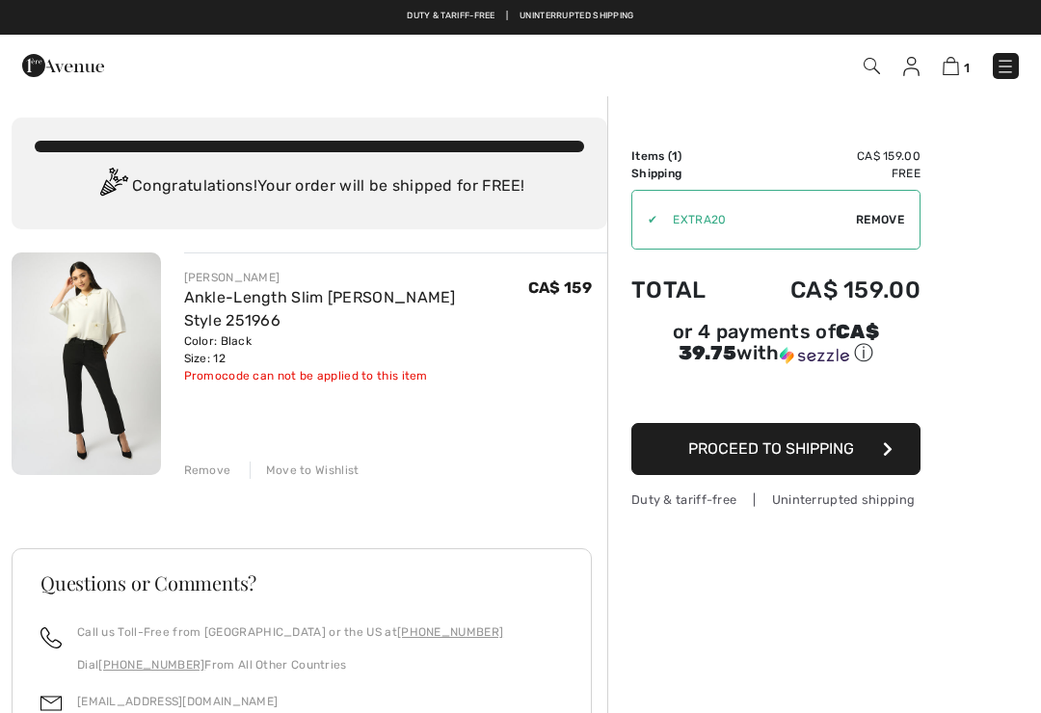
click at [210, 476] on div "Remove" at bounding box center [207, 470] width 47 height 17
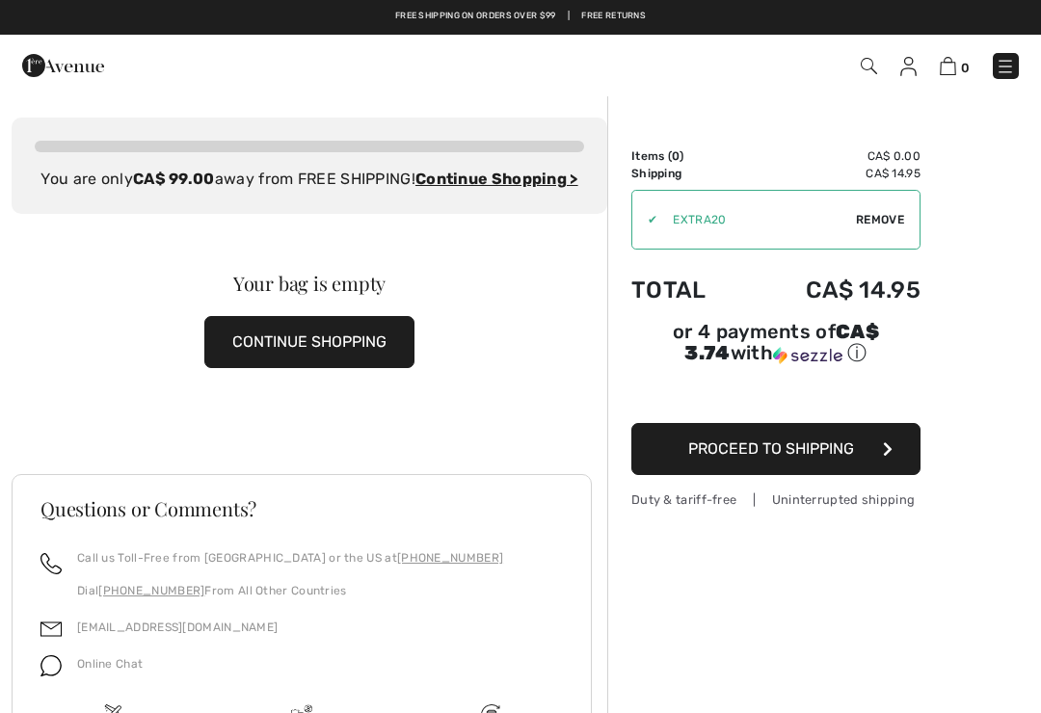
click at [1007, 64] on img at bounding box center [1005, 66] width 19 height 19
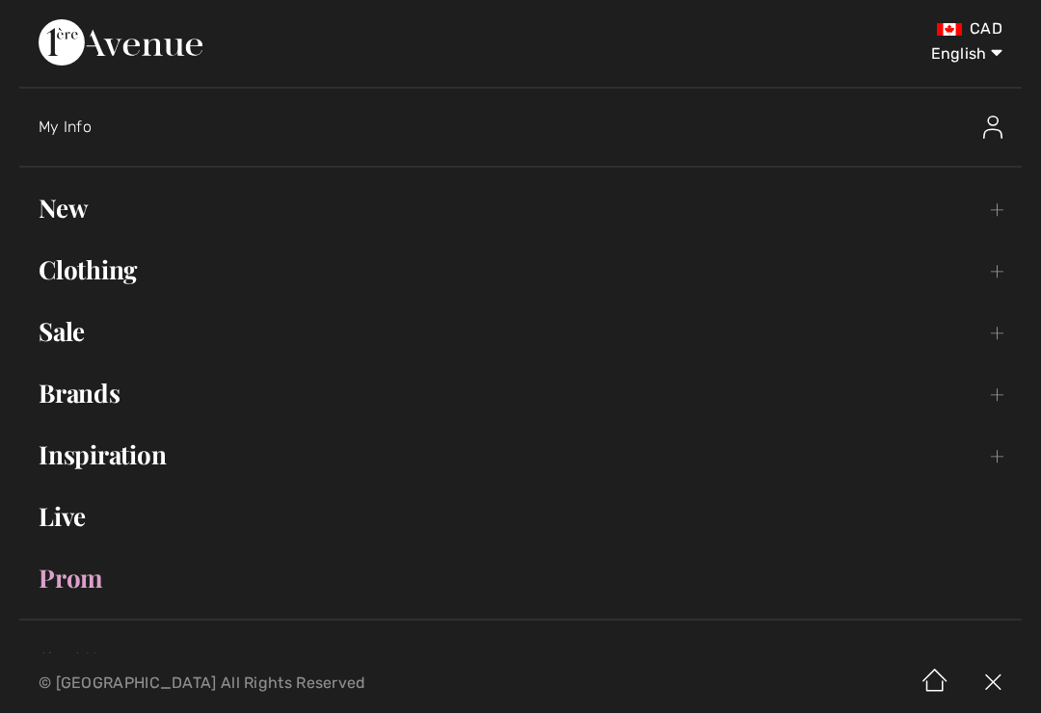
click at [59, 274] on link "Clothing Toggle submenu" at bounding box center [520, 270] width 1003 height 42
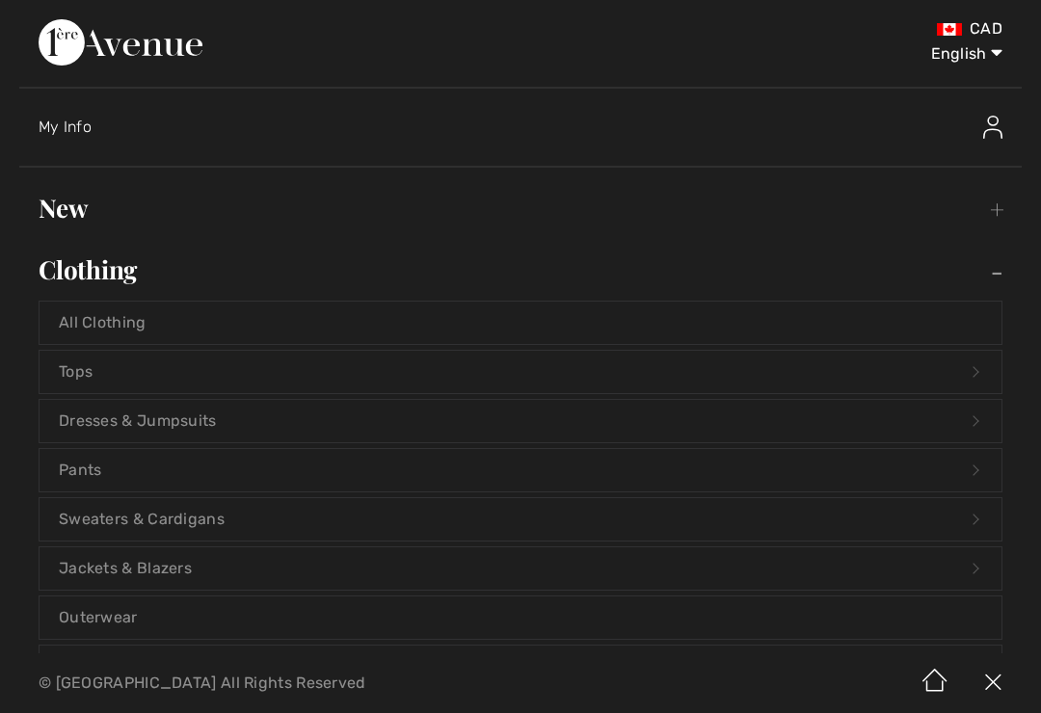
click at [78, 519] on link "Sweaters & Cardigans Open submenu" at bounding box center [521, 519] width 962 height 42
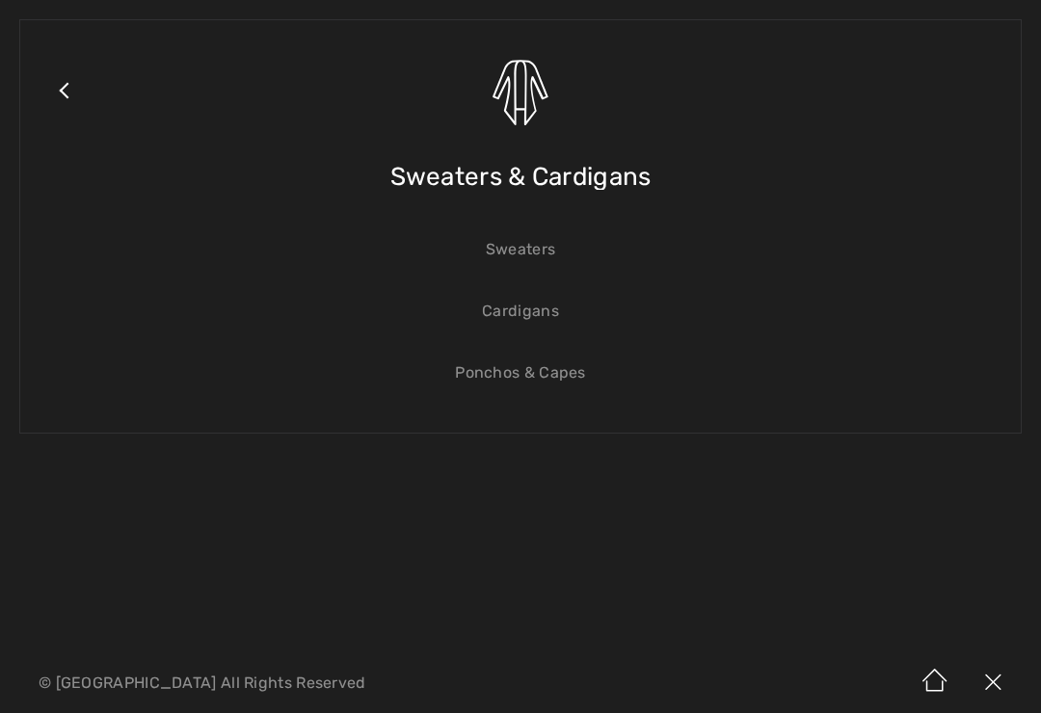
click at [531, 332] on link "Cardigans" at bounding box center [521, 311] width 962 height 42
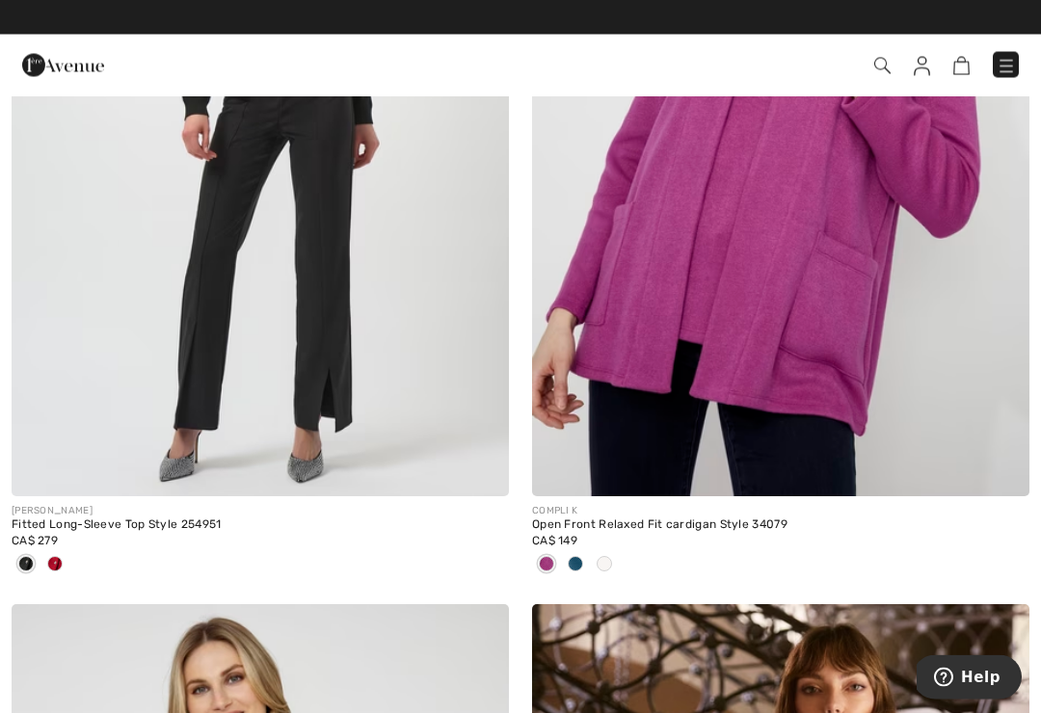
scroll to position [3994, 0]
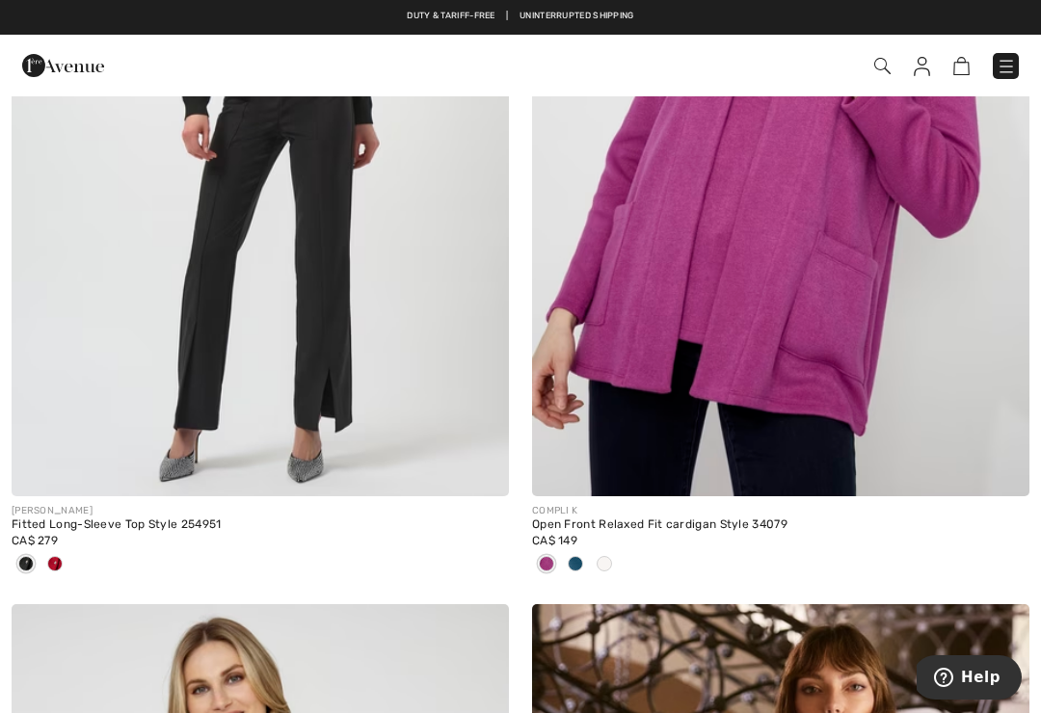
click at [601, 562] on span at bounding box center [604, 563] width 15 height 15
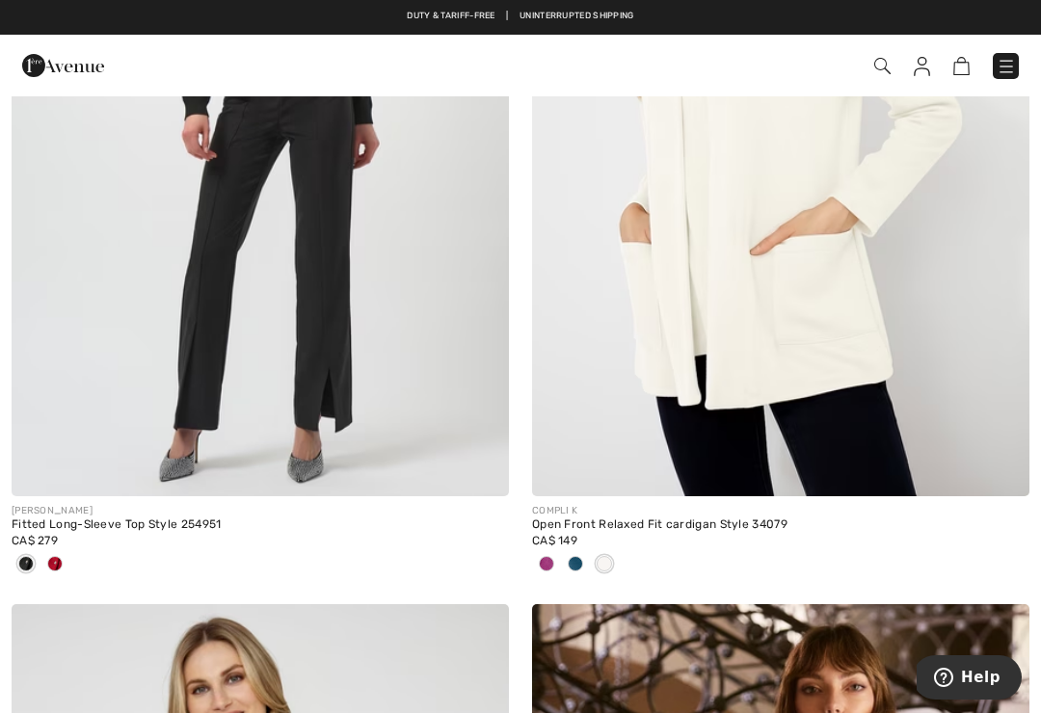
click at [542, 552] on div at bounding box center [546, 566] width 29 height 32
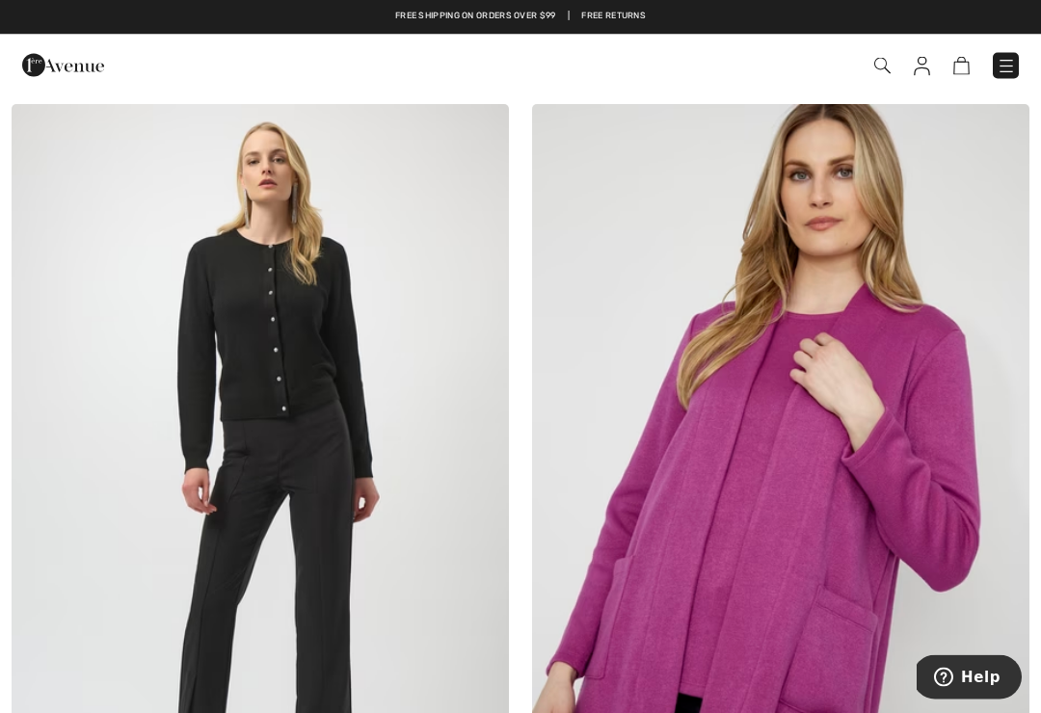
scroll to position [3640, 0]
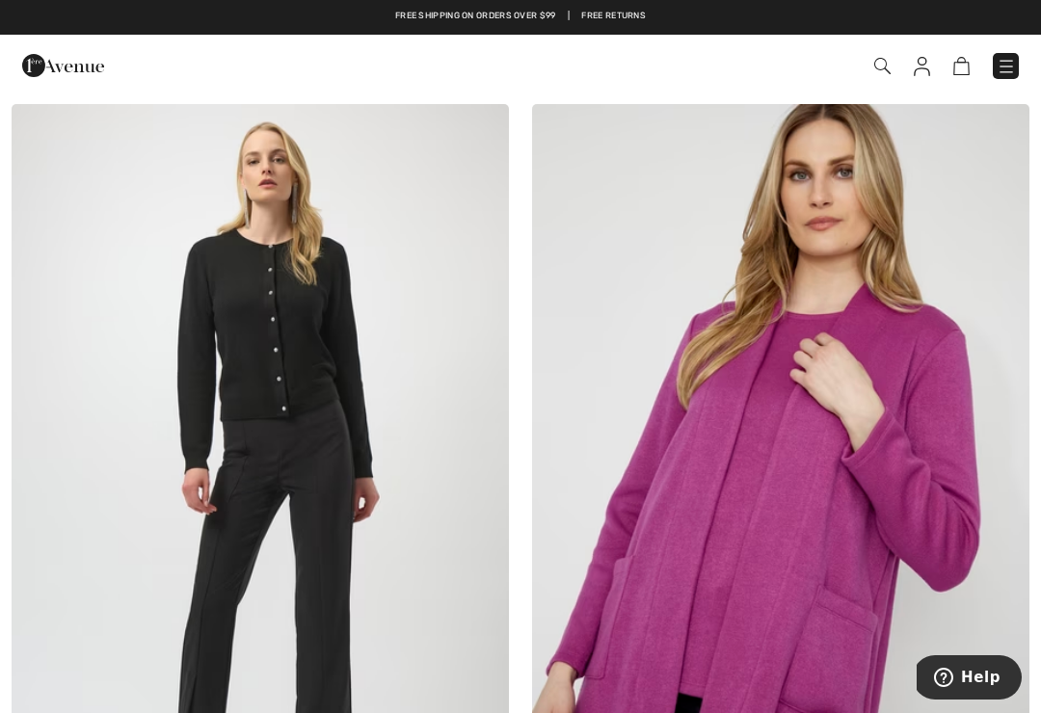
click at [209, 397] on img at bounding box center [261, 477] width 498 height 746
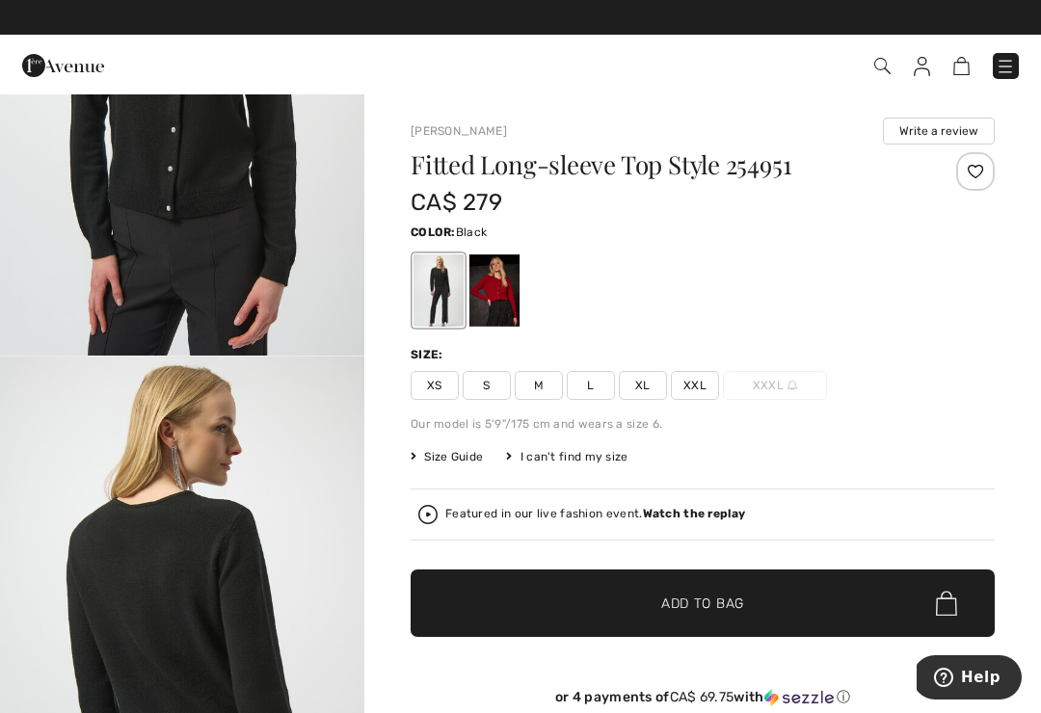
scroll to position [1904, 0]
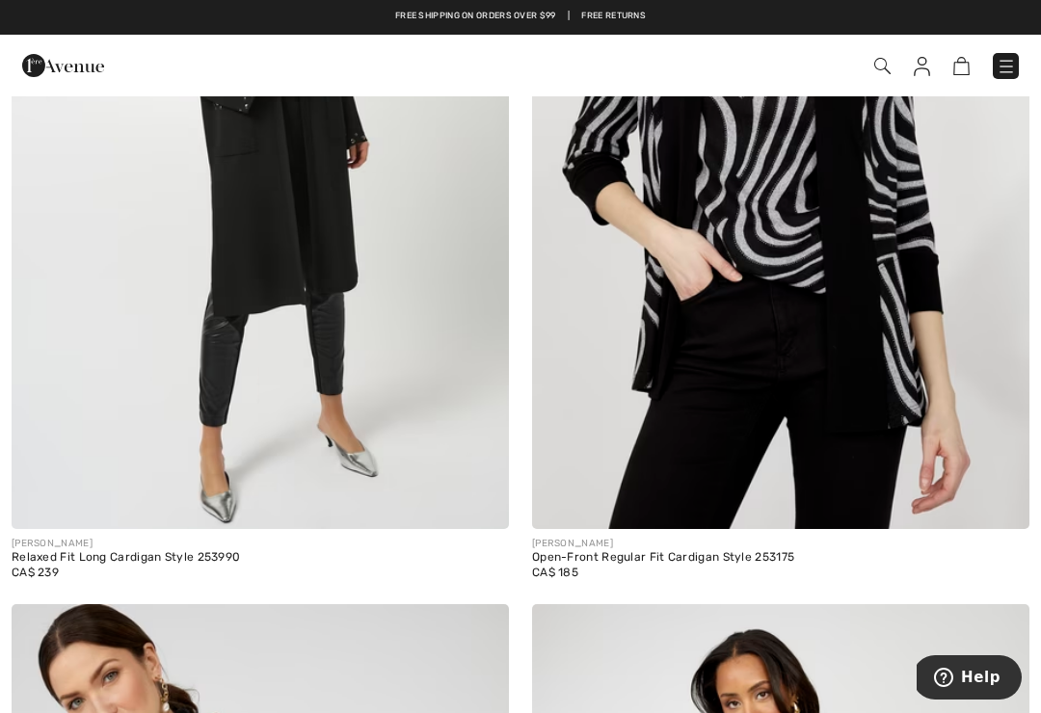
scroll to position [7519, 0]
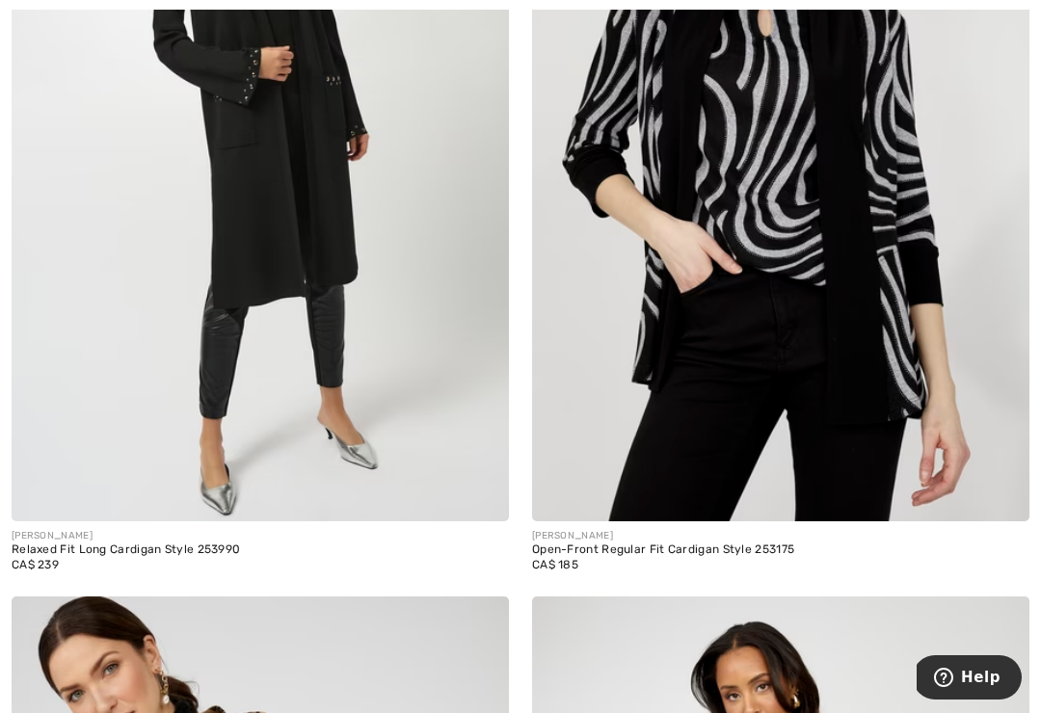
click at [747, 549] on div "Open-Front Regular Fit Cardigan Style 253175" at bounding box center [781, 550] width 498 height 13
click at [920, 359] on img at bounding box center [781, 148] width 498 height 746
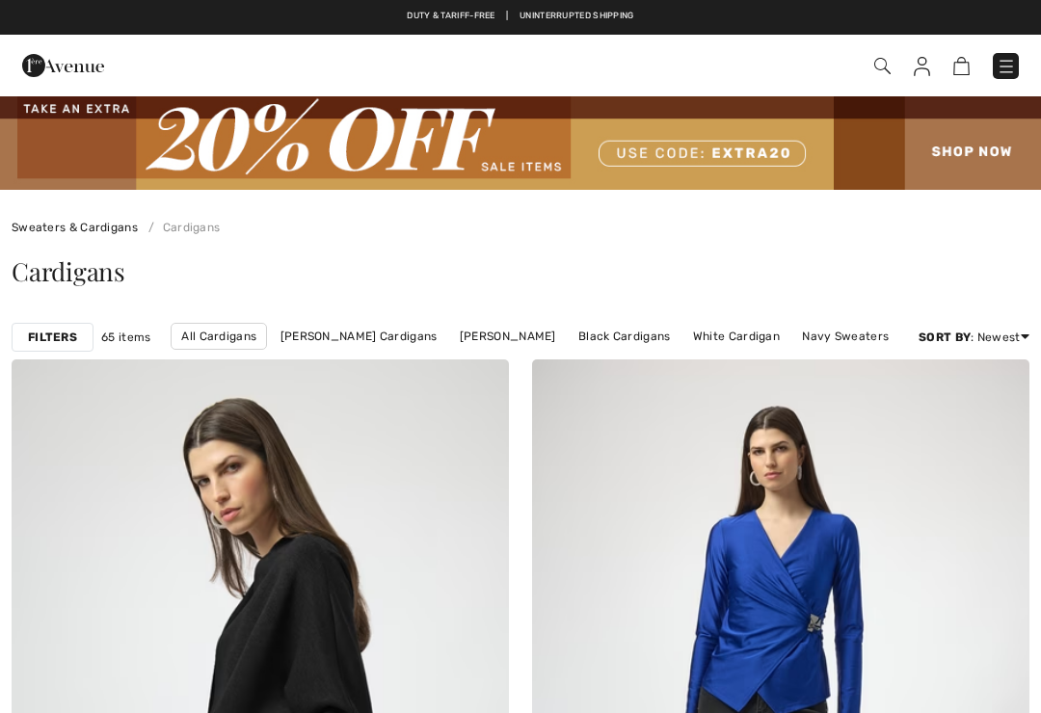
scroll to position [7592, 0]
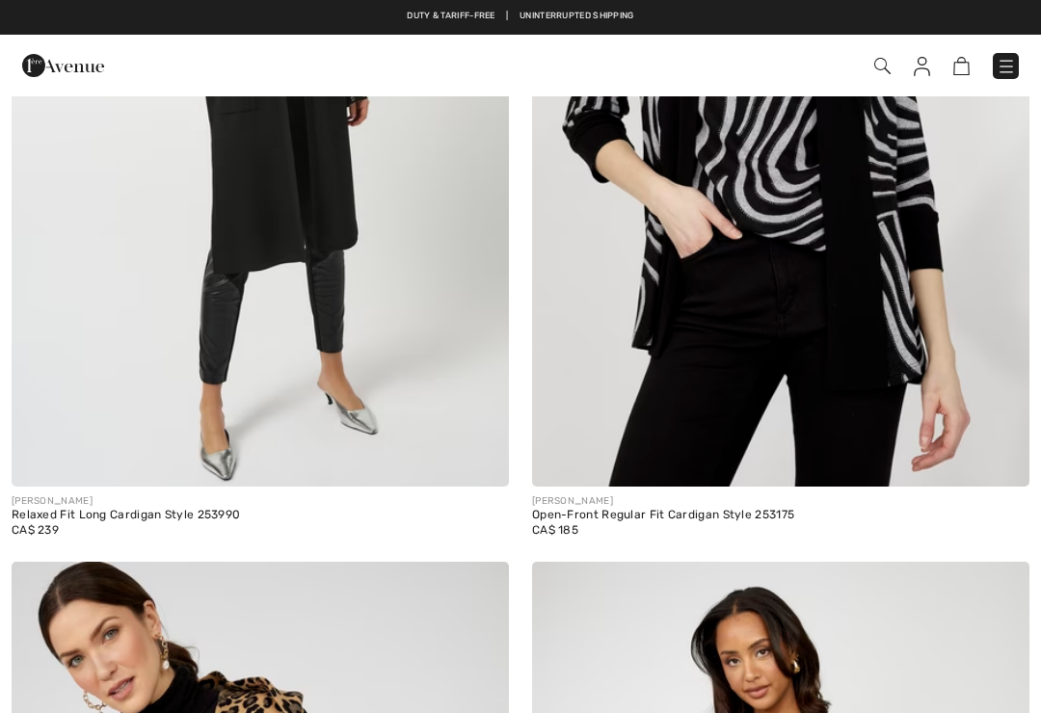
checkbox input "true"
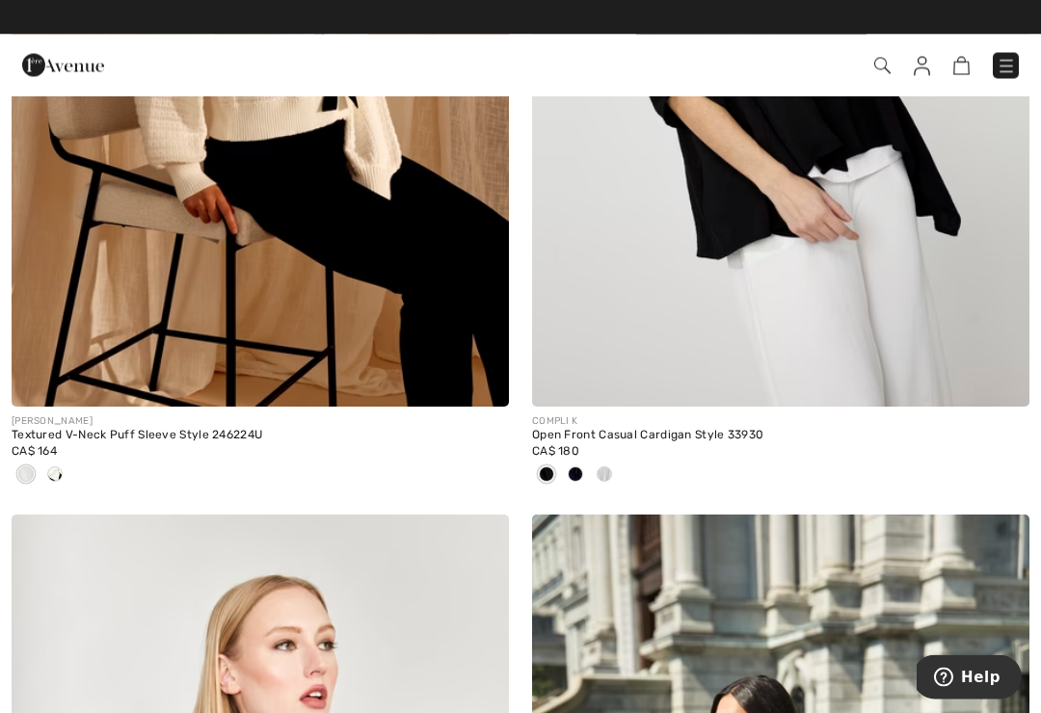
scroll to position [9277, 0]
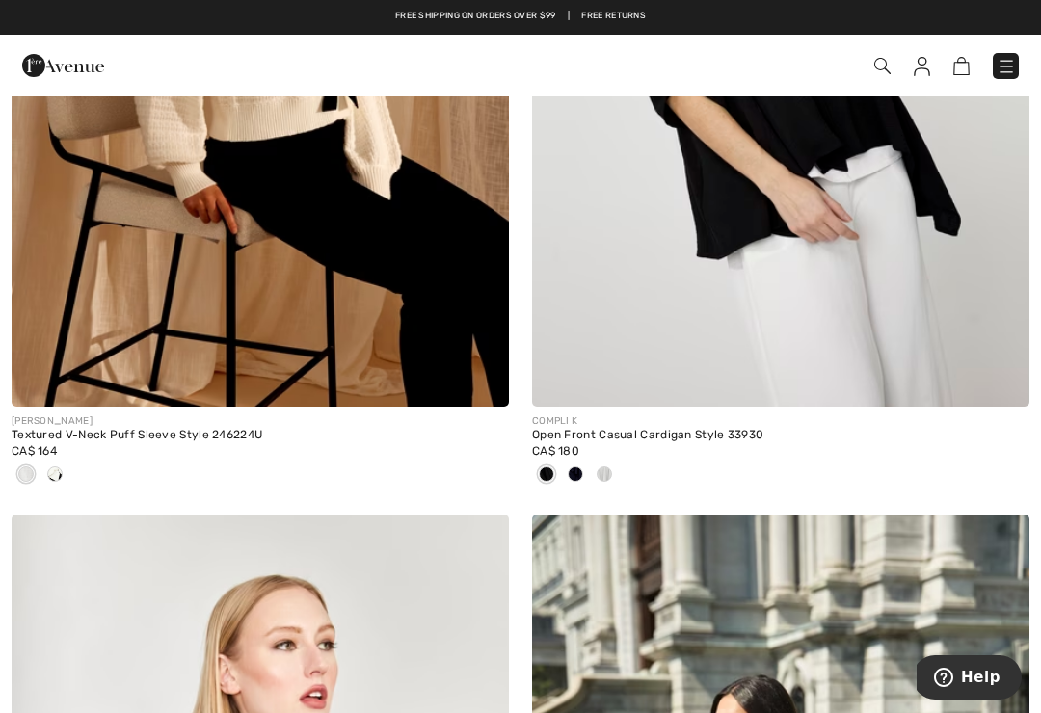
click at [684, 429] on div "Open Front Casual Cardigan Style 33930" at bounding box center [781, 435] width 498 height 13
click at [740, 249] on img at bounding box center [781, 34] width 498 height 746
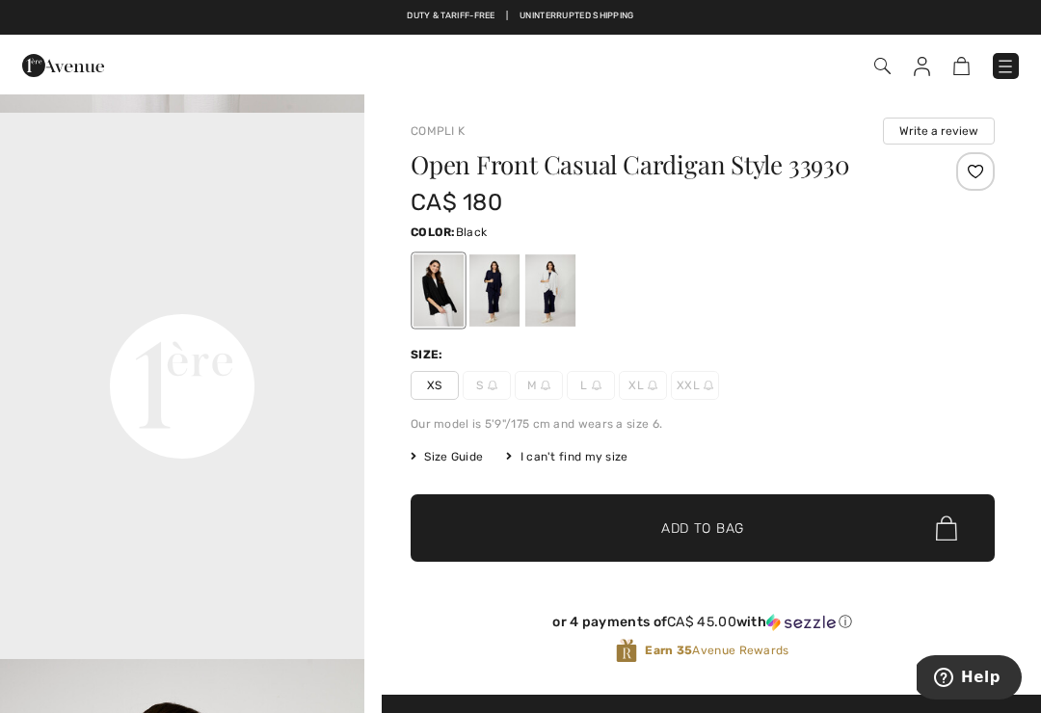
scroll to position [1183, 0]
click at [43, 295] on video "Your browser does not support the video tag." at bounding box center [182, 204] width 364 height 182
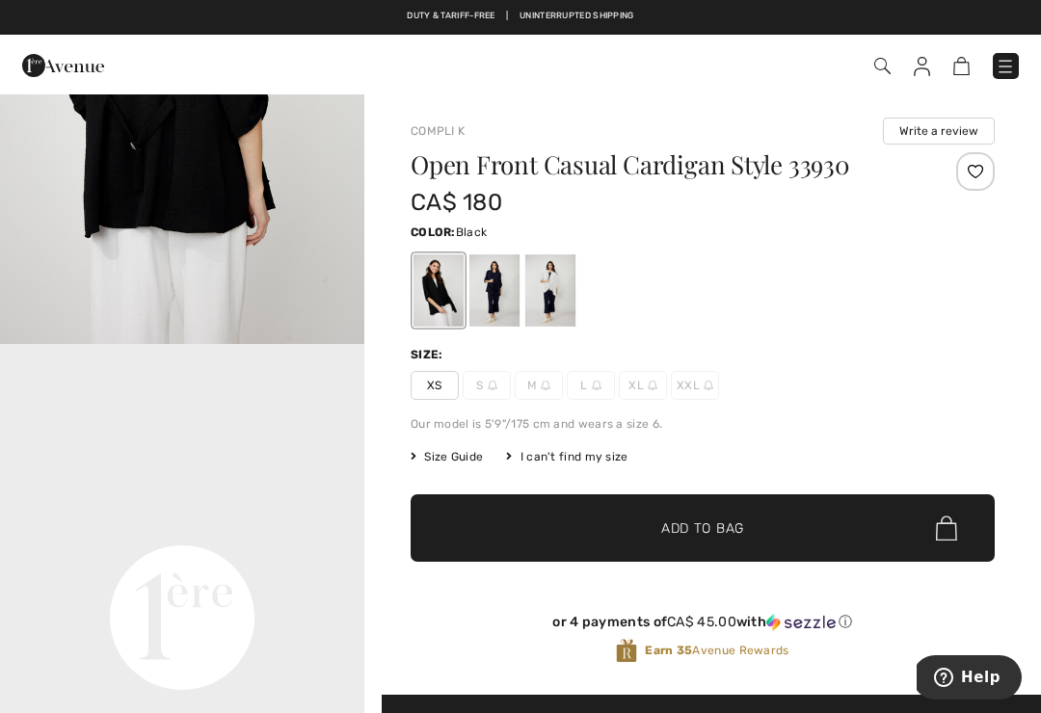
scroll to position [833, 0]
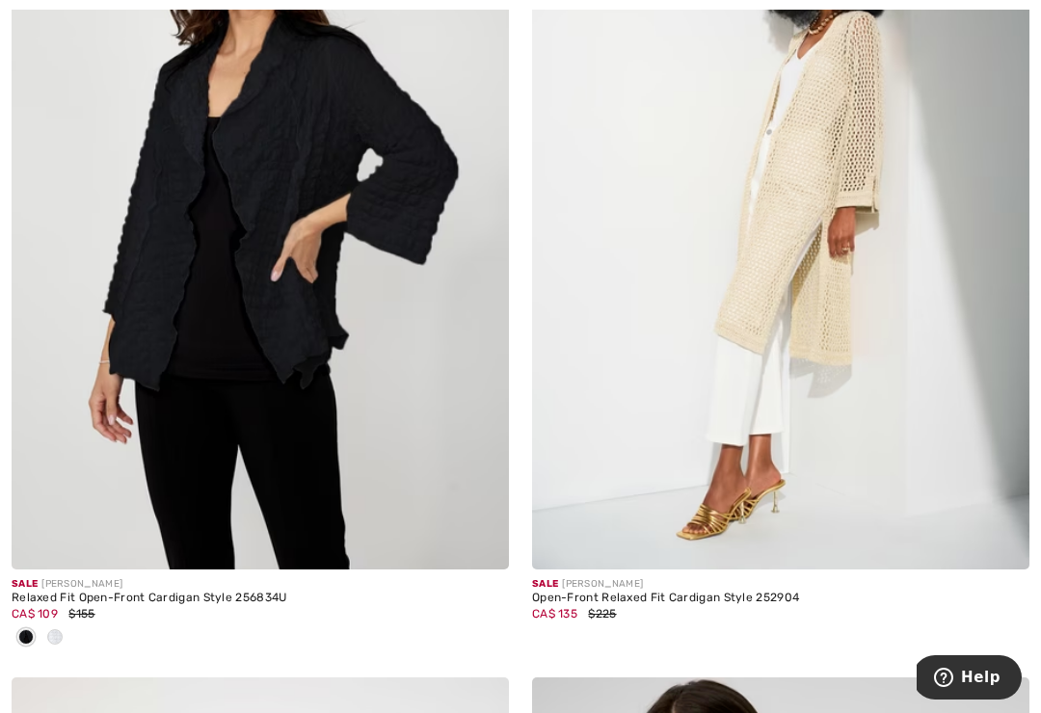
scroll to position [11878, 0]
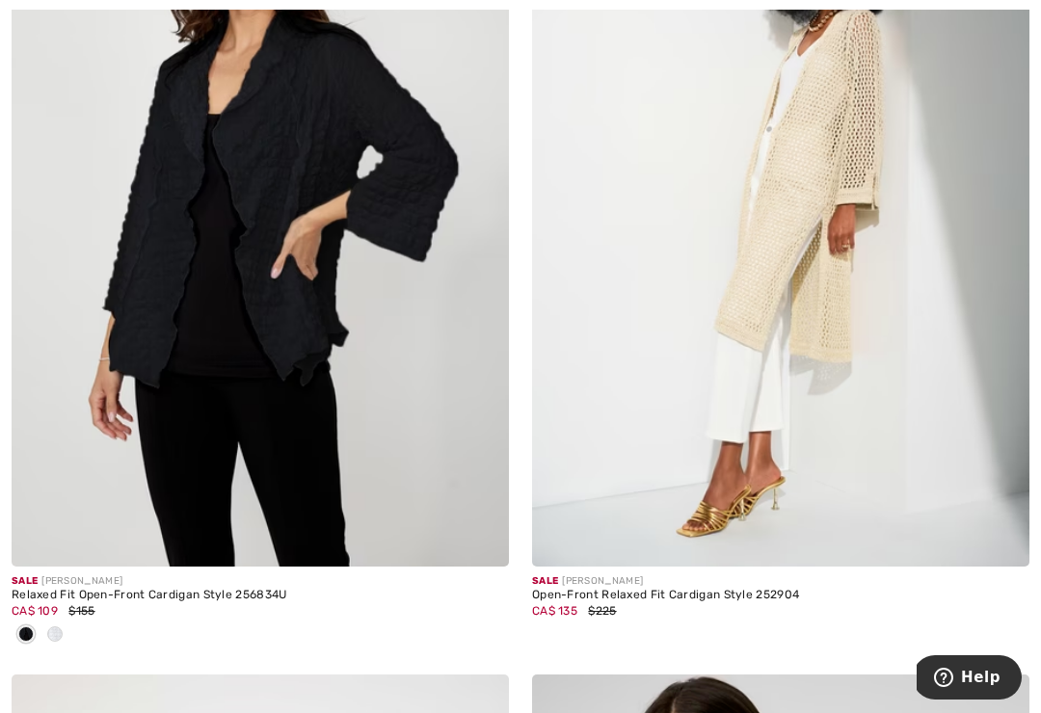
click at [832, 316] on img at bounding box center [781, 194] width 498 height 746
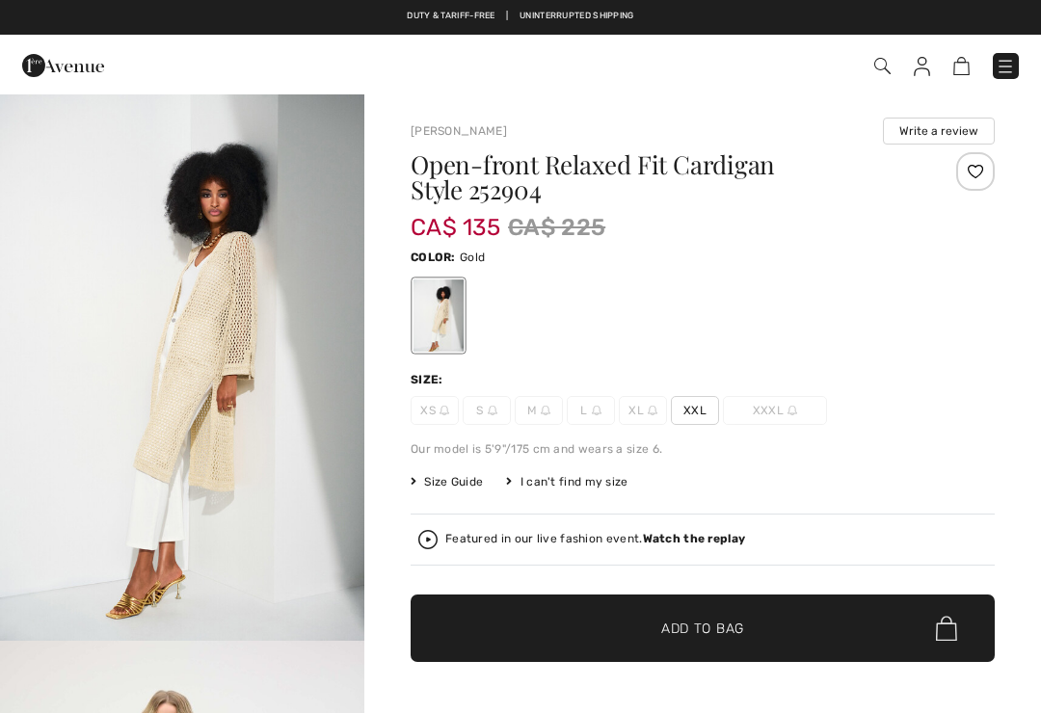
scroll to position [316, 0]
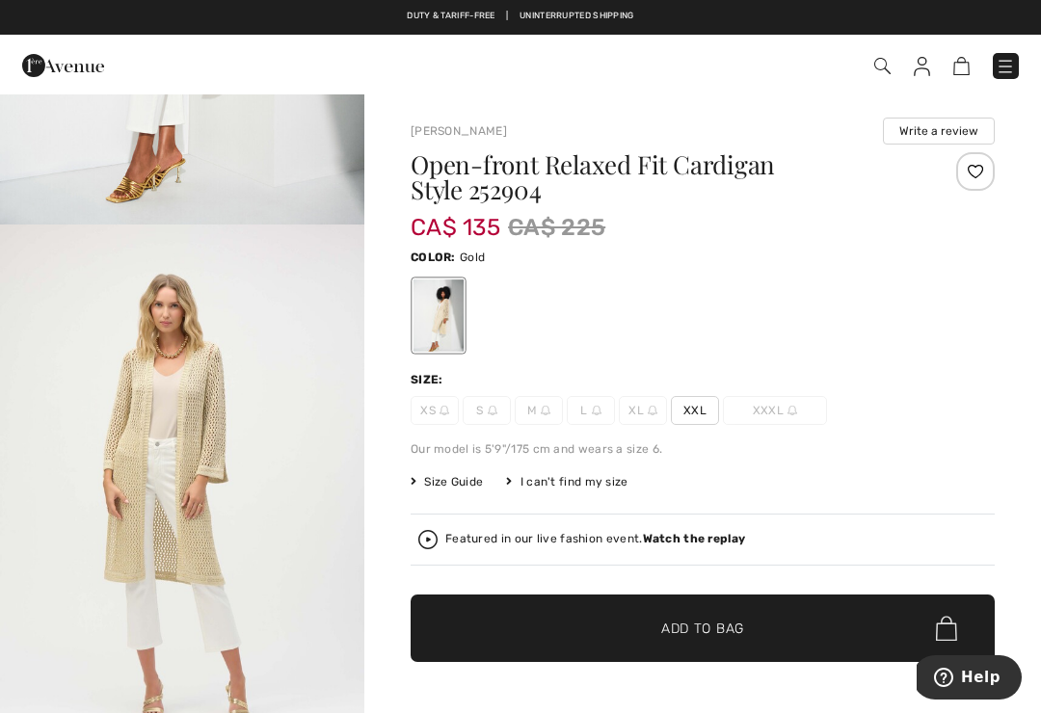
checkbox input "true"
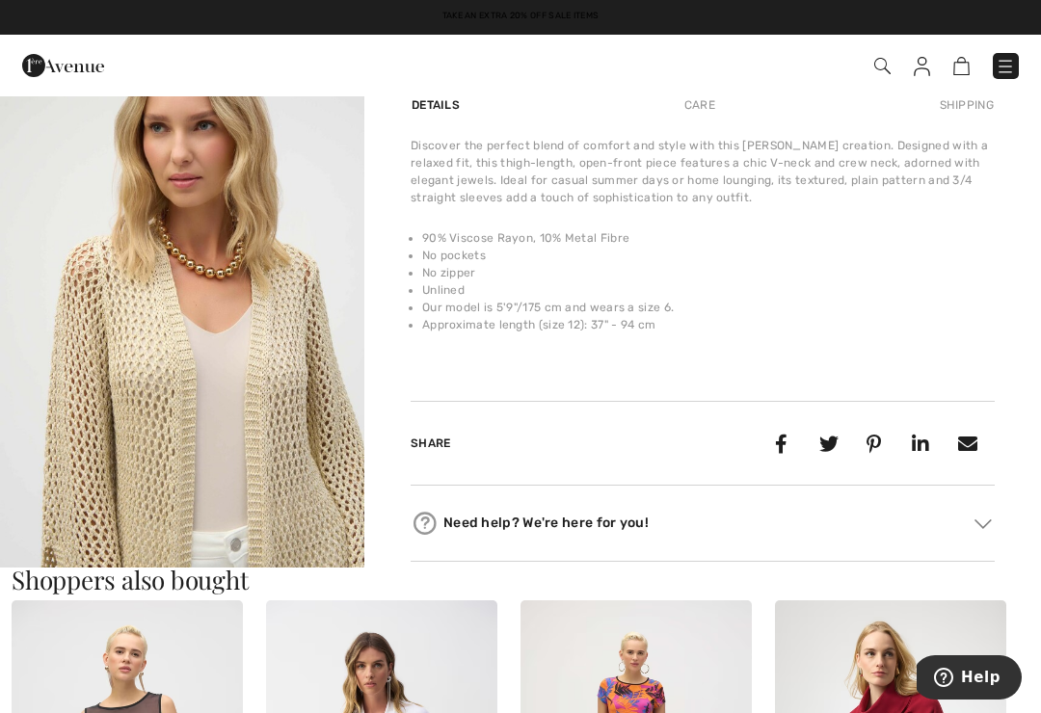
scroll to position [1538, 0]
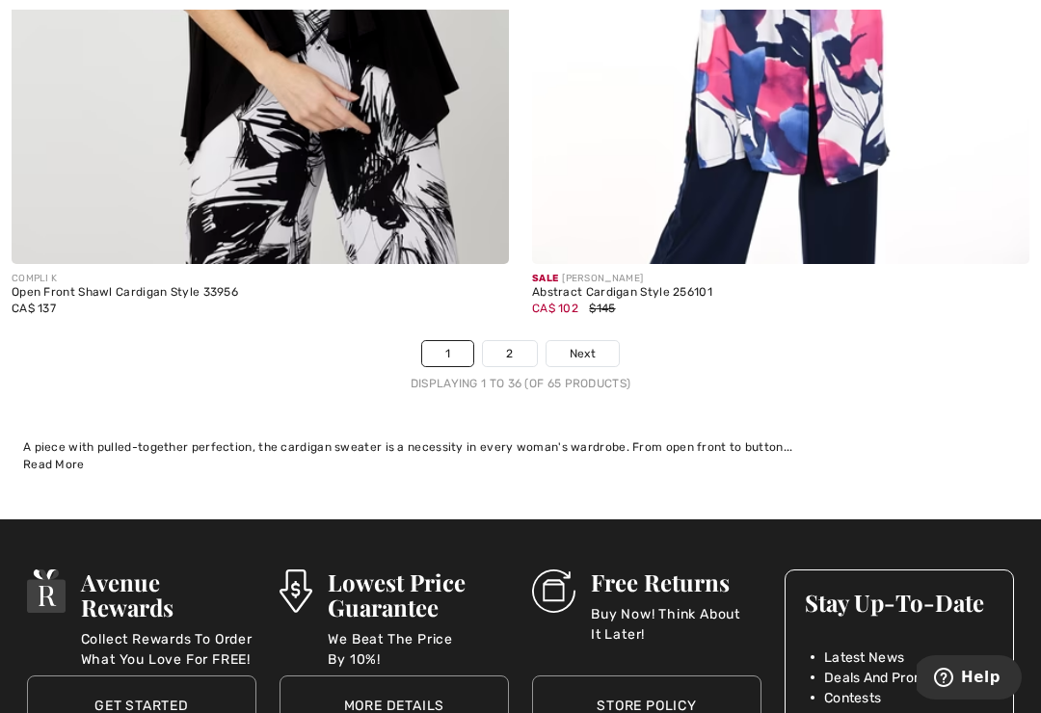
scroll to position [15606, 0]
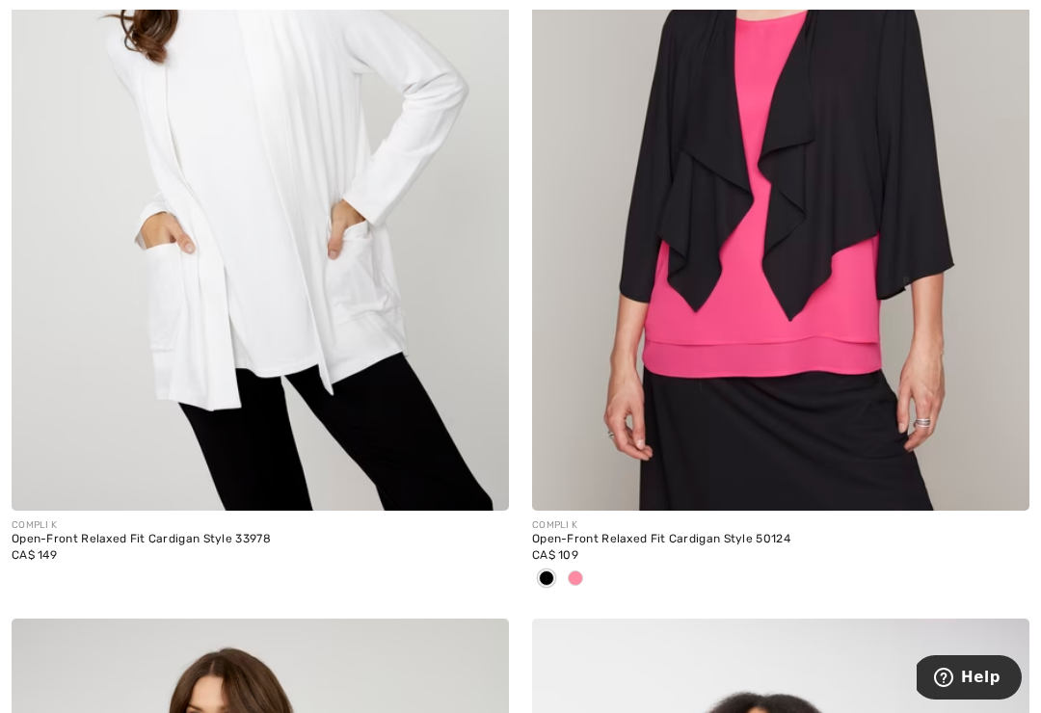
scroll to position [599, 0]
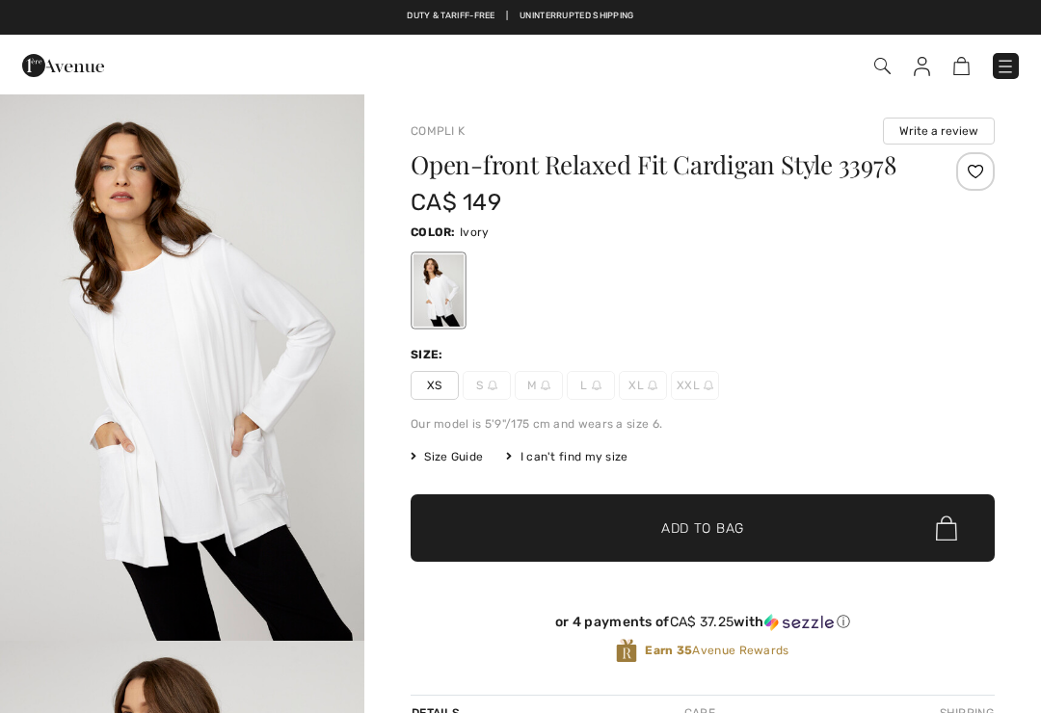
checkbox input "true"
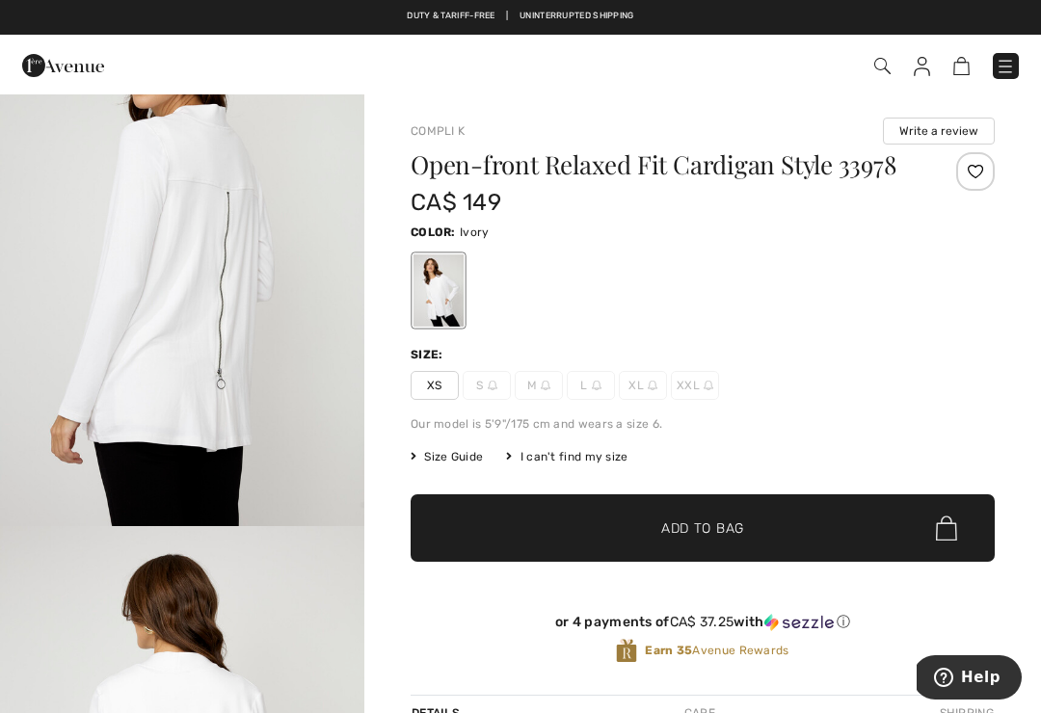
scroll to position [629, 0]
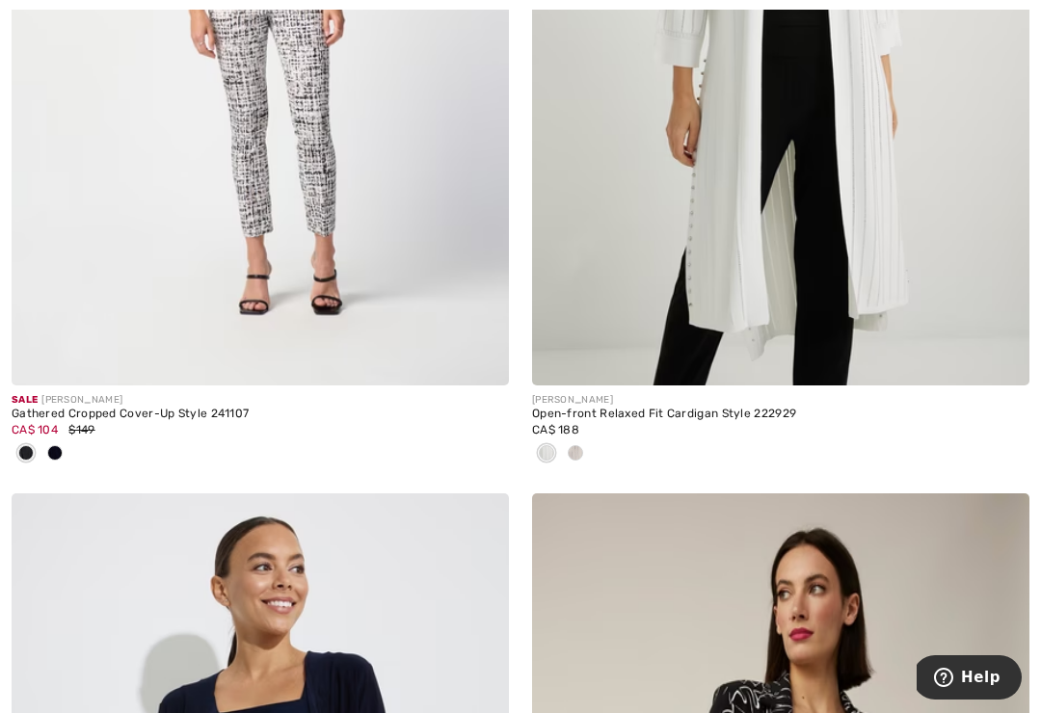
scroll to position [11145, 0]
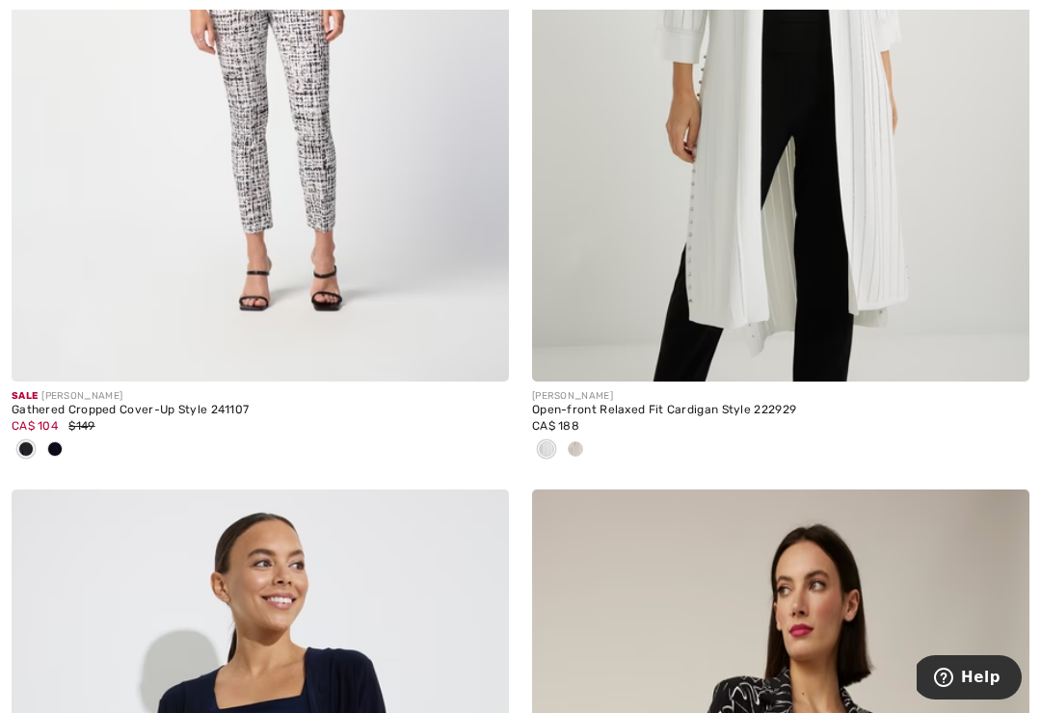
click at [108, 407] on div "Gathered Cropped Cover-Up Style 241107" at bounding box center [261, 410] width 498 height 13
click at [49, 324] on img at bounding box center [261, 9] width 498 height 746
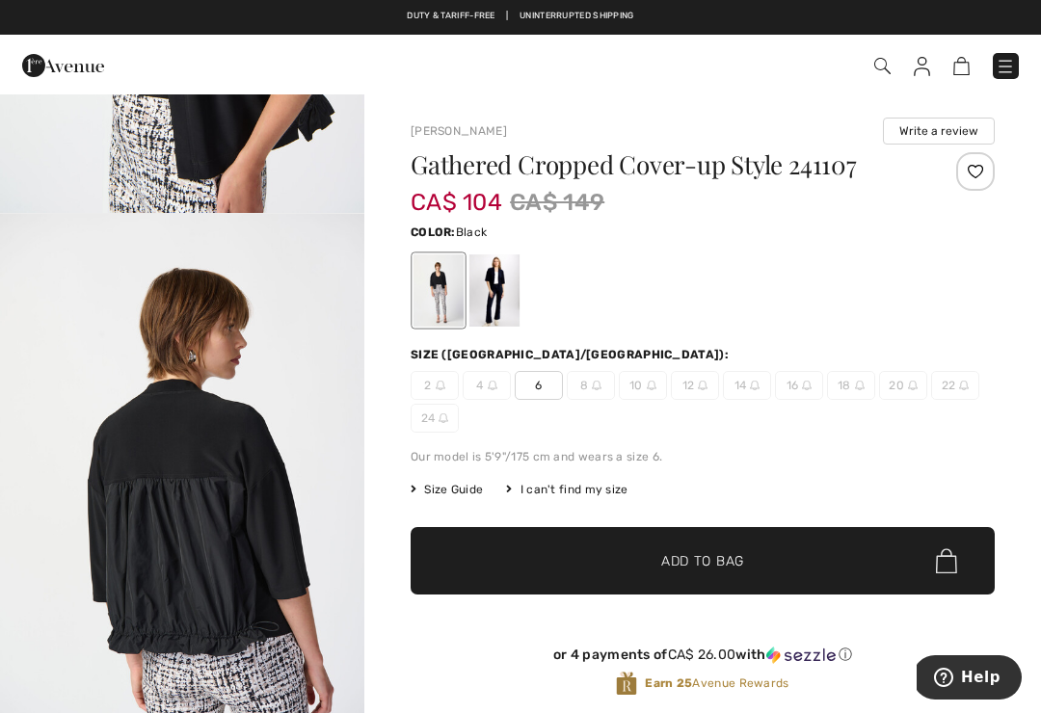
scroll to position [1641, 0]
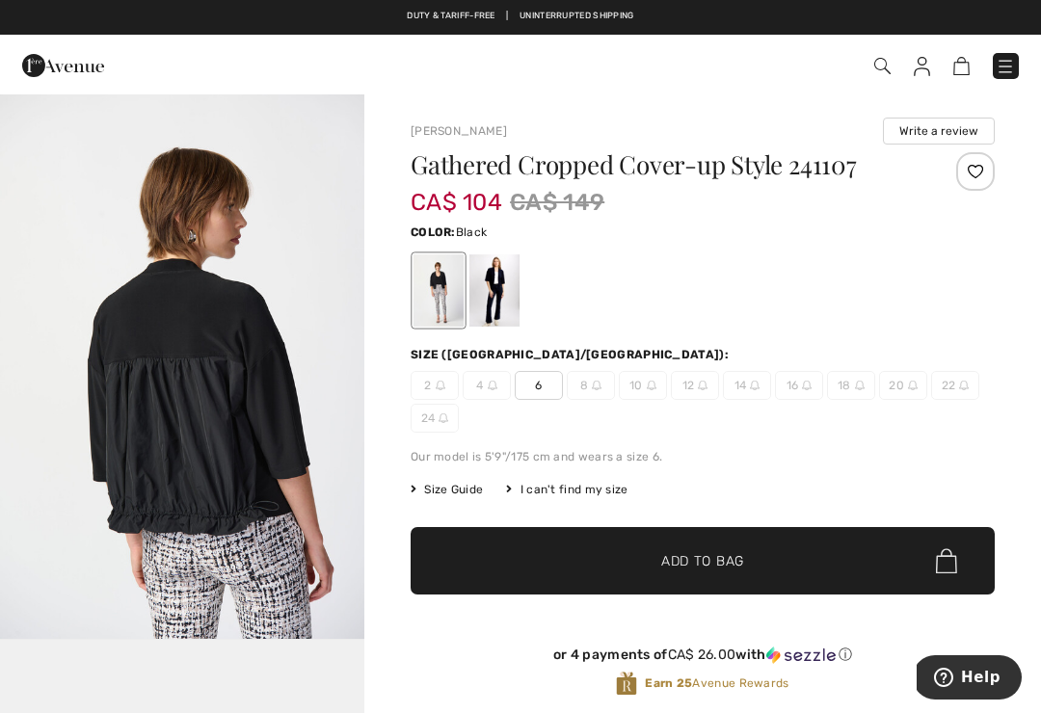
click at [60, 493] on img "4 / 5" at bounding box center [182, 367] width 364 height 546
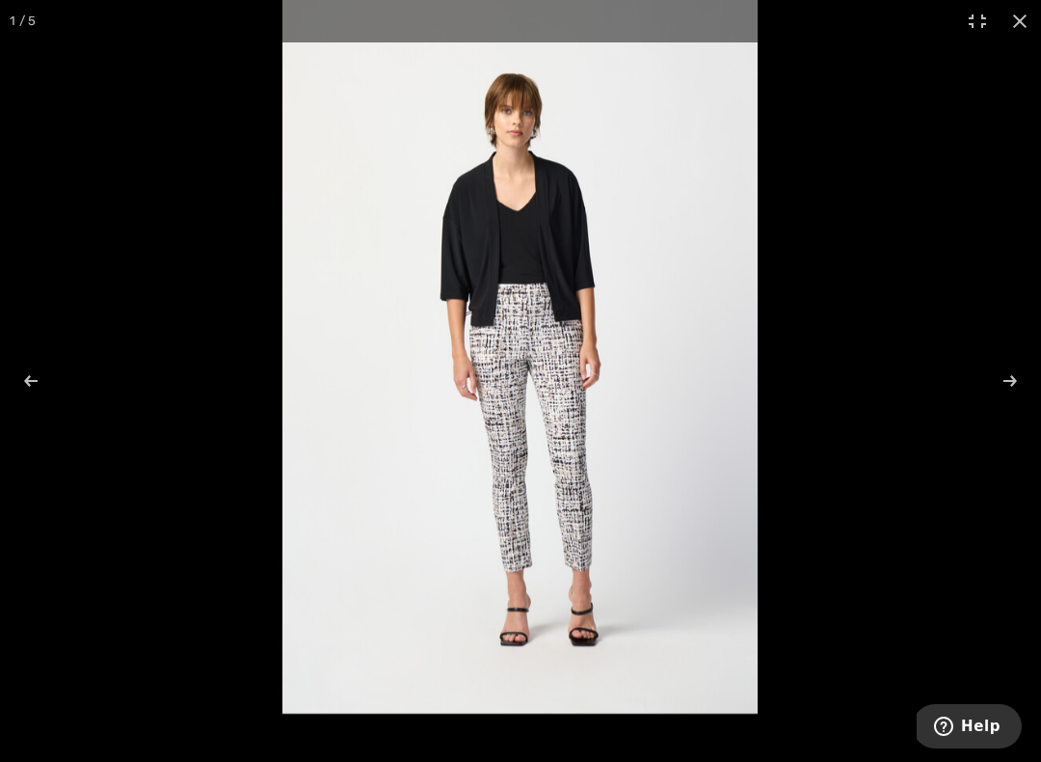
scroll to position [1613, 0]
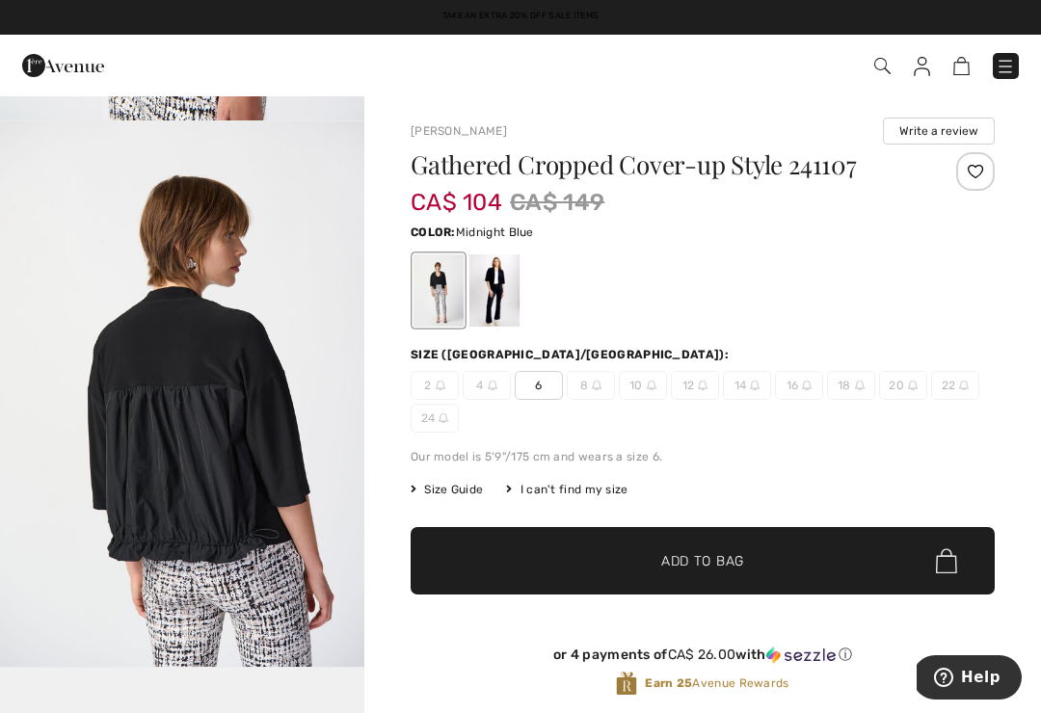
click at [498, 301] on div at bounding box center [495, 291] width 50 height 72
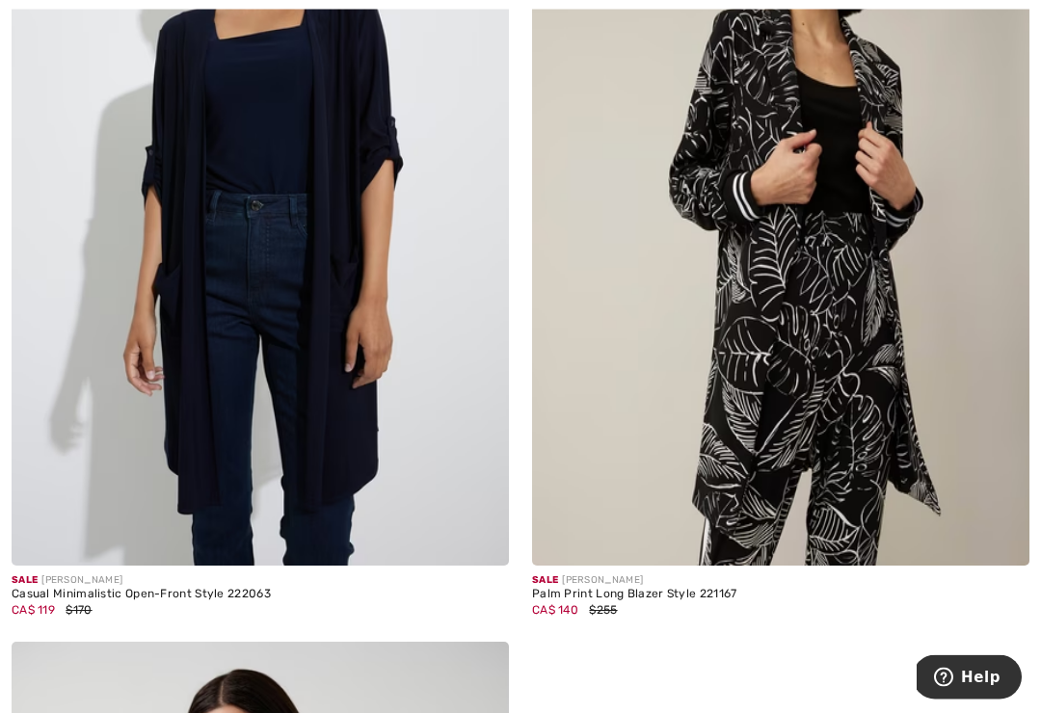
scroll to position [11815, 0]
click at [64, 454] on img at bounding box center [261, 193] width 498 height 746
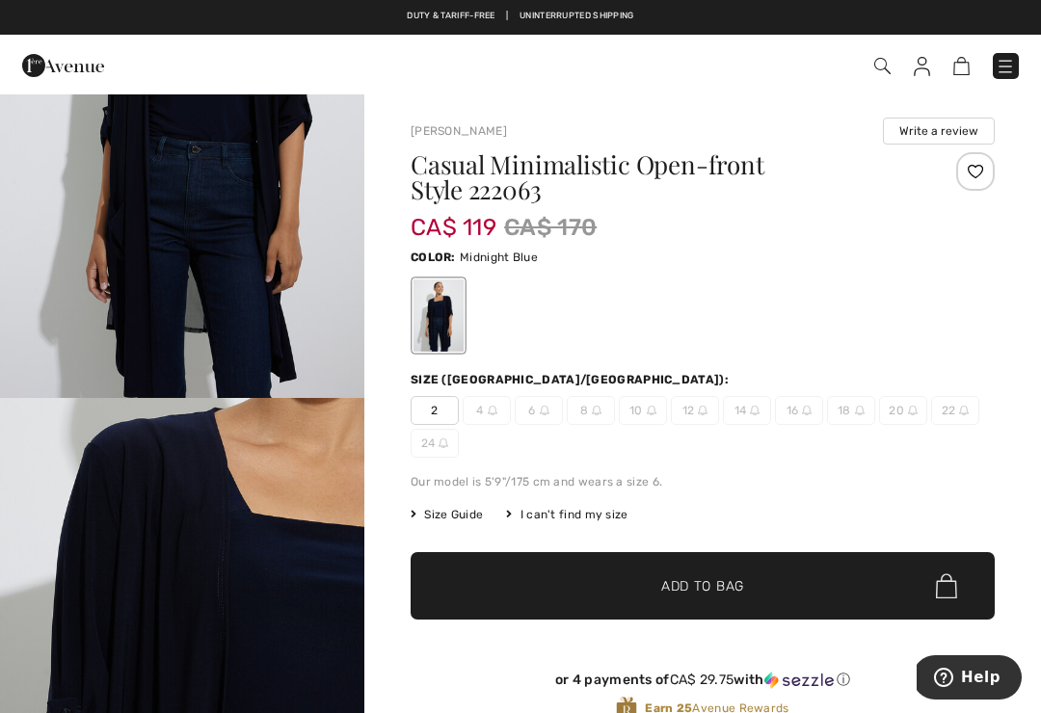
scroll to position [1323, 0]
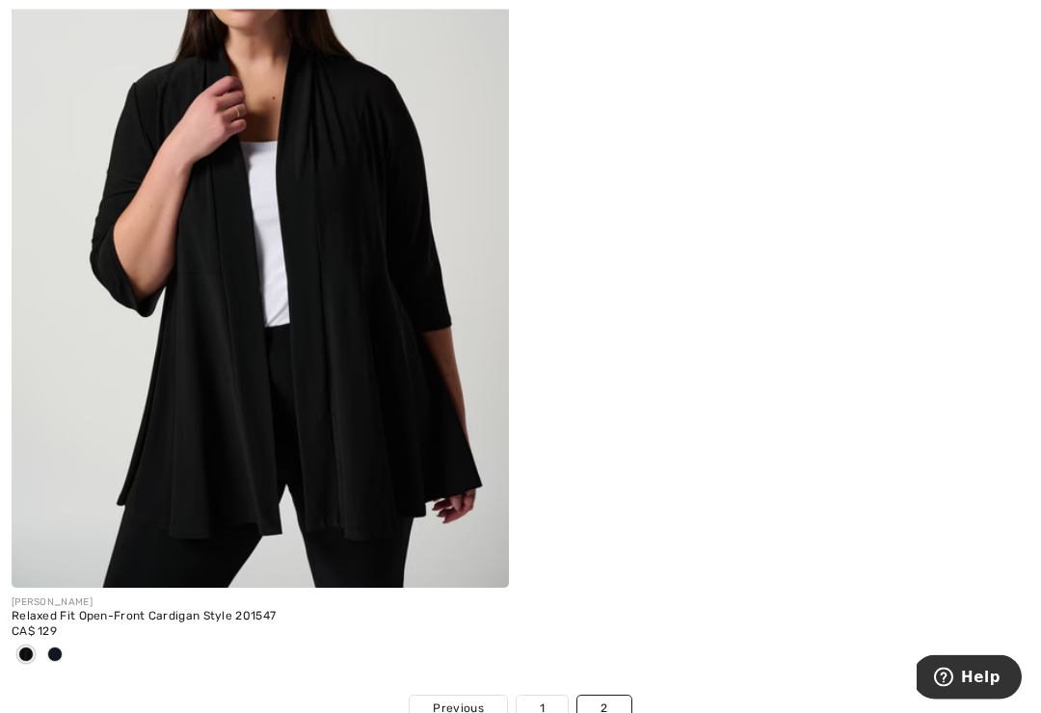
scroll to position [12615, 0]
click at [13, 657] on div at bounding box center [26, 656] width 29 height 32
click at [7, 659] on div "JOSEPH RIBKOFF Relaxed Fit Open-Front Cardigan Style 201547 CA$ 129" at bounding box center [260, 269] width 521 height 854
click at [163, 439] on img at bounding box center [261, 215] width 498 height 746
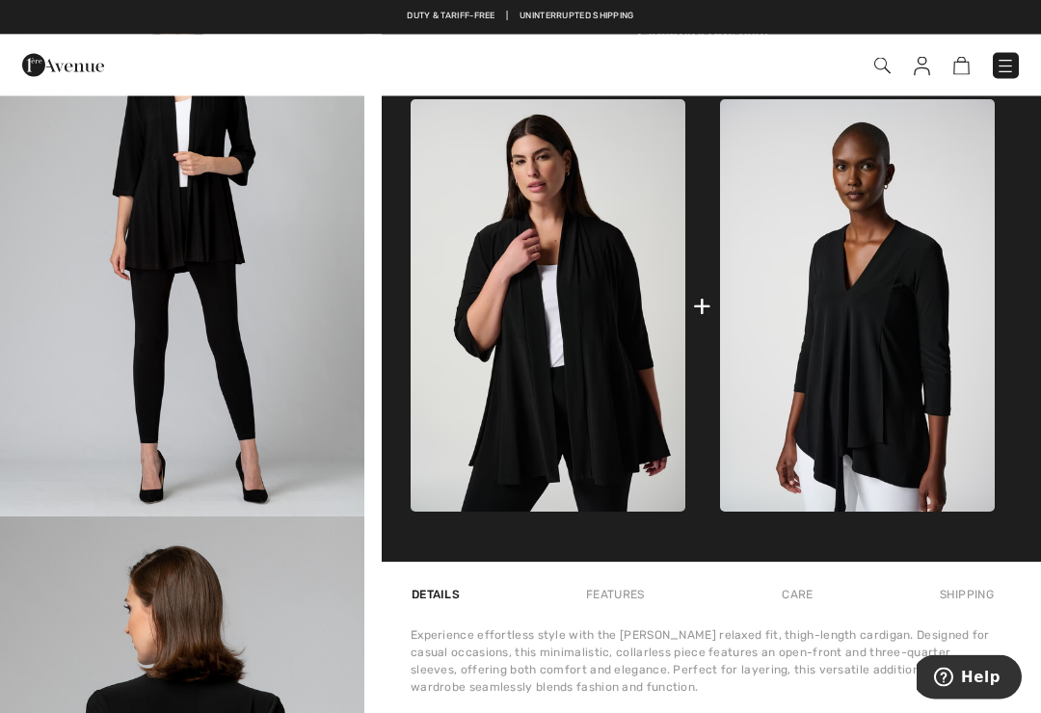
scroll to position [747, 0]
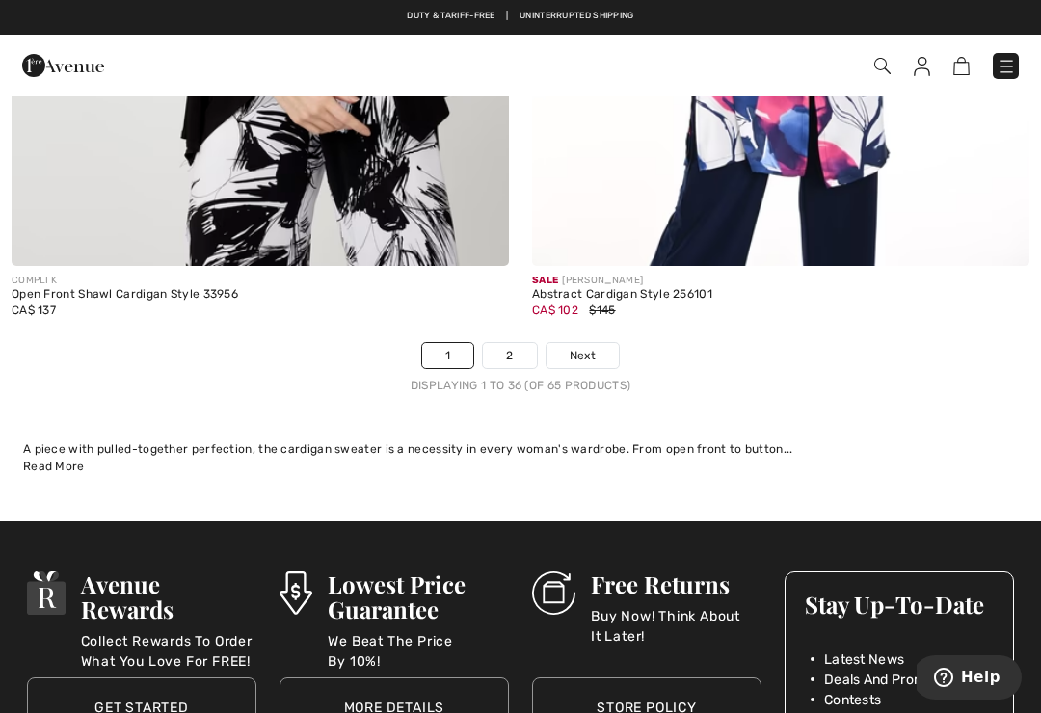
scroll to position [15489, 0]
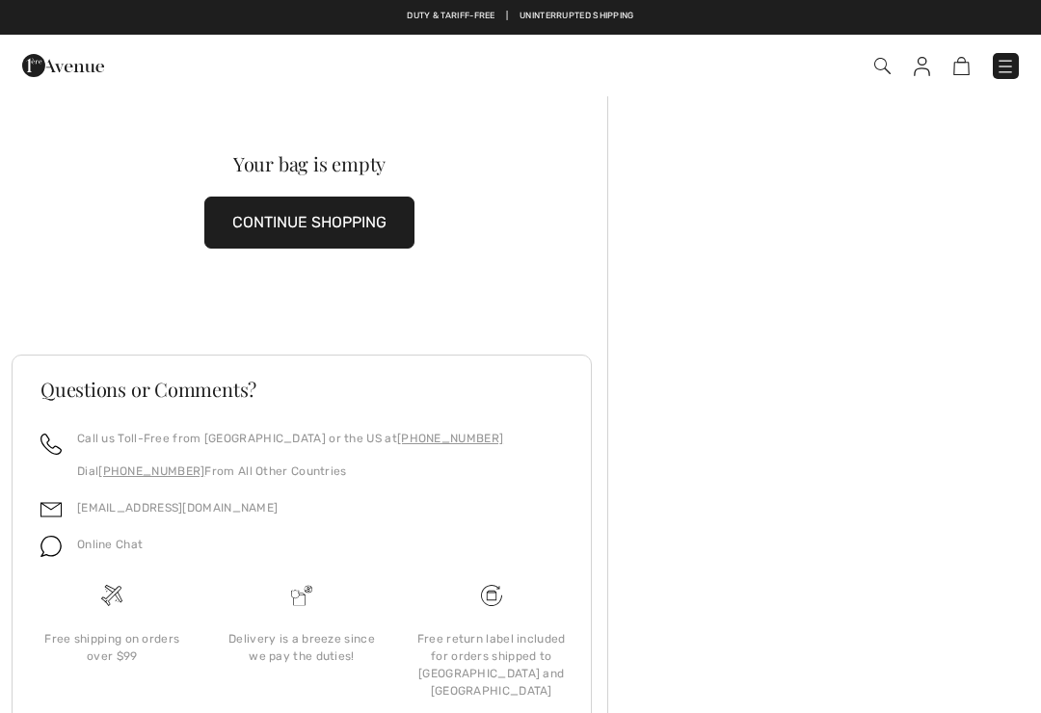
click at [1000, 71] on img at bounding box center [1005, 66] width 19 height 19
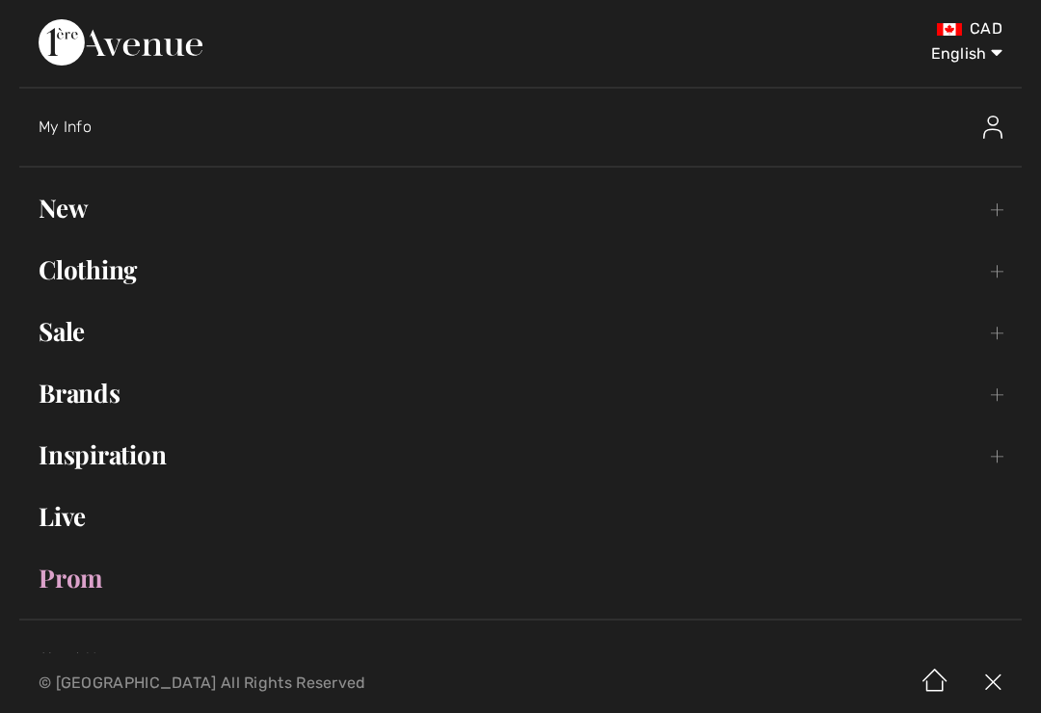
click at [57, 338] on link "Sale Toggle submenu" at bounding box center [520, 331] width 1003 height 42
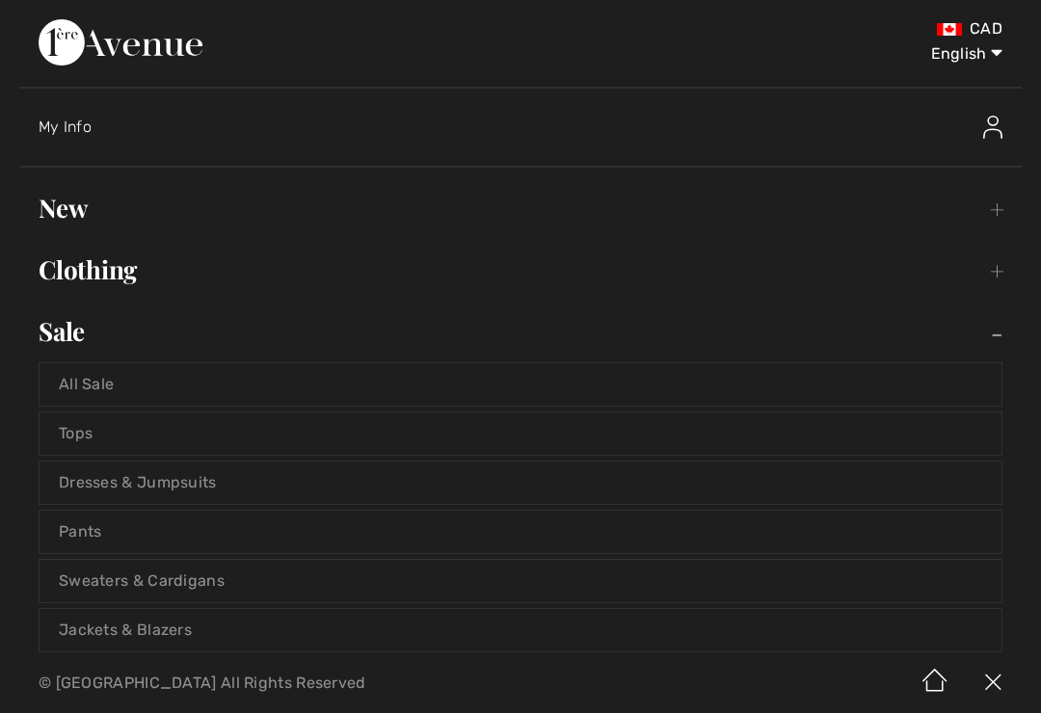
click at [78, 584] on link "Sweaters & Cardigans" at bounding box center [521, 581] width 962 height 42
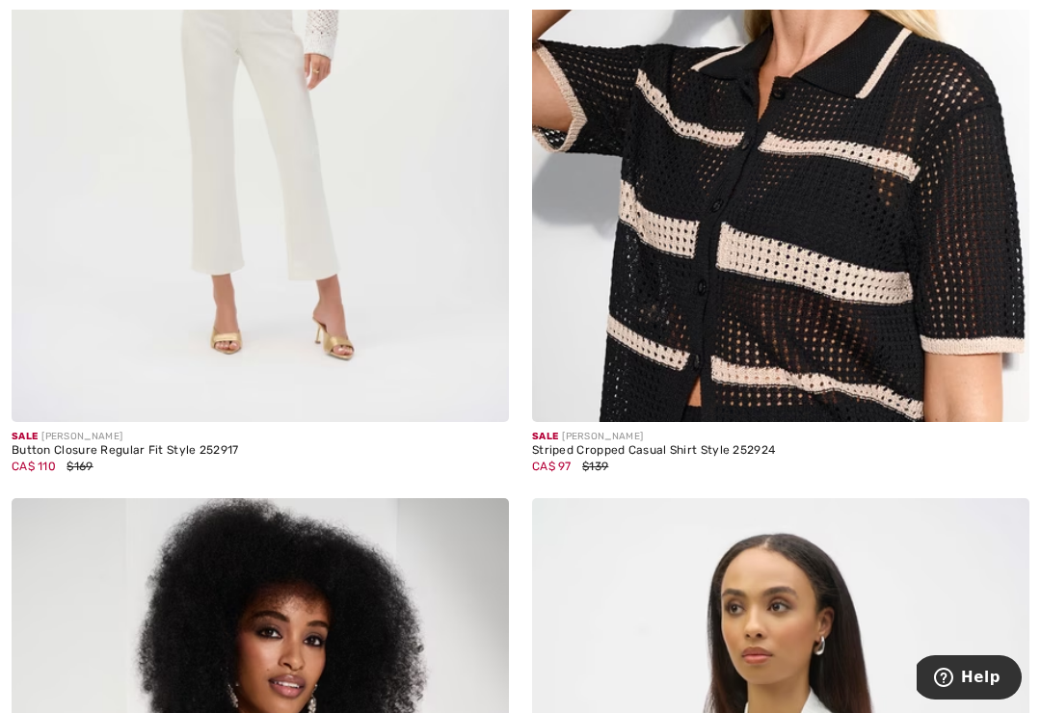
scroll to position [1543, 0]
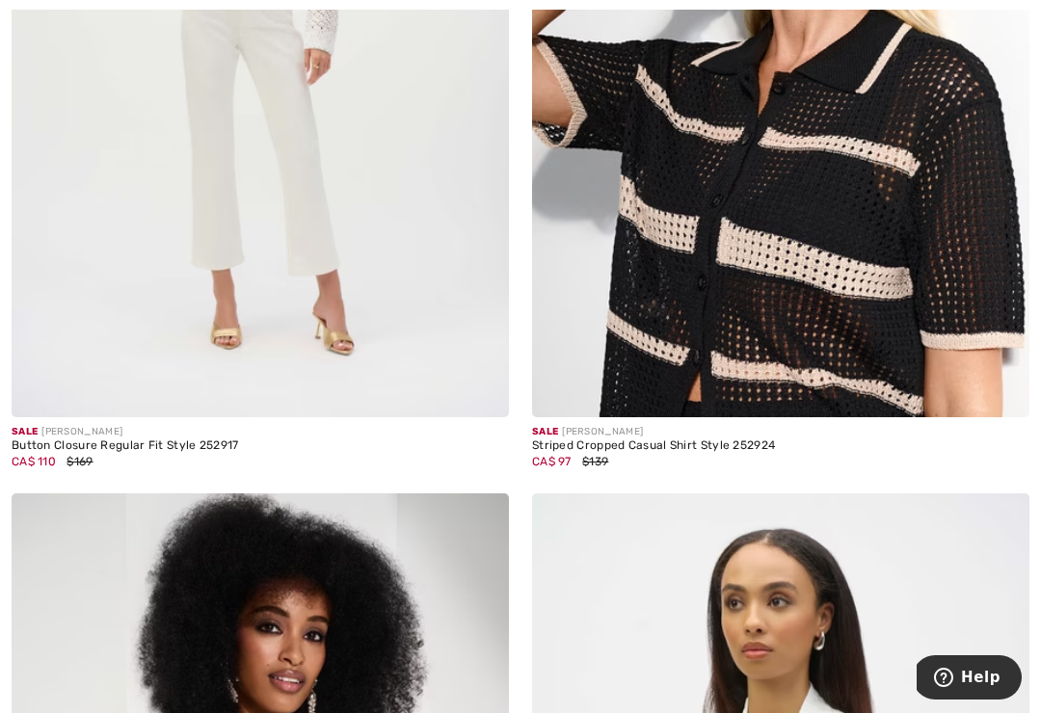
click at [742, 383] on img at bounding box center [781, 44] width 498 height 746
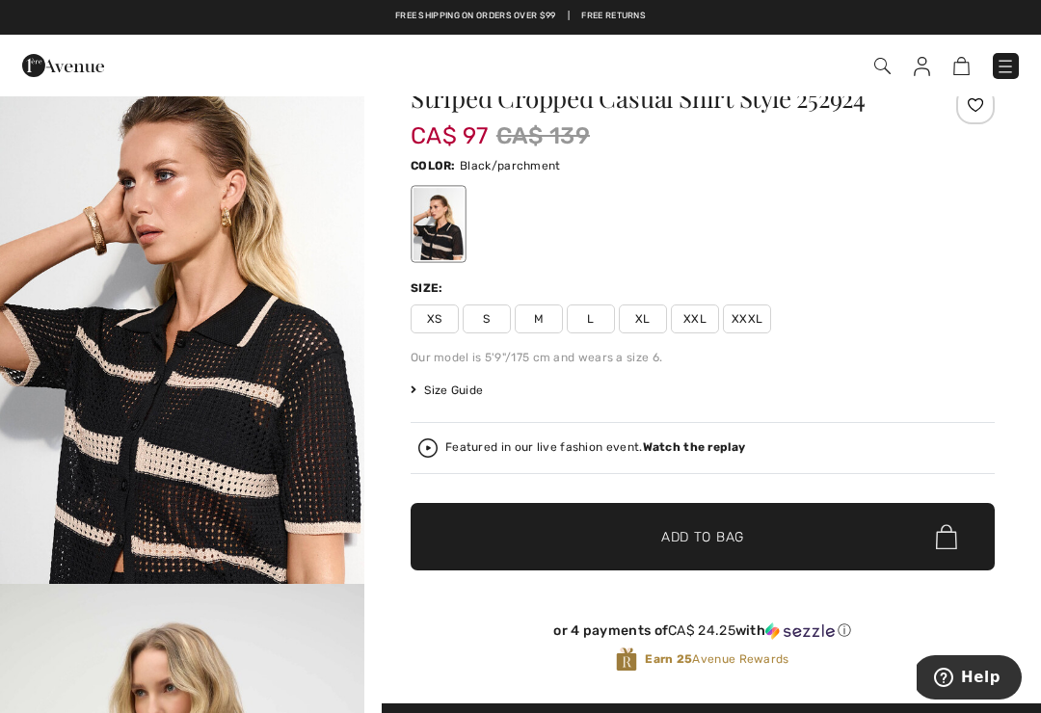
scroll to position [27, 0]
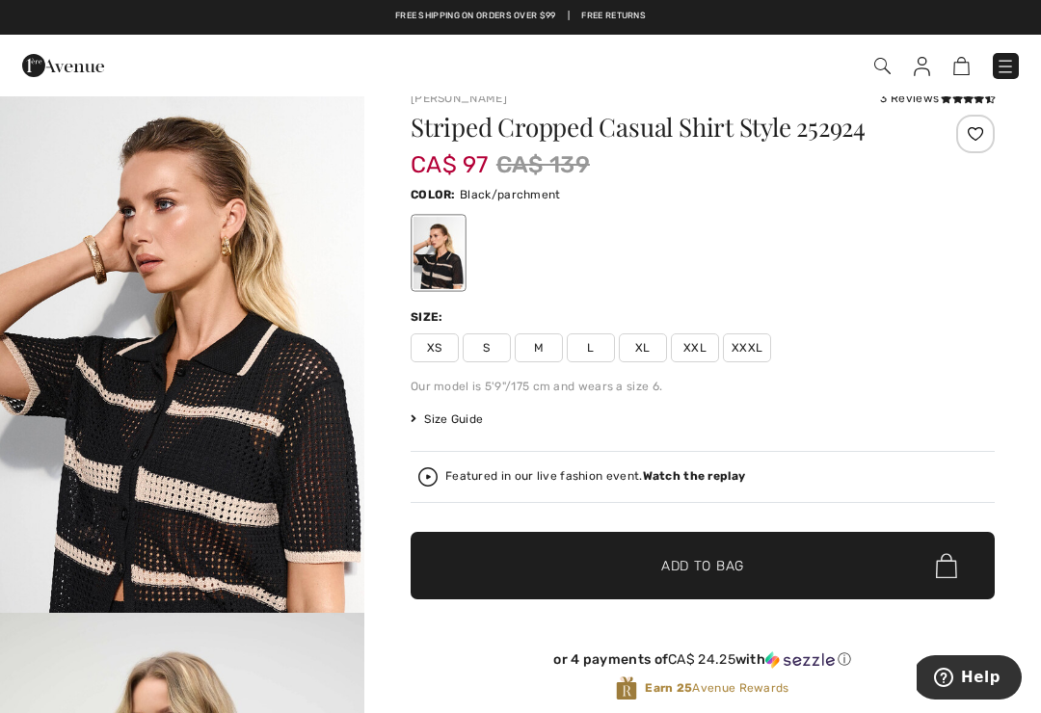
click at [941, 103] on icon at bounding box center [946, 99] width 11 height 10
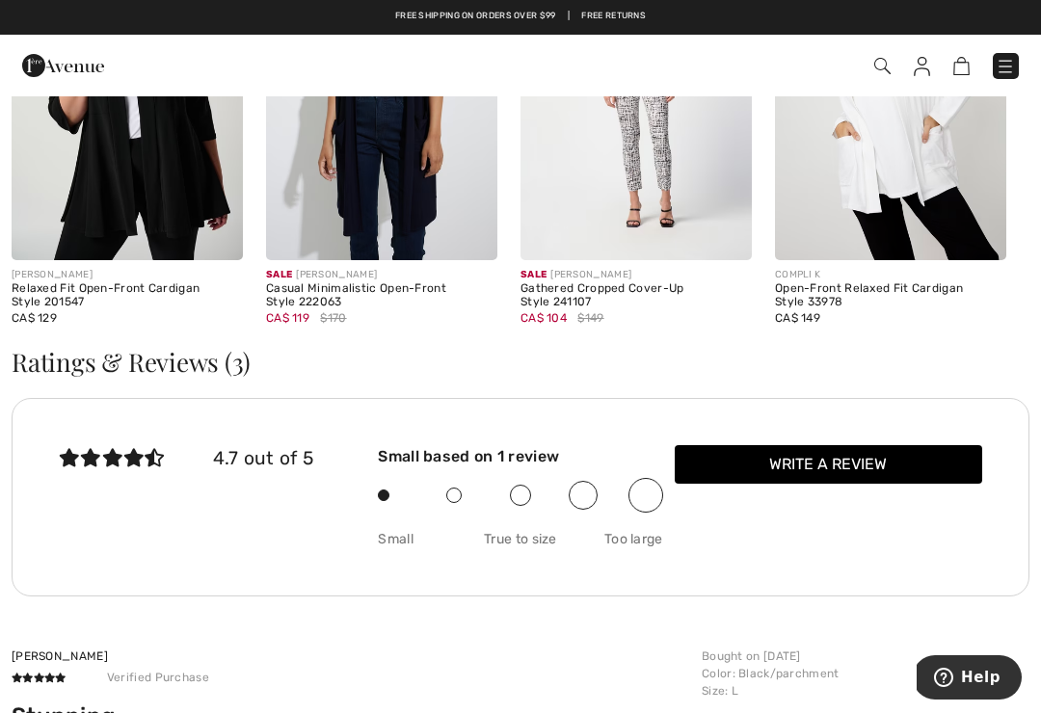
scroll to position [3206, 0]
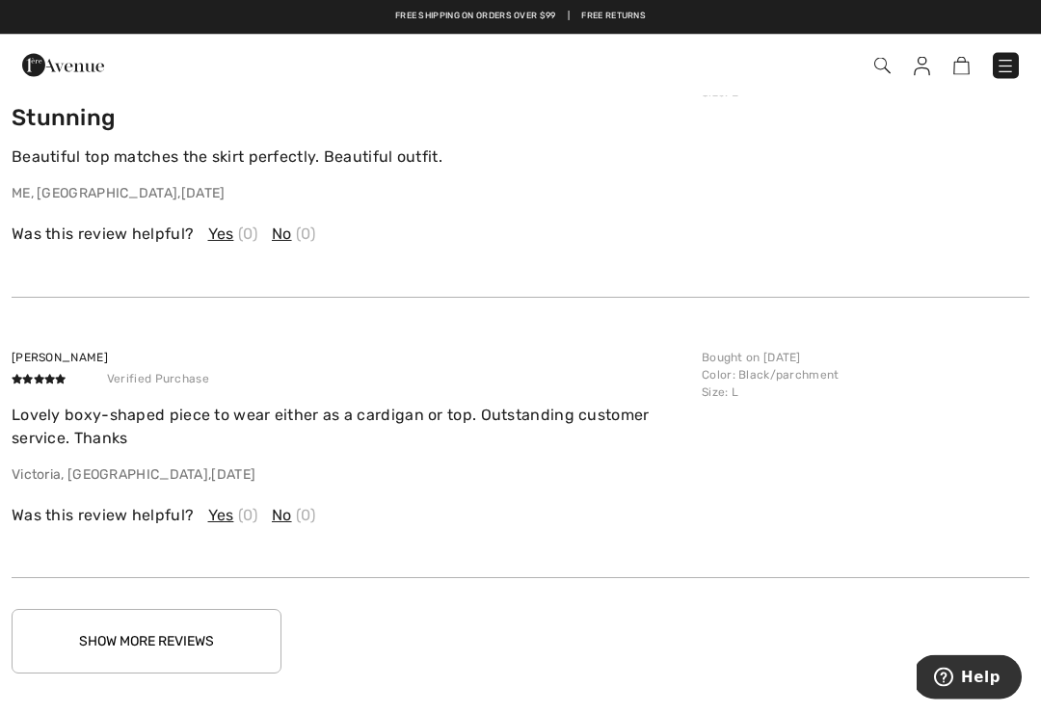
click at [57, 647] on button "Show More Reviews" at bounding box center [147, 642] width 270 height 65
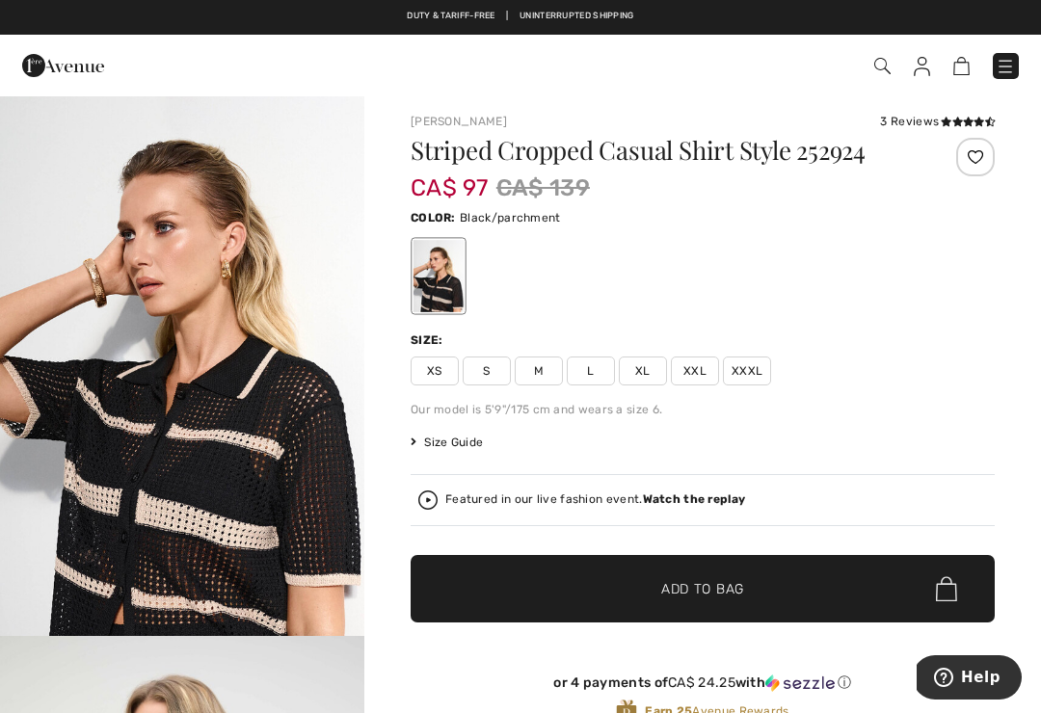
scroll to position [2, 0]
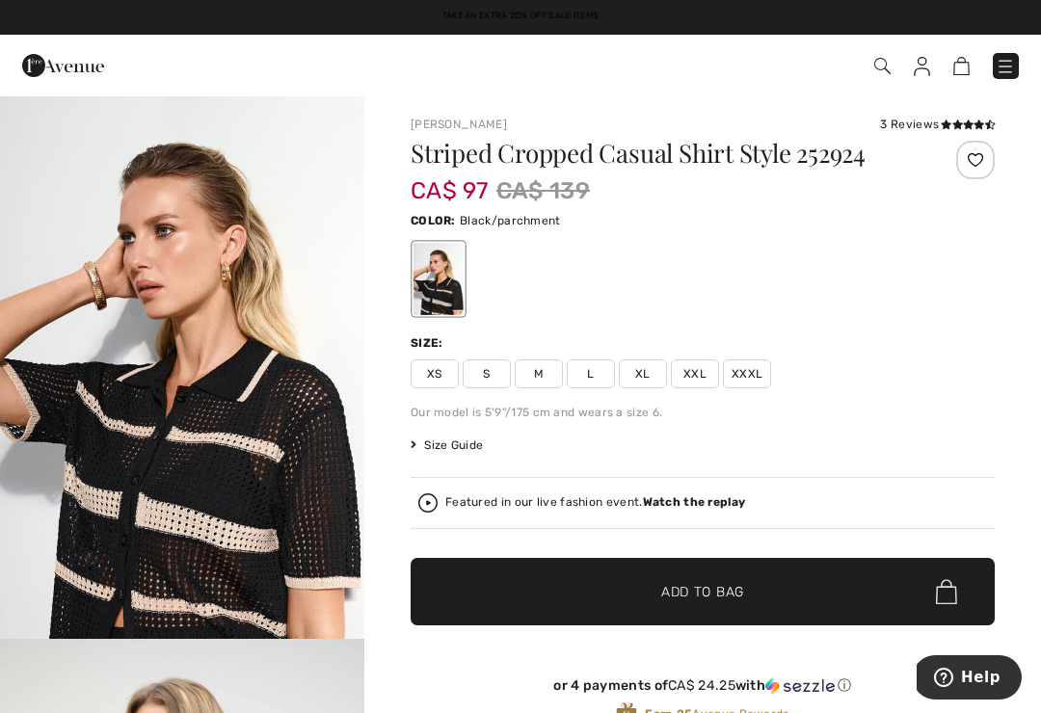
click at [648, 509] on strong "Watch the replay" at bounding box center [694, 502] width 103 height 13
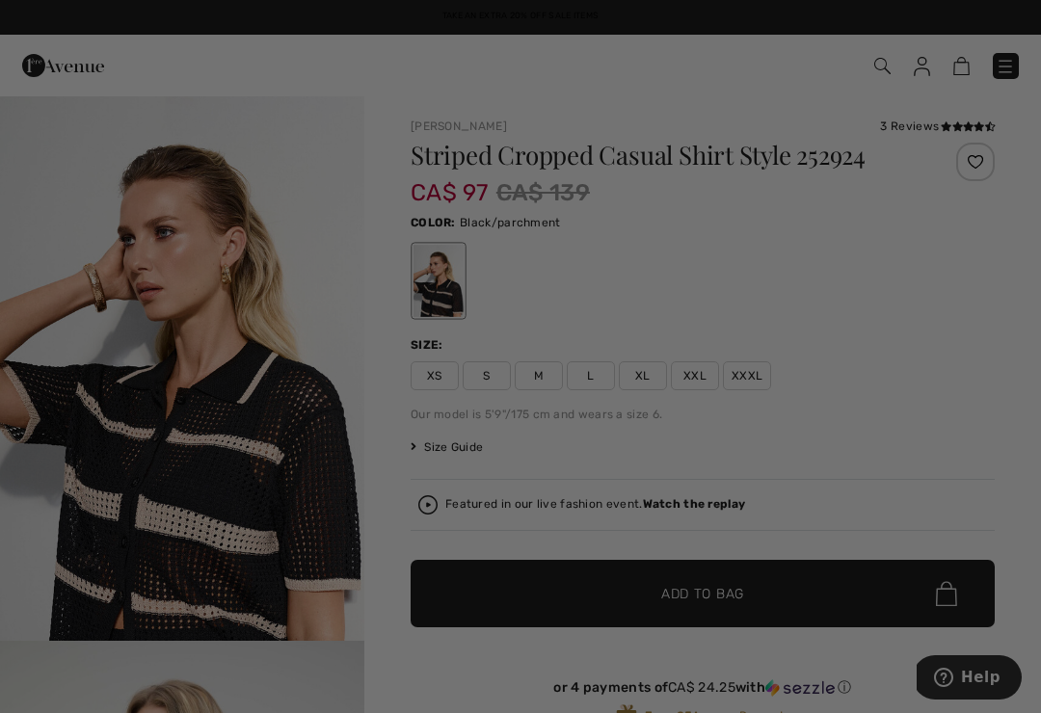
scroll to position [0, 0]
checkbox input "true"
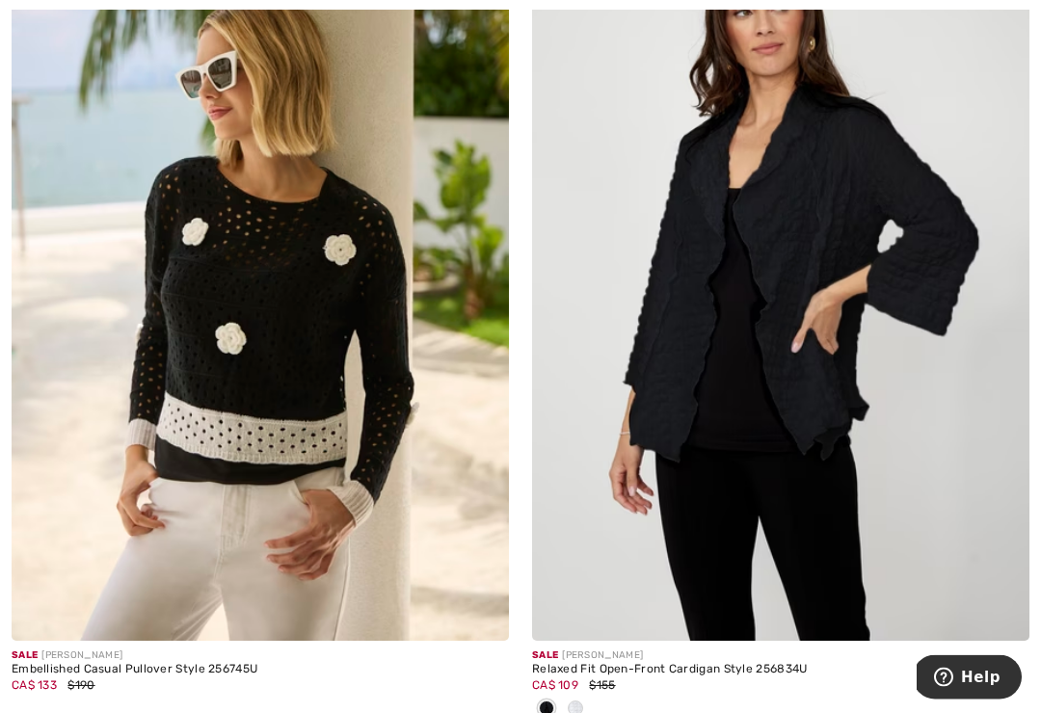
scroll to position [3817, 0]
click at [851, 445] on img at bounding box center [781, 268] width 498 height 746
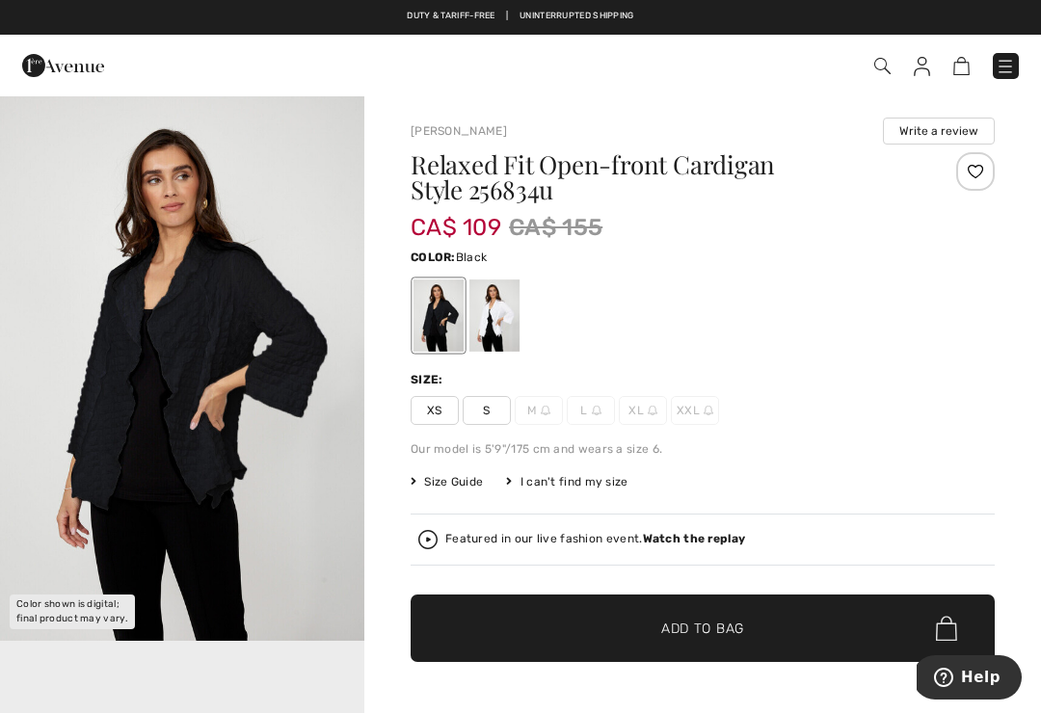
click at [3, 602] on img "1 / 1" at bounding box center [182, 367] width 364 height 547
click at [517, 309] on div at bounding box center [495, 316] width 50 height 72
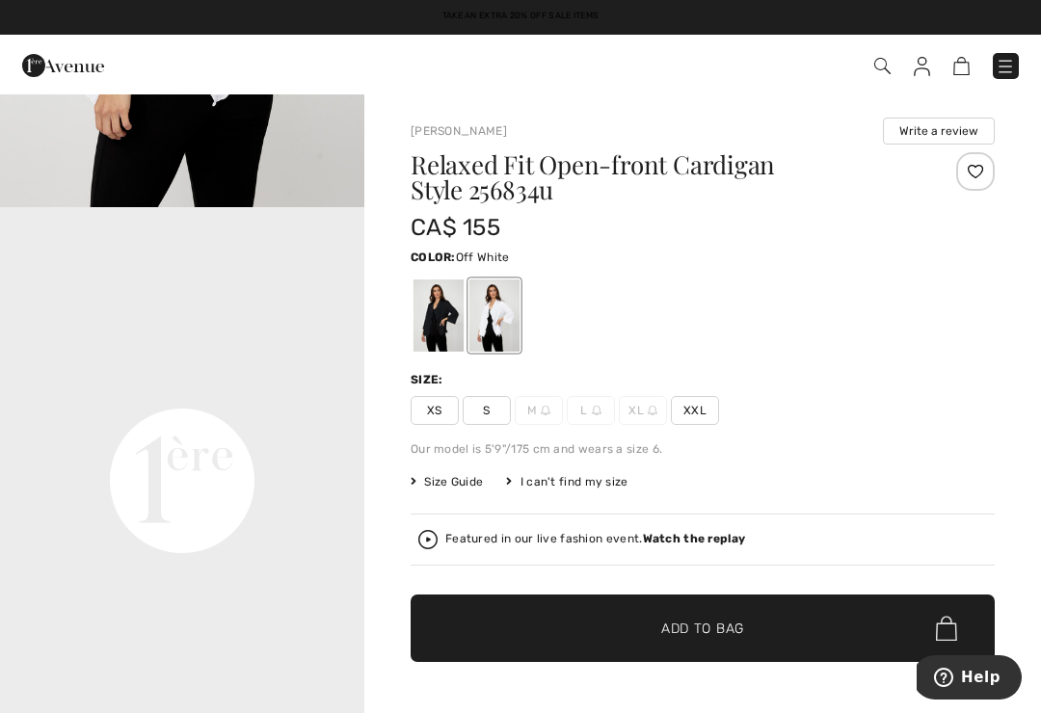
scroll to position [1089, 0]
click at [37, 390] on video "Your browser does not support the video tag." at bounding box center [182, 298] width 364 height 182
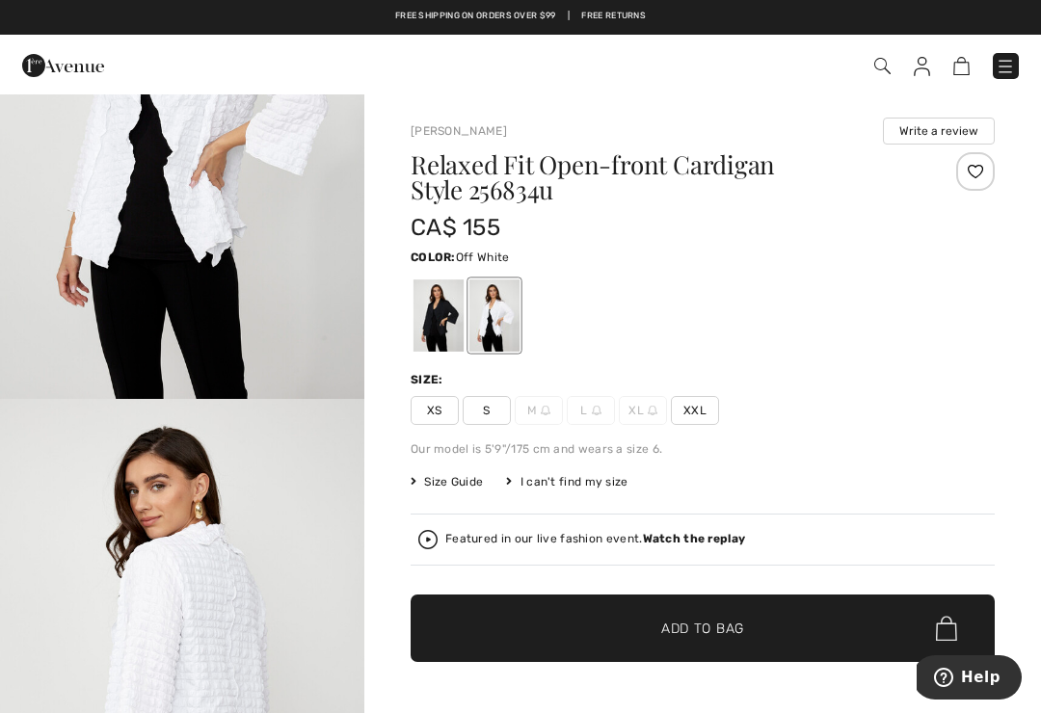
scroll to position [216, 0]
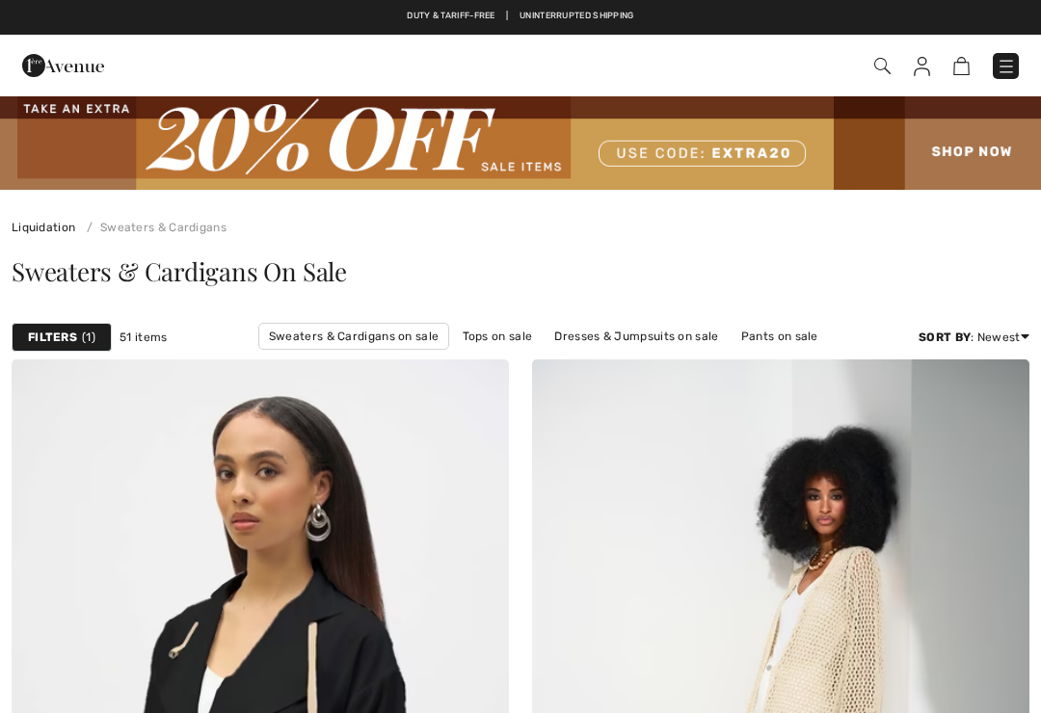
checkbox input "true"
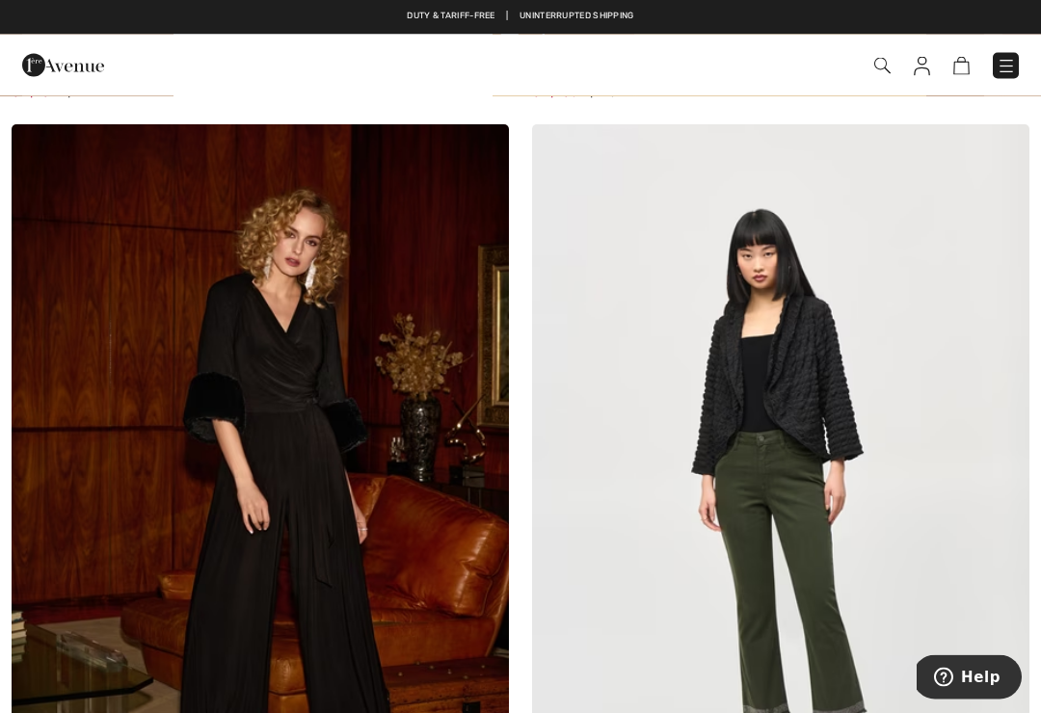
scroll to position [13973, 0]
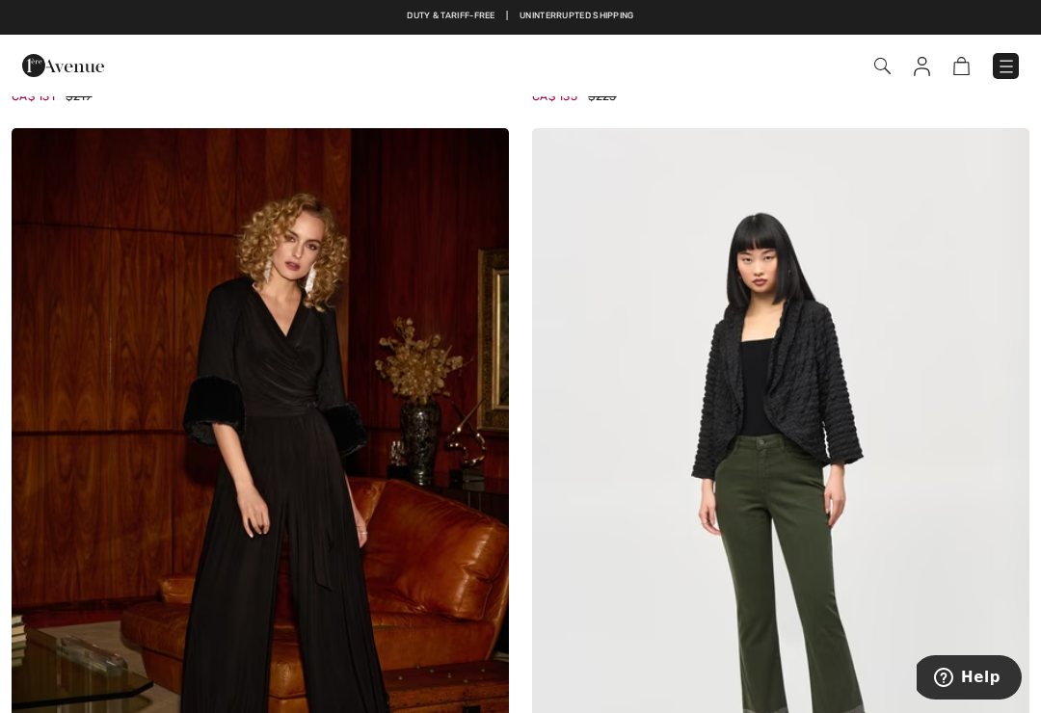
click at [851, 422] on img at bounding box center [781, 501] width 498 height 746
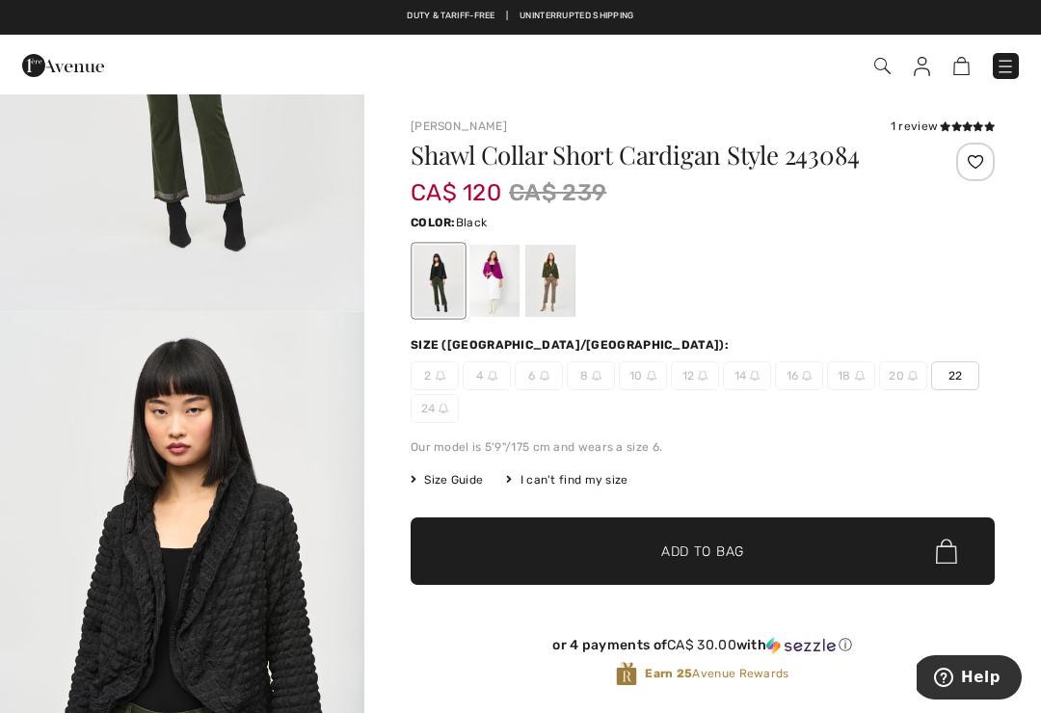
scroll to position [310, 0]
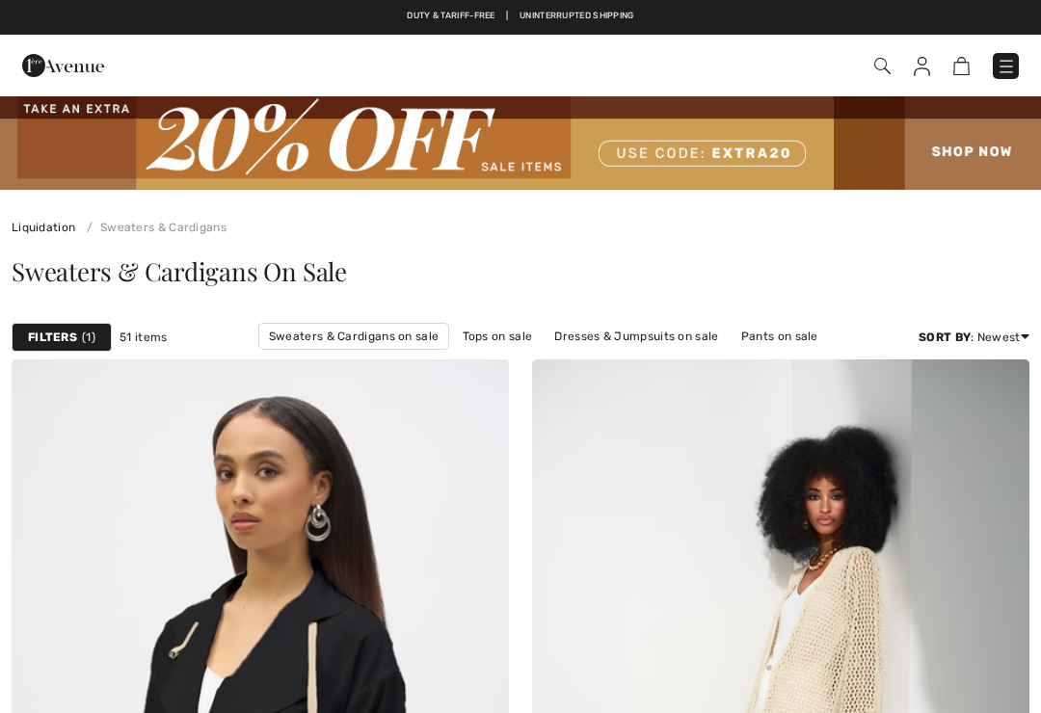
checkbox input "true"
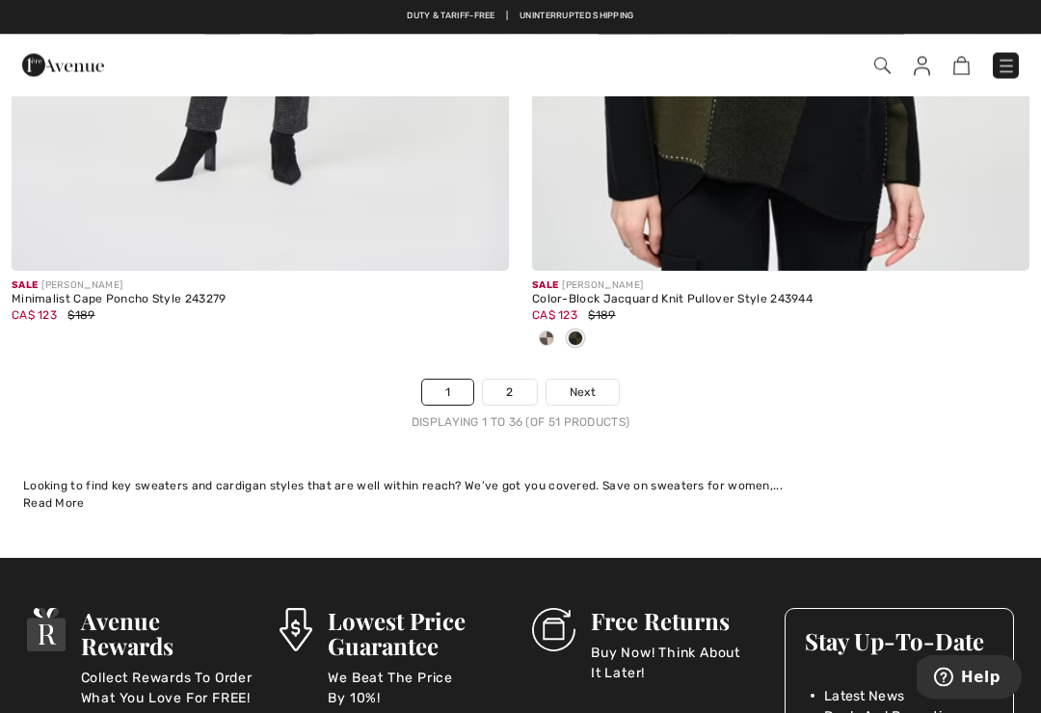
scroll to position [15425, 0]
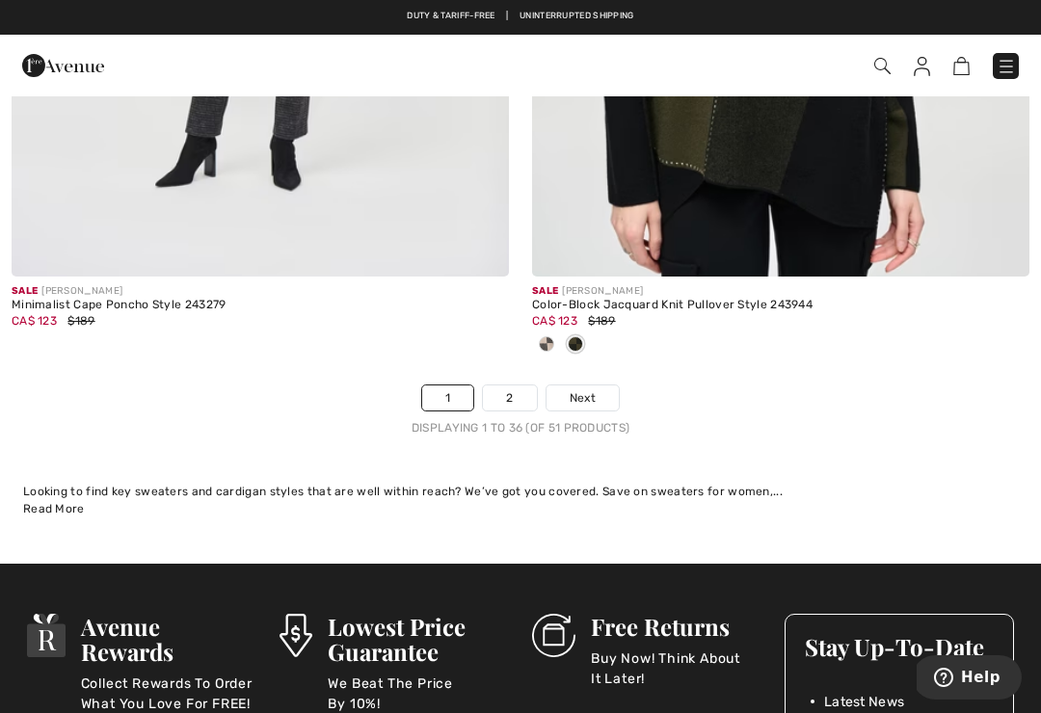
click at [505, 389] on link "2" at bounding box center [509, 398] width 53 height 25
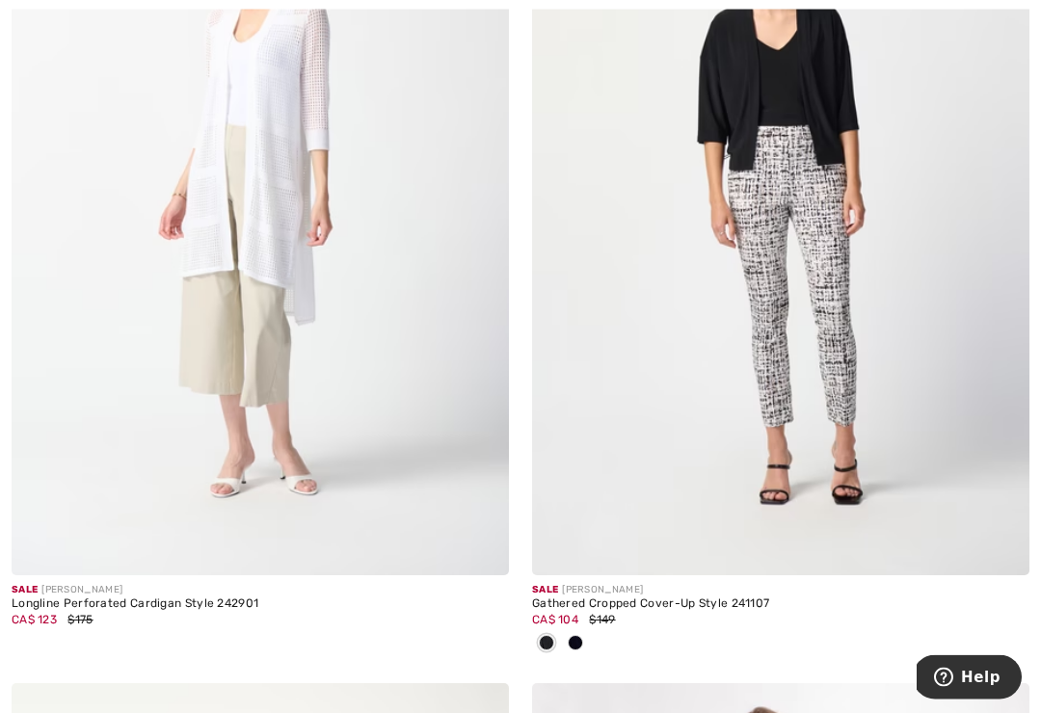
scroll to position [3823, 0]
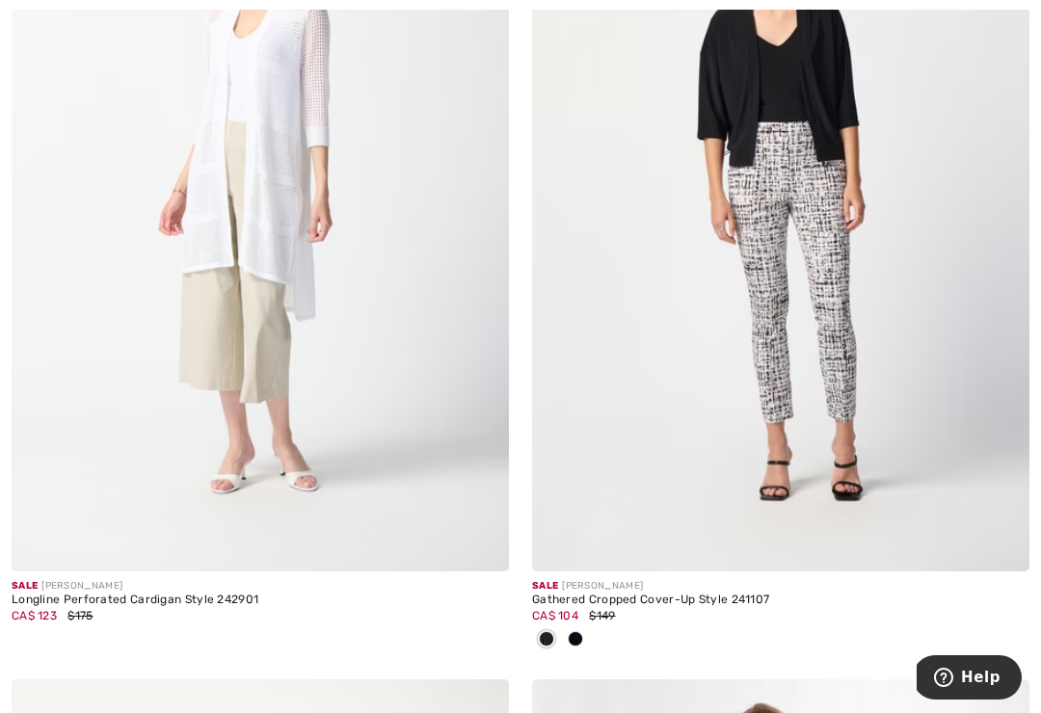
click at [83, 612] on span "$175" at bounding box center [79, 615] width 25 height 13
click at [53, 609] on span "CA$ 123" at bounding box center [34, 615] width 45 height 13
click at [158, 235] on img at bounding box center [261, 198] width 498 height 746
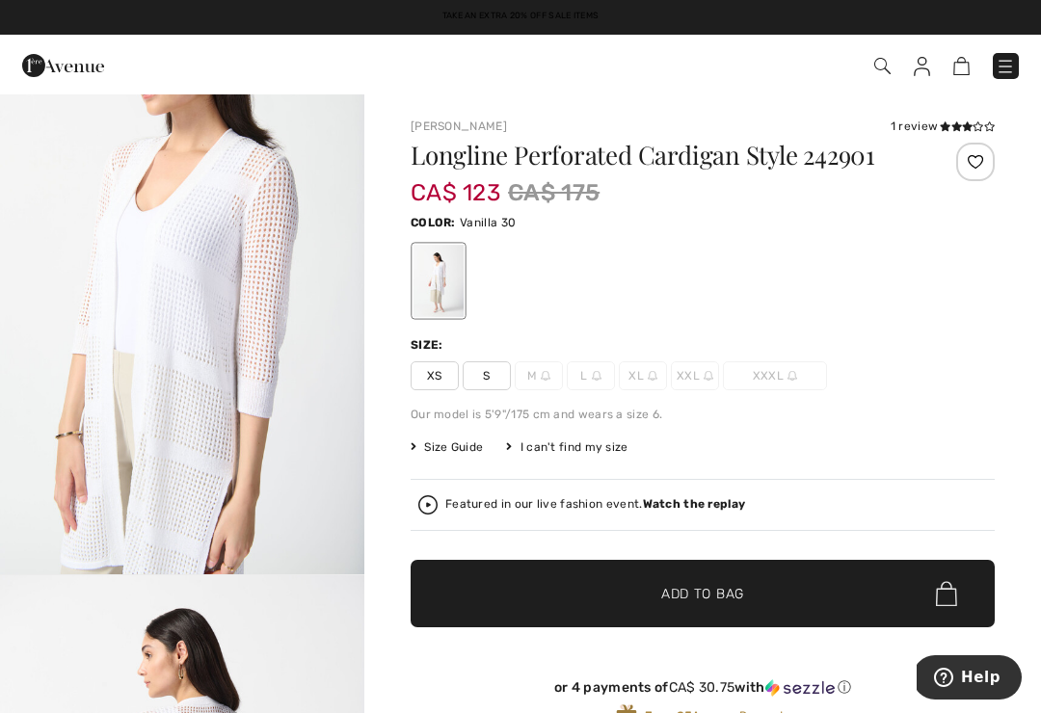
scroll to position [1698, 0]
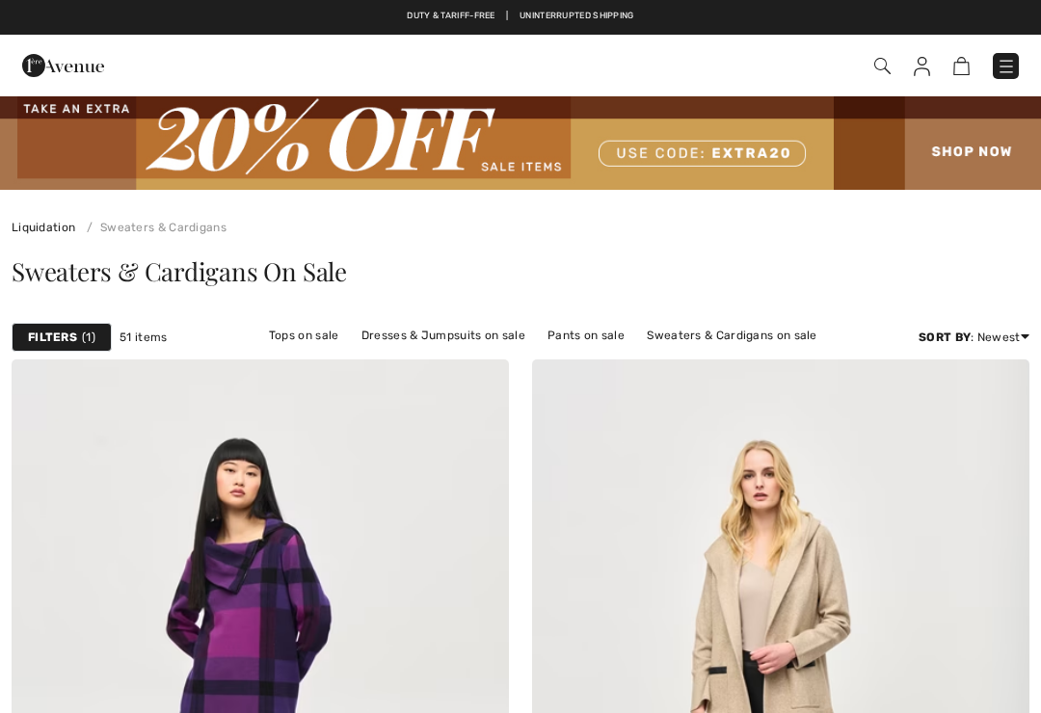
checkbox input "true"
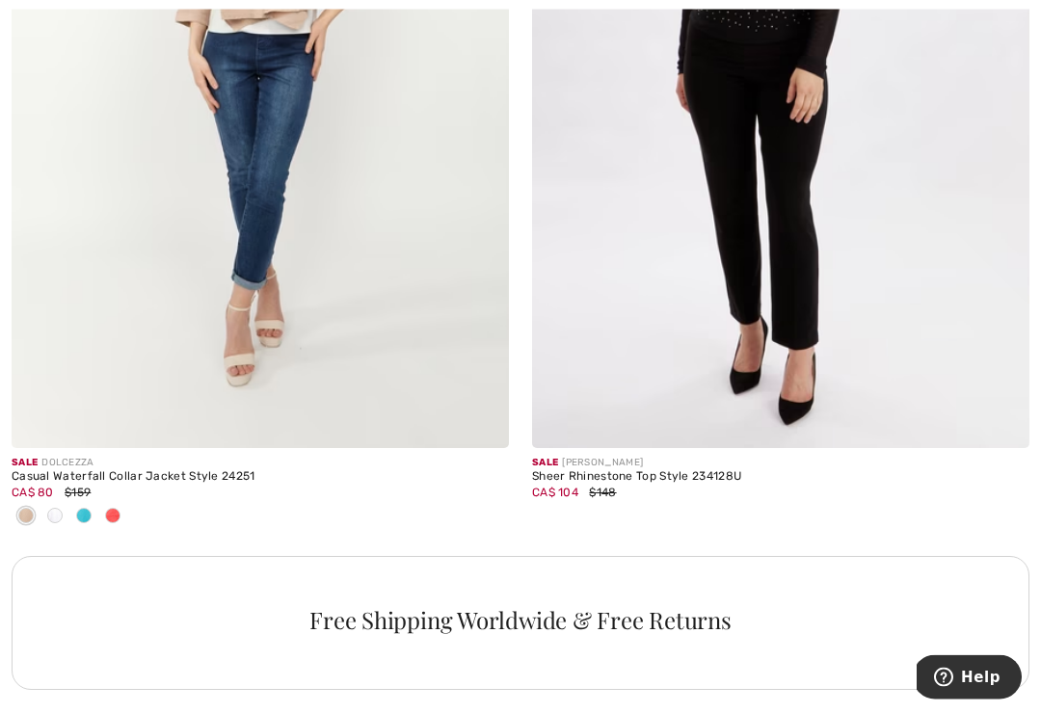
scroll to position [4801, 0]
click at [53, 516] on span at bounding box center [54, 515] width 15 height 15
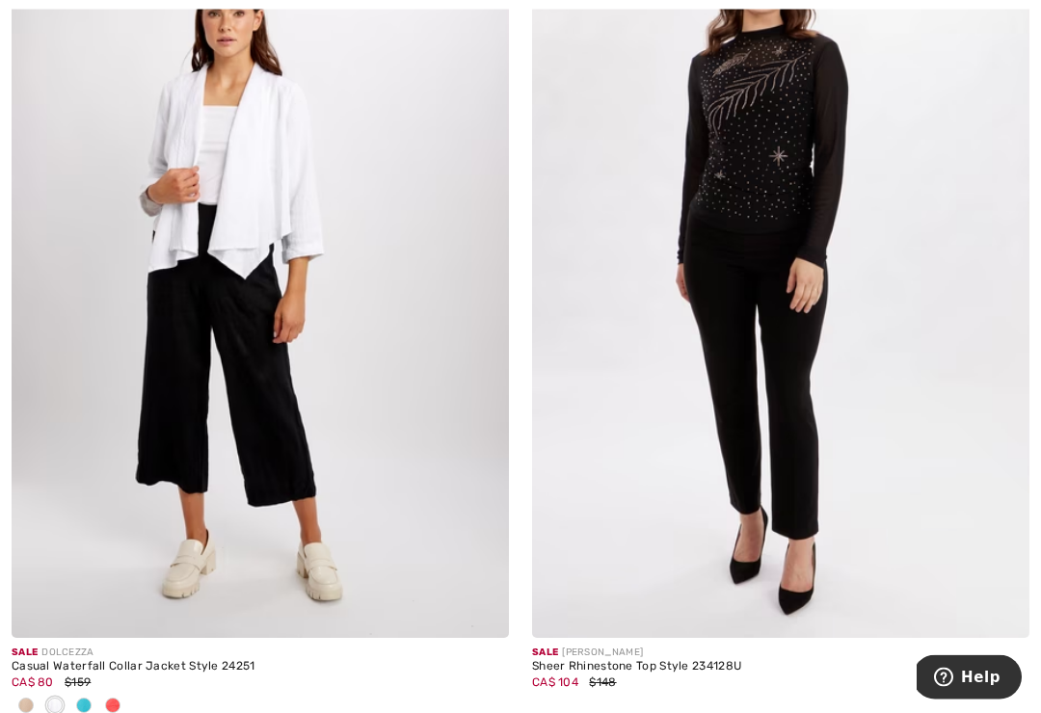
scroll to position [4611, 0]
click at [183, 200] on img at bounding box center [261, 265] width 498 height 746
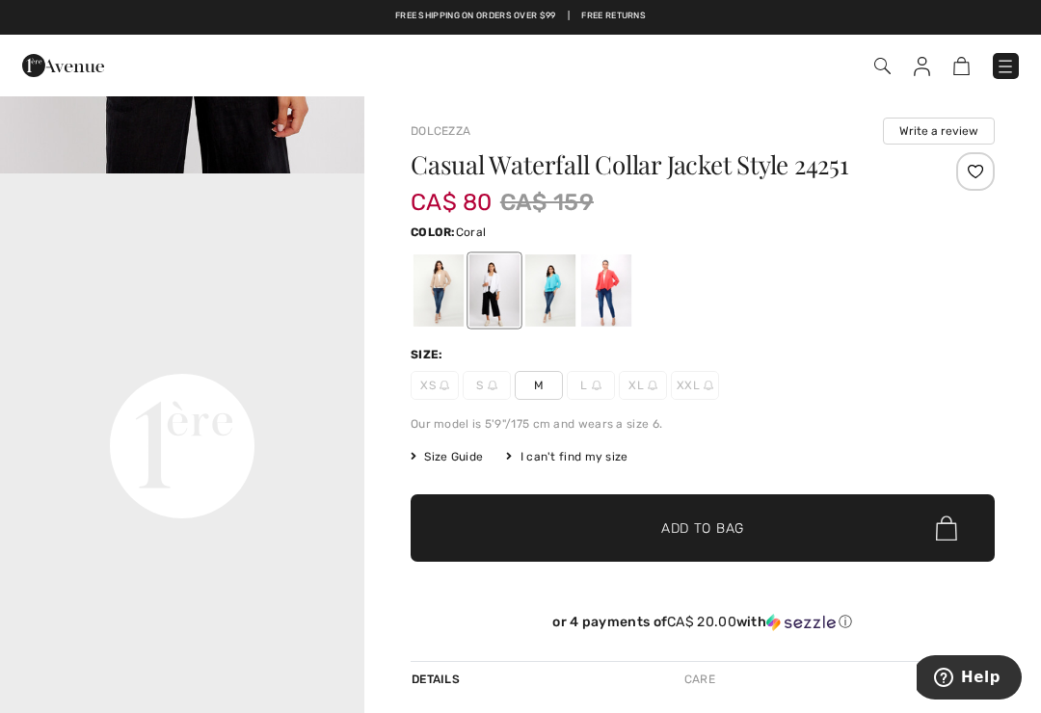
click at [599, 310] on div at bounding box center [606, 291] width 50 height 72
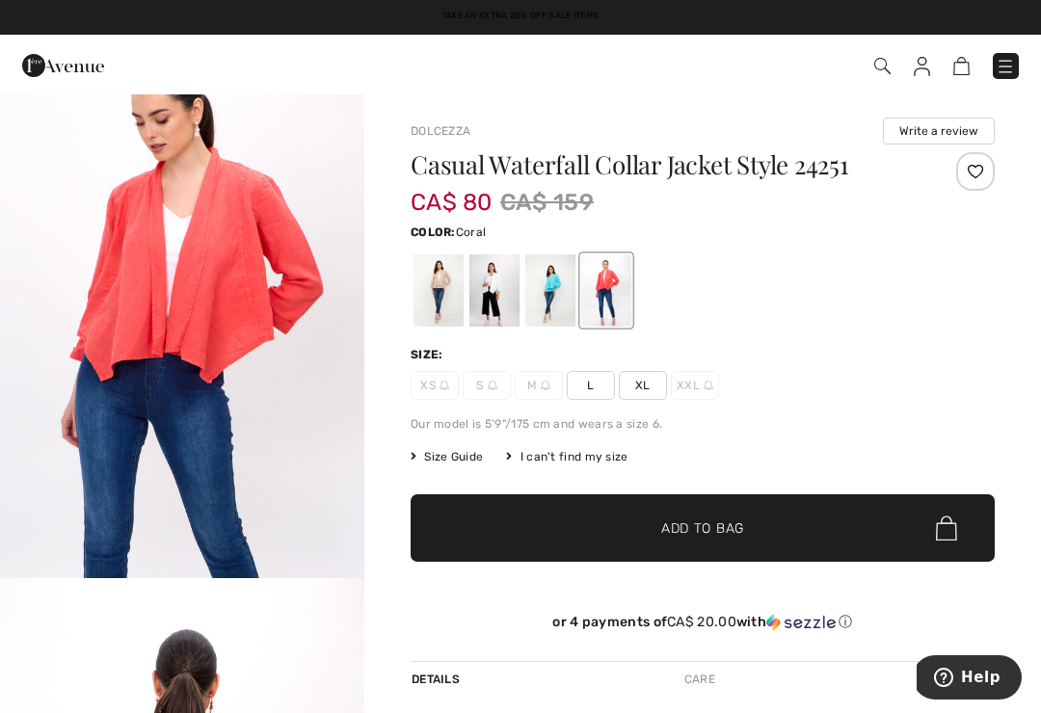
scroll to position [2358, 0]
click at [437, 298] on div at bounding box center [439, 291] width 50 height 72
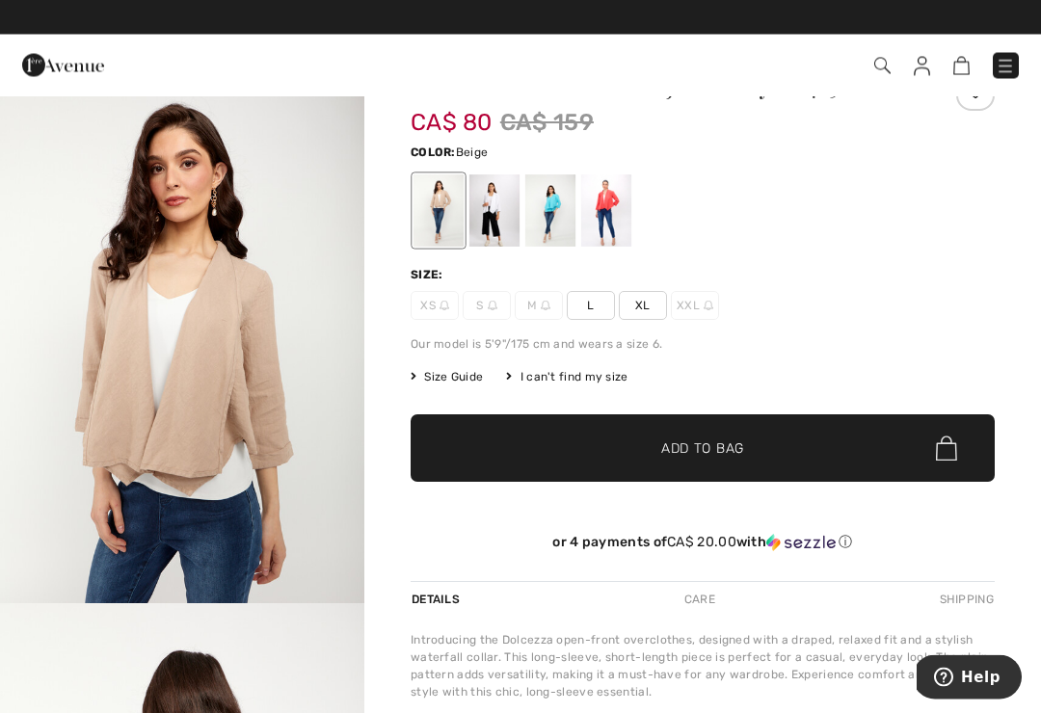
scroll to position [0, 0]
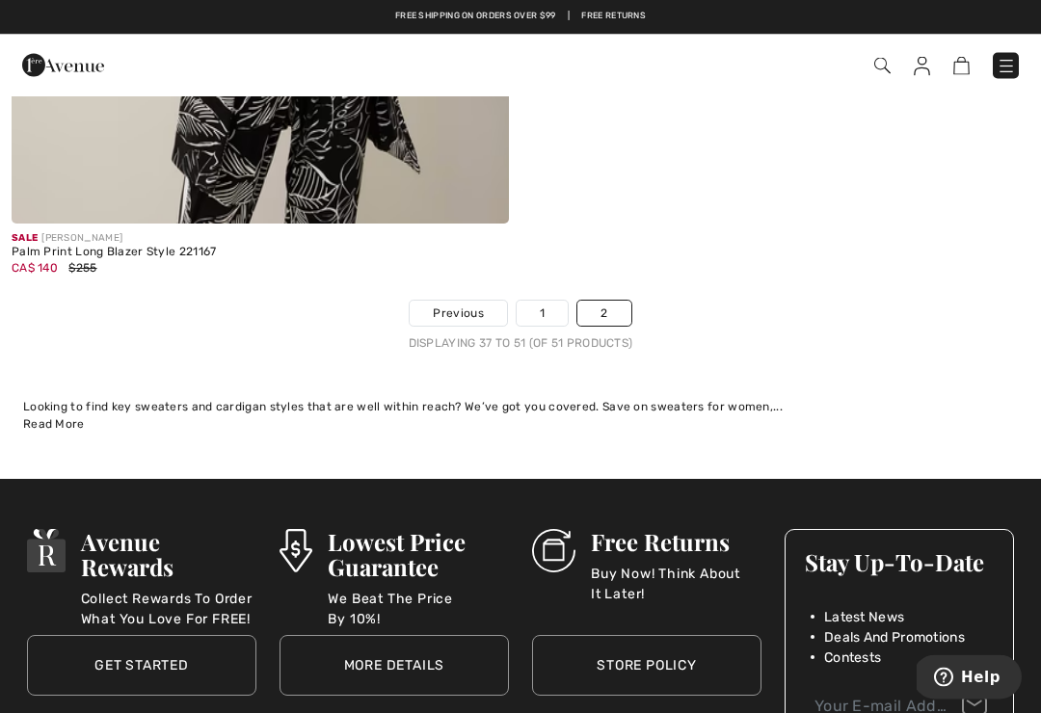
scroll to position [6866, 0]
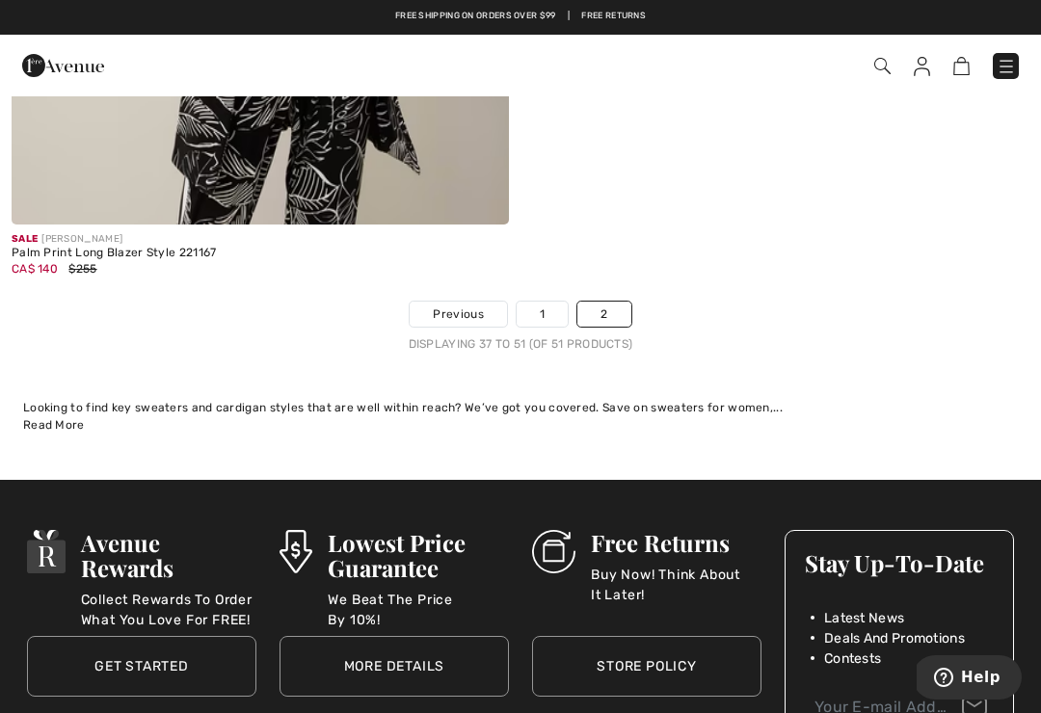
click at [993, 75] on link at bounding box center [1006, 66] width 26 height 26
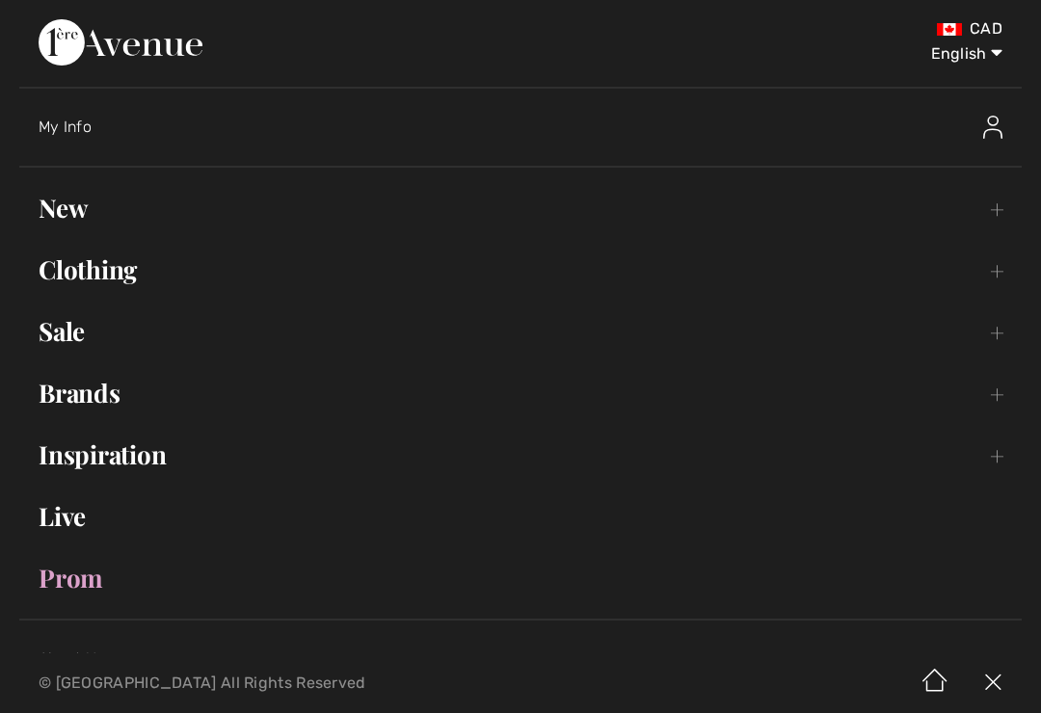
click at [61, 455] on link "Inspiration Toggle submenu" at bounding box center [520, 455] width 1003 height 42
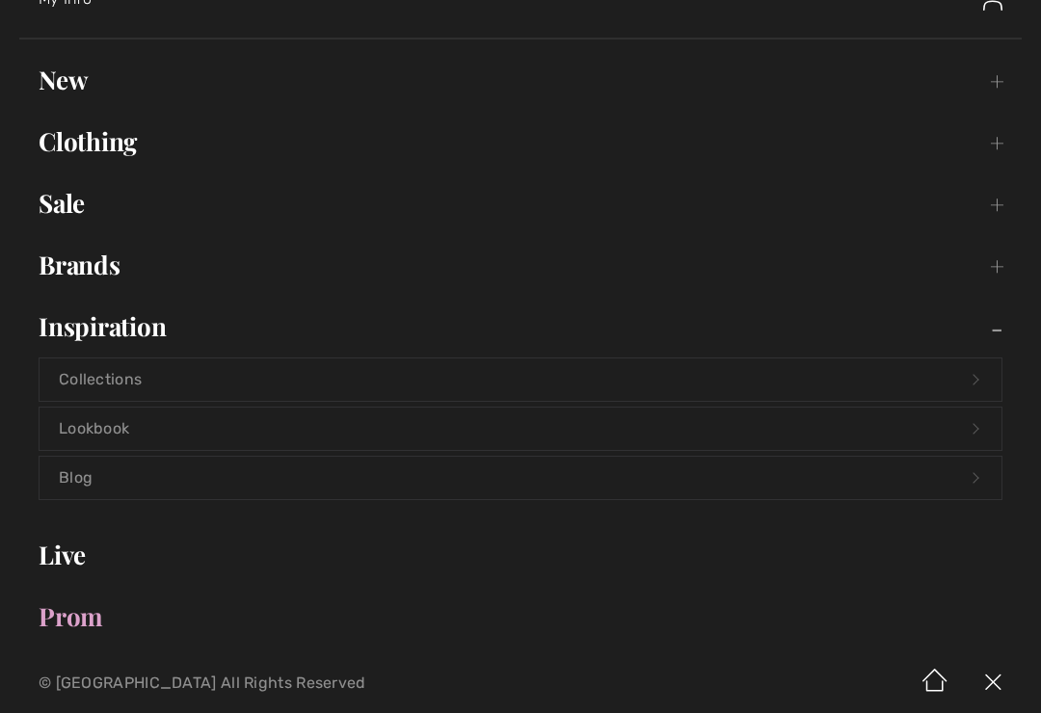
scroll to position [149, 0]
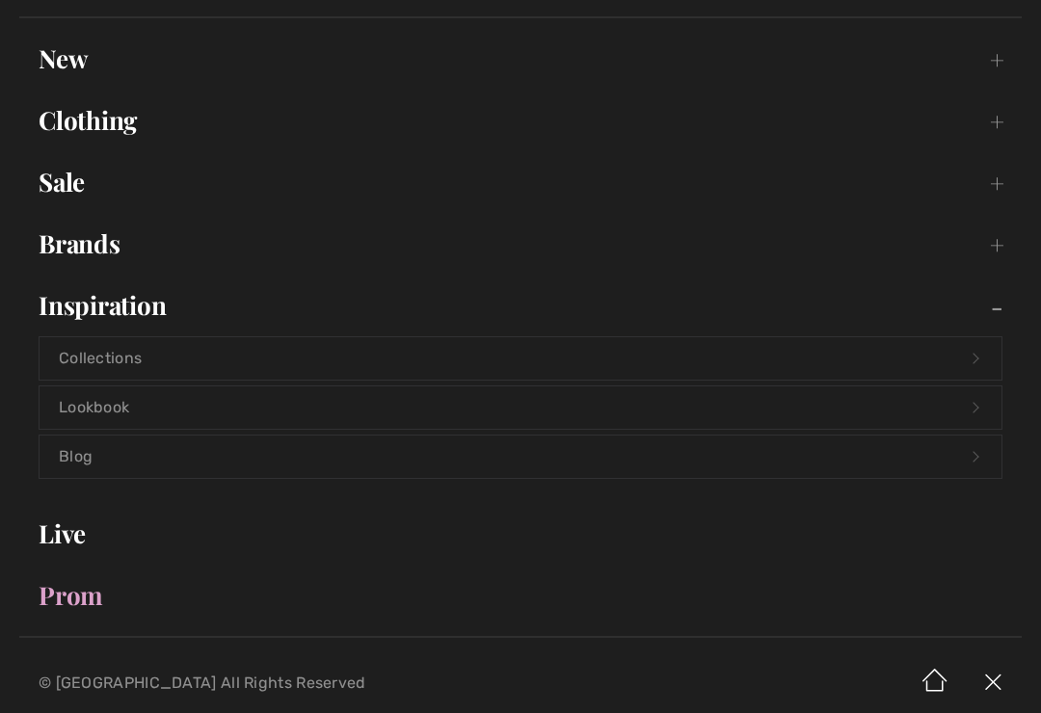
click at [82, 415] on link "Lookbook Open submenu" at bounding box center [521, 408] width 962 height 42
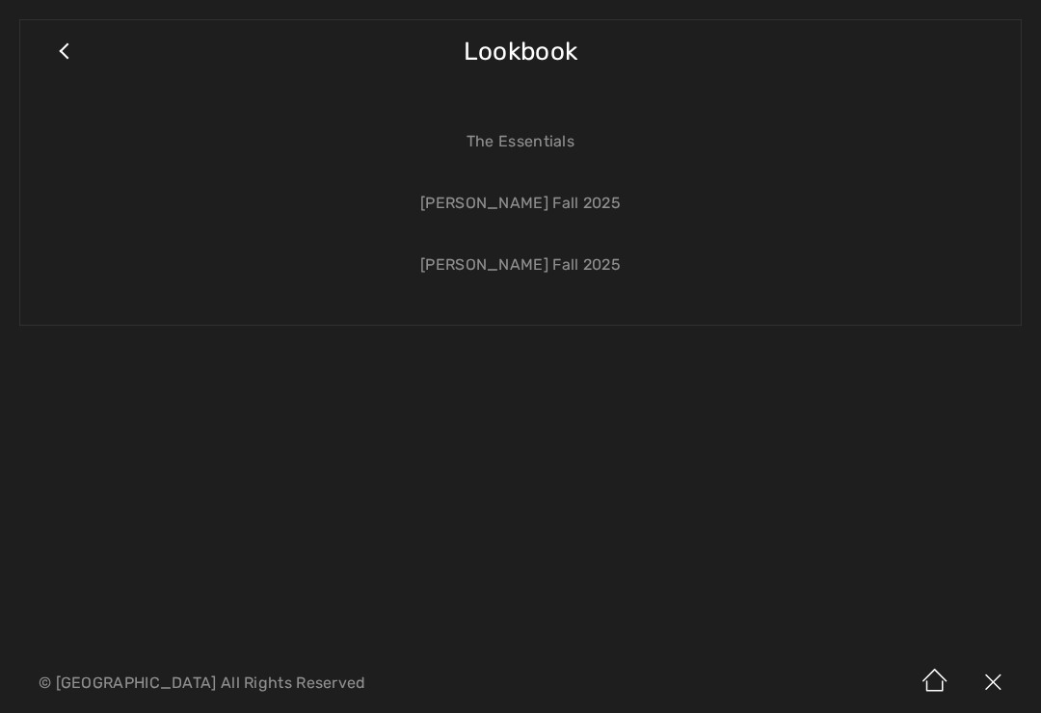
click at [466, 218] on link "[PERSON_NAME] Fall 2025" at bounding box center [521, 203] width 962 height 42
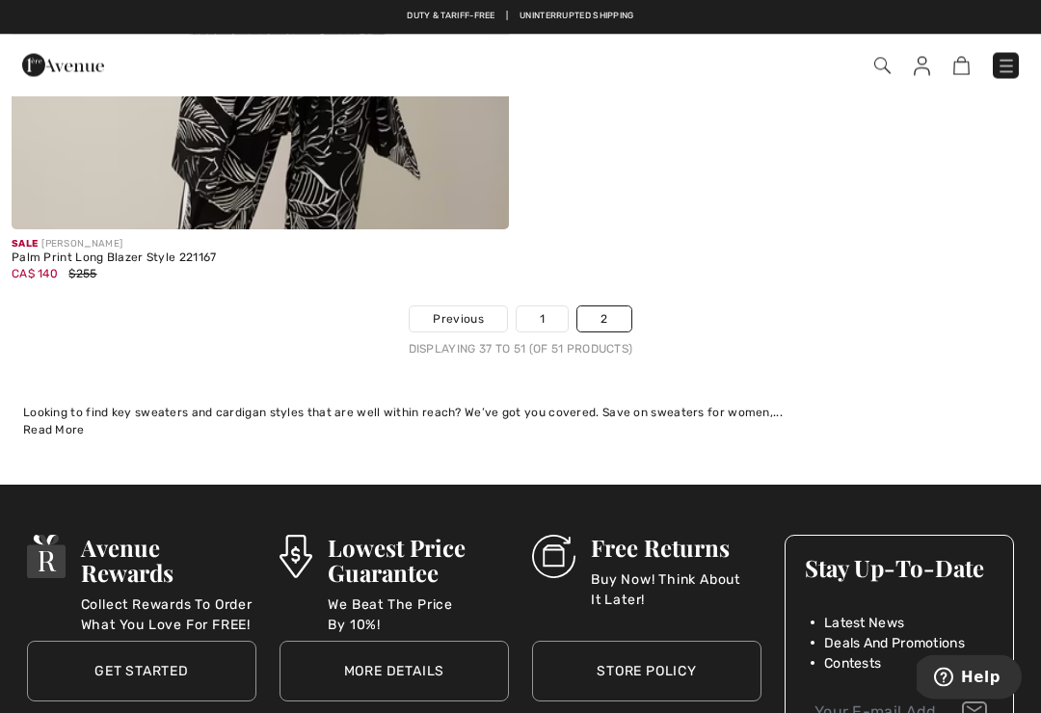
scroll to position [6829, 0]
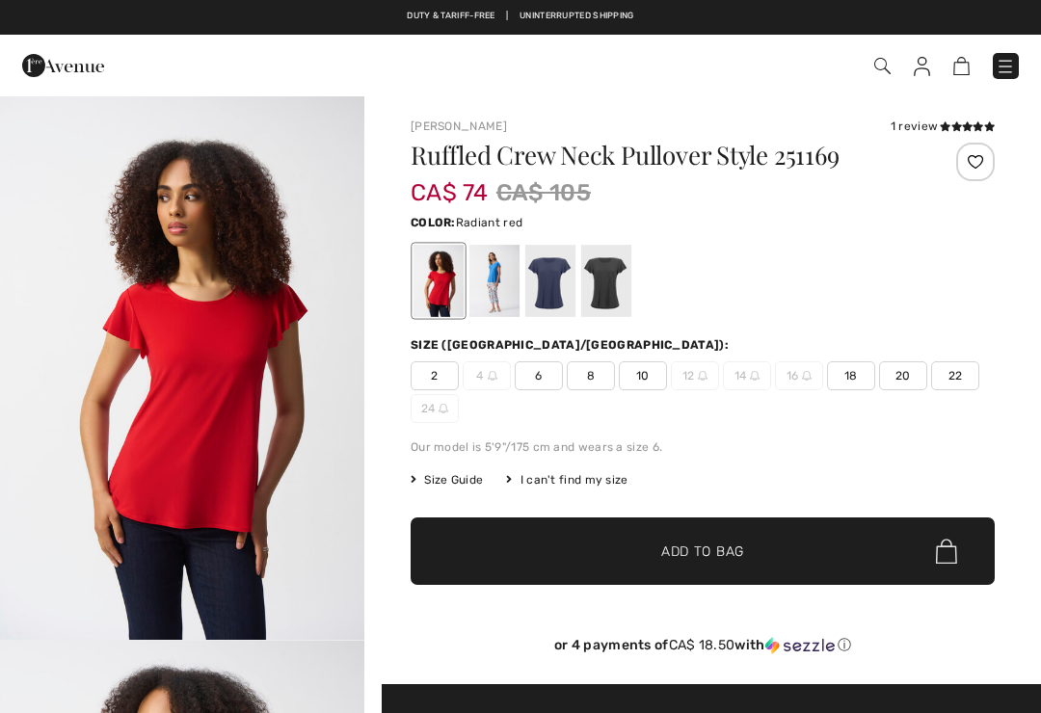
checkbox input "true"
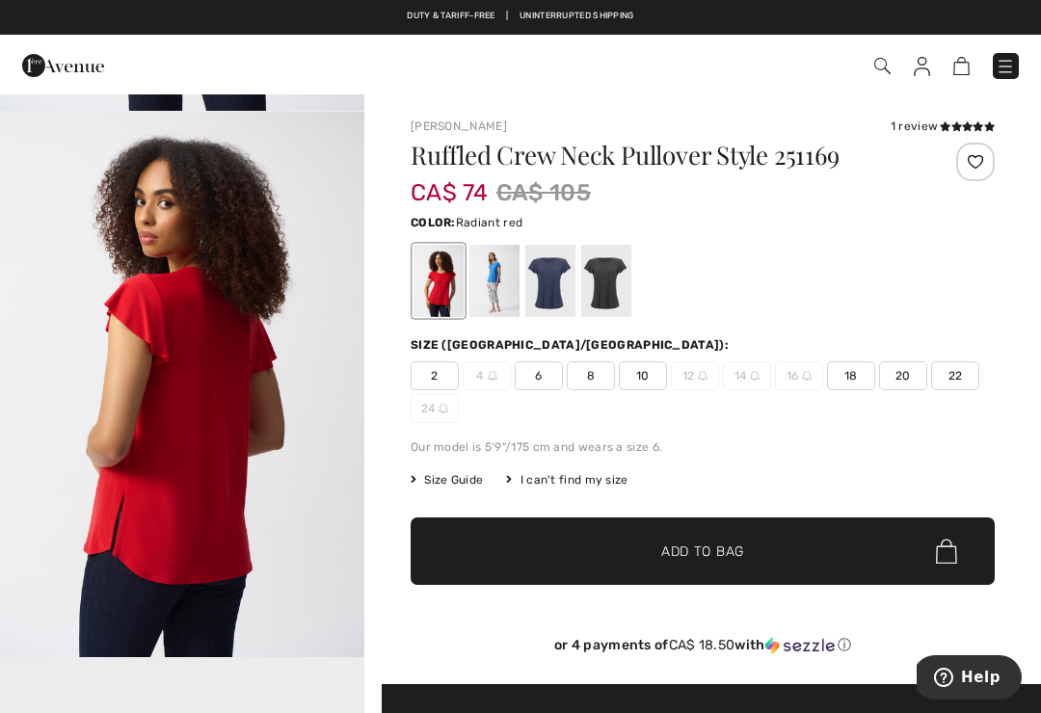
scroll to position [533, 0]
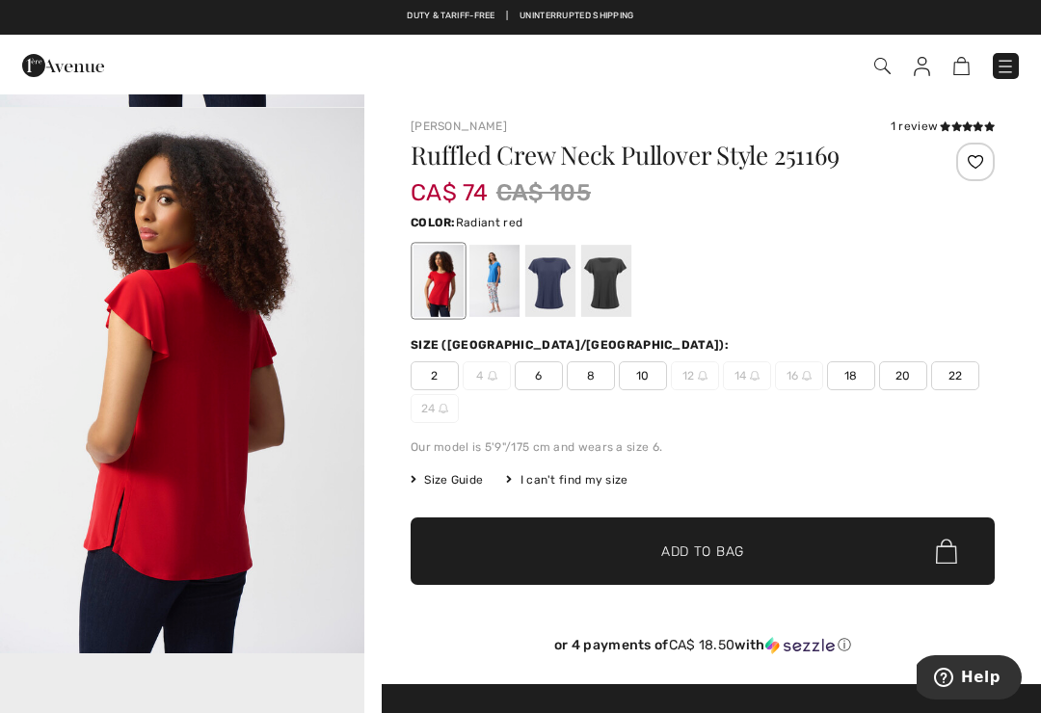
click at [137, 508] on img "2 / 6" at bounding box center [182, 381] width 364 height 546
click at [498, 299] on div at bounding box center [495, 281] width 50 height 72
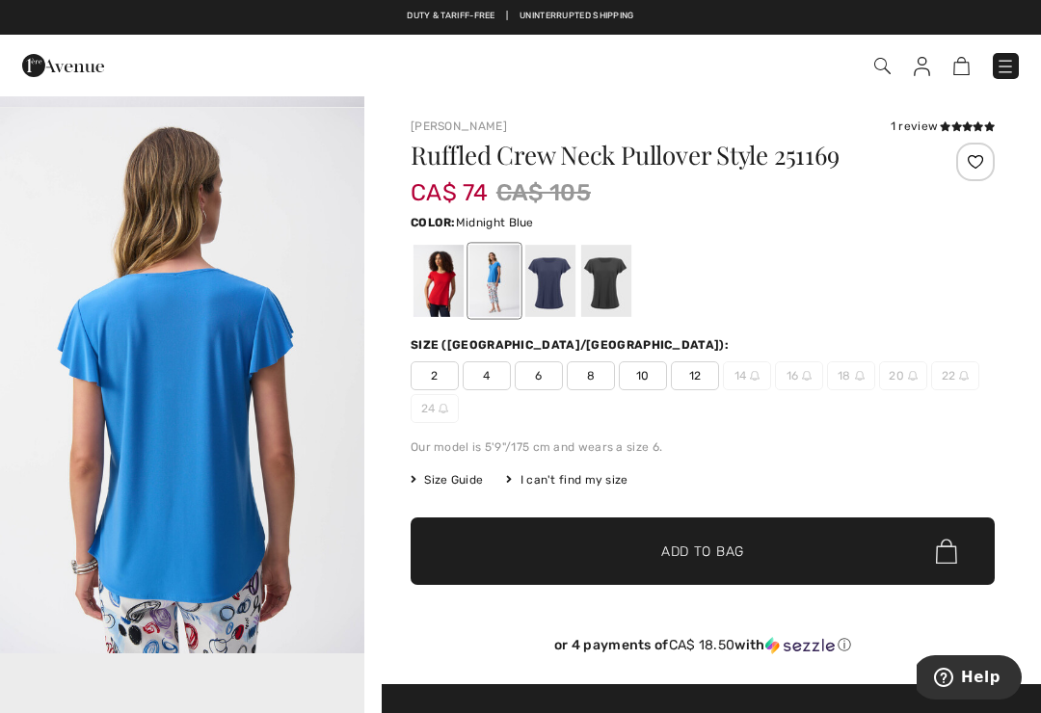
click at [559, 294] on div at bounding box center [550, 281] width 50 height 72
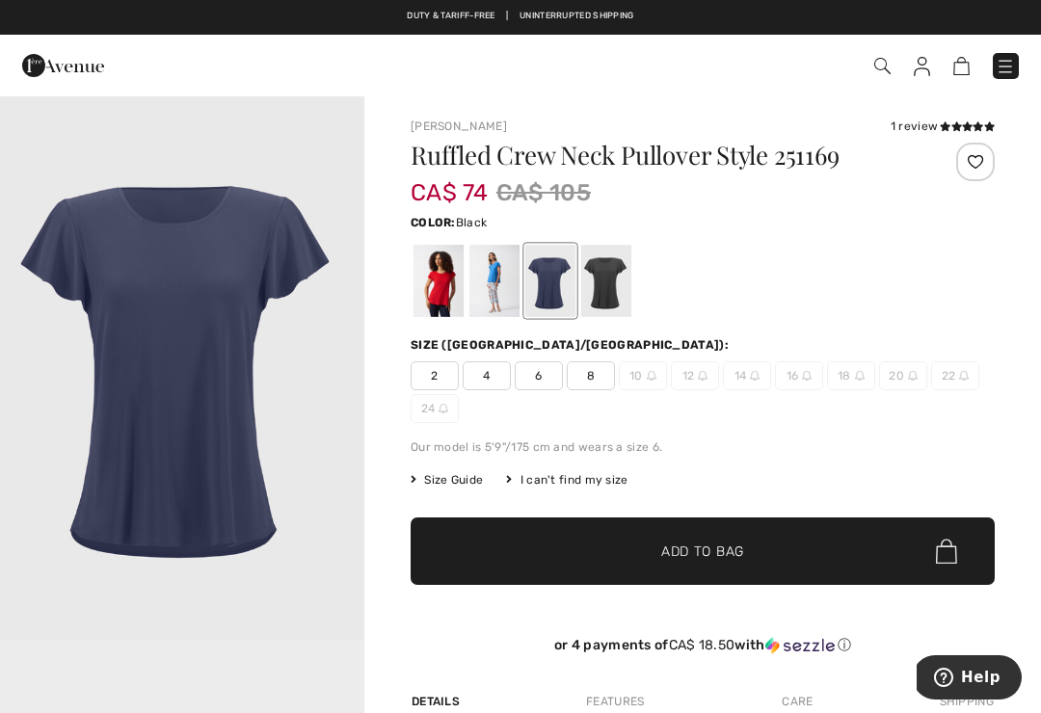
click at [624, 285] on div at bounding box center [606, 281] width 50 height 72
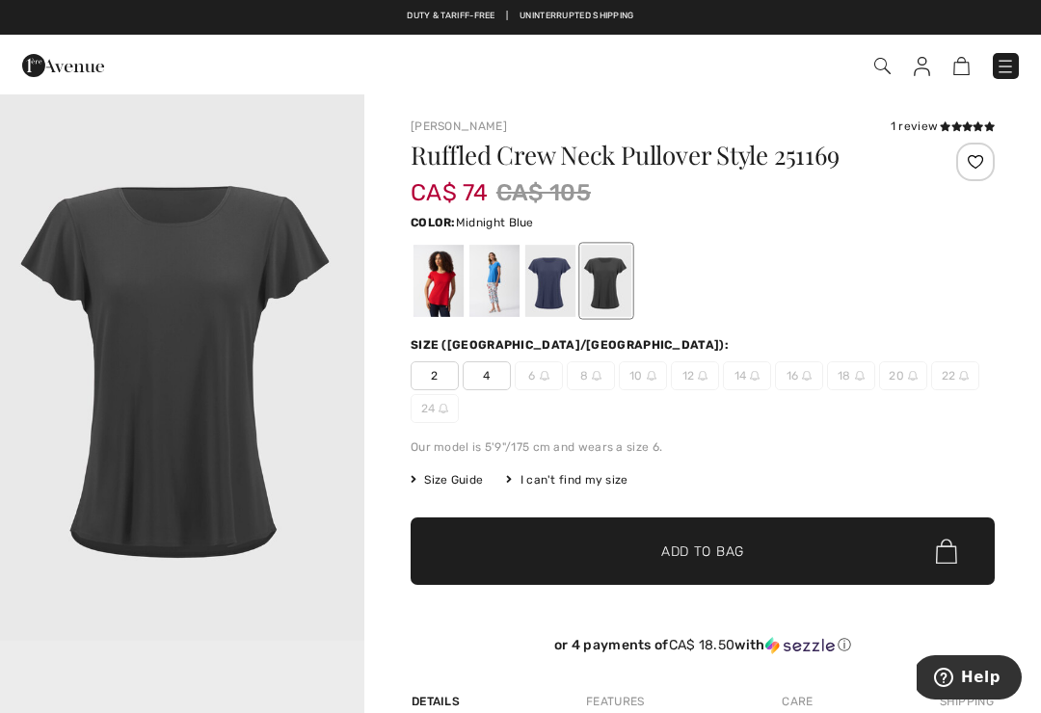
click at [557, 277] on div at bounding box center [550, 281] width 50 height 72
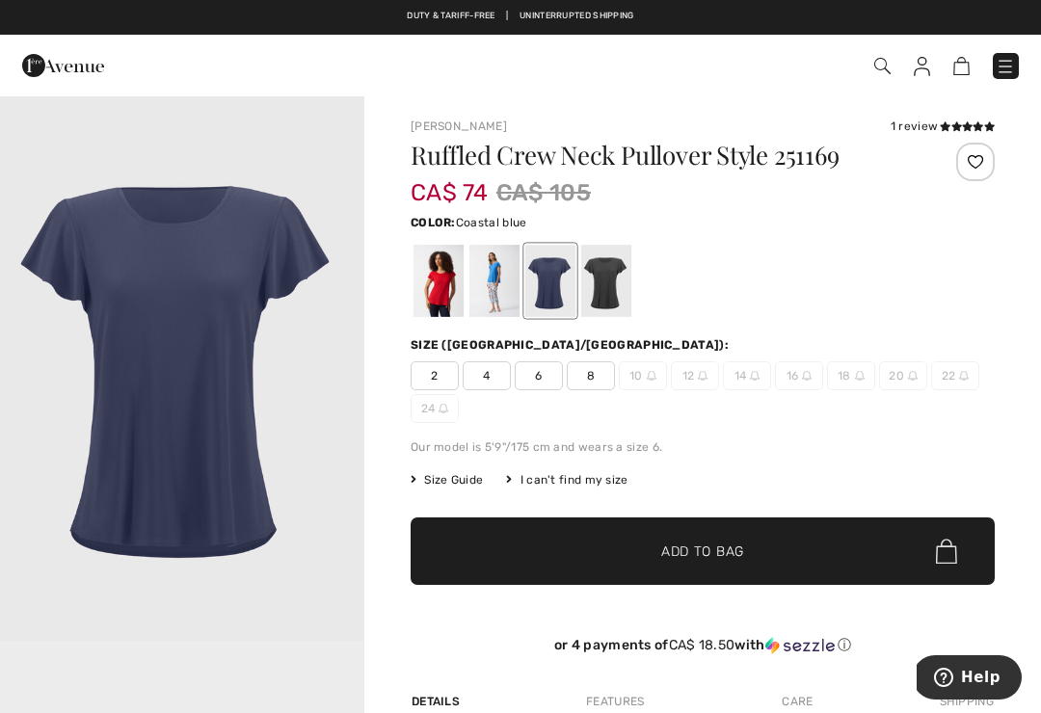
click at [494, 290] on div at bounding box center [495, 281] width 50 height 72
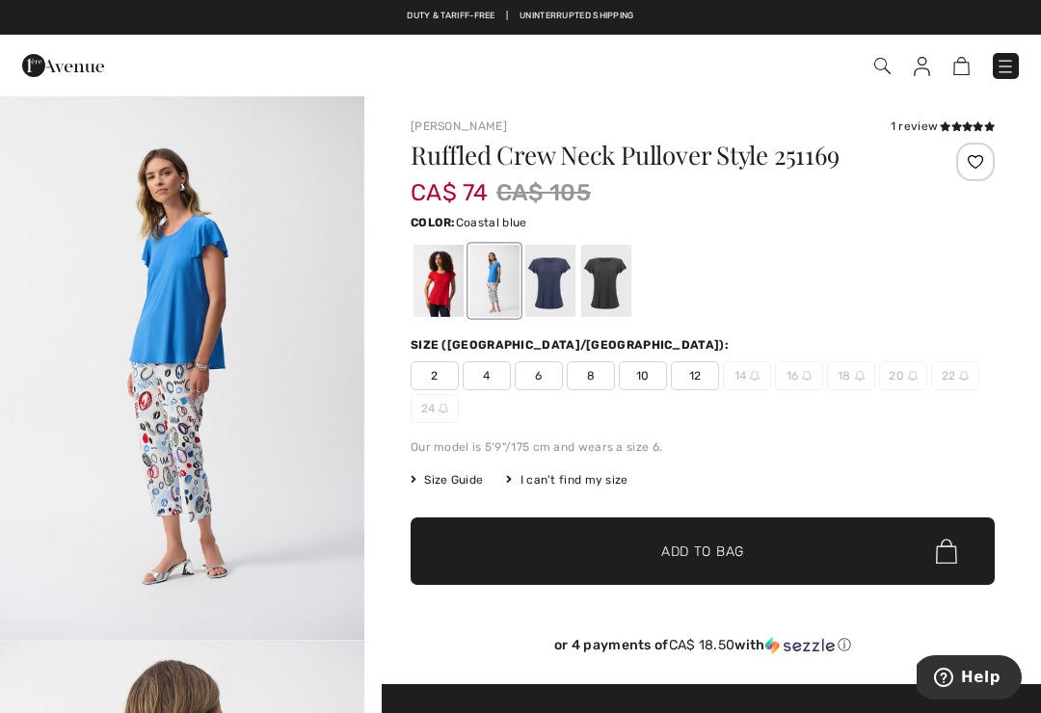
click at [498, 289] on div at bounding box center [495, 281] width 50 height 72
click at [451, 300] on div at bounding box center [439, 281] width 50 height 72
